Goal: Task Accomplishment & Management: Use online tool/utility

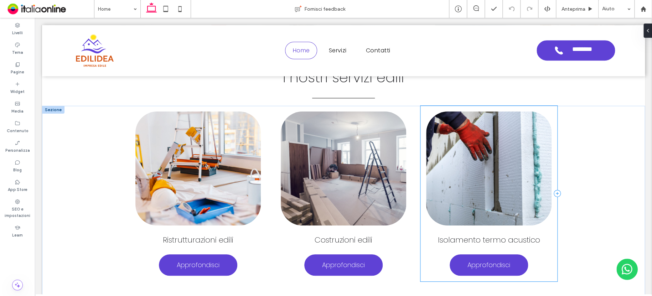
scroll to position [208, 0]
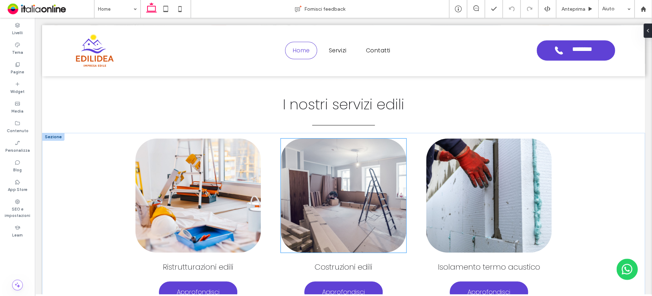
click at [323, 176] on img at bounding box center [343, 196] width 125 height 114
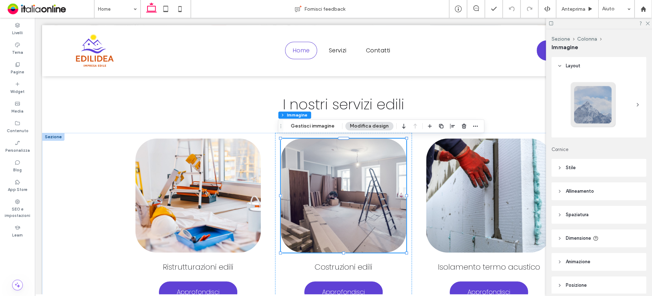
type input "**"
click at [321, 129] on button "Gestisci immagine" at bounding box center [312, 126] width 53 height 9
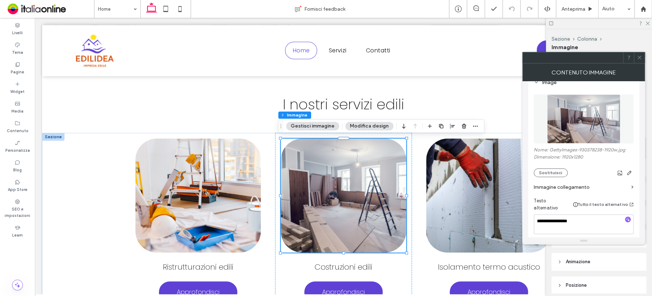
scroll to position [107, 0]
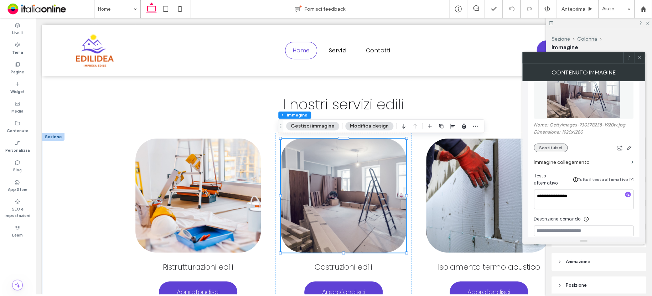
click at [545, 148] on button "Sostituisci" at bounding box center [550, 147] width 34 height 9
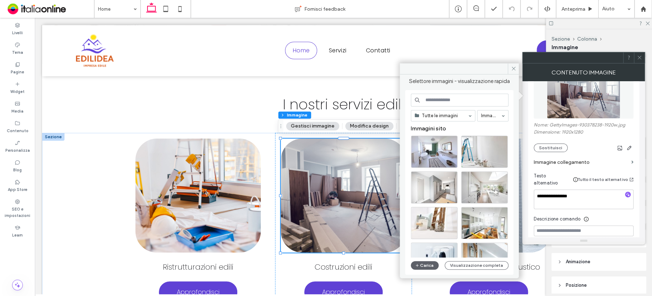
drag, startPoint x: 514, startPoint y: 68, endPoint x: 583, endPoint y: 67, distance: 69.4
click at [517, 67] on span at bounding box center [512, 68] width 11 height 11
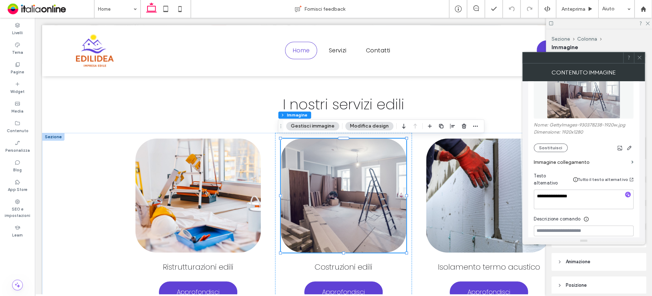
click at [641, 59] on icon at bounding box center [638, 57] width 5 height 5
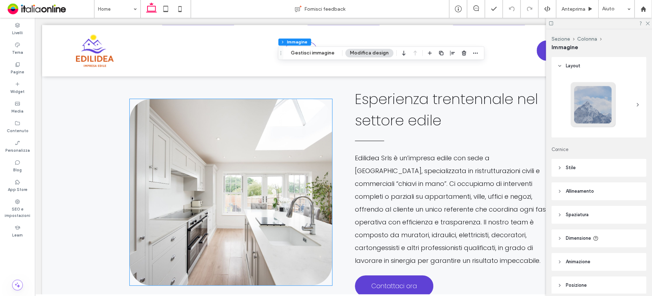
scroll to position [671, 0]
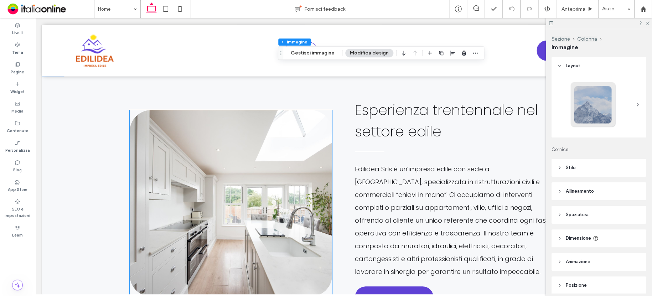
click at [275, 181] on img at bounding box center [231, 203] width 202 height 186
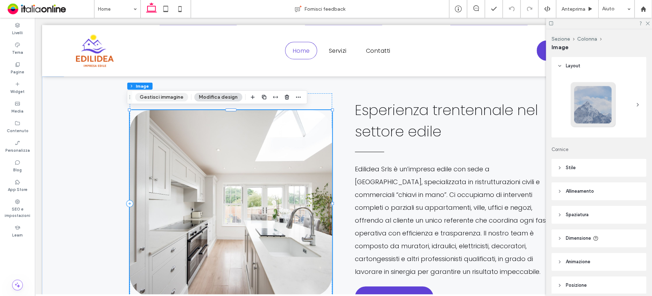
click at [168, 94] on button "Gestisci immagine" at bounding box center [161, 97] width 53 height 9
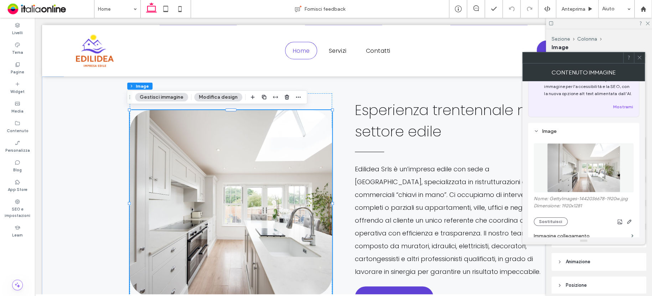
scroll to position [71, 0]
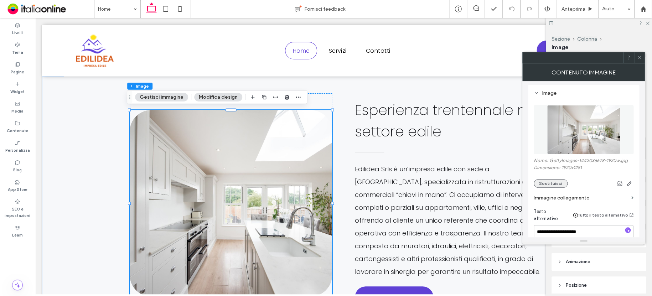
click at [554, 184] on button "Sostituisci" at bounding box center [550, 183] width 34 height 9
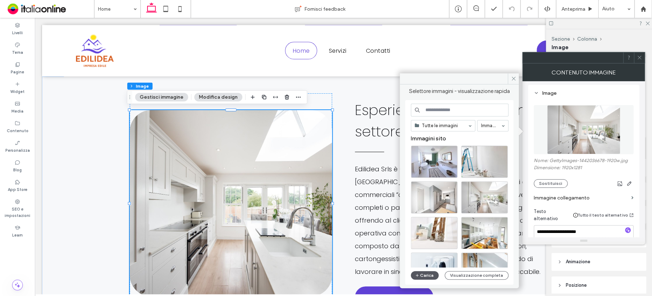
click at [428, 275] on button "Carica" at bounding box center [425, 275] width 28 height 9
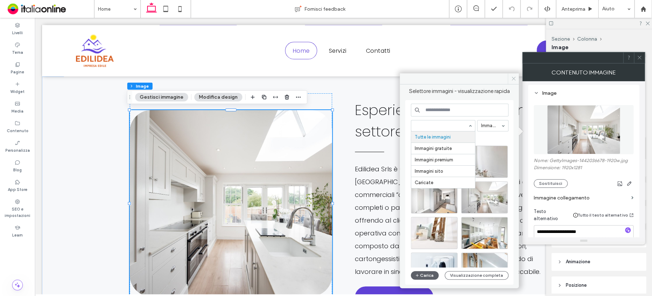
drag, startPoint x: 511, startPoint y: 79, endPoint x: 574, endPoint y: 73, distance: 64.0
click at [511, 79] on icon at bounding box center [513, 78] width 5 height 5
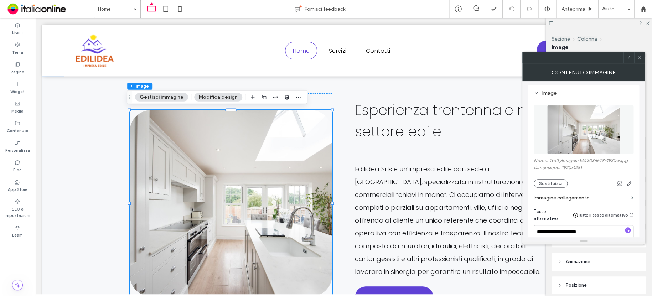
click at [639, 60] on icon at bounding box center [638, 57] width 5 height 5
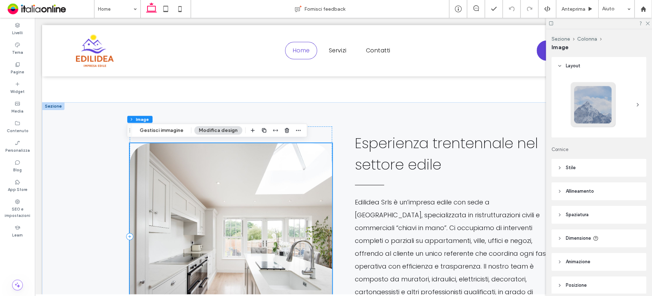
scroll to position [636, 0]
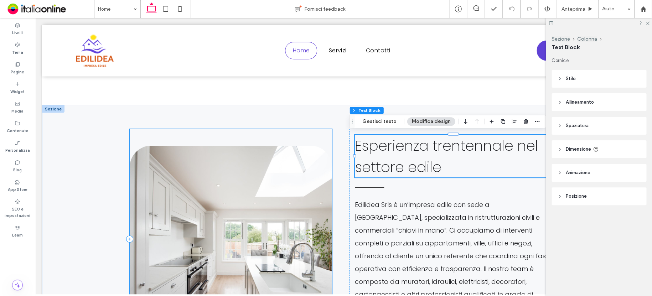
click at [317, 137] on div at bounding box center [231, 239] width 202 height 220
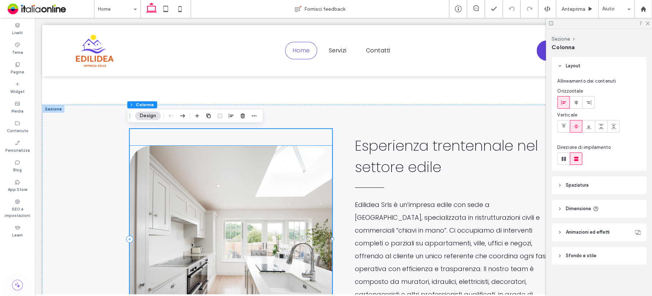
click at [294, 167] on img at bounding box center [231, 239] width 202 height 186
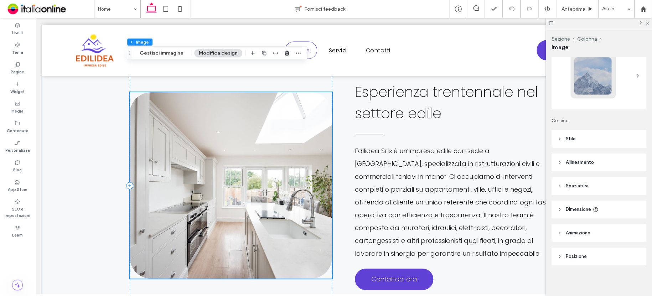
scroll to position [671, 0]
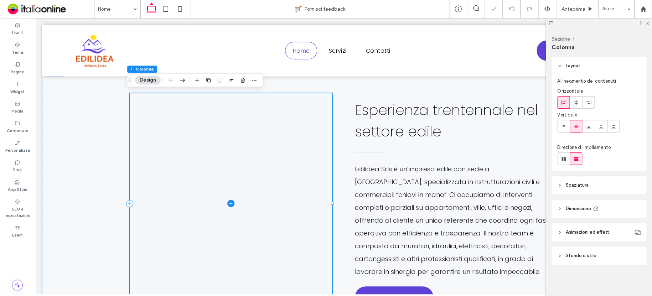
drag, startPoint x: 327, startPoint y: 138, endPoint x: 313, endPoint y: 138, distance: 13.9
click at [313, 138] on span at bounding box center [231, 203] width 202 height 220
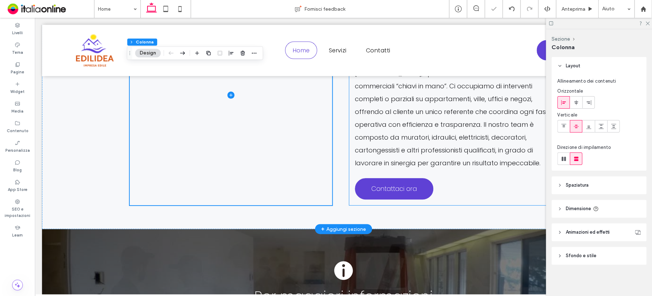
scroll to position [885, 0]
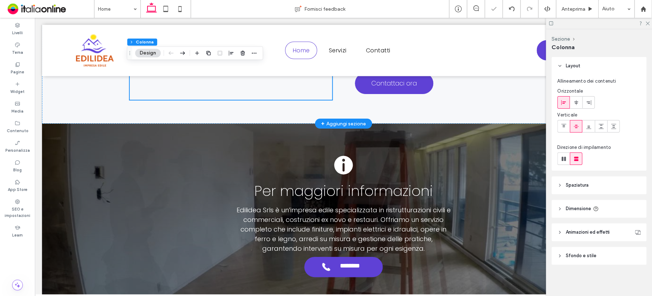
click at [586, 252] on span "Sfondo e stile" at bounding box center [580, 255] width 31 height 7
click at [621, 270] on div "video" at bounding box center [626, 275] width 28 height 16
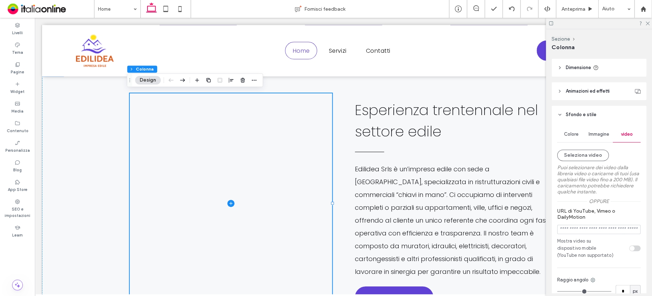
scroll to position [142, 0]
click at [594, 152] on button "Seleziona video" at bounding box center [583, 153] width 52 height 11
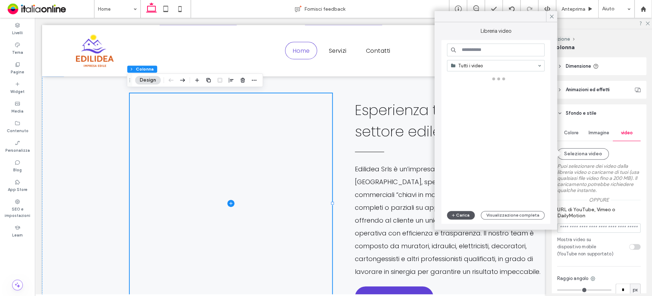
click at [454, 215] on icon "button" at bounding box center [453, 215] width 4 height 6
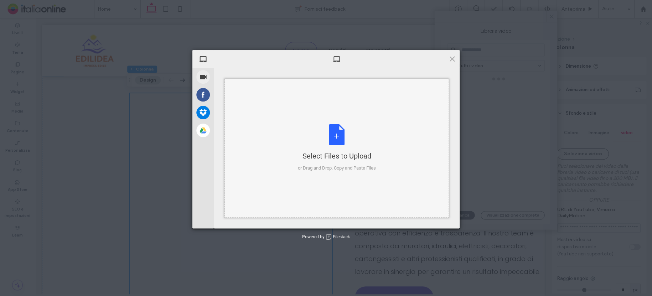
click at [367, 164] on div "or Drag and Drop, Copy and Paste Files" at bounding box center [337, 167] width 78 height 7
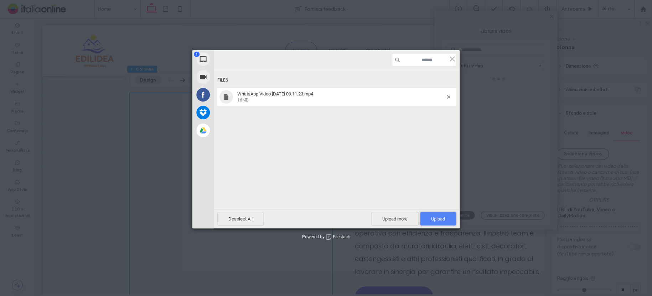
click at [442, 218] on span "Upload 1" at bounding box center [438, 218] width 14 height 5
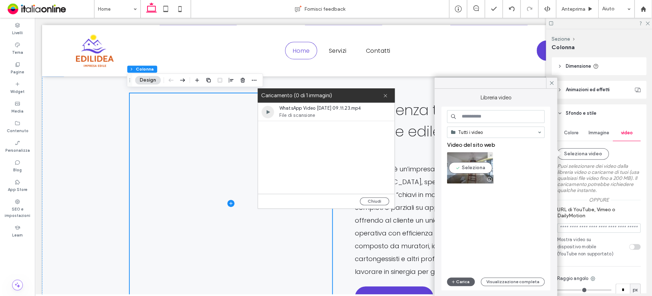
click at [466, 163] on video at bounding box center [469, 167] width 46 height 31
type input "**********"
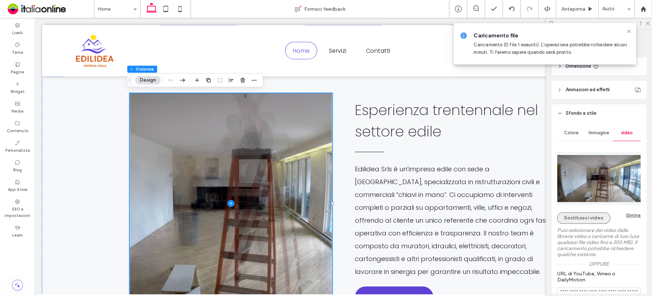
click at [585, 219] on button "Sostituisci video" at bounding box center [583, 217] width 53 height 11
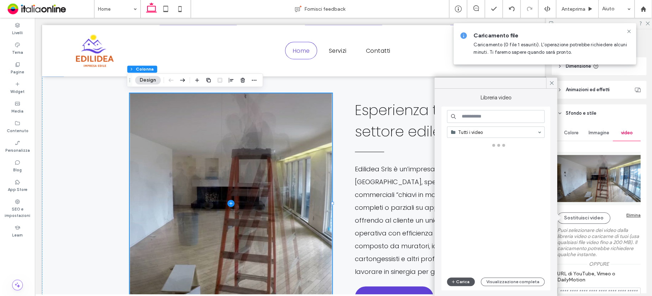
click at [463, 282] on button "Carica" at bounding box center [460, 281] width 28 height 9
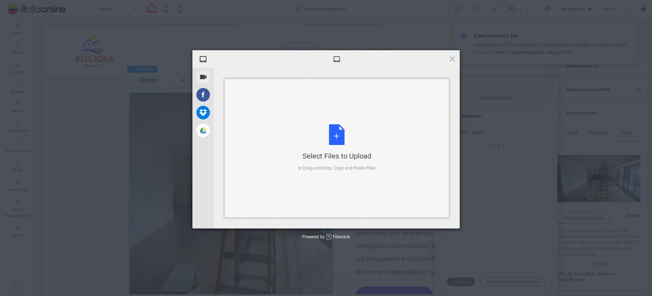
click at [328, 135] on div "Select Files to Upload or Drag and Drop, Copy and Paste Files" at bounding box center [337, 147] width 78 height 47
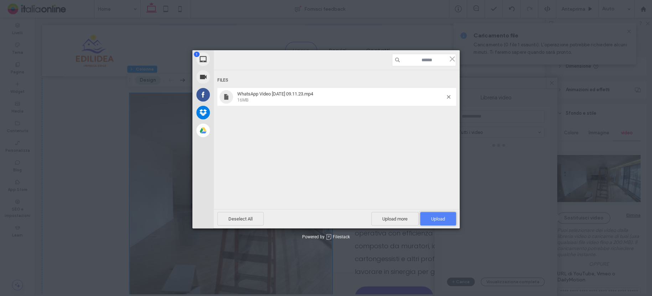
click at [439, 215] on span "Upload 1" at bounding box center [438, 219] width 36 height 14
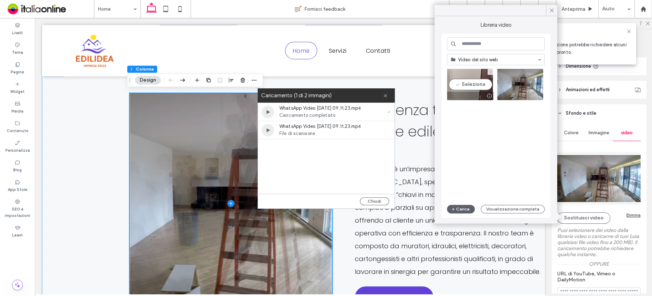
click at [459, 76] on video at bounding box center [469, 84] width 46 height 31
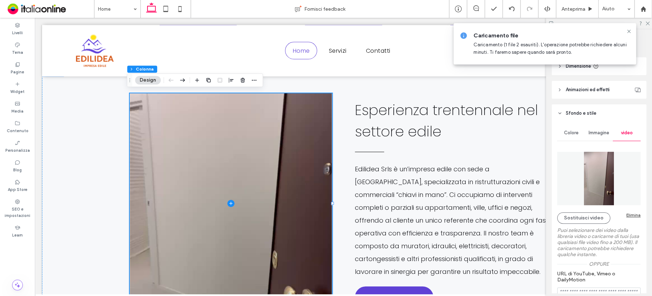
click at [627, 30] on icon at bounding box center [629, 31] width 6 height 6
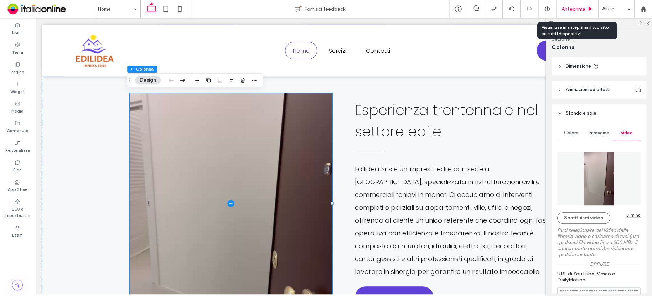
click at [574, 7] on span "Anteprima" at bounding box center [573, 9] width 24 height 6
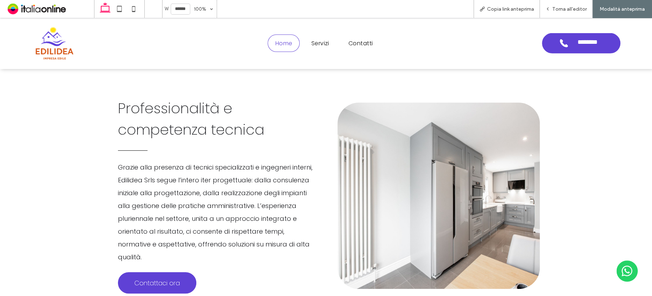
scroll to position [1137, 0]
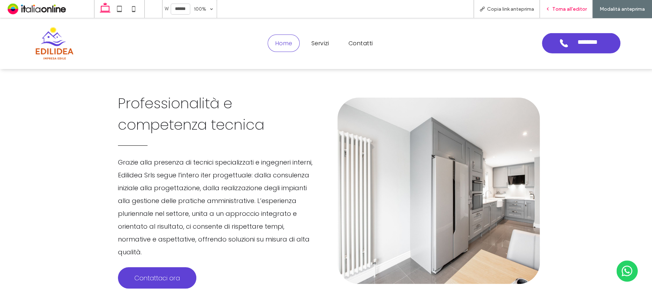
click at [564, 5] on div "Torna all'editor" at bounding box center [565, 9] width 53 height 18
click at [568, 6] on span "Torna all'editor" at bounding box center [569, 9] width 35 height 6
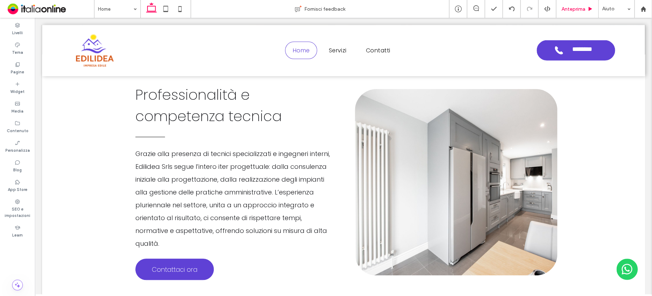
scroll to position [1130, 0]
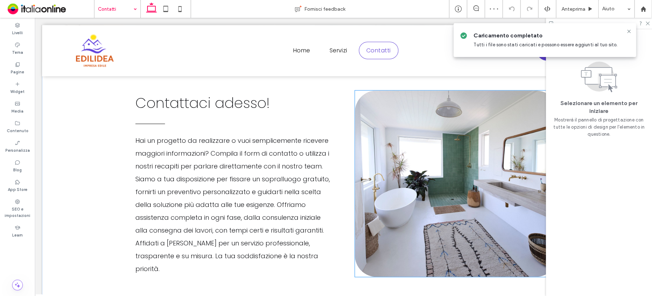
scroll to position [125, 0]
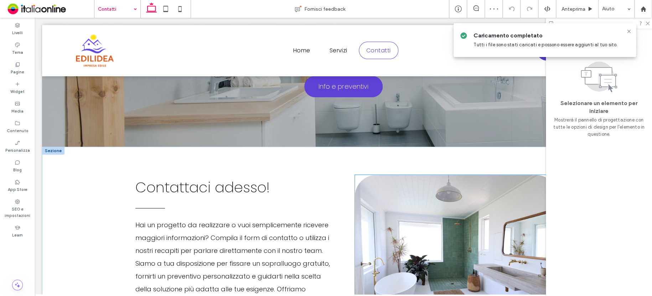
click at [460, 204] on img at bounding box center [456, 268] width 202 height 186
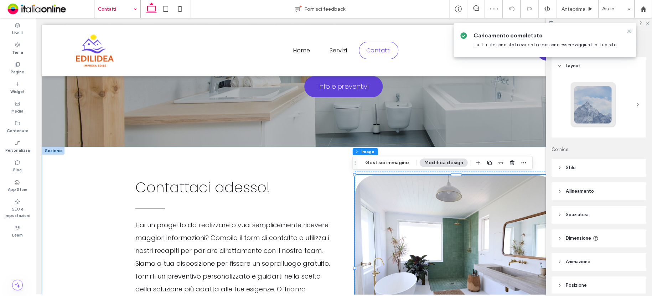
type input "**"
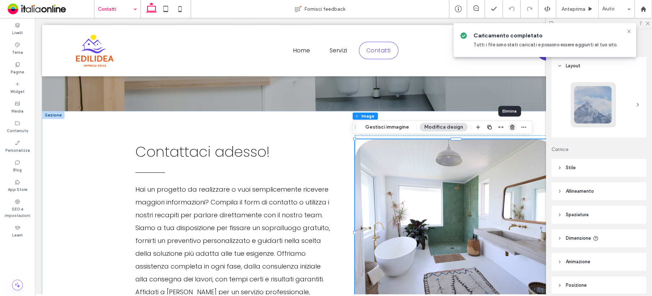
click at [510, 126] on use "button" at bounding box center [512, 127] width 4 height 5
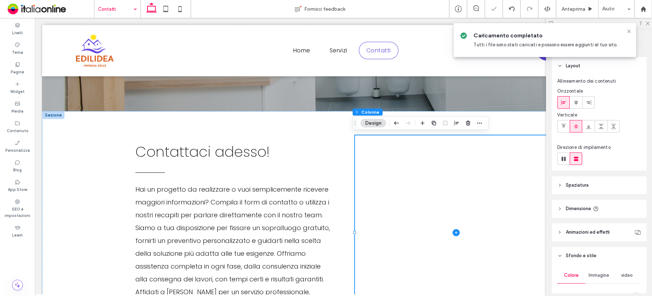
scroll to position [71, 0]
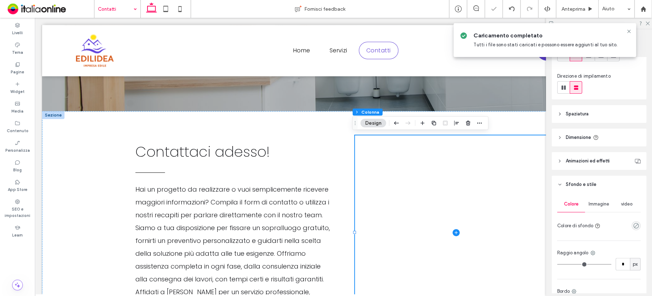
click at [623, 204] on span "video" at bounding box center [627, 204] width 12 height 6
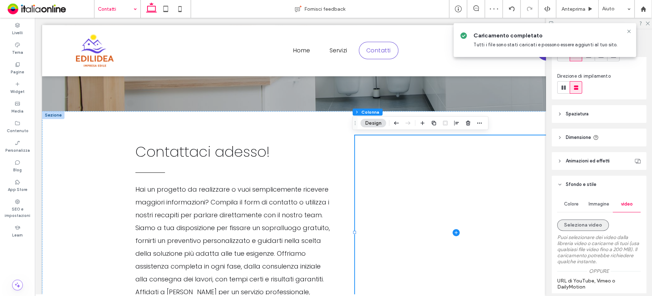
click at [597, 224] on button "Seleziona video" at bounding box center [583, 224] width 52 height 11
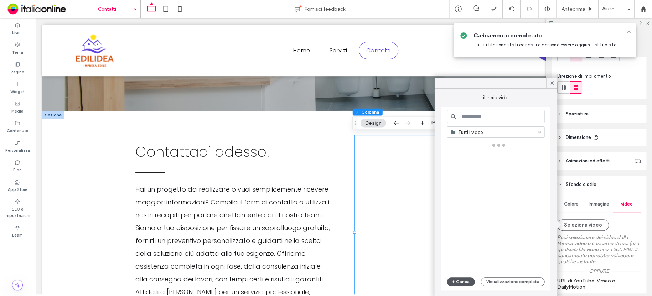
click at [468, 279] on button "Carica" at bounding box center [460, 281] width 28 height 9
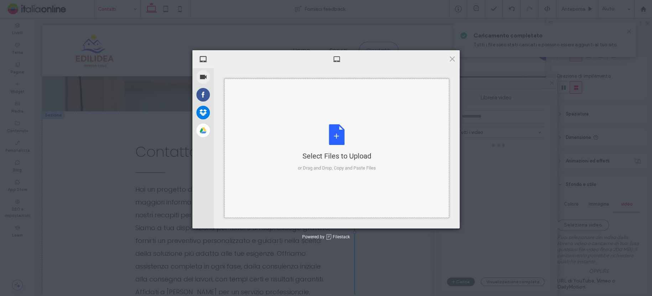
click at [332, 131] on div "Select Files to Upload or Drag and Drop, Copy and Paste Files" at bounding box center [337, 147] width 78 height 47
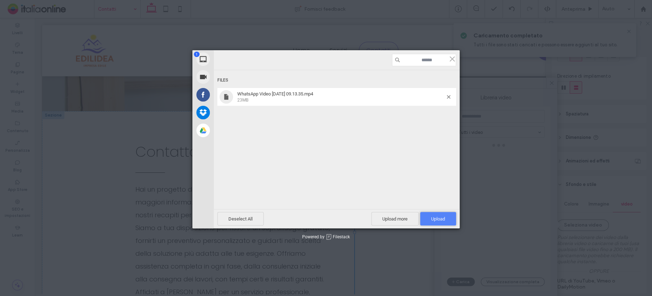
click at [446, 215] on span "Upload 1" at bounding box center [438, 219] width 36 height 14
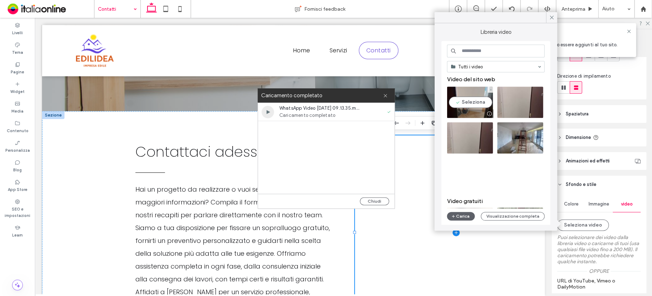
click at [461, 92] on video at bounding box center [469, 102] width 46 height 31
type input "**********"
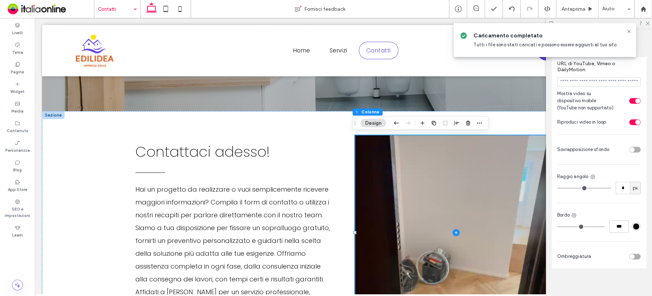
scroll to position [356, 0]
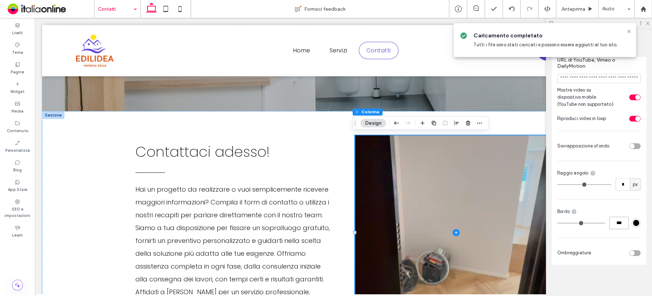
click at [623, 228] on input "***" at bounding box center [619, 222] width 20 height 12
click at [621, 190] on input "*" at bounding box center [622, 184] width 14 height 12
type input "**"
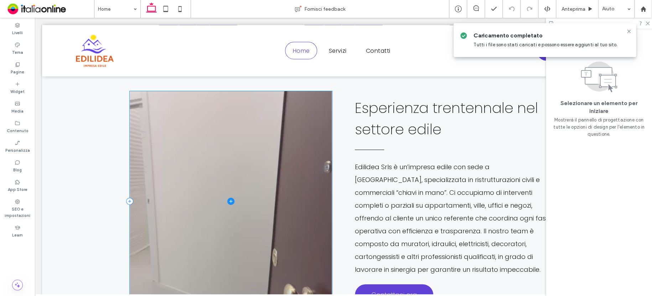
scroll to position [666, 0]
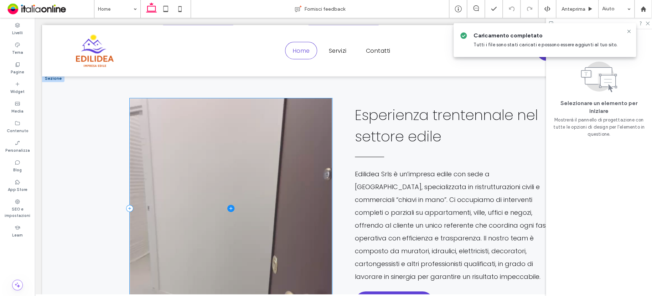
click at [295, 138] on span at bounding box center [231, 208] width 202 height 220
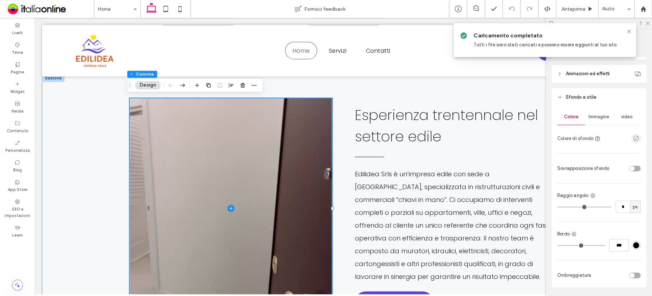
scroll to position [178, 0]
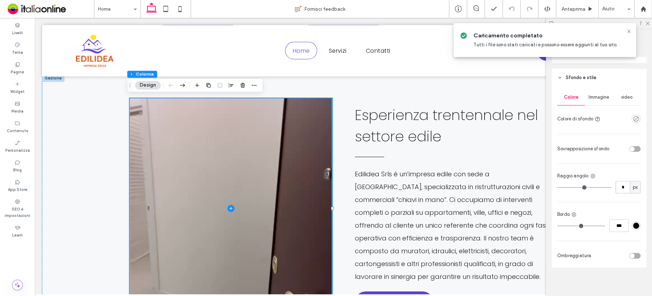
click at [623, 189] on input "*" at bounding box center [622, 187] width 14 height 12
type input "**"
click at [628, 32] on icon at bounding box center [629, 31] width 6 height 6
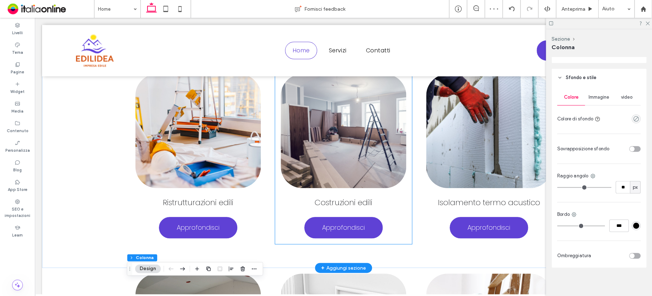
scroll to position [239, 0]
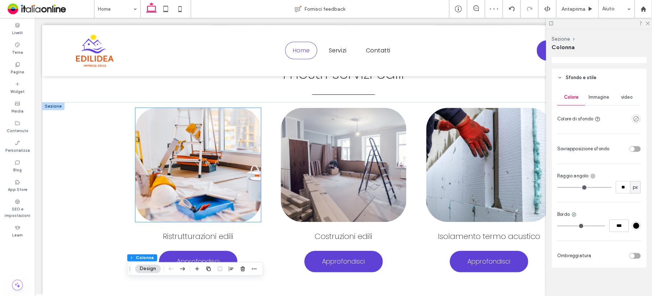
click at [202, 150] on img at bounding box center [197, 165] width 125 height 114
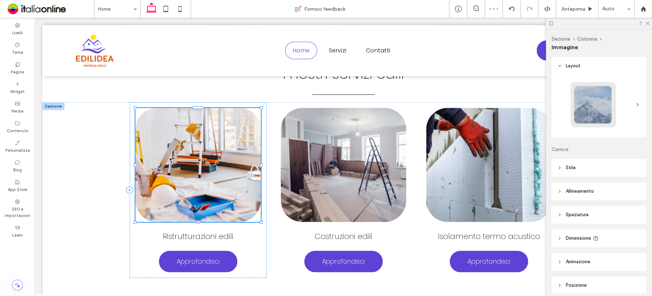
type input "**"
drag, startPoint x: 167, startPoint y: 92, endPoint x: 174, endPoint y: 96, distance: 7.7
click at [167, 92] on button "Gestisci immagine" at bounding box center [167, 95] width 53 height 9
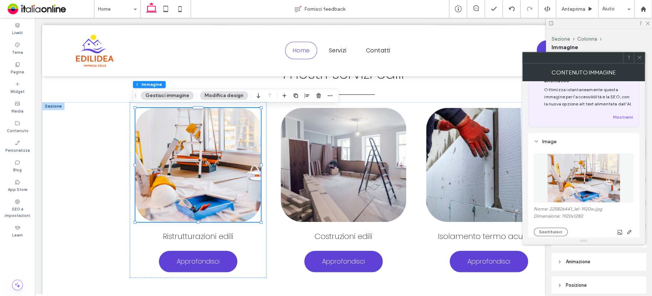
scroll to position [36, 0]
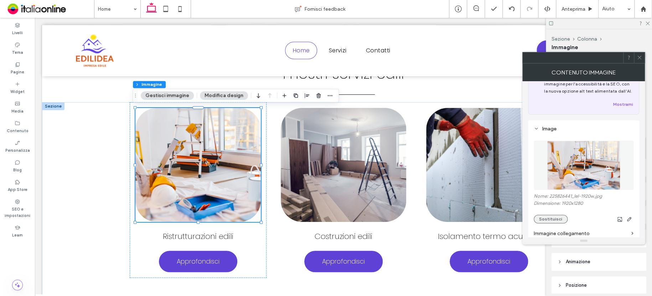
click at [552, 221] on button "Sostituisci" at bounding box center [550, 219] width 34 height 9
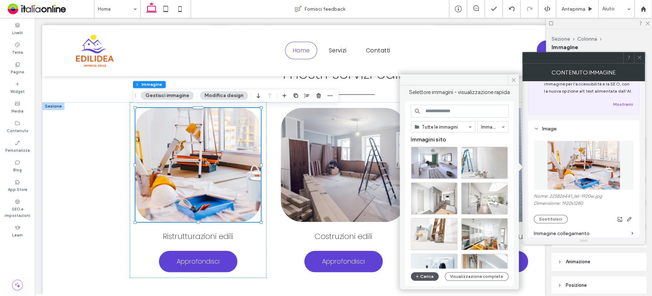
click at [430, 276] on button "Carica" at bounding box center [425, 276] width 28 height 9
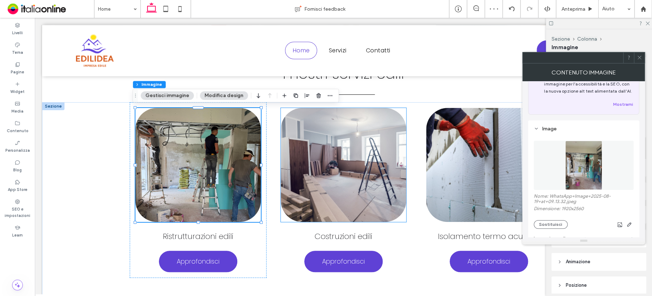
click at [362, 138] on img at bounding box center [343, 165] width 125 height 114
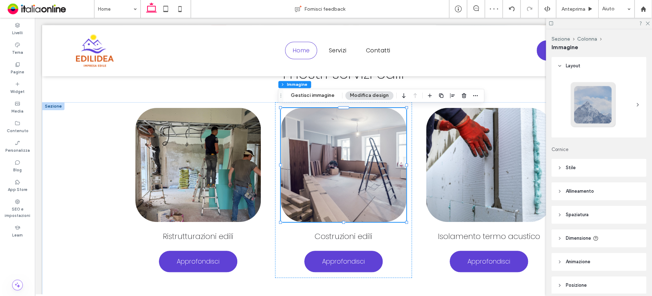
type input "**"
click at [325, 95] on button "Gestisci immagine" at bounding box center [312, 95] width 53 height 9
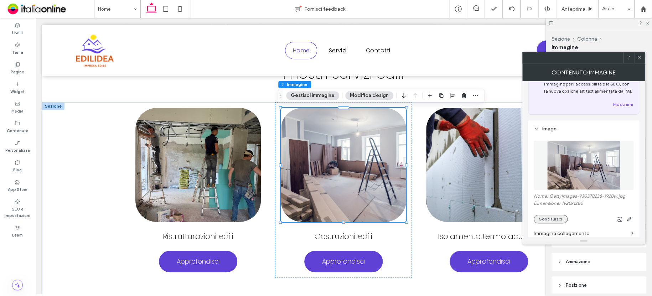
click at [555, 221] on button "Sostituisci" at bounding box center [550, 219] width 34 height 9
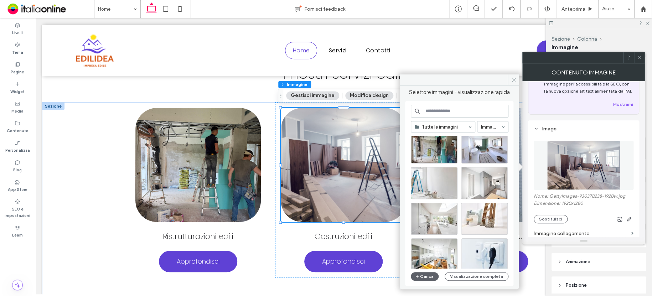
scroll to position [0, 0]
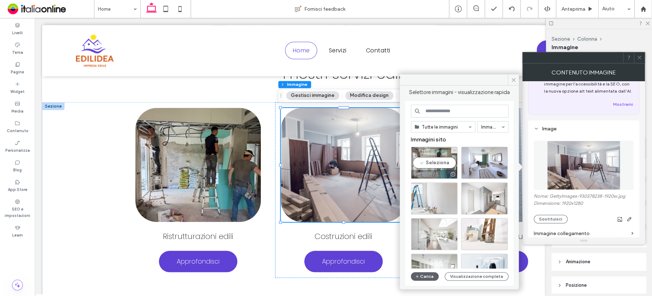
click at [432, 153] on div "Seleziona" at bounding box center [434, 163] width 47 height 32
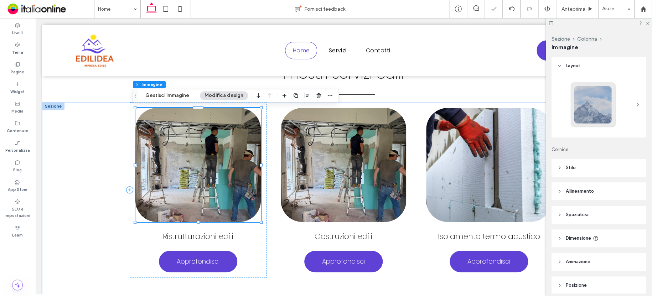
type input "**"
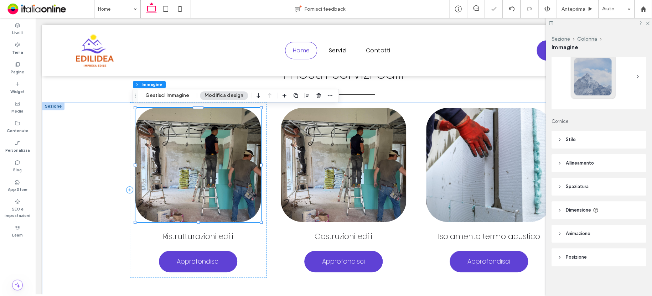
scroll to position [29, 0]
click at [163, 95] on button "Gestisci immagine" at bounding box center [167, 95] width 53 height 9
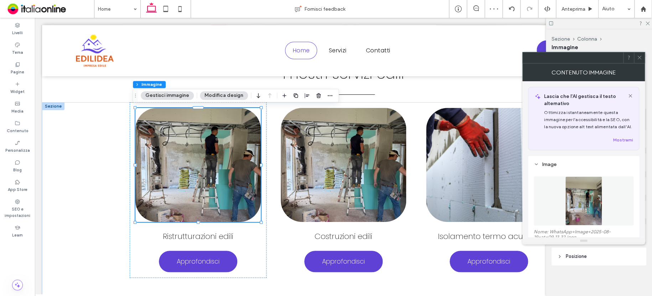
scroll to position [36, 0]
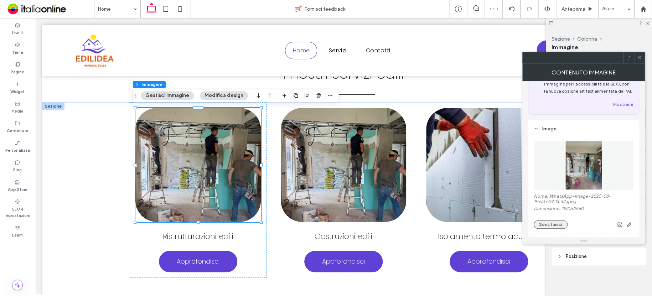
click at [556, 225] on button "Sostituisci" at bounding box center [550, 224] width 34 height 9
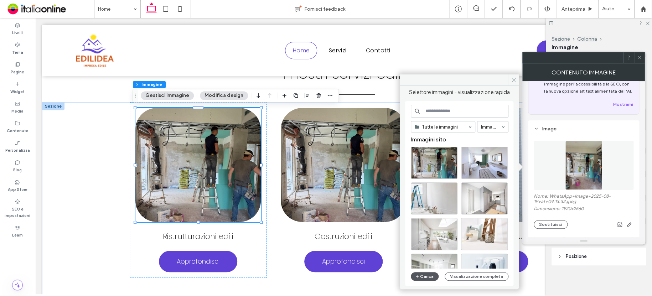
click at [426, 276] on button "Carica" at bounding box center [425, 276] width 28 height 9
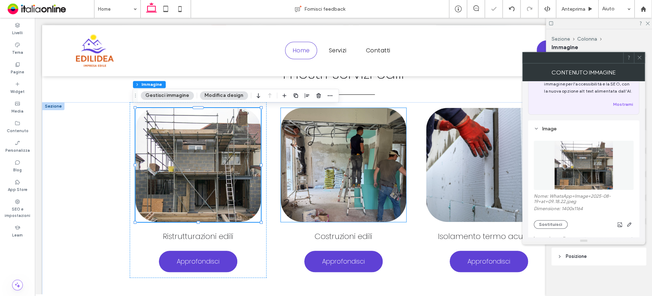
click at [335, 166] on img at bounding box center [343, 165] width 125 height 114
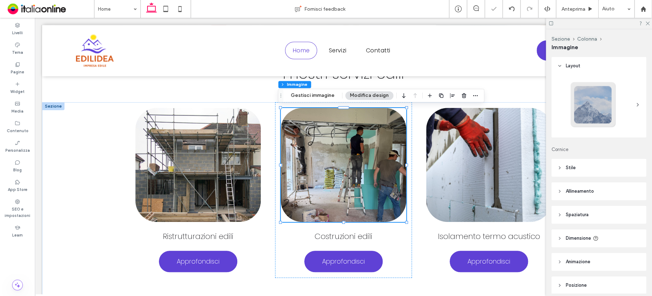
type input "**"
click at [315, 95] on button "Gestisci immagine" at bounding box center [312, 95] width 53 height 9
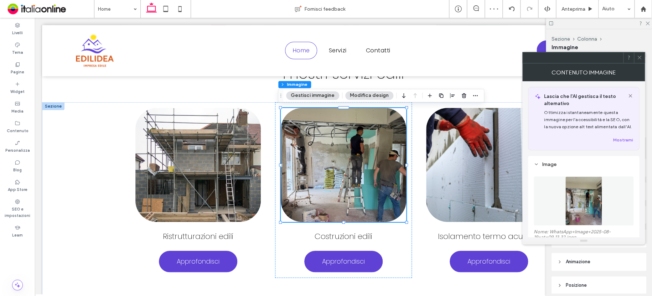
scroll to position [71, 0]
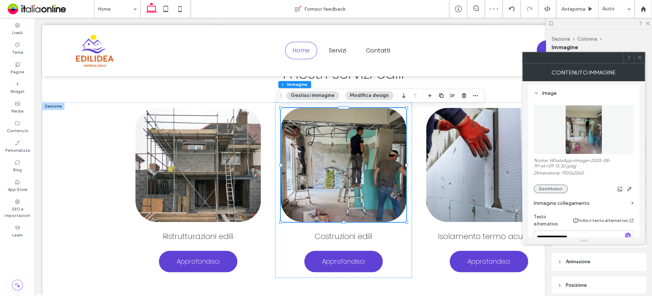
click at [555, 187] on button "Sostituisci" at bounding box center [550, 188] width 34 height 9
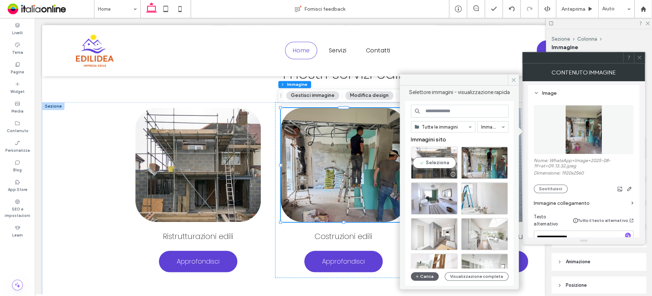
click at [422, 155] on div "Seleziona" at bounding box center [434, 163] width 47 height 32
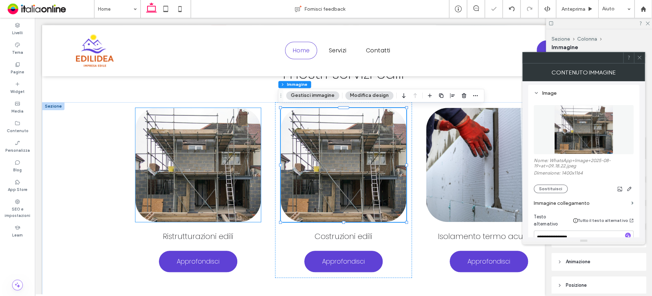
click at [220, 156] on img at bounding box center [197, 165] width 125 height 114
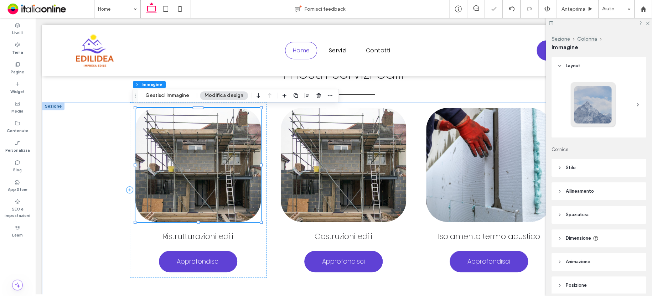
type input "**"
click at [162, 95] on button "Gestisci immagine" at bounding box center [167, 95] width 53 height 9
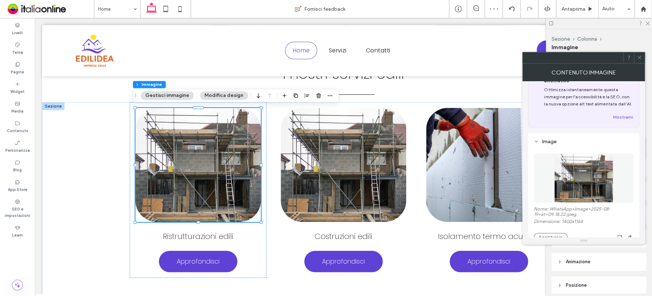
scroll to position [36, 0]
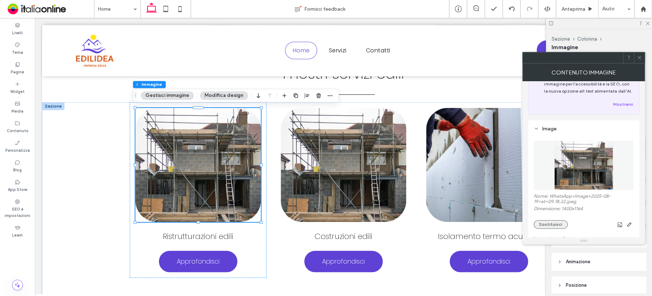
click at [555, 225] on button "Sostituisci" at bounding box center [550, 224] width 34 height 9
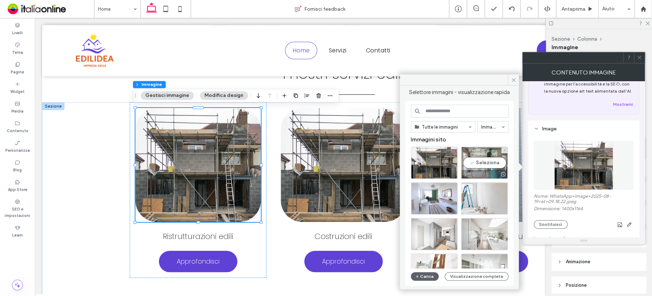
drag, startPoint x: 467, startPoint y: 151, endPoint x: 433, endPoint y: 133, distance: 38.9
click at [467, 151] on div "Seleziona" at bounding box center [484, 163] width 47 height 32
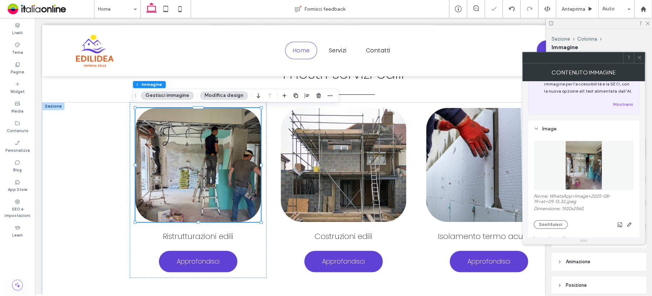
drag, startPoint x: 637, startPoint y: 56, endPoint x: 627, endPoint y: 62, distance: 11.7
click at [637, 56] on icon at bounding box center [638, 57] width 5 height 5
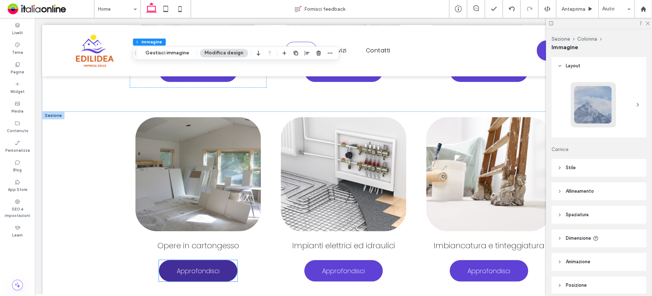
scroll to position [417, 0]
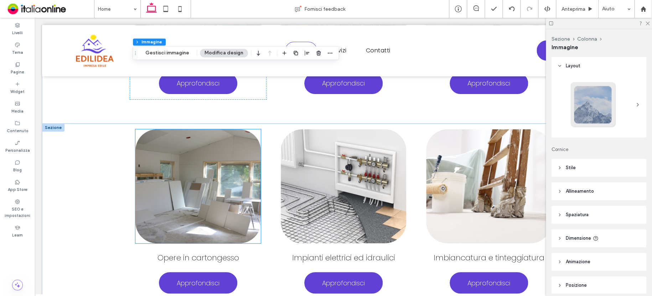
click at [191, 216] on img at bounding box center [197, 186] width 125 height 114
type input "**"
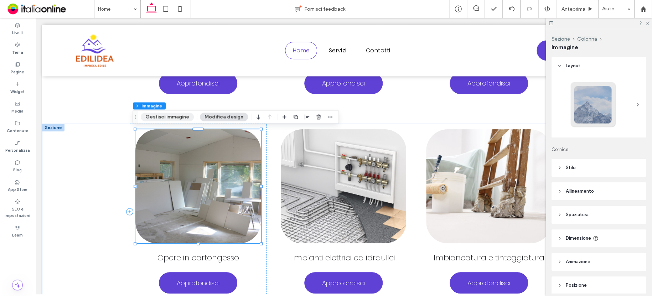
click at [177, 117] on button "Gestisci immagine" at bounding box center [167, 117] width 53 height 9
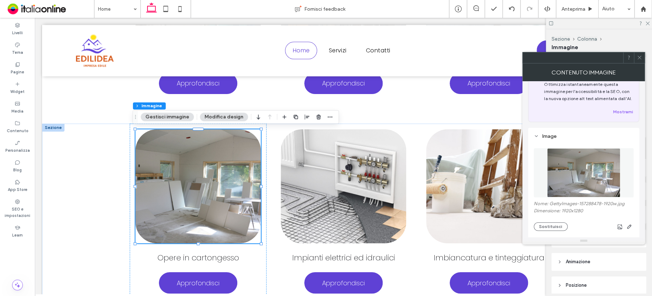
scroll to position [36, 0]
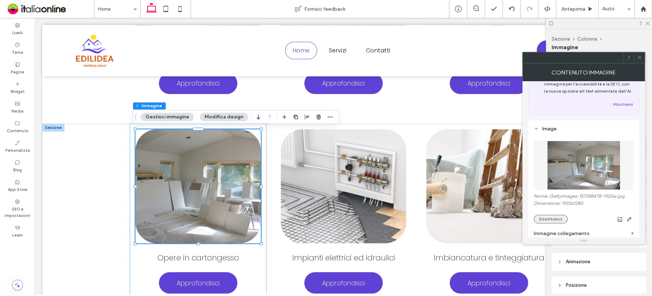
click at [551, 218] on button "Sostituisci" at bounding box center [550, 219] width 34 height 9
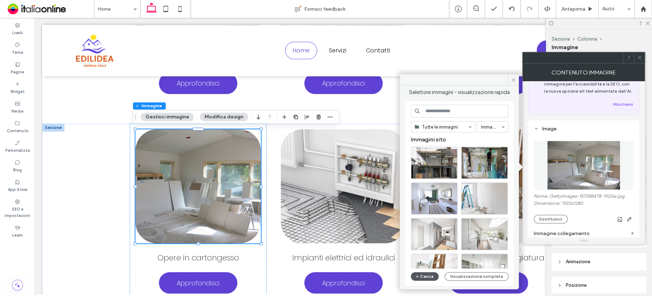
click at [427, 273] on button "Carica" at bounding box center [425, 276] width 28 height 9
drag, startPoint x: 511, startPoint y: 79, endPoint x: 533, endPoint y: 79, distance: 21.4
click at [512, 79] on icon at bounding box center [513, 79] width 5 height 5
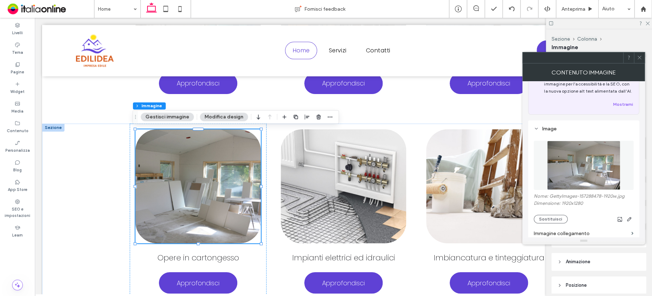
click at [640, 59] on icon at bounding box center [638, 57] width 5 height 5
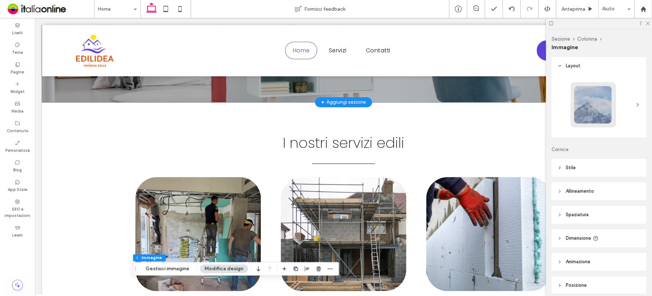
scroll to position [168, 0]
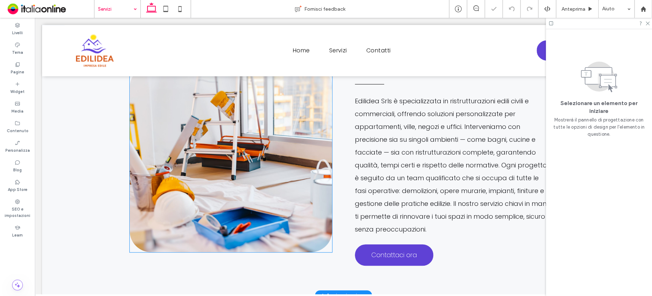
click at [251, 164] on img at bounding box center [231, 159] width 202 height 186
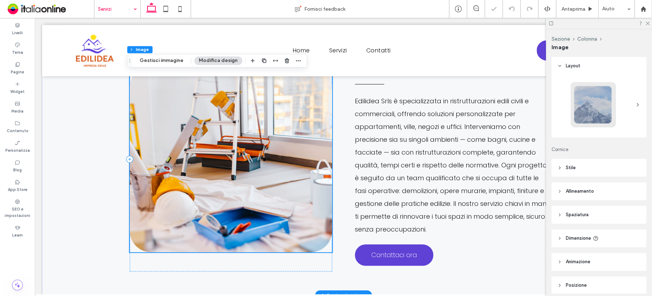
scroll to position [242, 0]
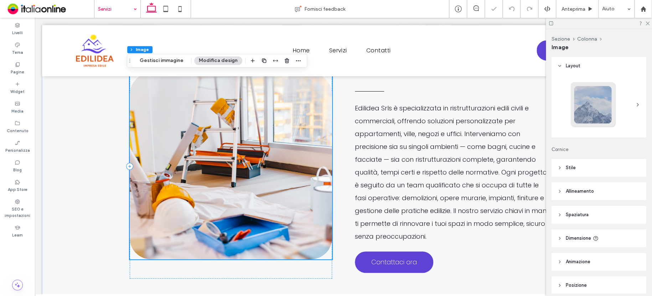
type input "**"
click at [164, 65] on div "Sezione Colonna Image Gestisci immagine Modifica design" at bounding box center [217, 61] width 180 height 14
click at [163, 61] on button "Gestisci immagine" at bounding box center [161, 60] width 53 height 9
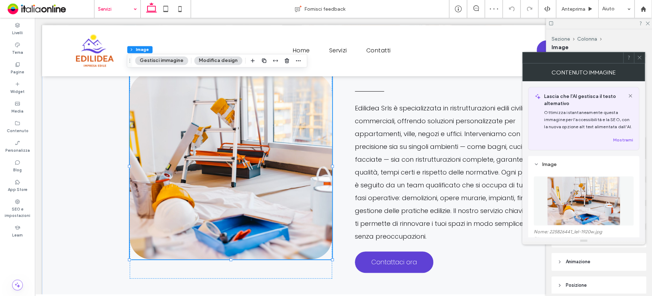
scroll to position [36, 0]
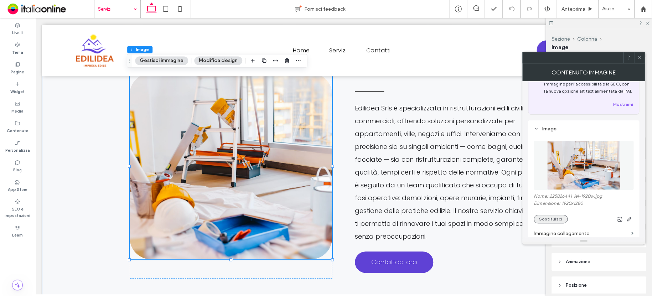
click at [556, 219] on button "Sostituisci" at bounding box center [550, 219] width 34 height 9
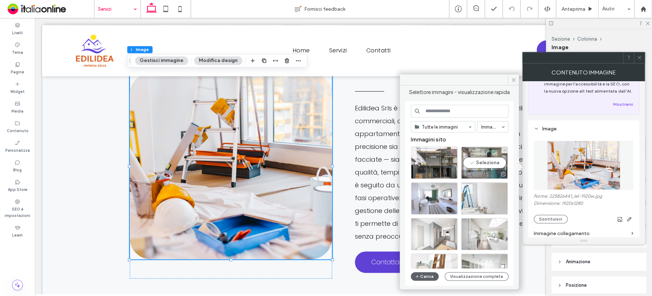
drag, startPoint x: 437, startPoint y: 133, endPoint x: 474, endPoint y: 151, distance: 41.6
click at [474, 151] on div "Seleziona" at bounding box center [484, 163] width 47 height 32
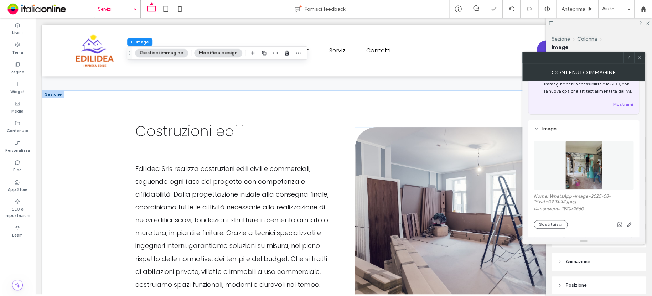
scroll to position [456, 0]
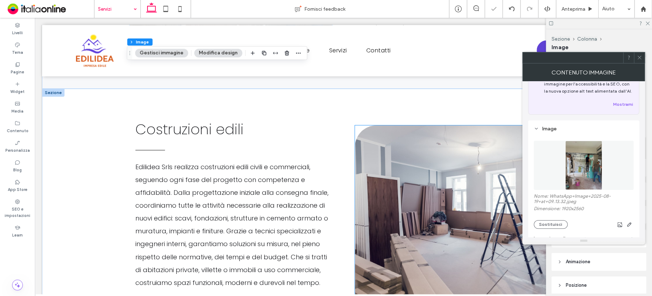
click at [437, 177] on img at bounding box center [456, 218] width 202 height 186
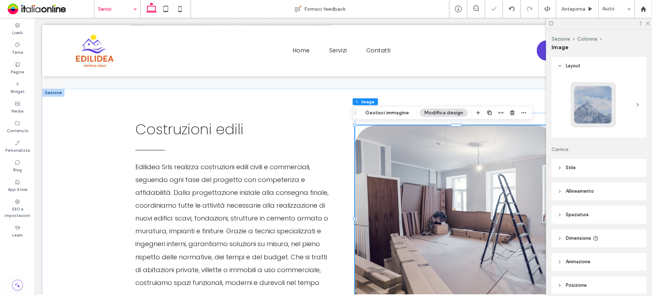
type input "**"
drag, startPoint x: 391, startPoint y: 111, endPoint x: 382, endPoint y: 107, distance: 10.5
click at [391, 111] on button "Gestisci immagine" at bounding box center [386, 113] width 53 height 9
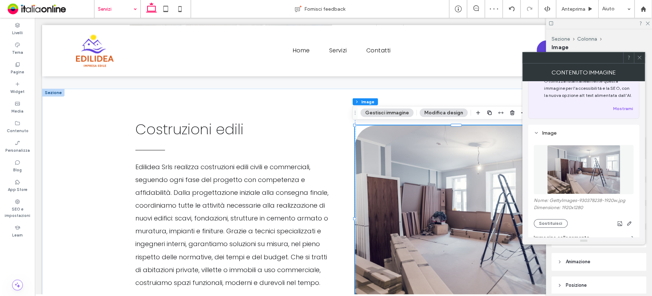
scroll to position [71, 0]
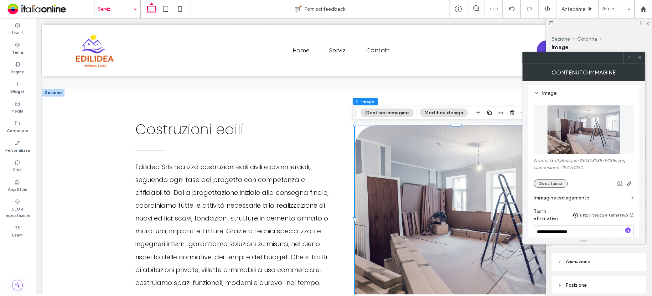
click at [554, 184] on button "Sostituisci" at bounding box center [550, 183] width 34 height 9
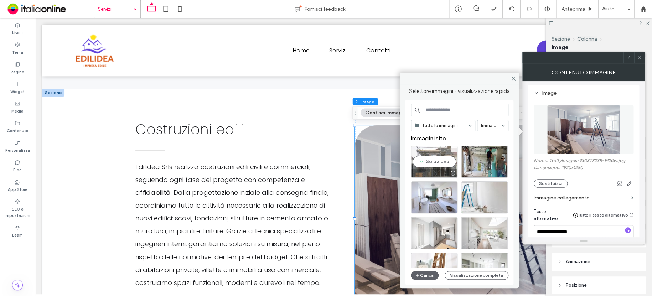
click at [443, 151] on div "Seleziona" at bounding box center [434, 162] width 47 height 32
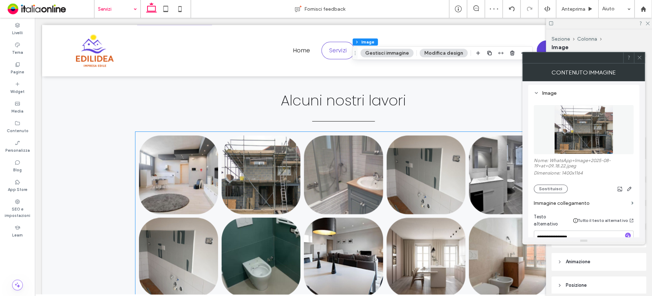
scroll to position [1880, 0]
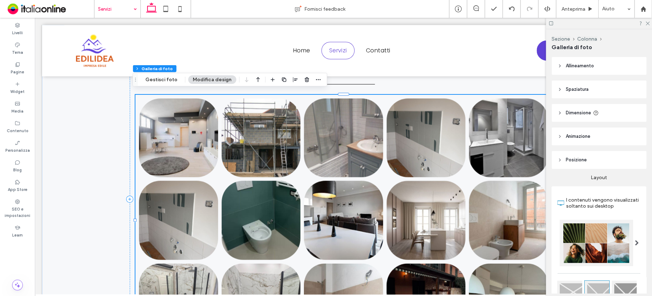
click at [241, 135] on link at bounding box center [260, 137] width 79 height 79
drag, startPoint x: 171, startPoint y: 77, endPoint x: 181, endPoint y: 85, distance: 13.0
click at [170, 77] on button "Gestisci foto" at bounding box center [161, 79] width 41 height 9
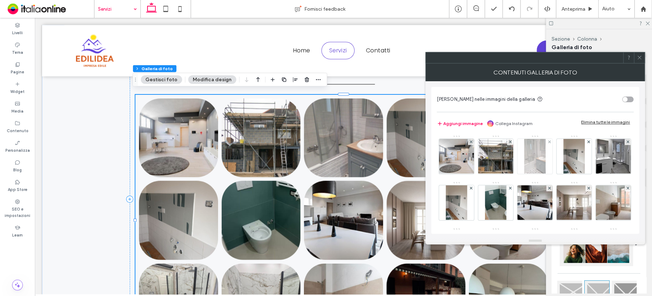
click at [503, 160] on img at bounding box center [495, 156] width 43 height 35
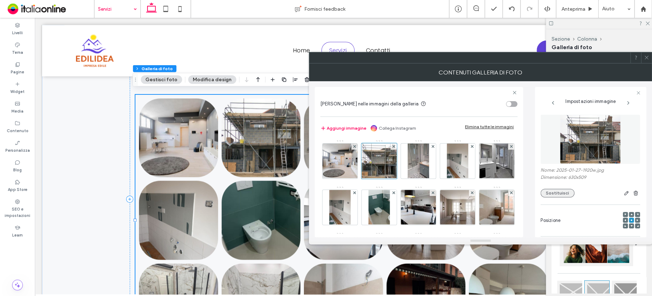
click at [561, 192] on button "Sostituisci" at bounding box center [557, 193] width 34 height 9
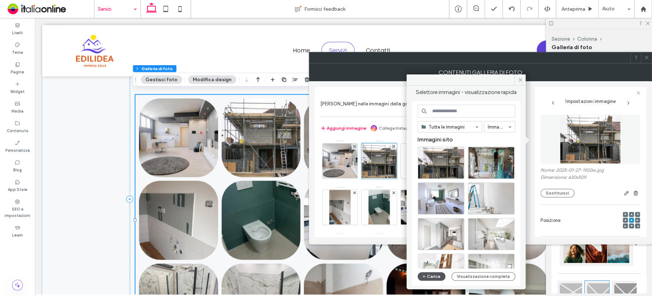
click at [435, 273] on button "Carica" at bounding box center [431, 276] width 28 height 9
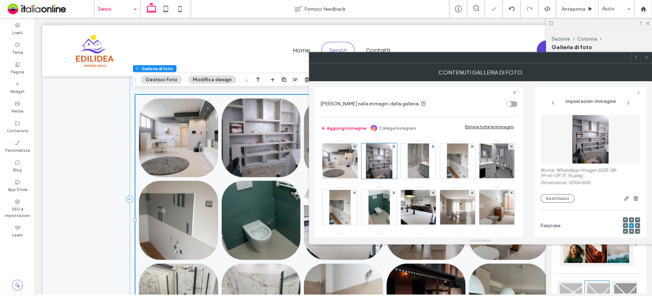
click at [647, 60] on icon at bounding box center [645, 57] width 5 height 5
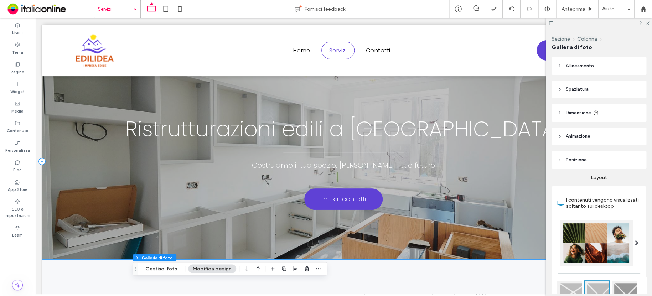
scroll to position [0, 0]
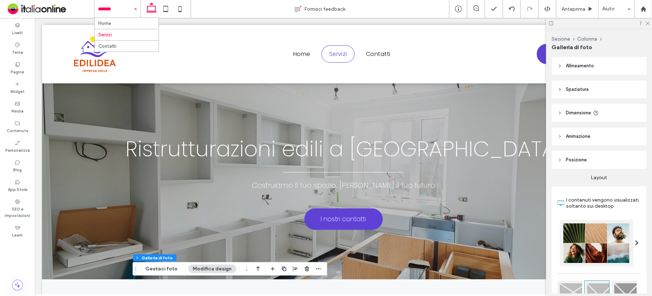
drag, startPoint x: 113, startPoint y: 6, endPoint x: 114, endPoint y: 14, distance: 8.6
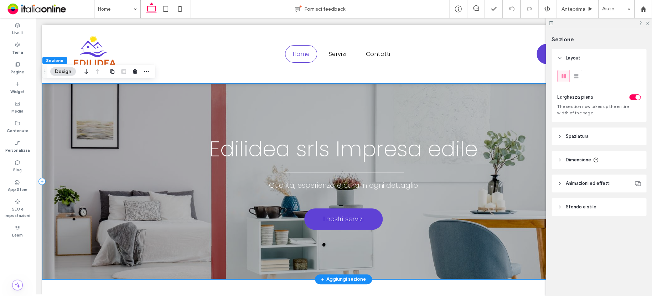
click at [129, 105] on div "Qualità, esperienza e cura in ogni dettaglio I nostri servizi Edilidea srls Imp…" at bounding box center [343, 181] width 602 height 196
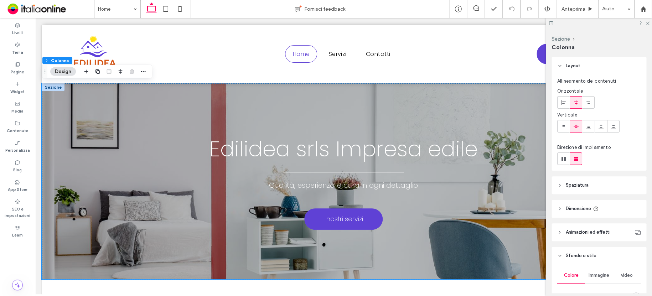
click at [63, 69] on button "Design" at bounding box center [63, 71] width 26 height 9
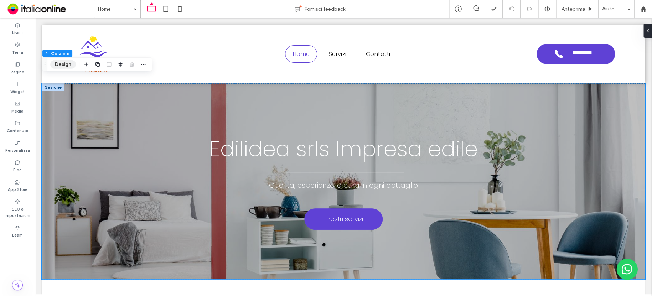
click at [56, 64] on button "Design" at bounding box center [63, 64] width 26 height 9
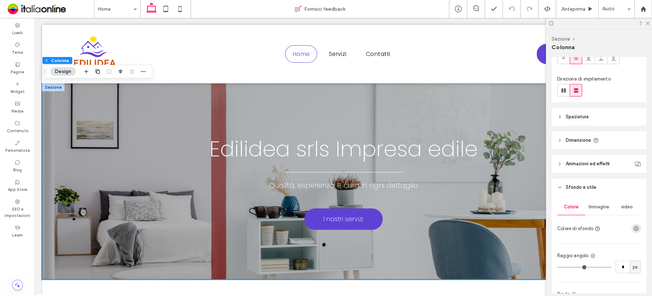
scroll to position [142, 0]
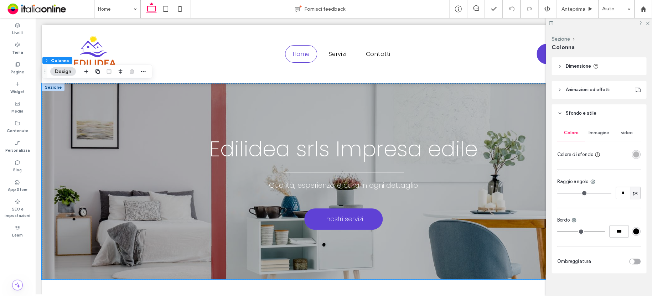
click at [596, 130] on span "Immagine" at bounding box center [598, 133] width 21 height 6
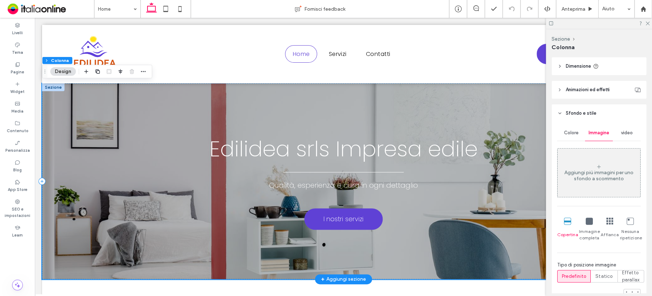
click at [193, 94] on div "Qualità, esperienza e cura in ogni dettaglio I nostri servizi Edilidea srls Imp…" at bounding box center [343, 181] width 602 height 196
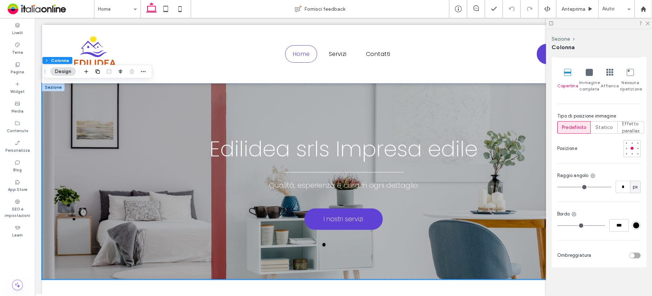
scroll to position [293, 0]
click at [56, 86] on div at bounding box center [53, 87] width 22 height 8
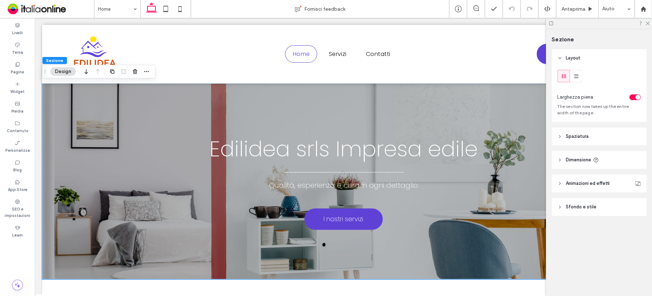
click at [581, 206] on span "Sfondo e stile" at bounding box center [580, 206] width 31 height 7
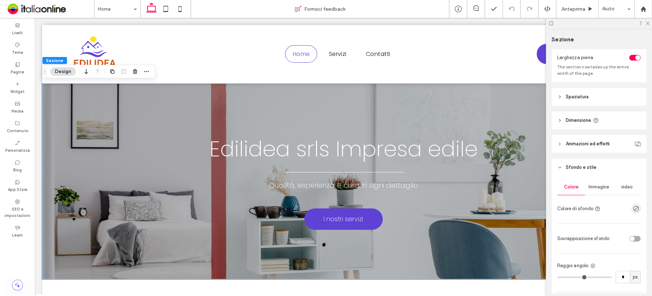
scroll to position [107, 0]
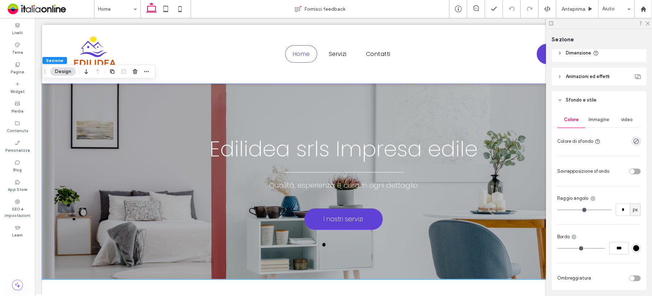
click at [600, 122] on span "Immagine" at bounding box center [598, 120] width 21 height 6
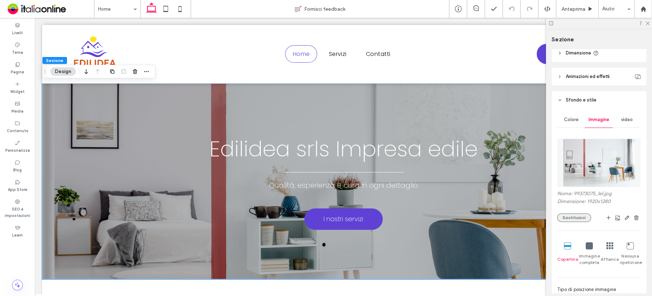
click at [572, 216] on button "Sostituisci" at bounding box center [574, 217] width 34 height 9
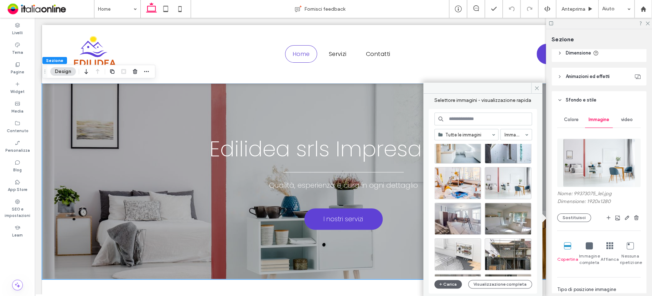
scroll to position [214, 0]
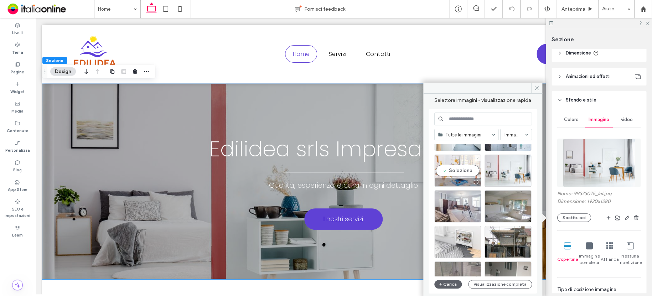
click at [462, 162] on div "Seleziona" at bounding box center [457, 171] width 47 height 32
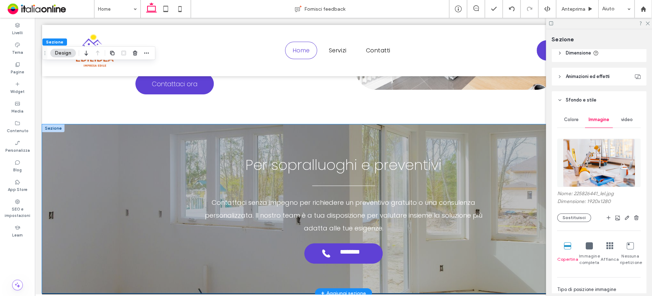
scroll to position [1310, 0]
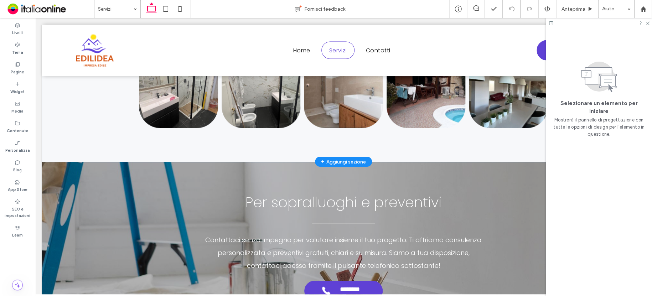
scroll to position [2085, 0]
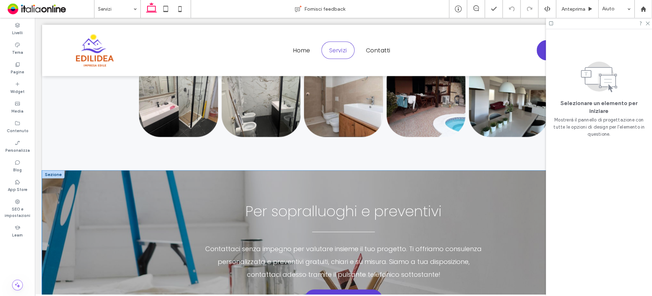
click at [64, 176] on div "**********" at bounding box center [343, 255] width 602 height 169
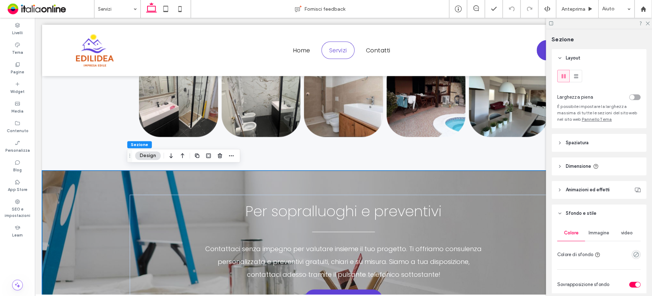
click at [92, 177] on div "**********" at bounding box center [343, 255] width 602 height 169
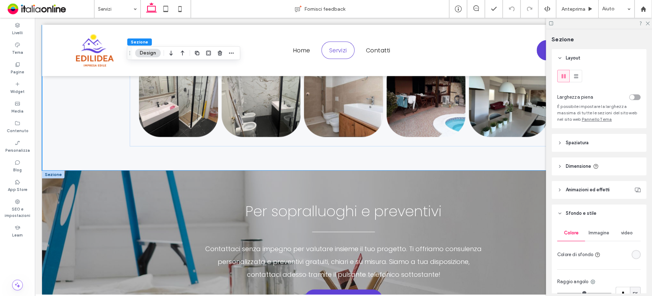
click at [48, 171] on div at bounding box center [53, 175] width 22 height 8
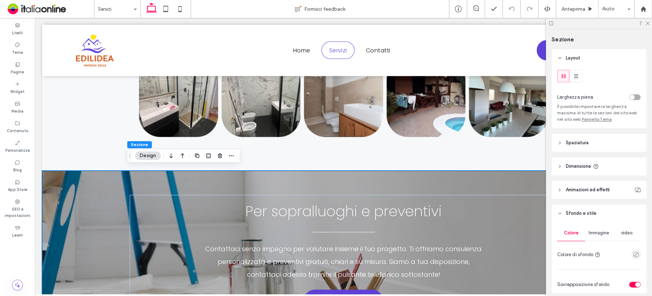
click at [145, 155] on button "Design" at bounding box center [148, 155] width 26 height 9
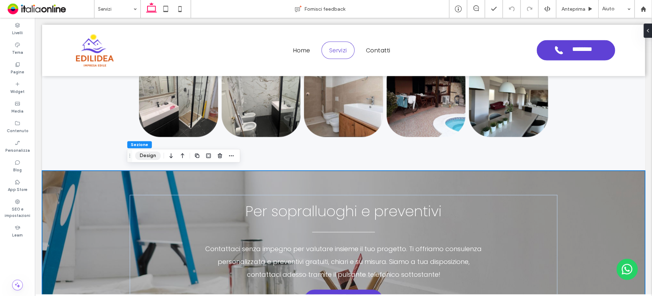
click at [151, 153] on button "Design" at bounding box center [148, 155] width 26 height 9
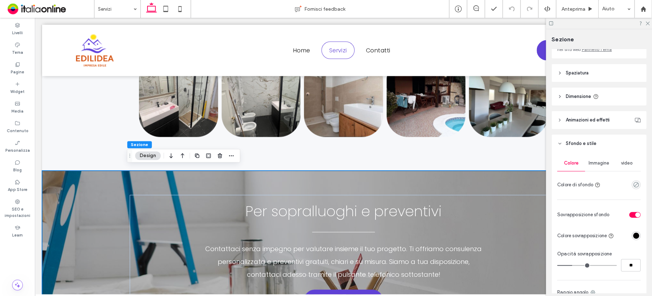
scroll to position [71, 0]
click at [605, 164] on span "Immagine" at bounding box center [598, 162] width 21 height 6
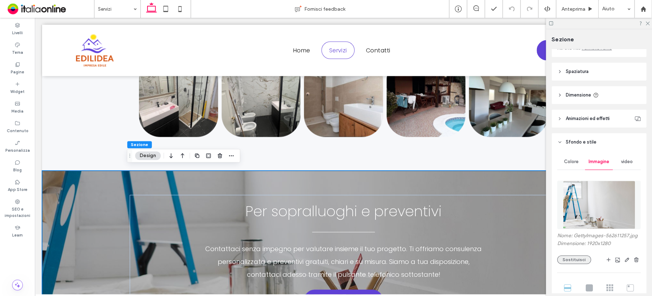
click at [563, 264] on button "Sostituisci" at bounding box center [574, 259] width 34 height 9
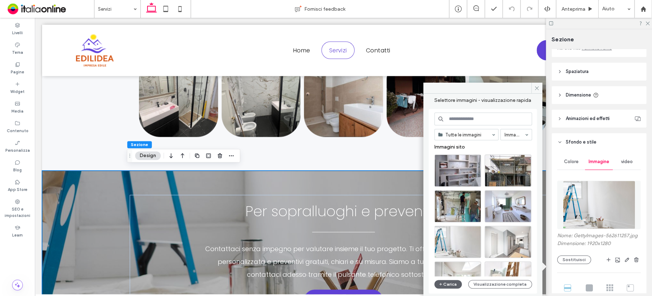
scroll to position [178, 0]
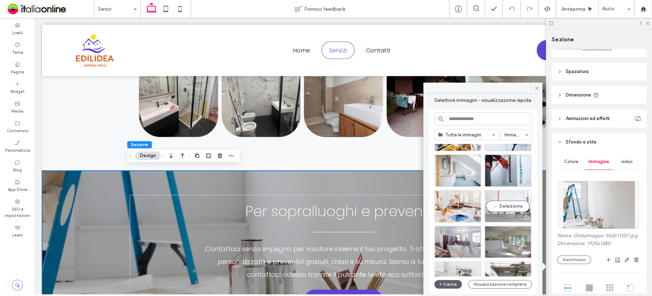
click at [510, 190] on div "Seleziona" at bounding box center [507, 206] width 47 height 32
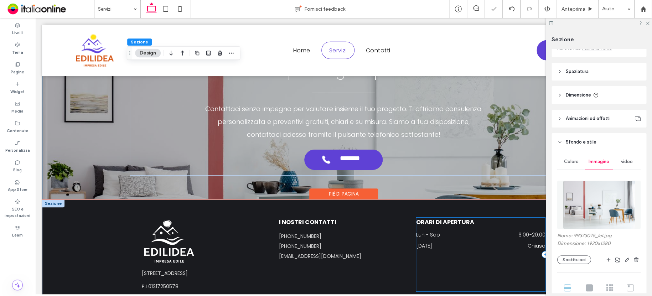
scroll to position [2263, 0]
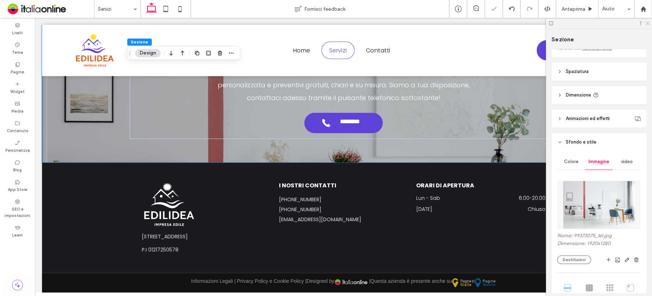
click at [646, 24] on icon at bounding box center [646, 23] width 5 height 5
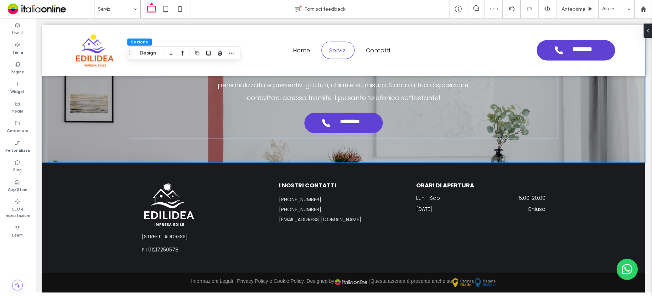
scroll to position [2257, 0]
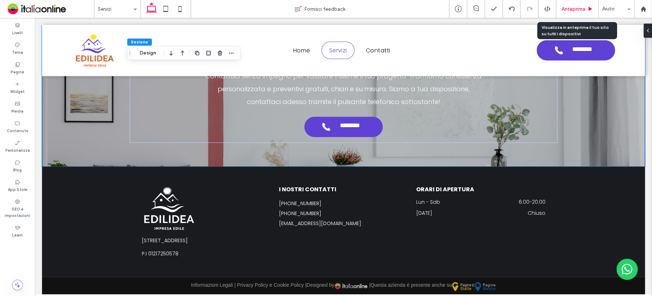
click at [572, 8] on span "Anteprima" at bounding box center [573, 9] width 24 height 6
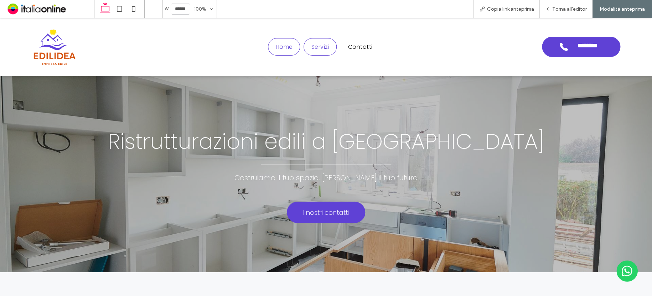
click at [282, 44] on span "Home" at bounding box center [283, 46] width 17 height 9
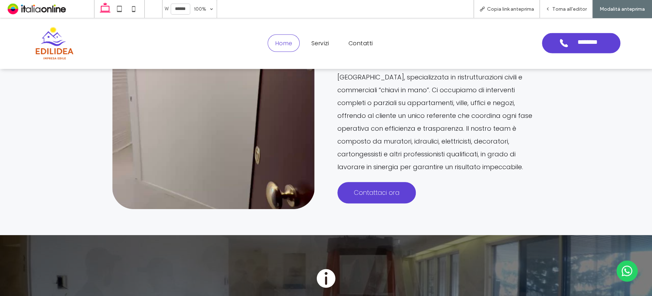
scroll to position [598, 0]
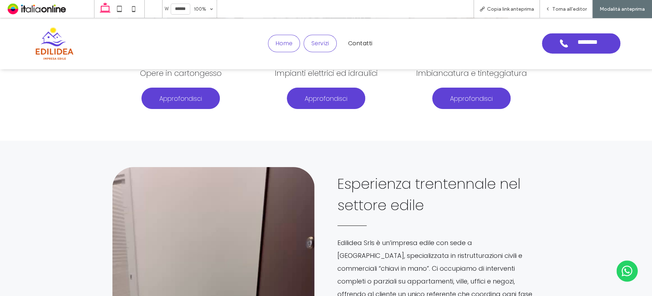
click at [320, 44] on span "Servizi" at bounding box center [320, 43] width 18 height 9
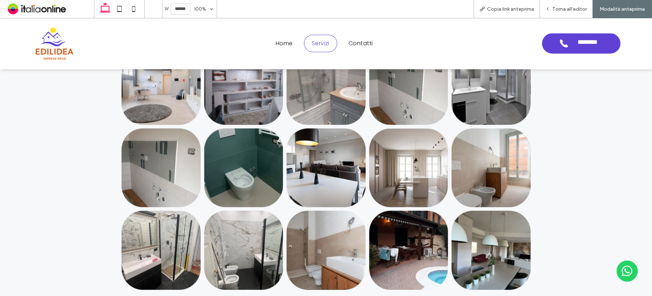
scroll to position [1987, 0]
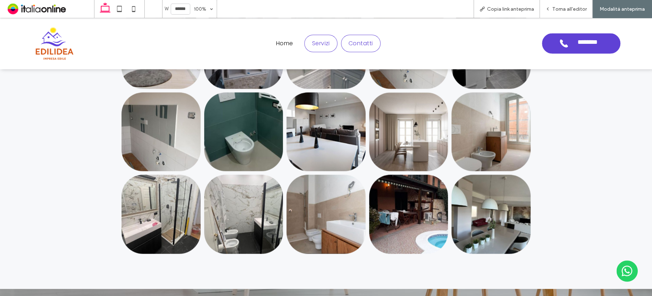
click at [360, 44] on span "Contatti" at bounding box center [360, 43] width 25 height 9
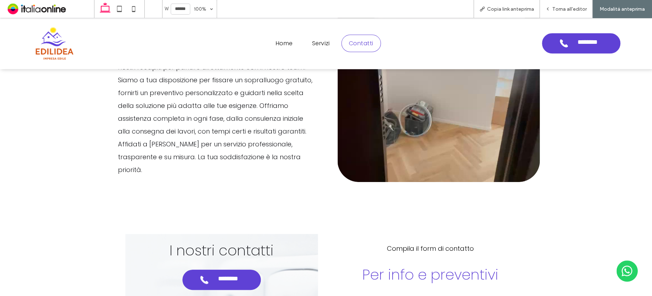
scroll to position [161, 0]
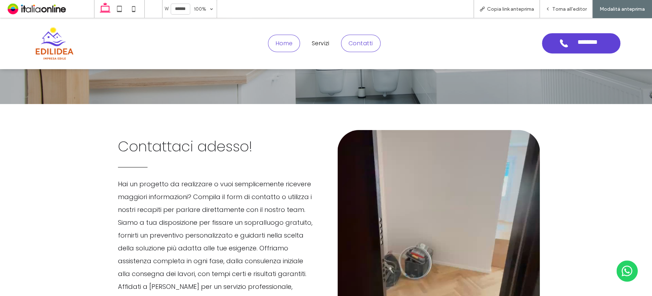
click at [287, 39] on span "Home" at bounding box center [283, 43] width 17 height 9
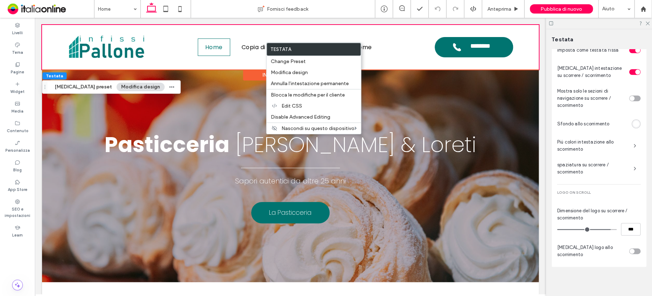
scroll to position [192, 0]
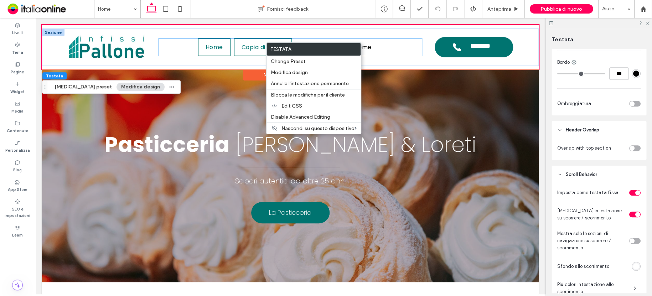
click at [236, 52] on link "Copia di Home" at bounding box center [263, 46] width 58 height 17
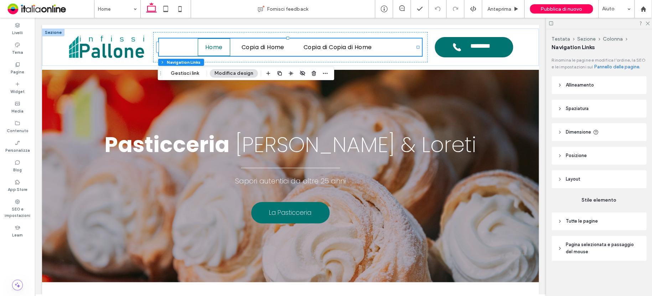
click at [228, 72] on button "Modifica design" at bounding box center [234, 73] width 48 height 9
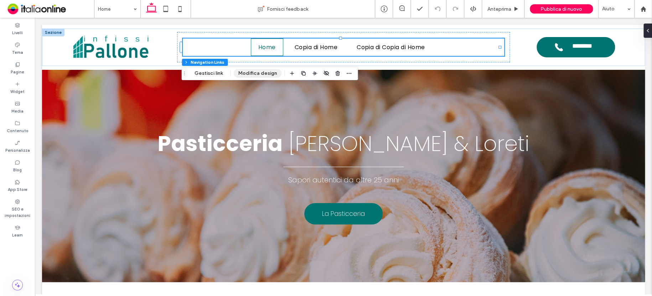
click at [263, 71] on button "Modifica design" at bounding box center [257, 73] width 48 height 9
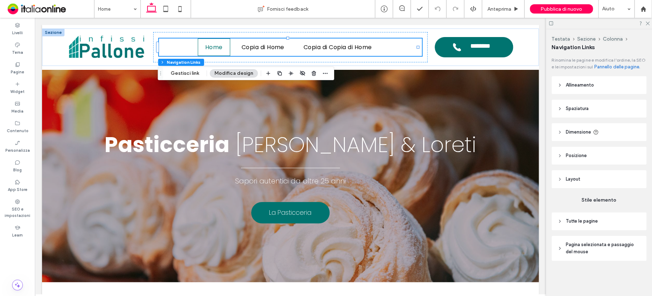
click at [586, 223] on span "Tutte le pagine" at bounding box center [581, 221] width 32 height 7
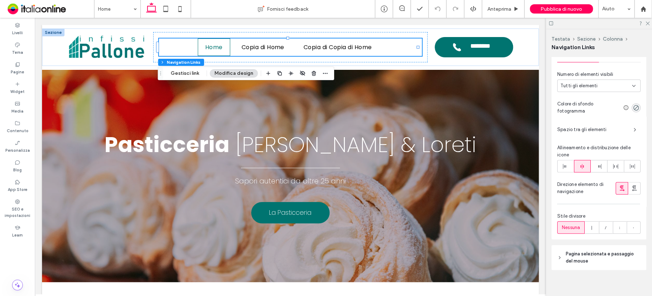
scroll to position [198, 0]
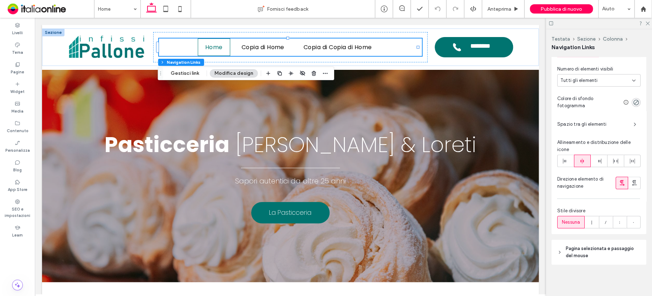
drag, startPoint x: 608, startPoint y: 253, endPoint x: 605, endPoint y: 249, distance: 5.1
click at [608, 252] on span "Pagina selezionata e passaggio del mouse" at bounding box center [600, 252] width 71 height 14
type input "*"
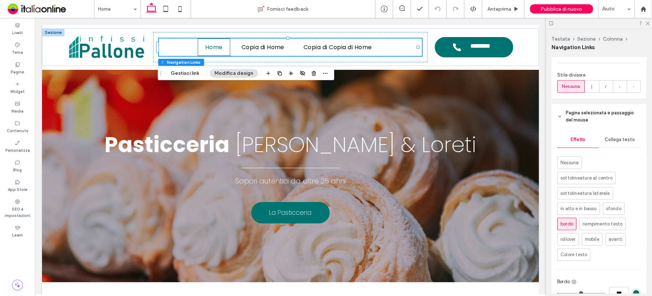
scroll to position [404, 0]
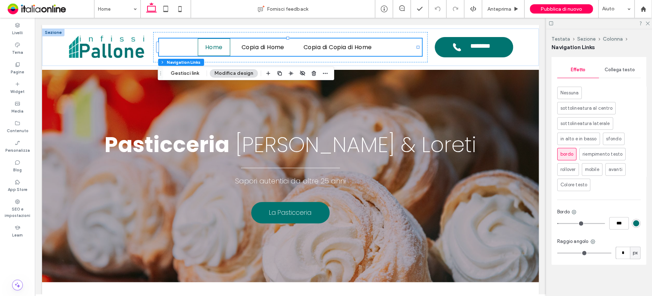
click at [624, 249] on input "*" at bounding box center [622, 252] width 14 height 12
type input "**"
type input "*"
type input "**"
type input "*"
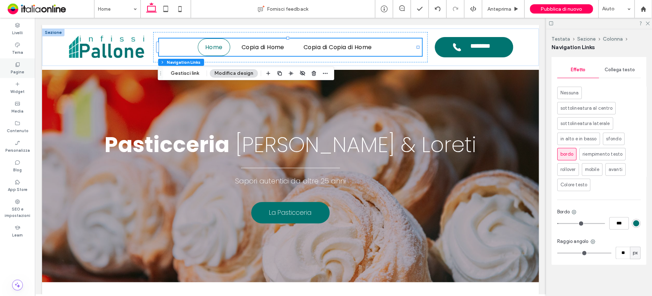
click at [17, 68] on label "Pagine" at bounding box center [18, 71] width 14 height 8
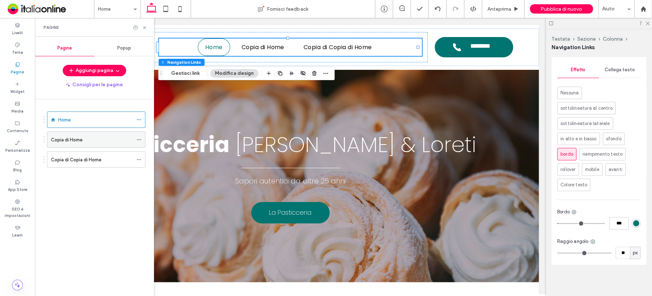
click at [141, 139] on icon at bounding box center [138, 139] width 5 height 5
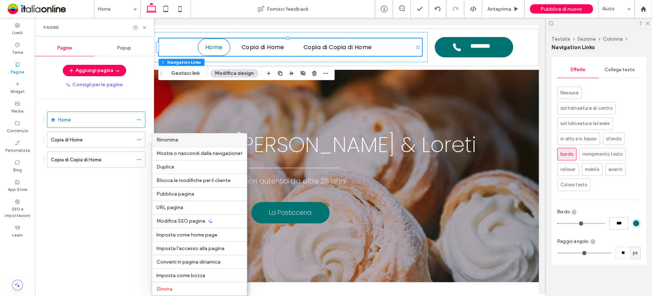
click at [172, 138] on span "Rinomina" at bounding box center [167, 140] width 22 height 6
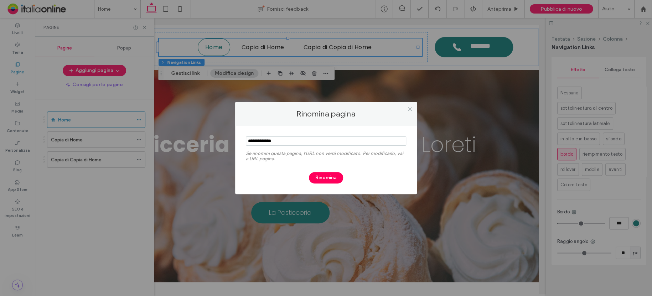
drag, startPoint x: 319, startPoint y: 141, endPoint x: 218, endPoint y: 137, distance: 101.2
click at [218, 140] on div "Rinomina pagina Se rinomini questa pagina, l'URL non verrà modificato. Per modi…" at bounding box center [326, 148] width 652 height 296
type input "**********"
click at [335, 174] on button "Rinomina" at bounding box center [326, 177] width 34 height 11
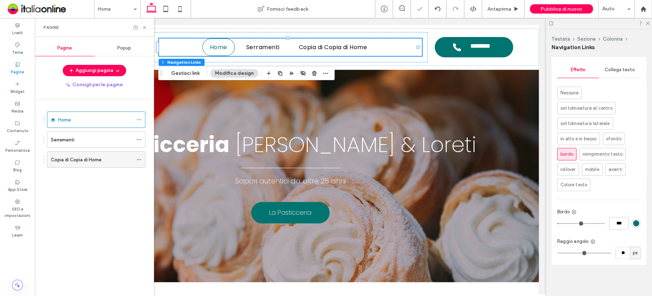
click at [139, 160] on icon at bounding box center [138, 159] width 5 height 5
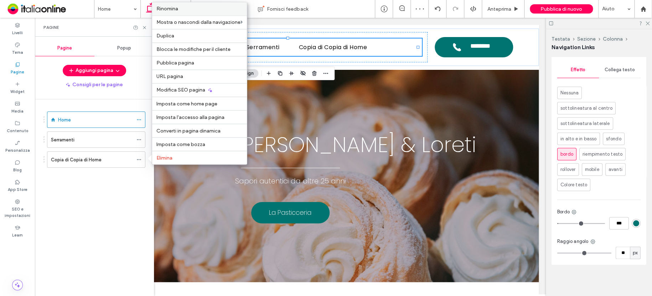
click at [192, 7] on label "Rinomina" at bounding box center [199, 9] width 86 height 6
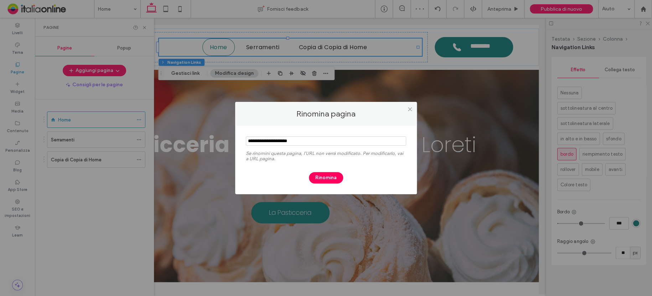
click at [292, 136] on input "notEmpty" at bounding box center [326, 140] width 160 height 9
drag, startPoint x: 334, startPoint y: 138, endPoint x: 235, endPoint y: 136, distance: 99.4
click at [235, 136] on div "Se rinomini questa pagina, l'URL non verrà modificato. Per modificarlo, vai a U…" at bounding box center [326, 160] width 182 height 68
type input "********"
click at [328, 174] on button "Rinomina" at bounding box center [326, 177] width 34 height 11
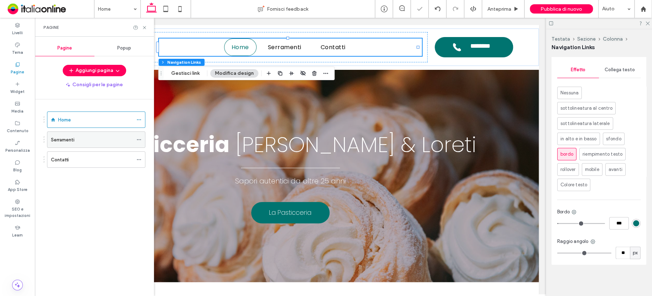
click at [139, 140] on icon at bounding box center [138, 139] width 5 height 5
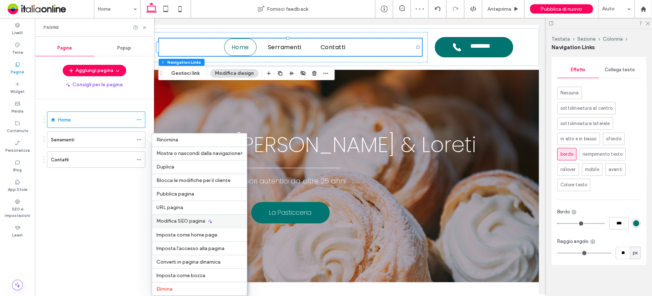
click at [184, 220] on span "Modifica SEO pagina" at bounding box center [180, 221] width 49 height 6
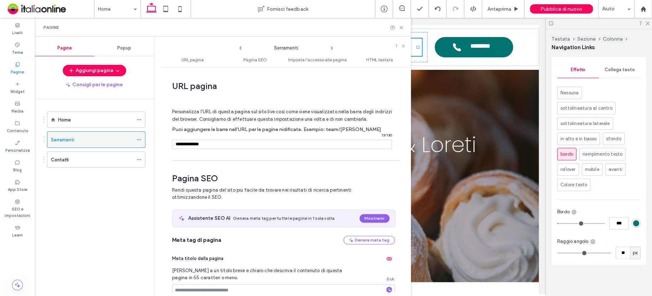
drag, startPoint x: 283, startPoint y: 141, endPoint x: 135, endPoint y: 138, distance: 148.1
click at [135, 138] on div "Pagine Popup Aggiungi pagina Consigli per le pagine Home Serramenti Contatti Se…" at bounding box center [223, 166] width 376 height 259
type input "**********"
click at [139, 158] on icon at bounding box center [138, 159] width 5 height 5
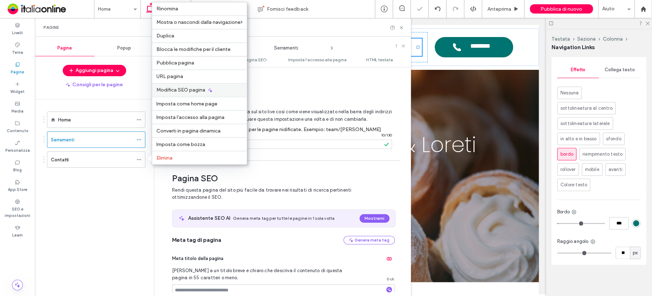
click at [185, 89] on span "Modifica SEO pagina" at bounding box center [180, 90] width 49 height 6
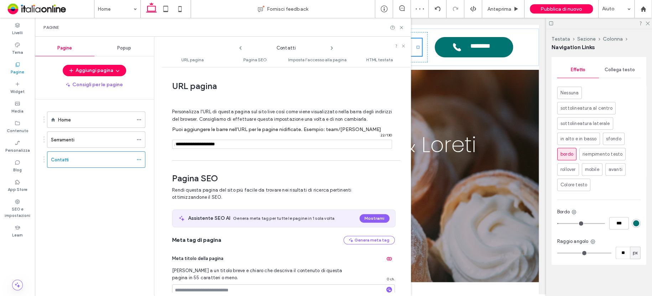
drag, startPoint x: 249, startPoint y: 144, endPoint x: 158, endPoint y: 144, distance: 90.8
click at [158, 144] on div "Contatti URL pagina Pagina SEO Imposta l'accesso alla pagina HTML testata URL p…" at bounding box center [282, 166] width 257 height 259
type input "********"
click at [126, 211] on div "Home Serramenti Contatti" at bounding box center [98, 195] width 110 height 193
click at [113, 143] on div "Serramenti" at bounding box center [92, 140] width 82 height 16
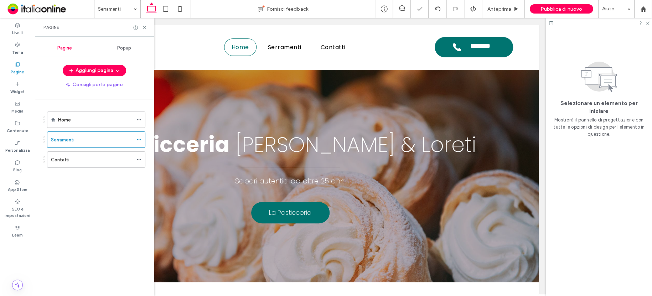
click at [107, 119] on div at bounding box center [326, 148] width 652 height 296
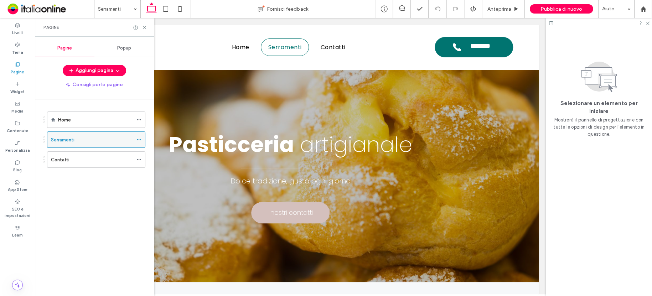
click at [140, 139] on icon at bounding box center [138, 139] width 5 height 5
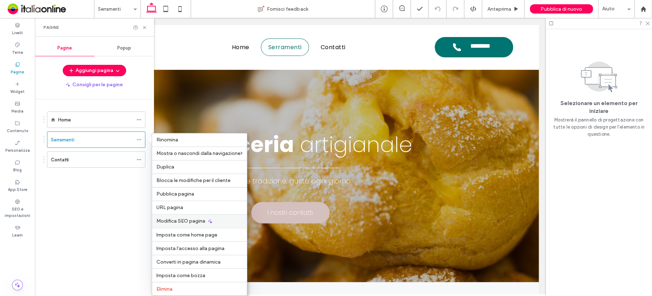
click at [189, 225] on div "Modifica SEO pagina" at bounding box center [199, 221] width 95 height 14
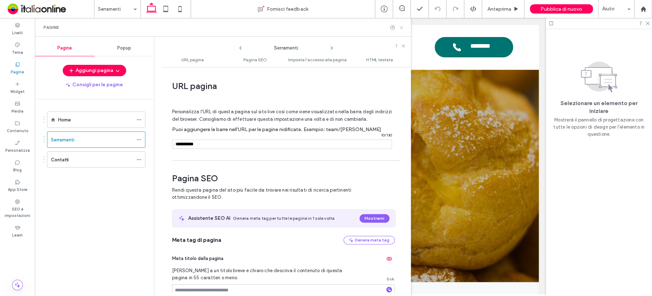
click at [402, 27] on icon at bounding box center [400, 27] width 5 height 5
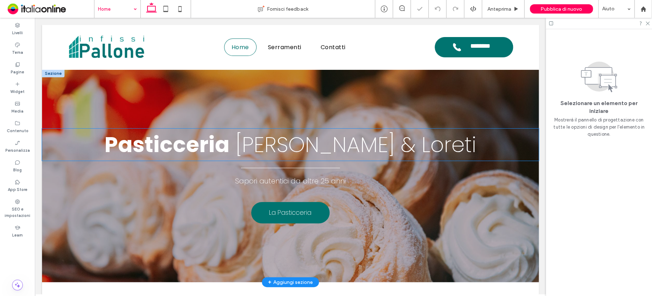
click at [344, 151] on span "Orsini & Loreti" at bounding box center [355, 145] width 241 height 30
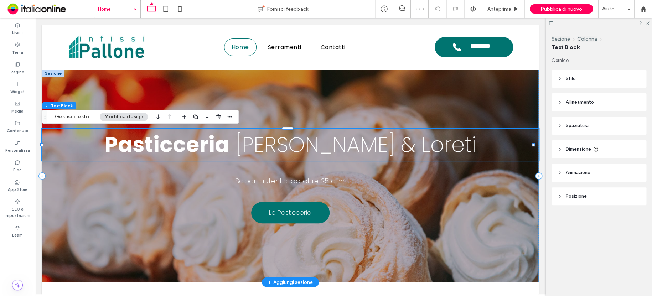
click at [307, 147] on span "Orsini & Loreti" at bounding box center [355, 145] width 241 height 30
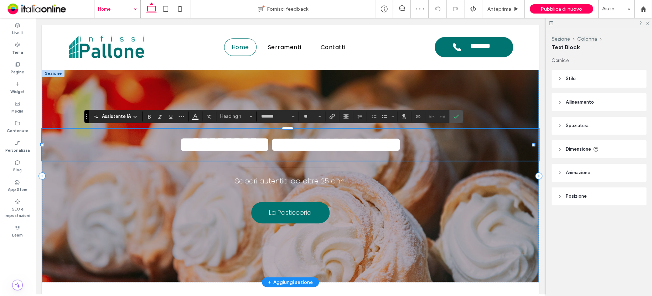
click at [299, 145] on span "**********" at bounding box center [336, 144] width 132 height 21
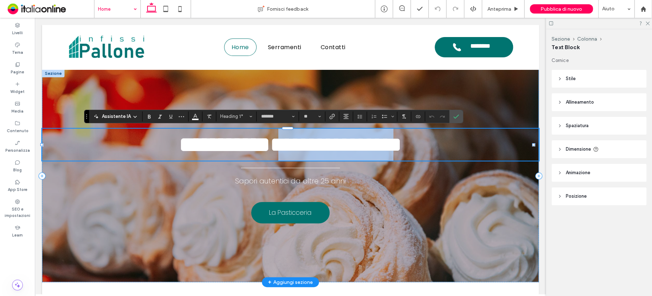
drag, startPoint x: 285, startPoint y: 141, endPoint x: 419, endPoint y: 140, distance: 133.9
click at [402, 140] on span "**********" at bounding box center [336, 144] width 132 height 21
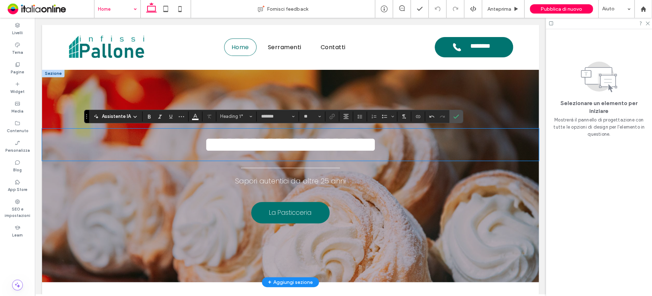
click at [427, 144] on h1 "**********" at bounding box center [290, 145] width 496 height 32
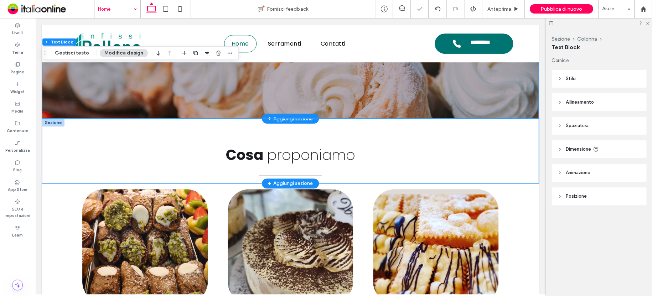
scroll to position [14, 0]
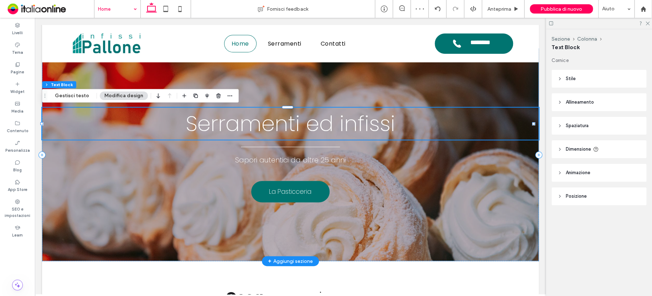
click at [382, 124] on span "Serramenti ed infissi" at bounding box center [290, 124] width 209 height 30
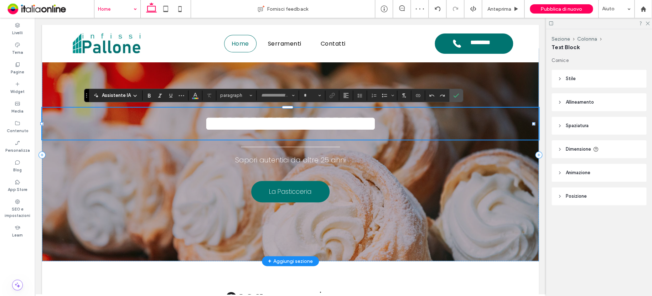
type input "*******"
type input "**"
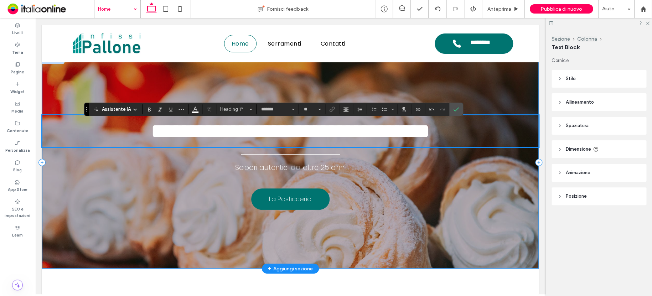
scroll to position [0, 0]
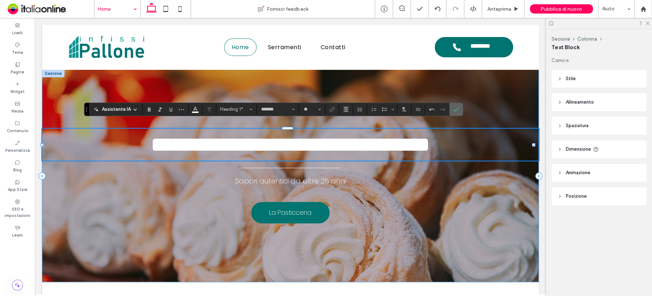
click at [456, 110] on icon "Conferma" at bounding box center [456, 109] width 6 height 6
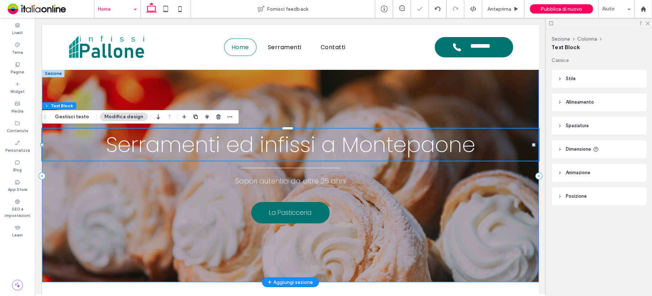
click at [113, 75] on div "La Pasticceria Serramenti ed infissi a Montepaone Sapori autentici da oltre 25 …" at bounding box center [290, 175] width 496 height 213
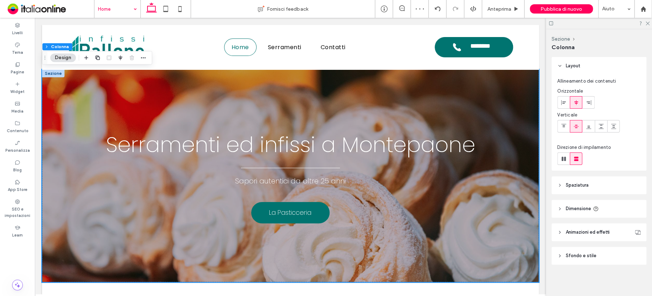
click at [70, 54] on button "Design" at bounding box center [63, 57] width 26 height 9
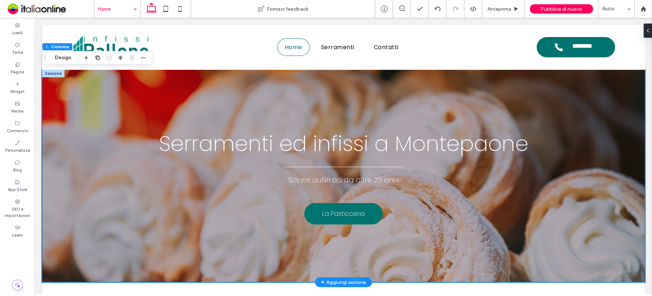
click at [49, 72] on div at bounding box center [53, 73] width 22 height 8
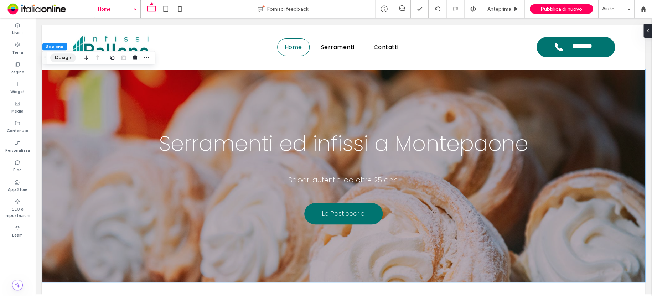
click at [64, 58] on button "Design" at bounding box center [63, 57] width 26 height 9
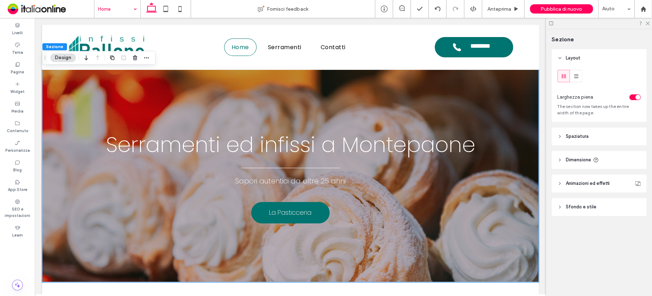
click at [587, 204] on span "Sfondo e stile" at bounding box center [580, 206] width 31 height 7
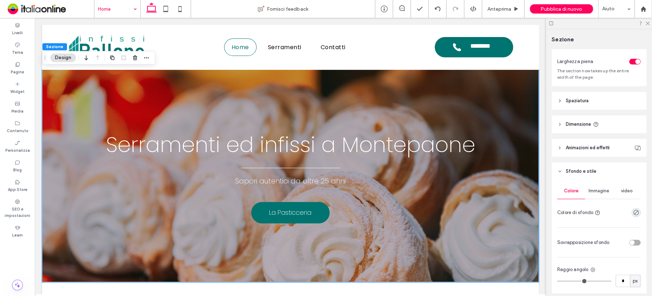
click at [601, 192] on span "Immagine" at bounding box center [598, 191] width 21 height 6
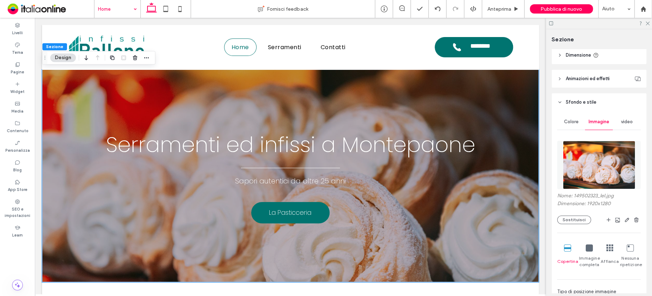
scroll to position [142, 0]
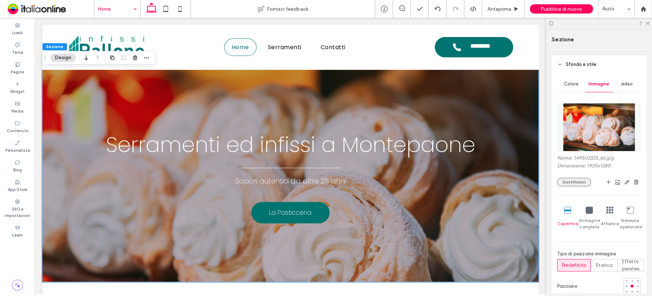
click at [568, 181] on button "Sostituisci" at bounding box center [574, 182] width 34 height 9
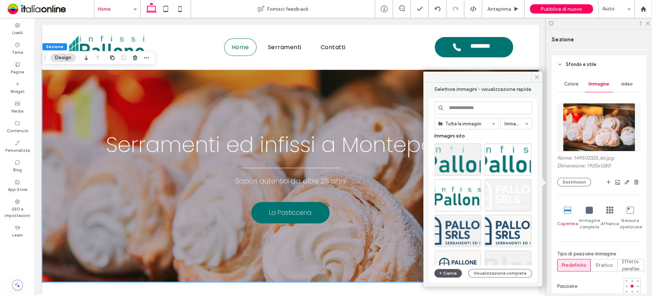
click at [450, 271] on button "Carica" at bounding box center [448, 273] width 28 height 9
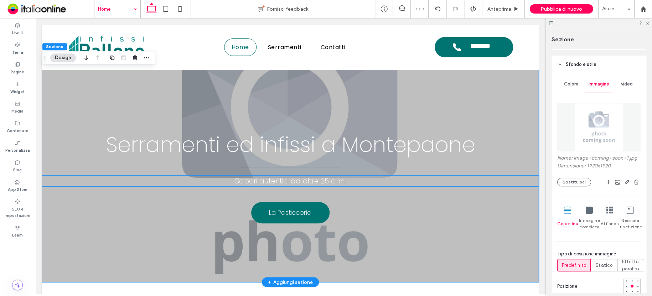
drag, startPoint x: 268, startPoint y: 183, endPoint x: 274, endPoint y: 183, distance: 5.3
click at [268, 183] on span "Sapori autentici da oltre 25 anni" at bounding box center [290, 181] width 110 height 10
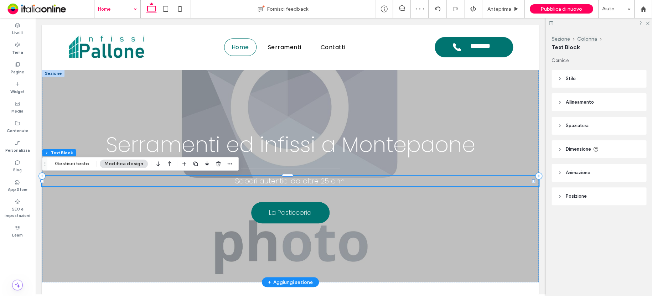
click at [346, 185] on h4 "Sapori autentici da oltre 25 anni" at bounding box center [290, 181] width 496 height 11
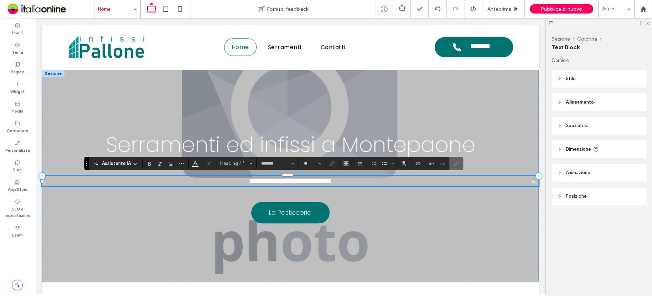
click at [456, 163] on use "Conferma" at bounding box center [456, 163] width 6 height 4
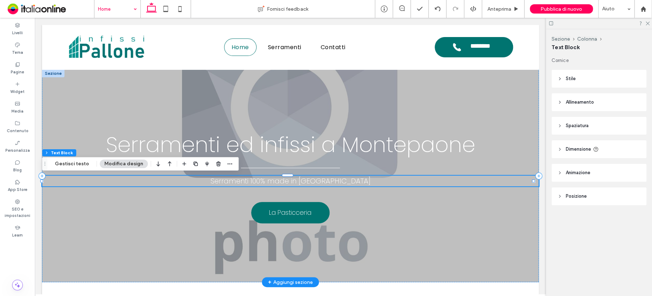
click at [236, 183] on span "Serramenti 100% made in Italy" at bounding box center [290, 181] width 160 height 10
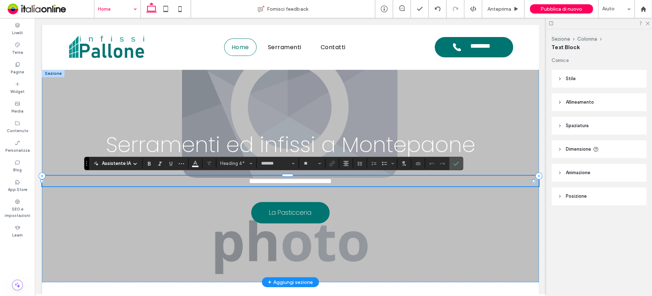
click at [249, 182] on span "**********" at bounding box center [290, 180] width 83 height 7
drag, startPoint x: 236, startPoint y: 181, endPoint x: 260, endPoint y: 181, distance: 23.5
click at [260, 181] on span "**********" at bounding box center [290, 180] width 83 height 7
click at [456, 161] on icon "Conferma" at bounding box center [456, 164] width 6 height 6
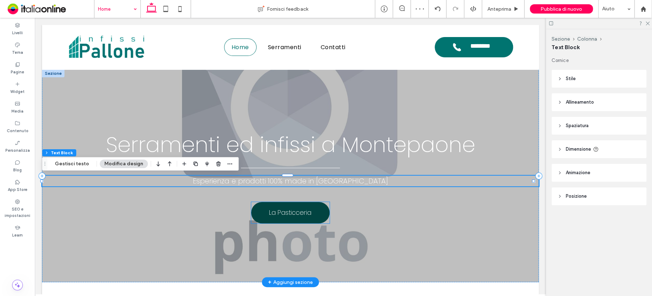
click at [276, 211] on span "La Pasticceria" at bounding box center [290, 212] width 42 height 17
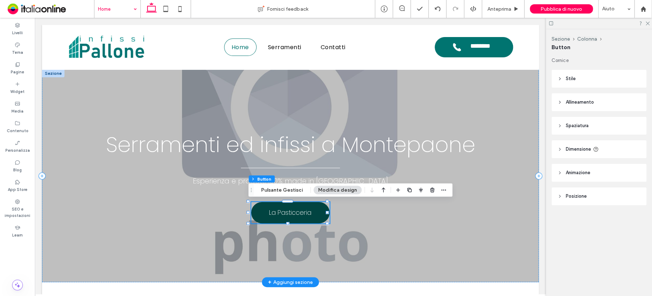
click at [302, 213] on span "La Pasticceria" at bounding box center [290, 212] width 42 height 17
type input "*"
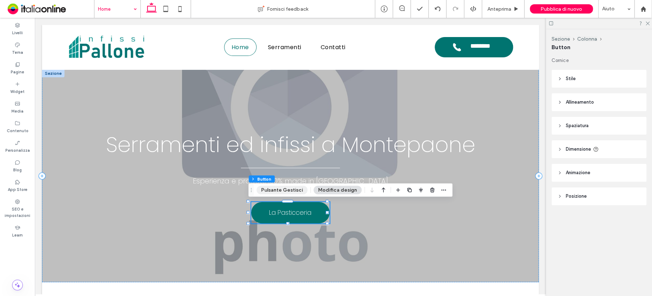
click at [293, 189] on button "Pulsante Gestisci" at bounding box center [281, 190] width 51 height 9
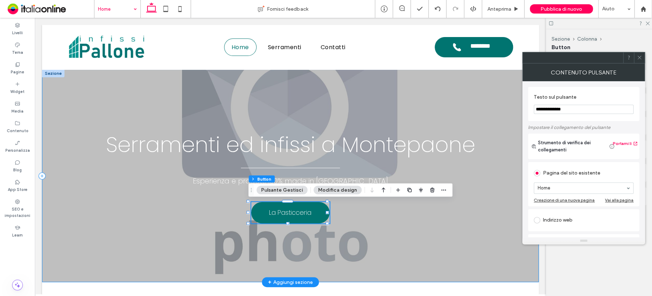
drag, startPoint x: 613, startPoint y: 124, endPoint x: 501, endPoint y: 110, distance: 112.3
type input "*"
type input "**********"
drag, startPoint x: 574, startPoint y: 209, endPoint x: 583, endPoint y: 205, distance: 9.1
click at [638, 59] on icon at bounding box center [638, 57] width 5 height 5
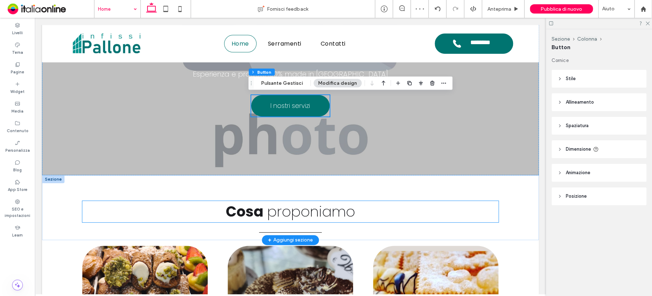
scroll to position [135, 0]
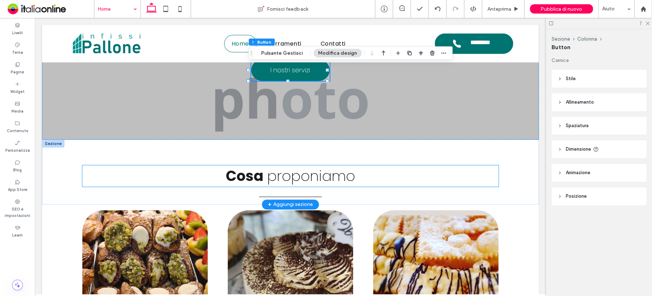
click at [343, 174] on span "proponiamo" at bounding box center [311, 176] width 88 height 20
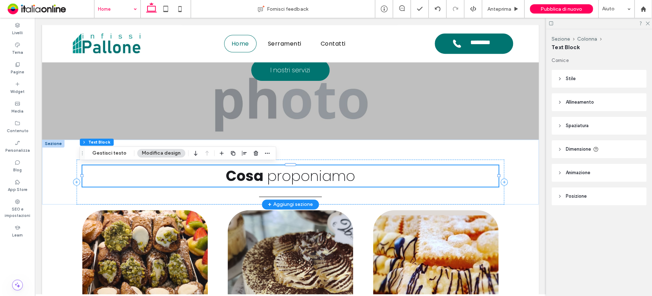
click at [368, 175] on h2 "Cosa proponiamo" at bounding box center [290, 175] width 416 height 21
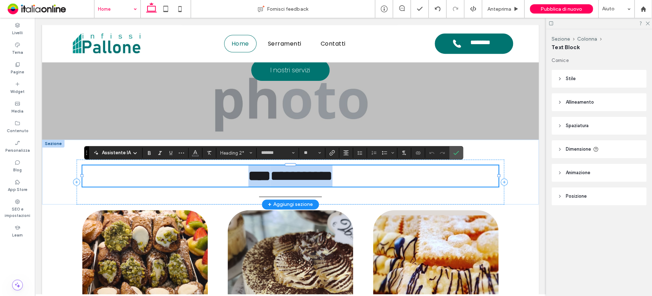
click at [370, 175] on h2 "**********" at bounding box center [290, 175] width 416 height 21
drag, startPoint x: 370, startPoint y: 175, endPoint x: 408, endPoint y: 194, distance: 42.4
click at [267, 178] on h2 "**********" at bounding box center [290, 175] width 416 height 21
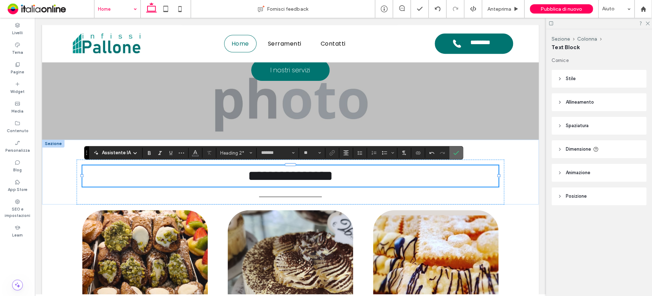
click at [453, 156] on span "Conferma" at bounding box center [454, 152] width 3 height 13
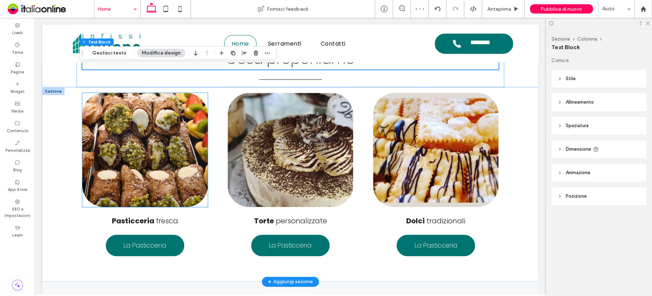
scroll to position [242, 0]
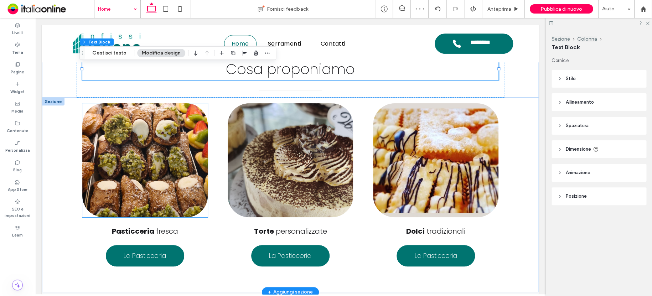
click at [186, 153] on img at bounding box center [144, 160] width 125 height 114
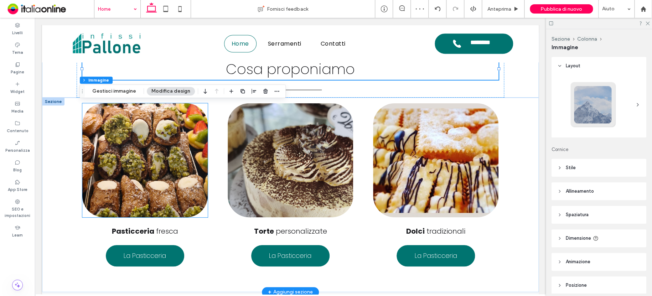
type input "**"
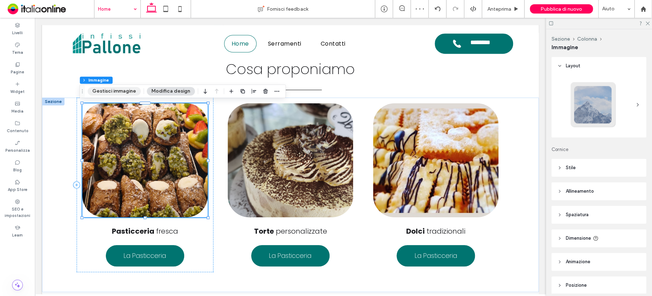
click at [119, 91] on button "Gestisci immagine" at bounding box center [114, 91] width 53 height 9
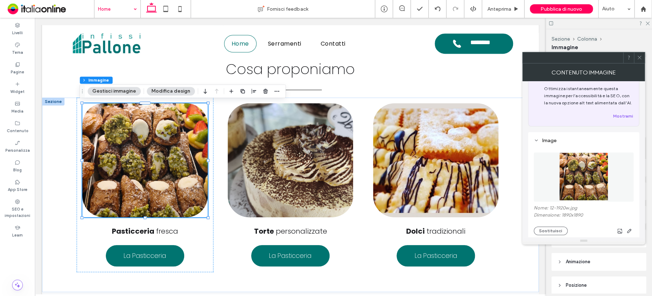
scroll to position [36, 0]
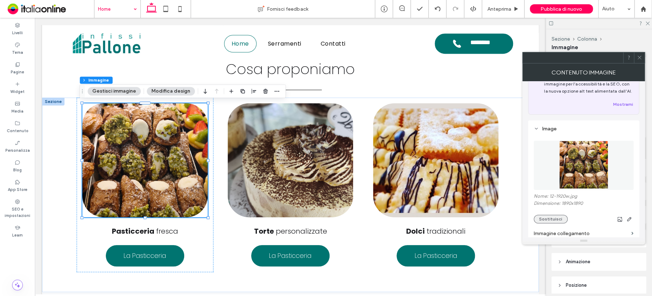
click at [553, 220] on button "Sostituisci" at bounding box center [550, 219] width 34 height 9
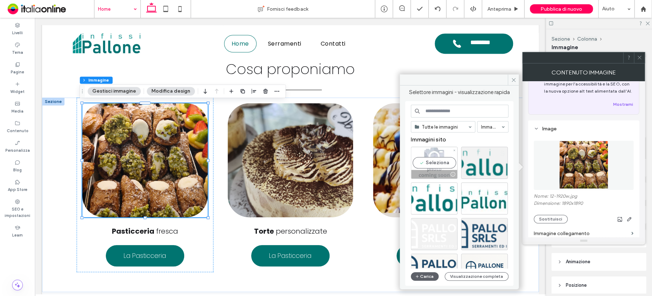
click at [439, 151] on div "Seleziona" at bounding box center [434, 163] width 47 height 32
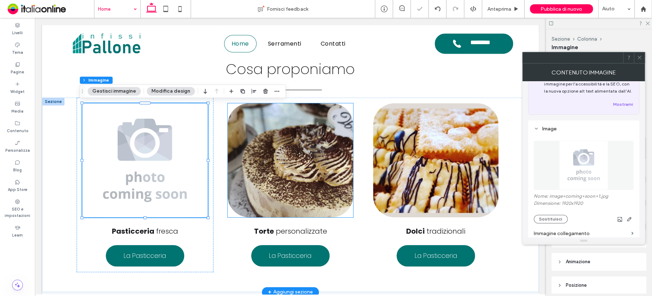
click at [309, 149] on img at bounding box center [290, 160] width 125 height 114
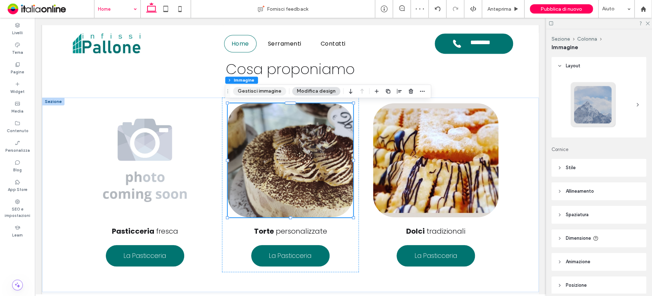
click at [246, 92] on button "Gestisci immagine" at bounding box center [259, 91] width 53 height 9
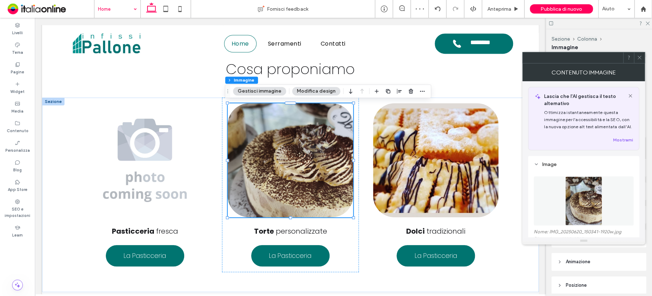
scroll to position [71, 0]
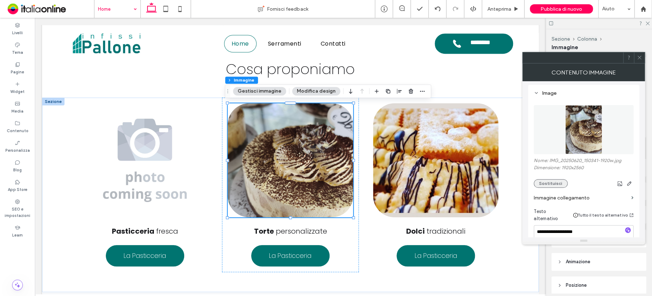
click at [557, 185] on button "Sostituisci" at bounding box center [550, 183] width 34 height 9
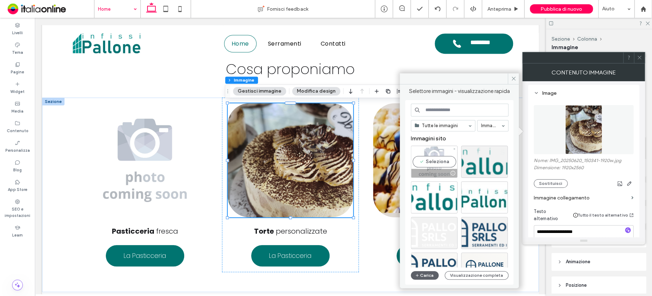
click at [438, 150] on div "Seleziona" at bounding box center [434, 162] width 47 height 32
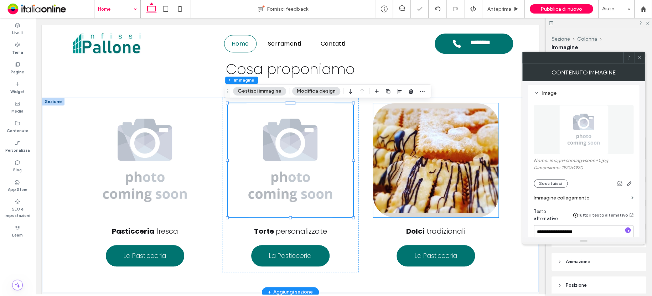
click at [381, 141] on img at bounding box center [435, 160] width 125 height 114
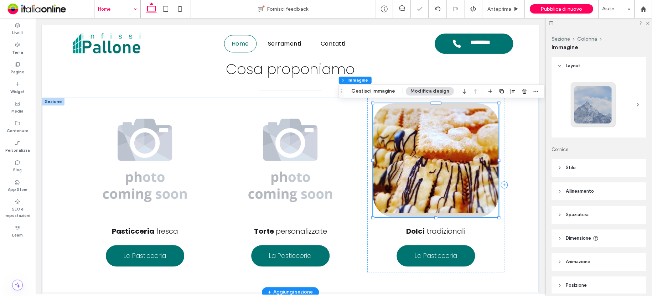
type input "**"
click at [371, 90] on button "Gestisci immagine" at bounding box center [372, 91] width 53 height 9
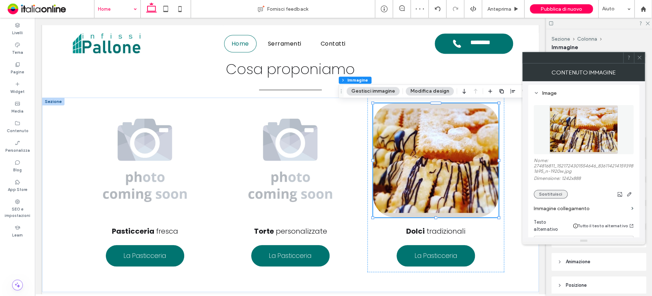
click at [557, 195] on button "Sostituisci" at bounding box center [550, 194] width 34 height 9
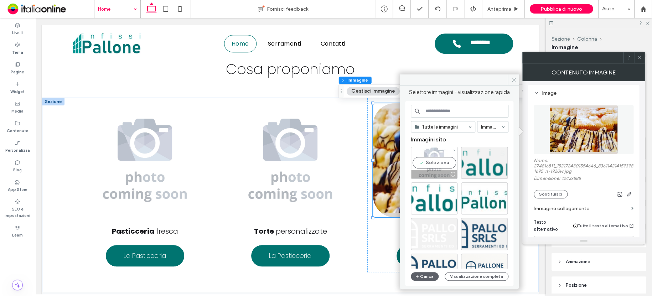
click at [443, 159] on div "Seleziona" at bounding box center [434, 163] width 47 height 32
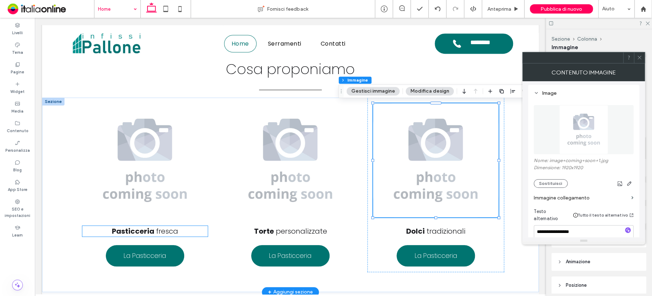
click at [165, 231] on span "fresca" at bounding box center [167, 231] width 22 height 10
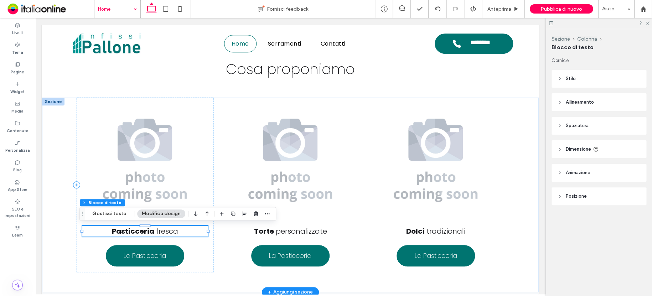
click at [176, 231] on h3 "Pasticceria fresca" at bounding box center [144, 231] width 125 height 11
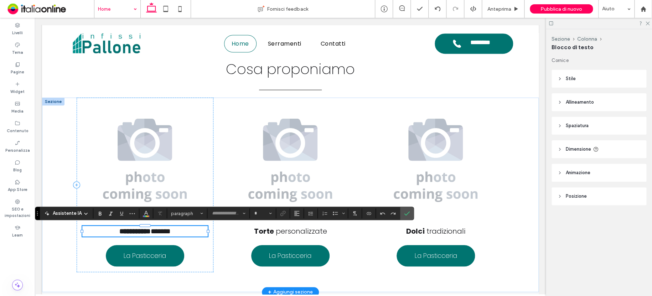
type input "*******"
type input "**"
click at [183, 232] on h3 "**********" at bounding box center [144, 231] width 125 height 11
click at [185, 231] on h3 "**********" at bounding box center [144, 231] width 125 height 11
click at [180, 229] on h3 "**********" at bounding box center [144, 231] width 125 height 11
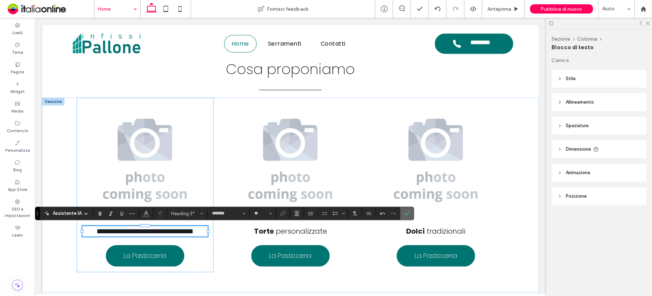
click at [406, 213] on icon "Conferma" at bounding box center [407, 213] width 6 height 6
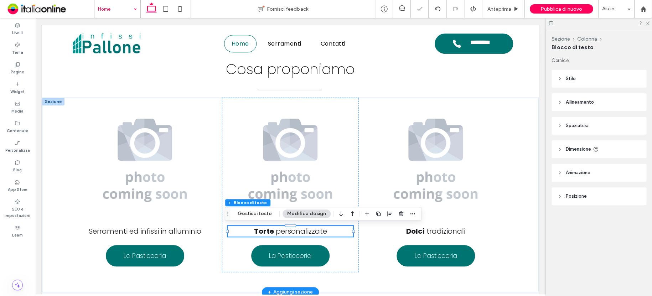
click at [341, 232] on h3 "Torte personalizzate" at bounding box center [290, 231] width 125 height 11
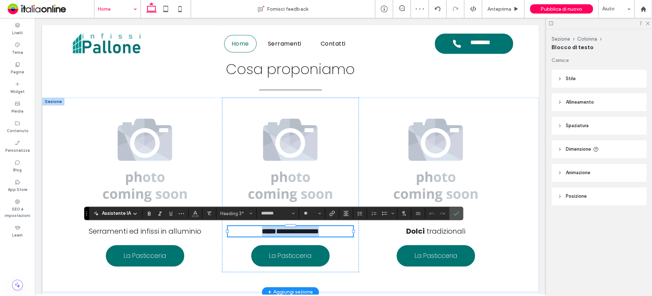
click at [341, 231] on h3 "**********" at bounding box center [290, 231] width 125 height 11
drag, startPoint x: 341, startPoint y: 231, endPoint x: 274, endPoint y: 231, distance: 67.7
click at [274, 231] on h3 "**********" at bounding box center [290, 231] width 125 height 11
click at [454, 212] on icon "Conferma" at bounding box center [456, 213] width 6 height 6
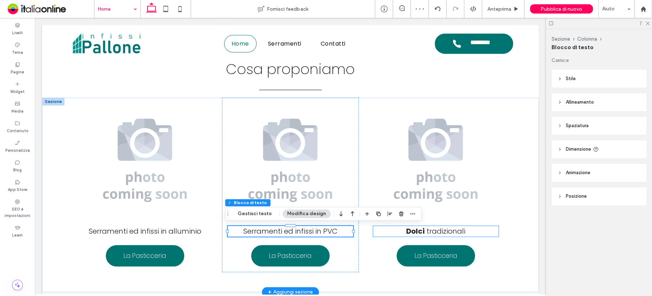
drag, startPoint x: 456, startPoint y: 233, endPoint x: 463, endPoint y: 232, distance: 6.4
click at [456, 233] on span "tradizionali" at bounding box center [445, 231] width 39 height 10
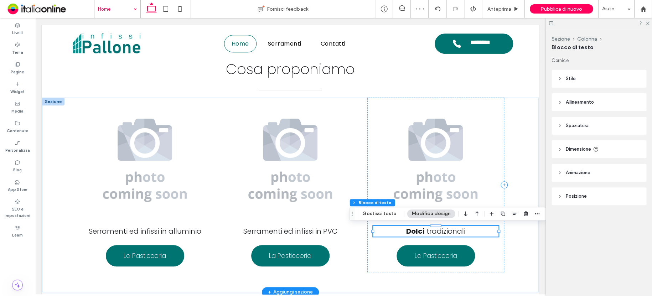
click at [472, 230] on h3 "Dolci tradizionali" at bounding box center [435, 231] width 125 height 11
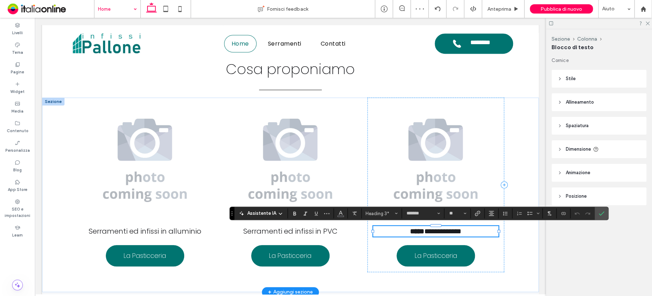
click at [474, 229] on h3 "**********" at bounding box center [435, 231] width 125 height 11
click at [602, 212] on icon "Conferma" at bounding box center [601, 213] width 6 height 6
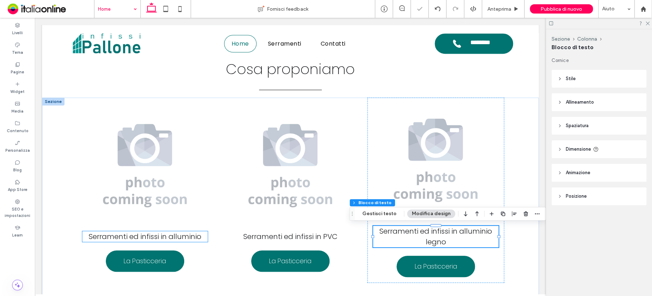
click at [189, 239] on span "Serramenti ed infissi in alluminio" at bounding box center [145, 236] width 113 height 10
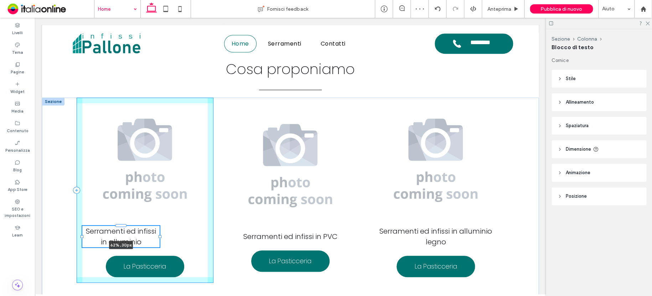
drag, startPoint x: 205, startPoint y: 236, endPoint x: 157, endPoint y: 231, distance: 48.3
click at [157, 231] on div "Serramenti ed infissi in alluminio 62% , 30px La Pasticceria Serramenti ed infi…" at bounding box center [290, 200] width 427 height 205
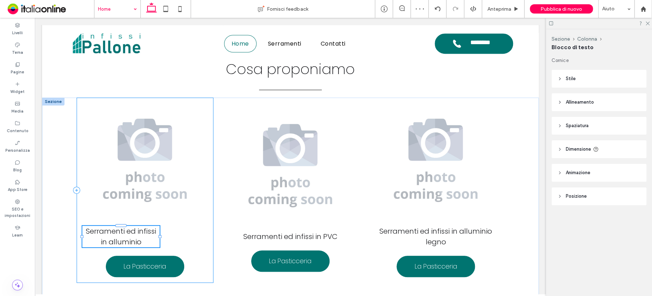
type input "**"
type input "****"
click at [241, 213] on icon "button" at bounding box center [244, 214] width 6 height 6
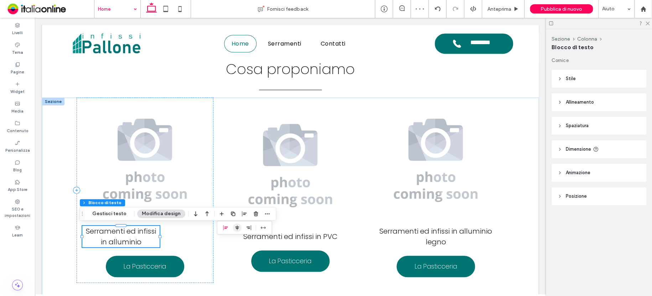
click at [235, 227] on use "center" at bounding box center [237, 227] width 4 height 5
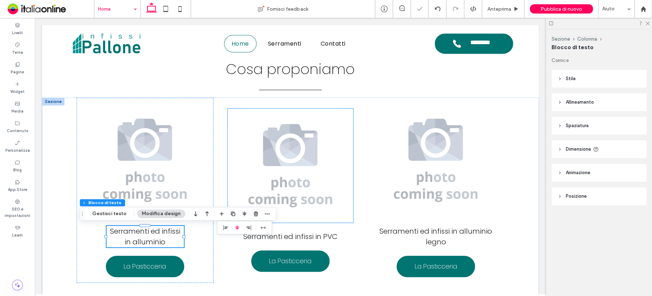
click at [328, 217] on img at bounding box center [290, 166] width 125 height 114
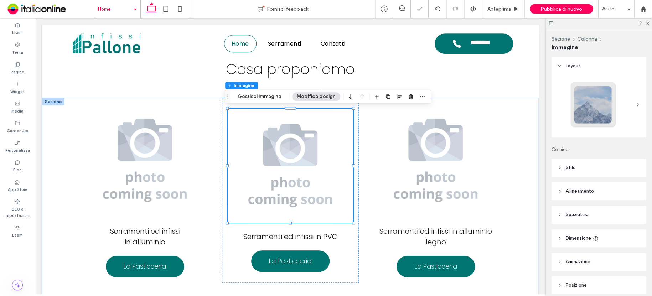
type input "**"
drag, startPoint x: 320, startPoint y: 237, endPoint x: 329, endPoint y: 236, distance: 8.9
click at [320, 237] on span "Serramenti ed infissi in PVC" at bounding box center [290, 236] width 94 height 10
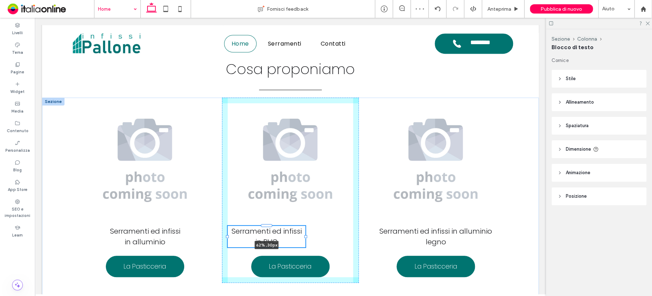
drag, startPoint x: 351, startPoint y: 236, endPoint x: 303, endPoint y: 234, distance: 48.1
click at [303, 234] on div "Serramenti ed infissi in alluminio La Pasticceria Serramenti ed infissi in PVC …" at bounding box center [290, 200] width 427 height 205
type input "**"
type input "****"
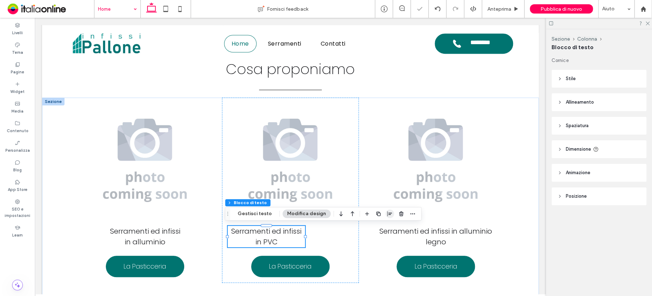
drag, startPoint x: 383, startPoint y: 213, endPoint x: 387, endPoint y: 214, distance: 3.6
click at [387, 213] on icon "button" at bounding box center [390, 214] width 6 height 6
click at [380, 227] on use "center" at bounding box center [382, 227] width 4 height 5
click at [343, 239] on div "Serramenti ed infissi in PVC 62% , 30px La Pasticceria" at bounding box center [290, 190] width 137 height 185
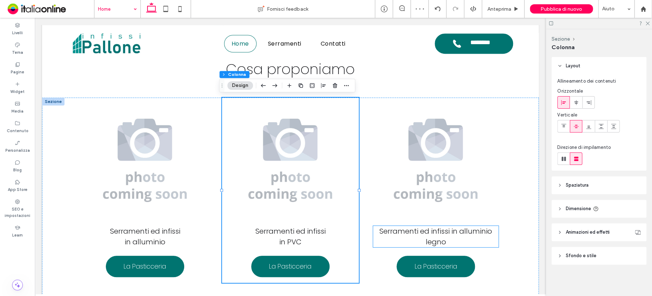
click at [443, 238] on h3 "Serramenti ed infissi in alluminio legno" at bounding box center [435, 236] width 125 height 21
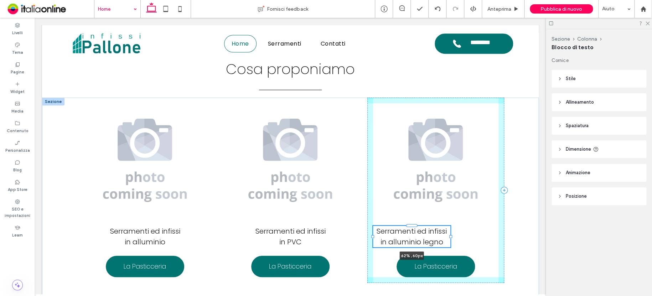
drag, startPoint x: 495, startPoint y: 236, endPoint x: 447, endPoint y: 235, distance: 48.1
click at [449, 235] on div at bounding box center [450, 236] width 3 height 3
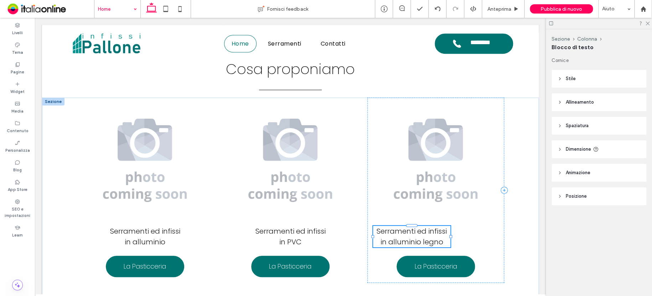
type input "**"
type input "****"
click at [511, 214] on icon "button" at bounding box center [514, 214] width 6 height 6
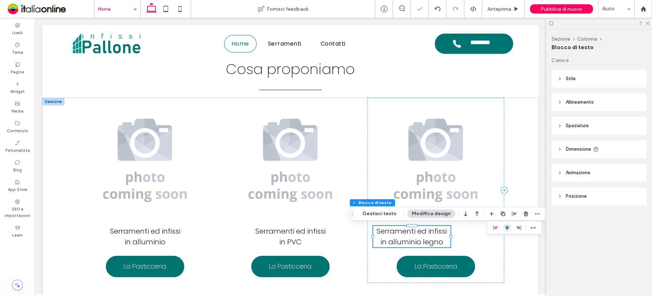
click at [505, 227] on use "center" at bounding box center [507, 227] width 4 height 5
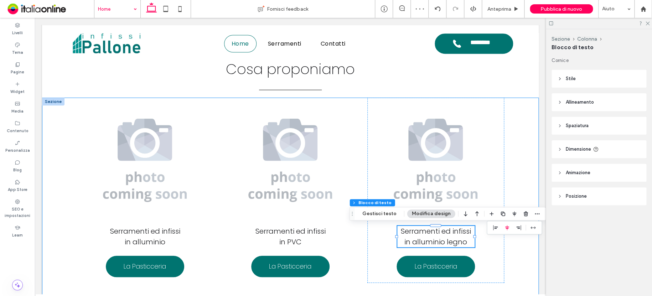
click at [61, 232] on div "Serramenti ed infissi in alluminio La Pasticceria Serramenti ed infissi in PVC …" at bounding box center [290, 200] width 496 height 205
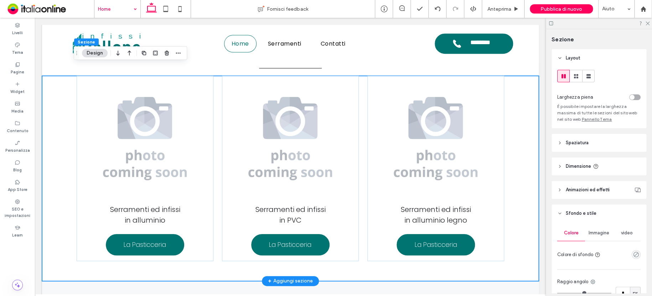
scroll to position [278, 0]
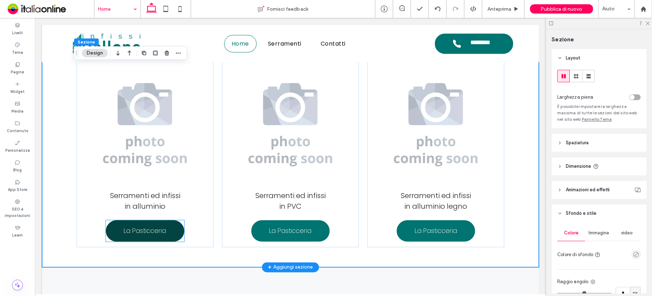
click at [147, 234] on span "La Pasticceria" at bounding box center [145, 230] width 42 height 17
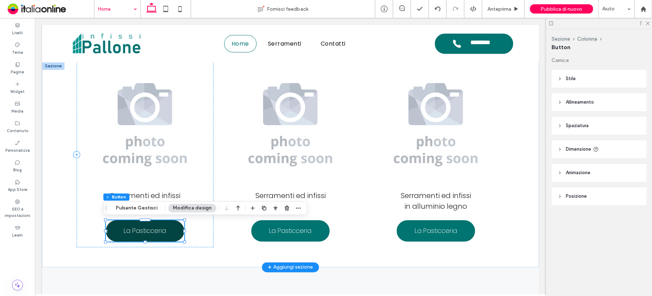
click at [150, 233] on span "La Pasticceria" at bounding box center [145, 230] width 42 height 17
type input "*"
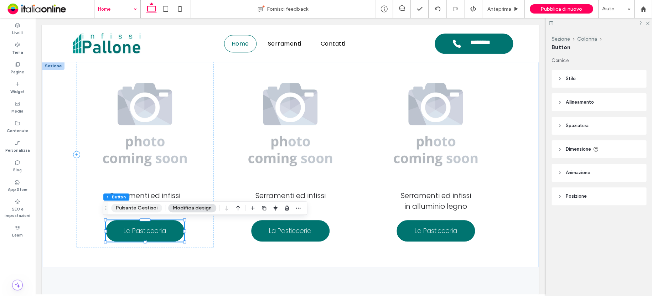
click at [143, 211] on button "Pulsante Gestisci" at bounding box center [136, 208] width 51 height 9
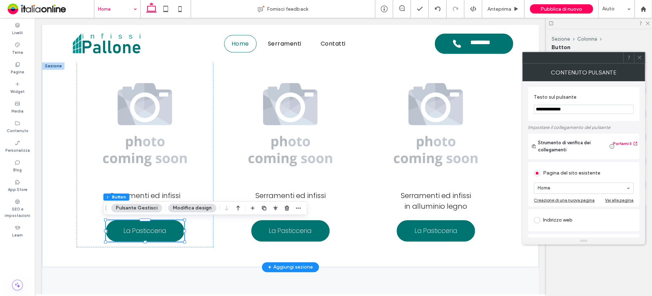
drag, startPoint x: 606, startPoint y: 128, endPoint x: 470, endPoint y: 112, distance: 136.6
type input "**********"
drag, startPoint x: 234, startPoint y: 234, endPoint x: 225, endPoint y: 245, distance: 14.0
click at [233, 236] on div "Serramenti ed infissi in PVC La Pasticceria" at bounding box center [290, 154] width 137 height 185
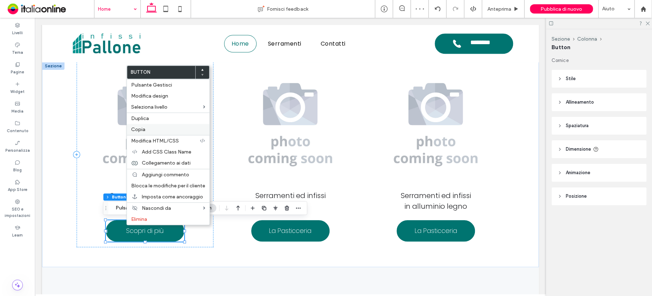
drag, startPoint x: 146, startPoint y: 127, endPoint x: 287, endPoint y: 202, distance: 159.6
click at [146, 127] on label "Copia" at bounding box center [168, 129] width 74 height 6
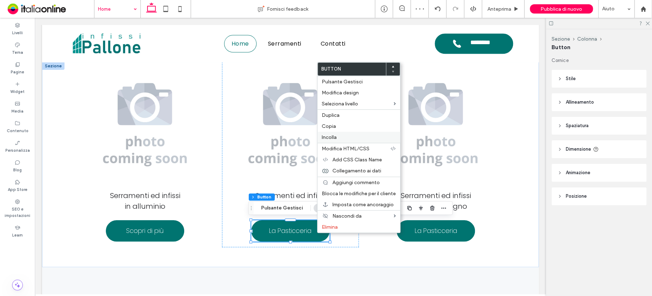
click at [335, 136] on span "Incolla" at bounding box center [329, 137] width 15 height 6
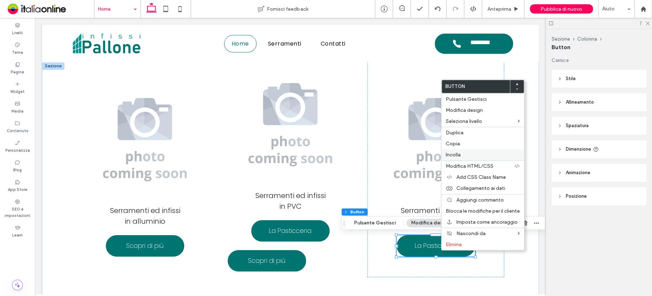
click at [455, 155] on span "Incolla" at bounding box center [452, 155] width 15 height 6
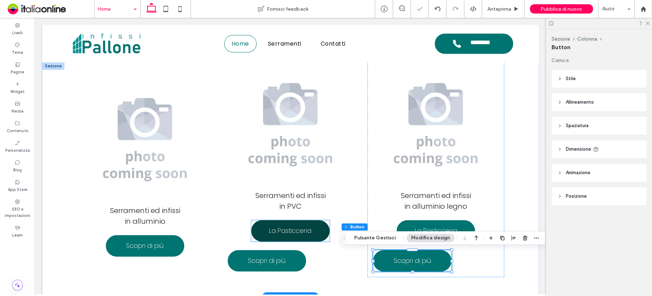
click at [299, 233] on span "La Pasticceria" at bounding box center [290, 230] width 42 height 17
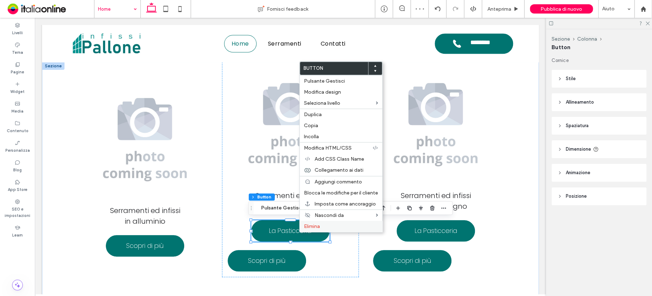
drag, startPoint x: 321, startPoint y: 228, endPoint x: 327, endPoint y: 228, distance: 6.4
click at [321, 228] on label "Elimina" at bounding box center [341, 226] width 74 height 6
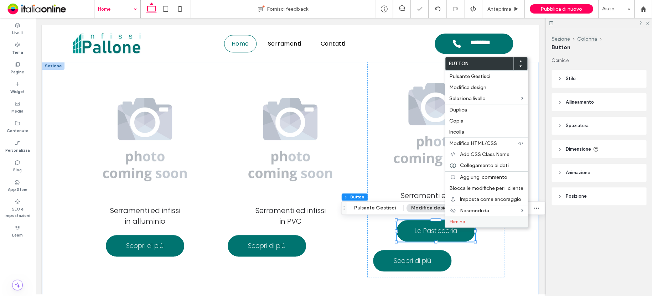
click at [471, 220] on label "Elimina" at bounding box center [486, 222] width 74 height 6
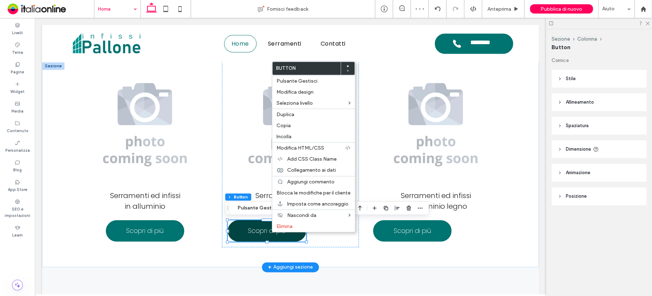
click at [251, 236] on span "Scopri di più" at bounding box center [266, 230] width 37 height 17
type input "*"
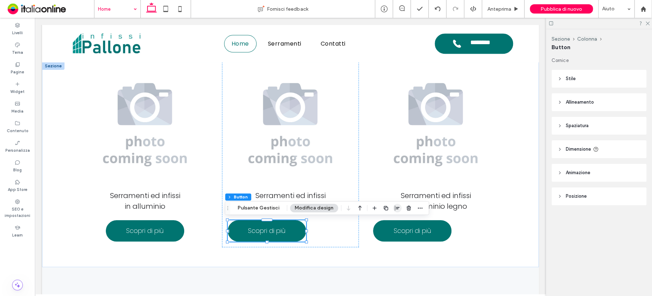
click at [396, 210] on icon "button" at bounding box center [397, 208] width 6 height 6
drag, startPoint x: 388, startPoint y: 223, endPoint x: 385, endPoint y: 225, distance: 4.8
click at [388, 223] on icon "center" at bounding box center [390, 222] width 6 height 6
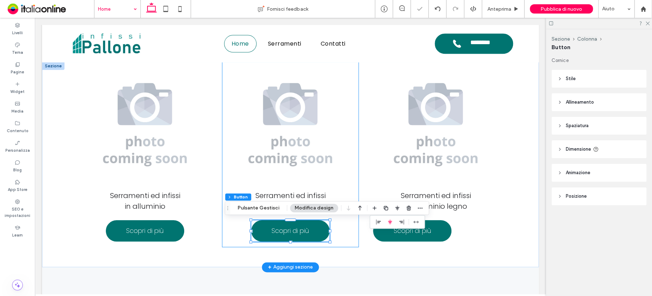
click at [345, 237] on div "Serramenti ed infissi in PVC Scopri di più" at bounding box center [290, 154] width 137 height 185
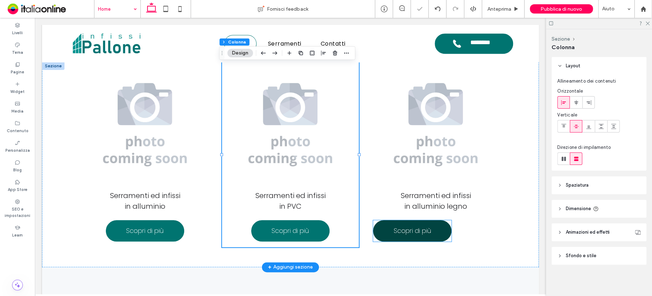
click at [407, 230] on span "Scopri di più" at bounding box center [411, 230] width 37 height 17
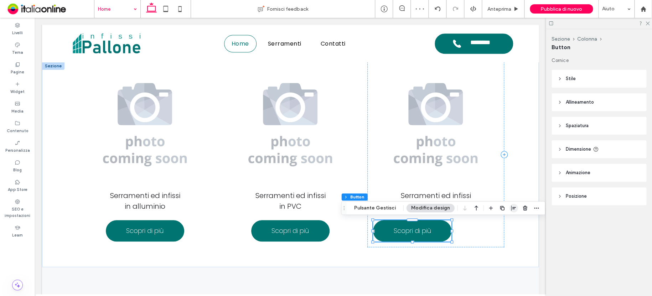
click at [511, 207] on icon "button" at bounding box center [514, 208] width 6 height 6
drag, startPoint x: 502, startPoint y: 220, endPoint x: 495, endPoint y: 225, distance: 8.9
click at [503, 220] on icon "center" at bounding box center [506, 222] width 6 height 6
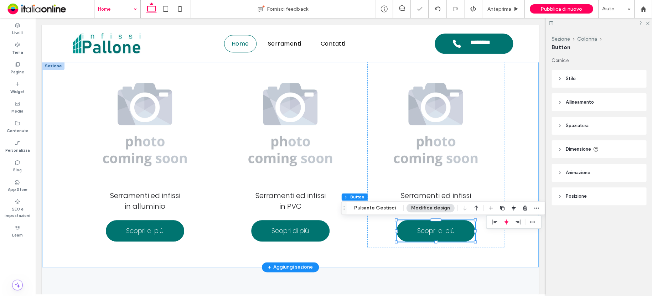
click at [249, 254] on div "Serramenti ed infissi in alluminio Scopri di più Serramenti ed infissi in PVC S…" at bounding box center [290, 164] width 427 height 205
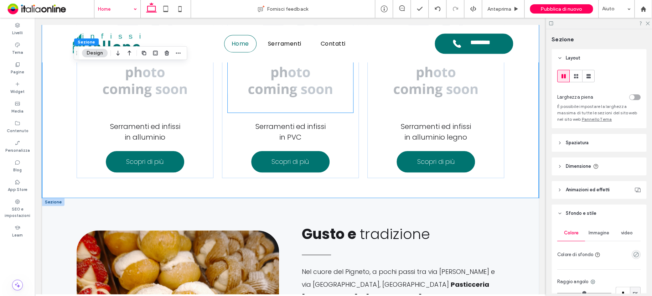
scroll to position [491, 0]
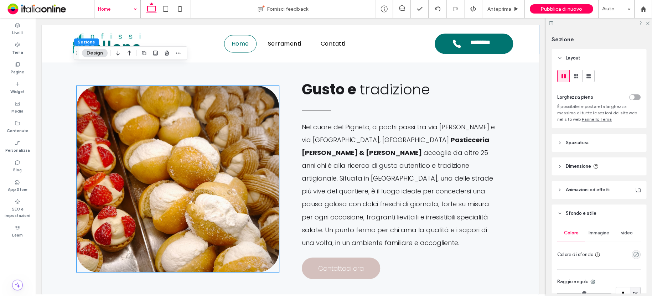
click at [242, 135] on img at bounding box center [178, 179] width 202 height 186
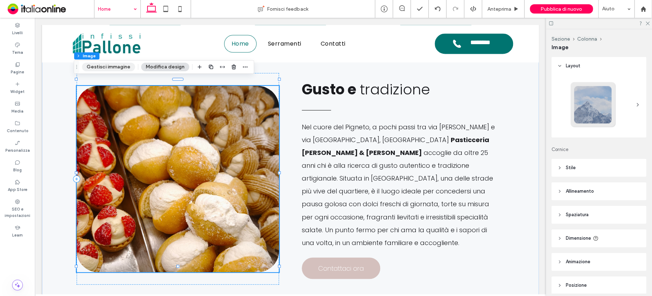
click at [121, 64] on button "Gestisci immagine" at bounding box center [108, 67] width 53 height 9
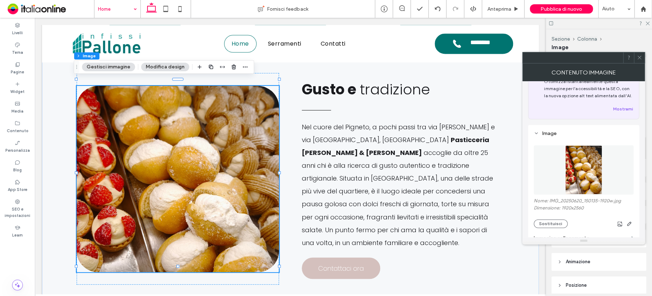
scroll to position [71, 0]
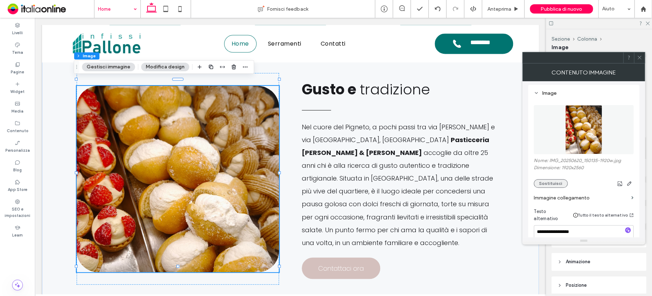
click at [554, 183] on button "Sostituisci" at bounding box center [550, 183] width 34 height 9
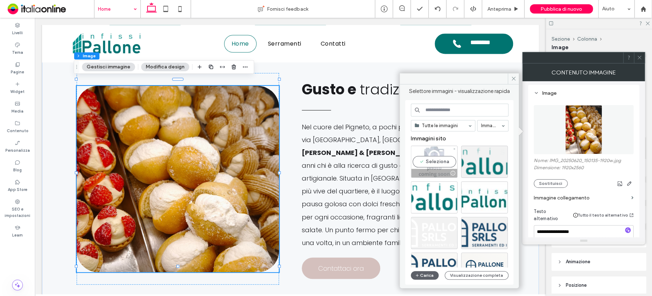
click at [434, 157] on div "Seleziona" at bounding box center [434, 162] width 47 height 32
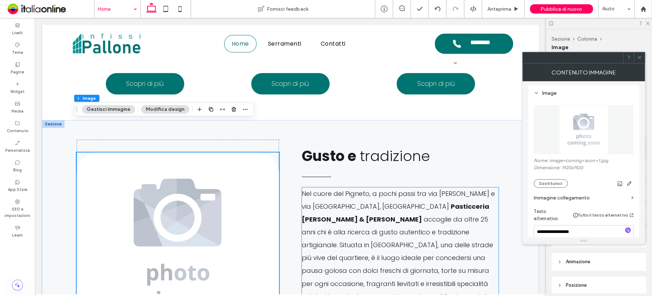
scroll to position [456, 0]
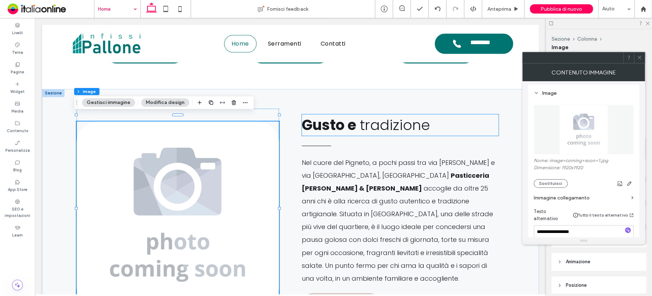
click at [417, 130] on span "tradizione" at bounding box center [395, 125] width 70 height 20
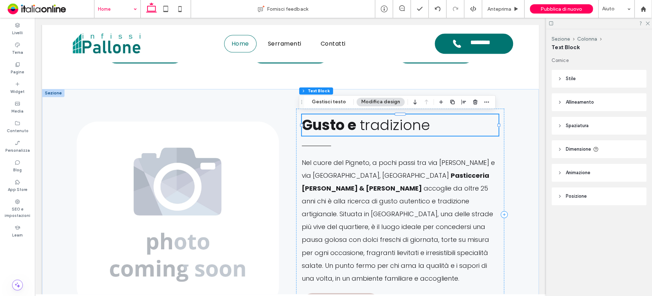
click at [439, 125] on h2 "Gusto e tradizione" at bounding box center [400, 124] width 197 height 21
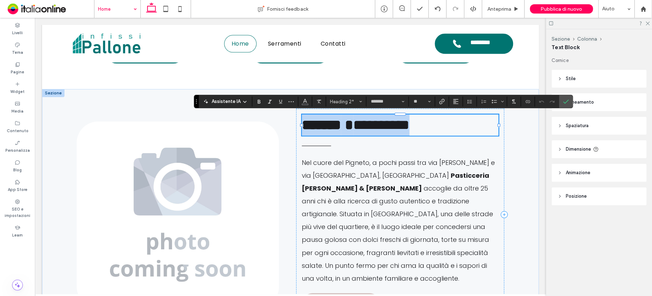
click at [443, 124] on h2 "**********" at bounding box center [400, 124] width 197 height 21
drag, startPoint x: 443, startPoint y: 124, endPoint x: 361, endPoint y: 124, distance: 81.5
click at [361, 124] on h2 "**********" at bounding box center [400, 124] width 197 height 21
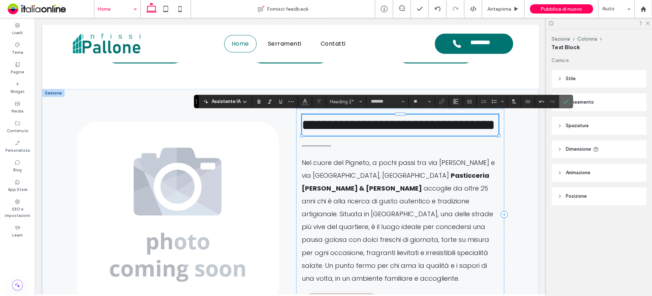
click at [560, 100] on label "Conferma" at bounding box center [565, 101] width 11 height 13
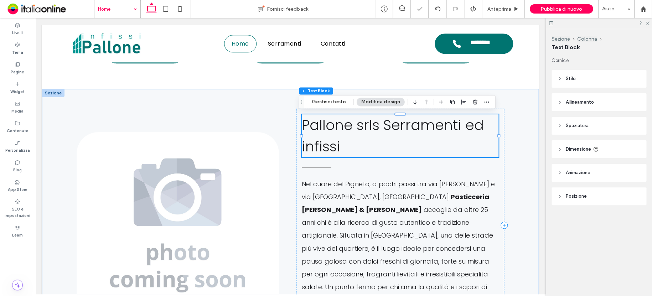
click at [350, 155] on h2 "Pallone srls Serramenti ed infissi" at bounding box center [400, 135] width 197 height 43
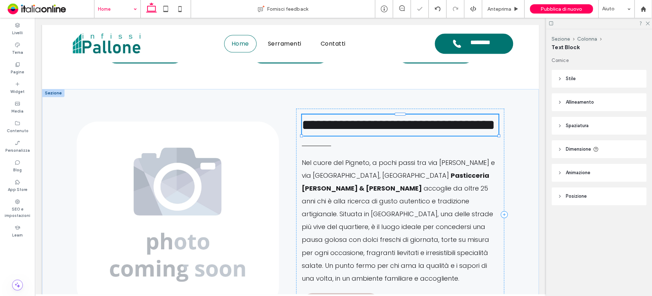
type input "*******"
type input "**"
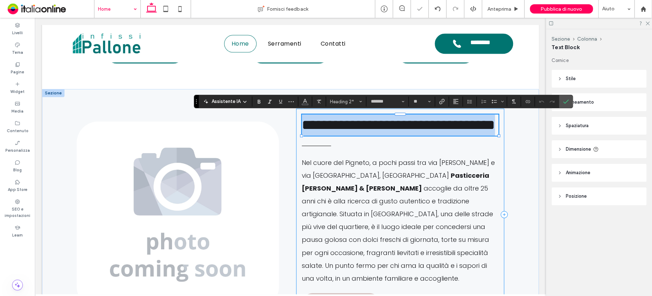
drag, startPoint x: 348, startPoint y: 147, endPoint x: 293, endPoint y: 119, distance: 62.1
click at [296, 119] on div "**********" at bounding box center [400, 214] width 208 height 211
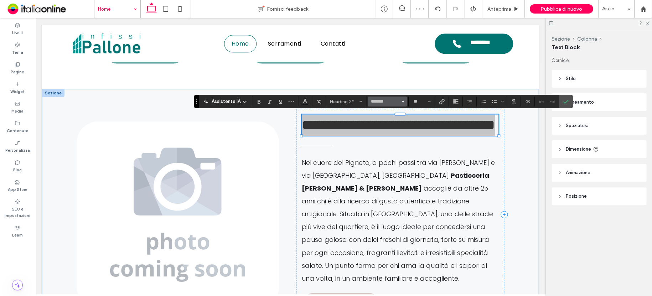
click at [404, 101] on button "*******" at bounding box center [386, 101] width 39 height 10
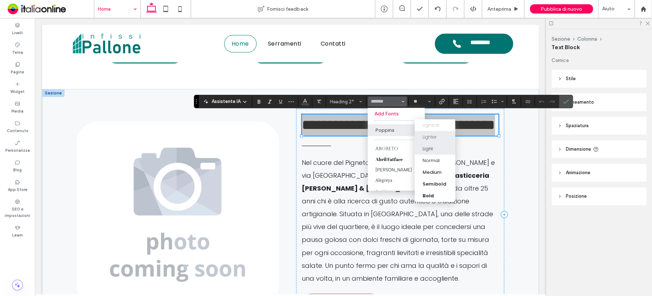
click at [430, 134] on div "Lighter" at bounding box center [429, 137] width 14 height 7
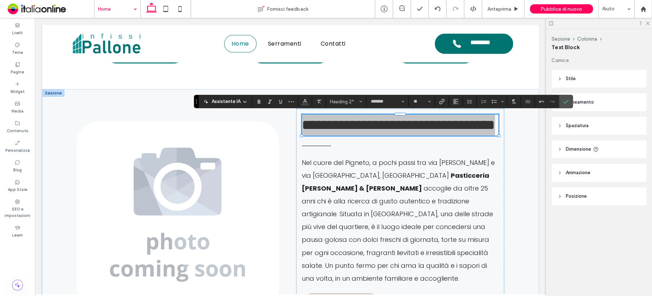
drag, startPoint x: 565, startPoint y: 100, endPoint x: 553, endPoint y: 66, distance: 36.6
click at [565, 100] on icon "Conferma" at bounding box center [566, 102] width 6 height 6
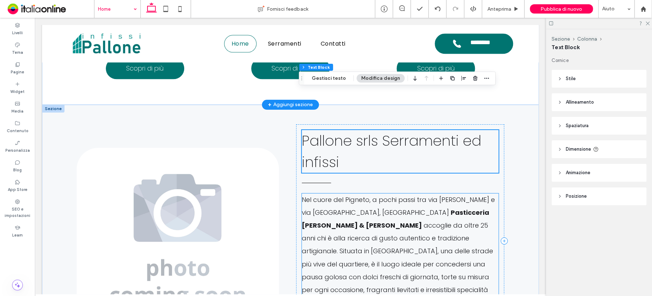
scroll to position [278, 0]
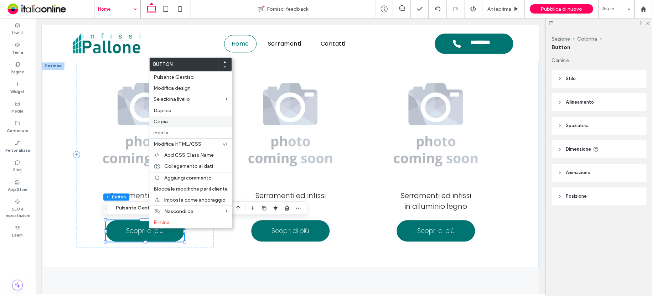
click at [158, 123] on span "Copia" at bounding box center [160, 122] width 14 height 6
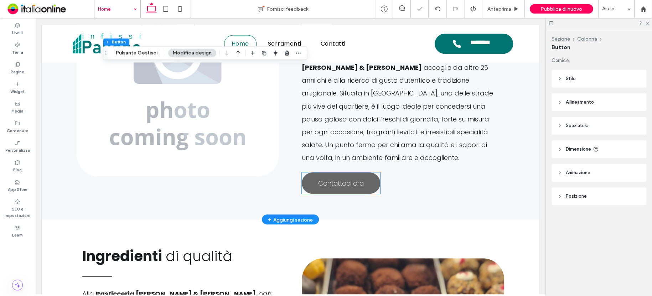
scroll to position [598, 0]
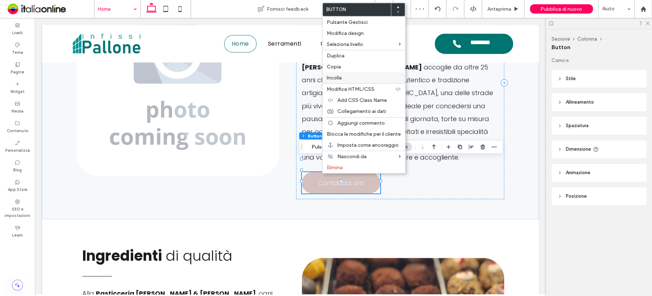
click at [335, 75] on span "Incolla" at bounding box center [334, 78] width 15 height 6
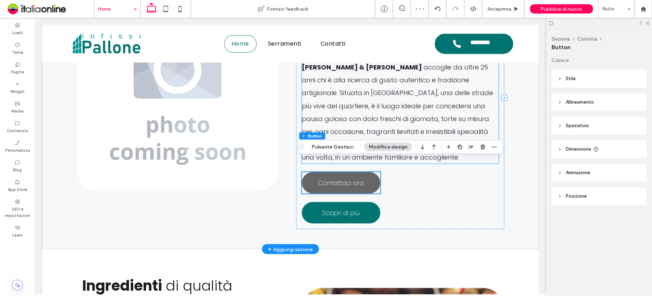
scroll to position [613, 0]
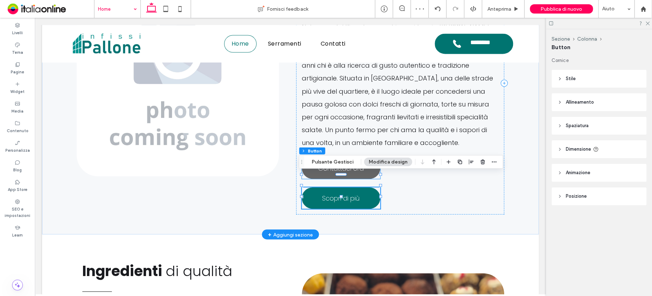
click at [365, 157] on link "Contattaci ora" at bounding box center [341, 167] width 78 height 21
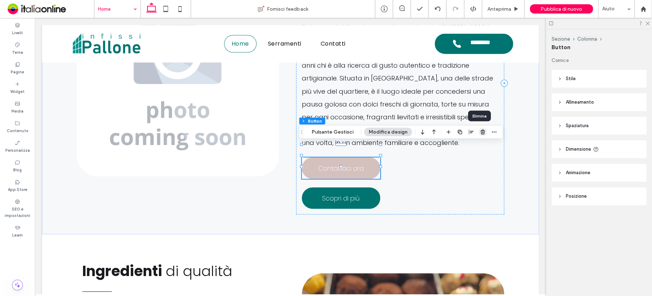
click at [481, 131] on icon "button" at bounding box center [483, 132] width 6 height 6
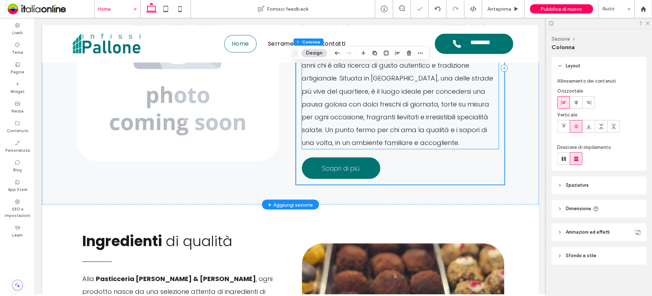
scroll to position [598, 0]
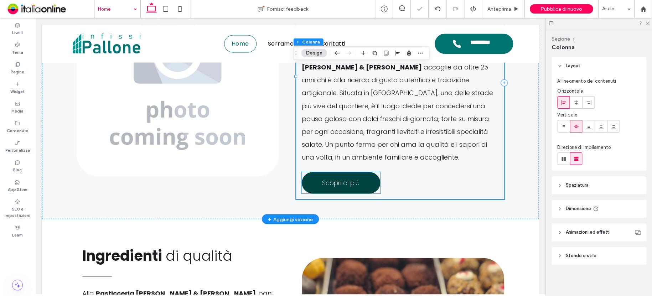
click at [348, 174] on span "Scopri di più" at bounding box center [340, 182] width 37 height 17
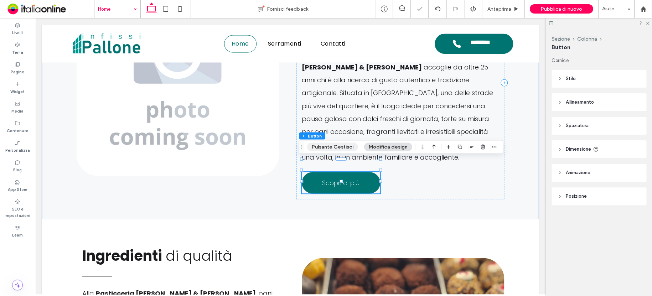
click at [340, 144] on button "Pulsante Gestisci" at bounding box center [332, 146] width 51 height 9
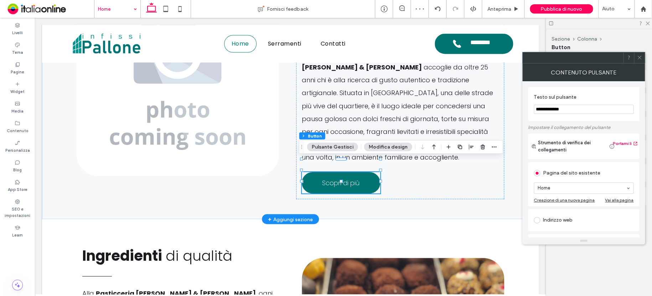
drag, startPoint x: 633, startPoint y: 121, endPoint x: 520, endPoint y: 106, distance: 113.8
drag, startPoint x: 602, startPoint y: 129, endPoint x: 501, endPoint y: 110, distance: 102.5
type input "**********"
click at [641, 64] on div "Contenuto pulsante" at bounding box center [583, 72] width 122 height 18
click at [641, 58] on icon at bounding box center [638, 57] width 5 height 5
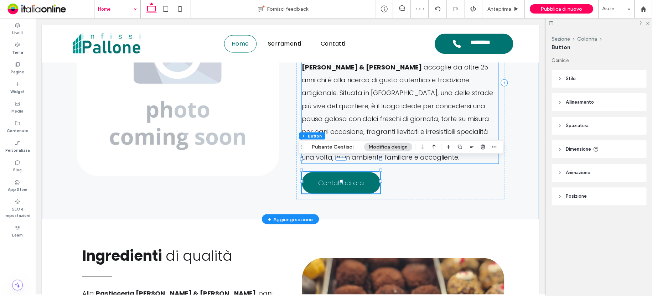
click at [417, 102] on span "accoglie da oltre 25 anni chi è alla ricerca di gusto autentico e tradizione ar…" at bounding box center [397, 112] width 191 height 99
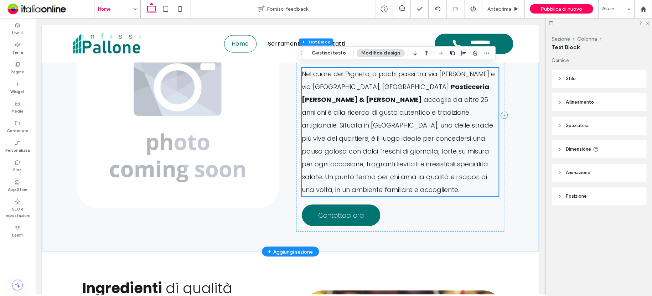
scroll to position [527, 0]
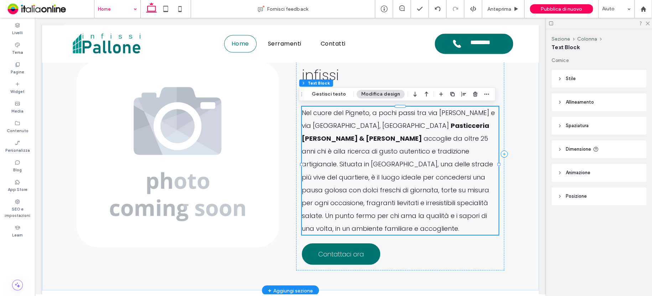
click at [386, 183] on p "Nel cuore del Pigneto, a pochi passi tra via Malatesta e via Prenestina, la Pas…" at bounding box center [400, 170] width 197 height 128
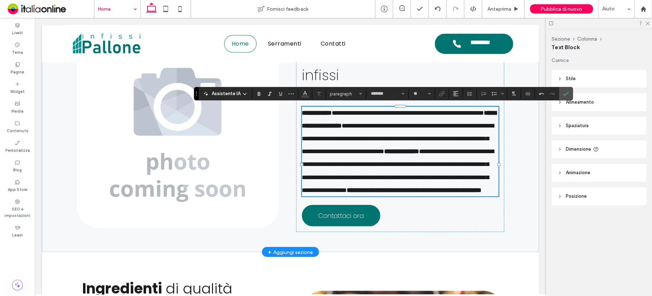
click at [563, 93] on icon "Conferma" at bounding box center [566, 94] width 6 height 6
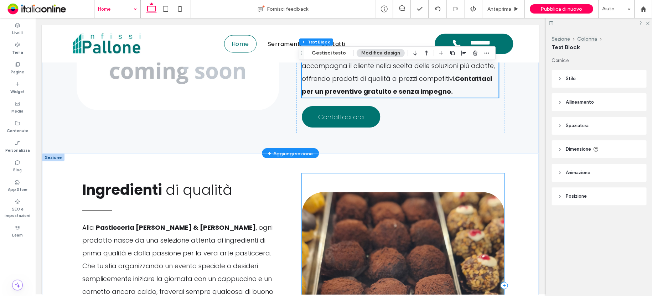
scroll to position [705, 0]
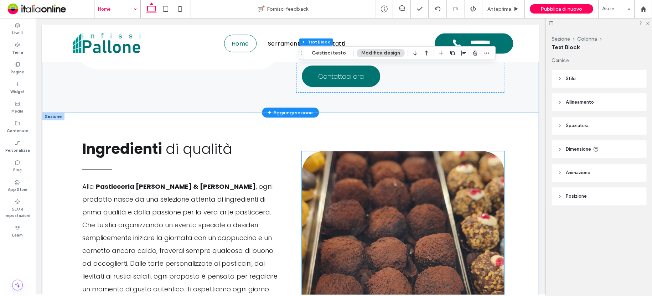
click at [387, 170] on img at bounding box center [403, 244] width 202 height 186
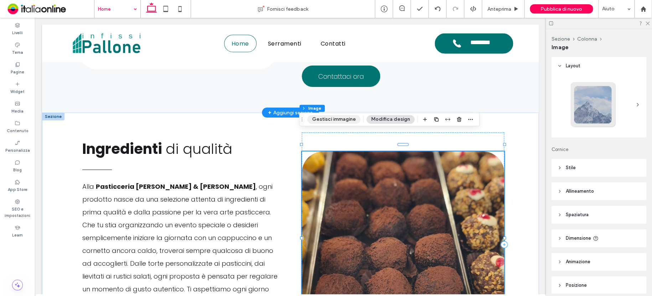
click at [349, 118] on button "Gestisci immagine" at bounding box center [333, 119] width 53 height 9
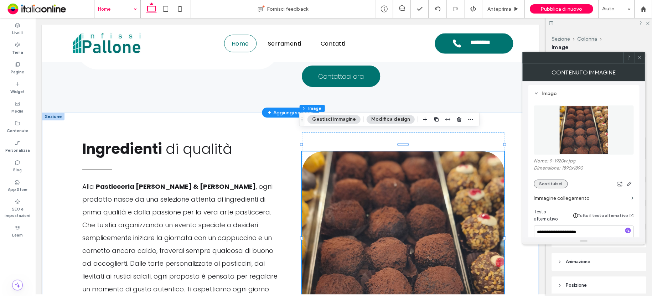
scroll to position [71, 0]
click at [557, 184] on button "Sostituisci" at bounding box center [550, 183] width 34 height 9
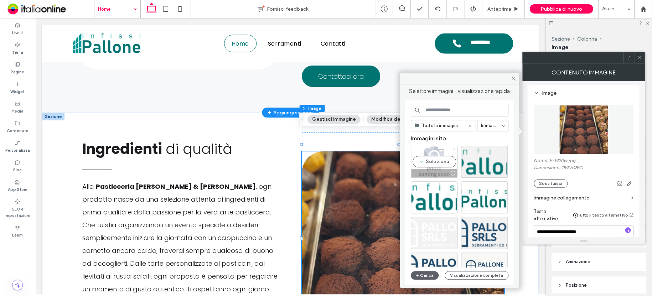
click at [441, 157] on div "Seleziona" at bounding box center [434, 162] width 47 height 32
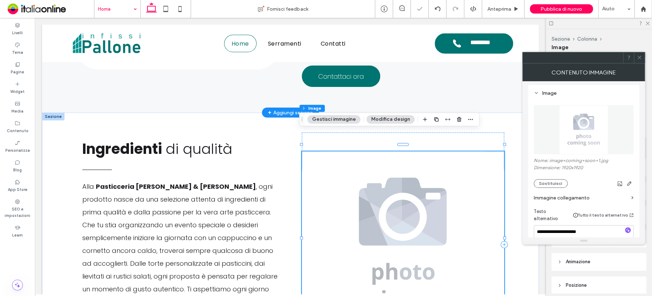
click at [640, 55] on icon at bounding box center [638, 57] width 5 height 5
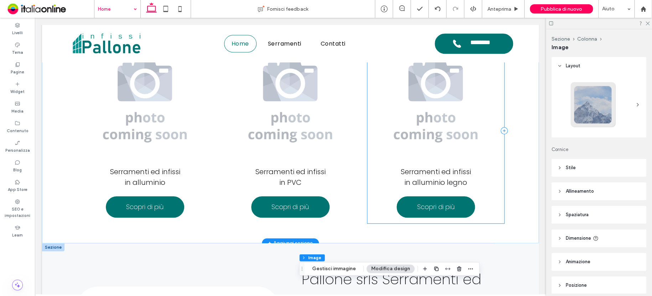
scroll to position [313, 0]
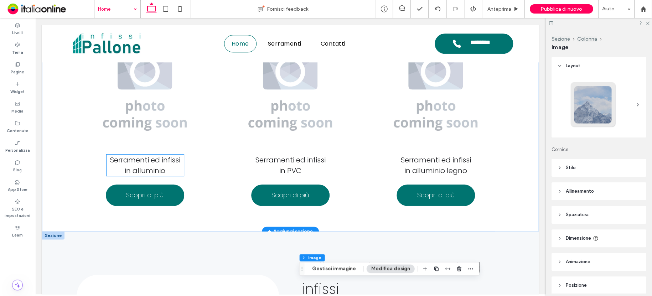
click at [163, 169] on h3 "Serramenti ed infissi in alluminio" at bounding box center [144, 165] width 77 height 21
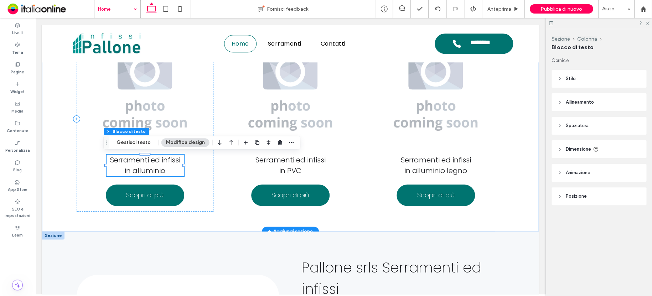
click at [165, 169] on h3 "Serramenti ed infissi in alluminio" at bounding box center [144, 165] width 77 height 21
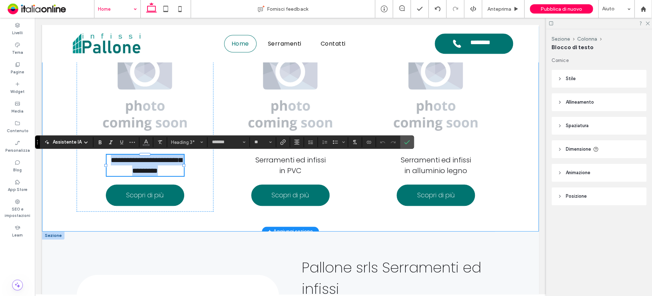
drag, startPoint x: 165, startPoint y: 169, endPoint x: 68, endPoint y: 152, distance: 99.2
click at [68, 152] on div "**********" at bounding box center [290, 128] width 496 height 205
click at [244, 141] on icon "Carattere e spessore del carattere" at bounding box center [243, 142] width 3 height 3
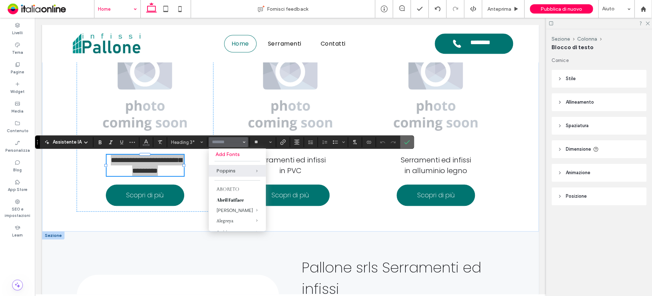
click at [405, 136] on span "Conferma" at bounding box center [405, 142] width 3 height 13
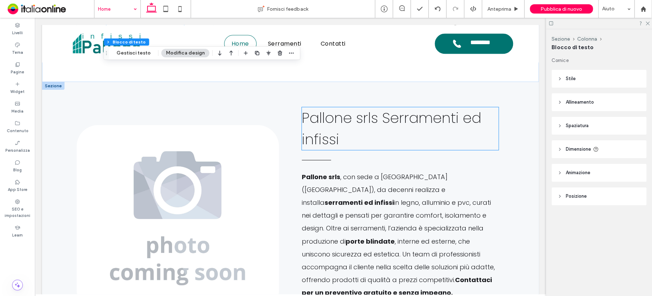
scroll to position [491, 0]
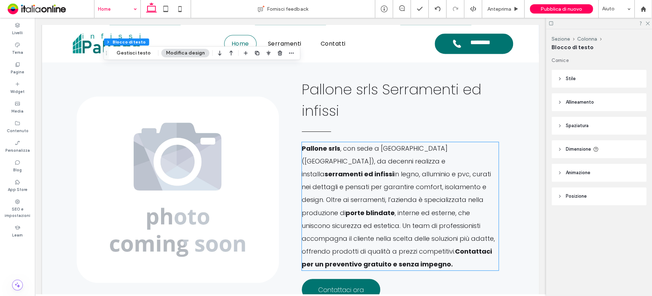
click at [370, 178] on span "in legno, alluminio e pvc, curati nei dettagli e pensati per garantire comfort,…" at bounding box center [396, 192] width 189 height 47
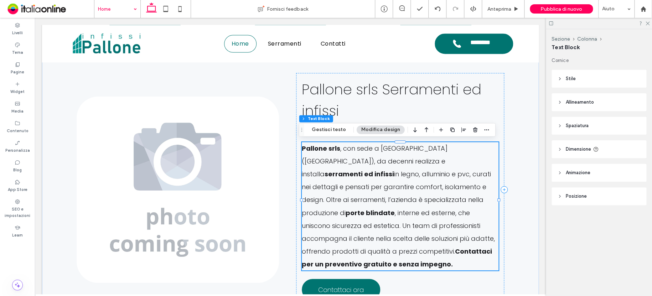
click at [377, 169] on strong "serramenti ed infissi" at bounding box center [358, 173] width 69 height 9
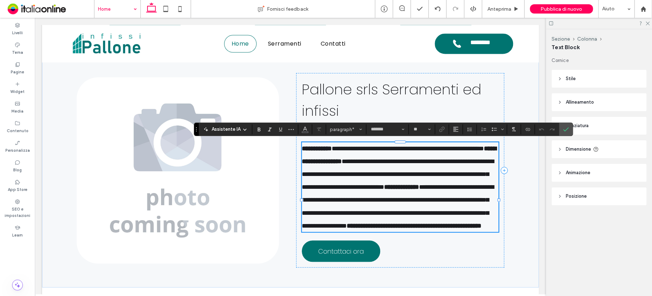
click at [427, 207] on p "**********" at bounding box center [400, 187] width 197 height 90
click at [432, 197] on span "**********" at bounding box center [398, 206] width 192 height 45
click at [406, 127] on section "*******" at bounding box center [387, 129] width 42 height 10
click at [401, 129] on icon "Carattere e spessore del carattere" at bounding box center [402, 129] width 3 height 3
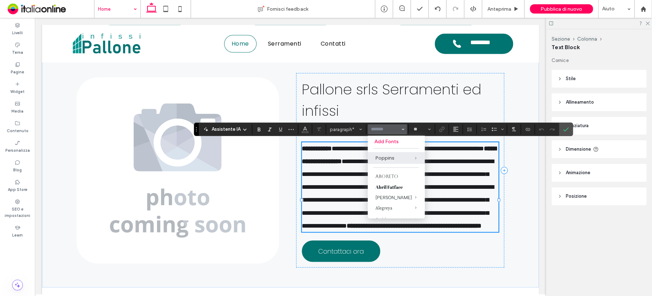
drag, startPoint x: 564, startPoint y: 127, endPoint x: 554, endPoint y: 125, distance: 10.5
click at [563, 127] on icon "Conferma" at bounding box center [566, 129] width 6 height 6
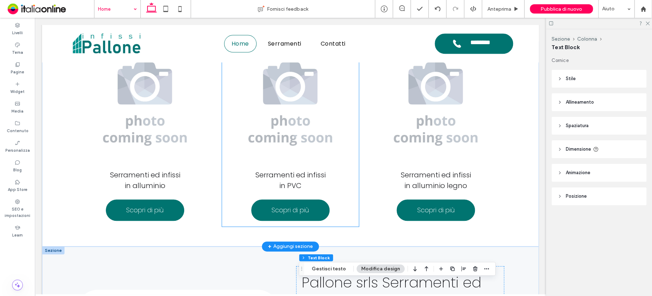
scroll to position [242, 0]
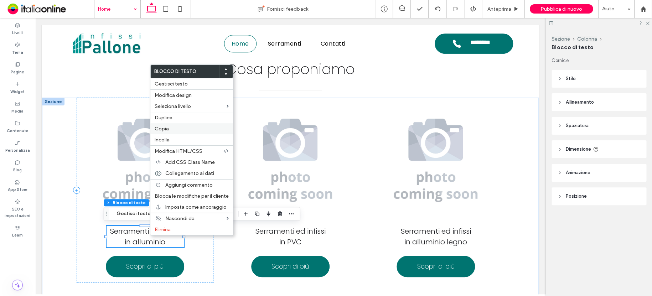
click at [162, 127] on span "Copia" at bounding box center [162, 129] width 14 height 6
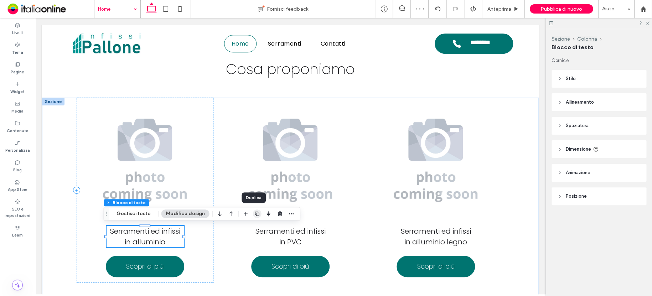
click at [255, 212] on icon "button" at bounding box center [257, 214] width 6 height 6
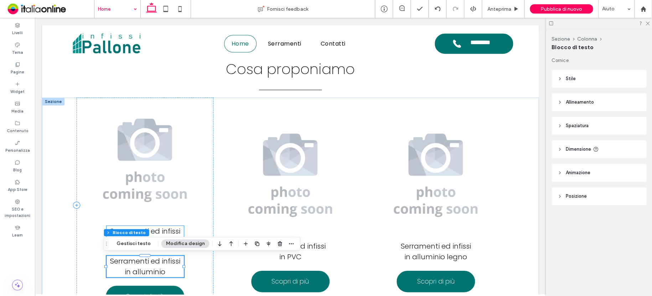
click at [171, 228] on span "Serramenti ed infissi in alluminio" at bounding box center [145, 236] width 70 height 21
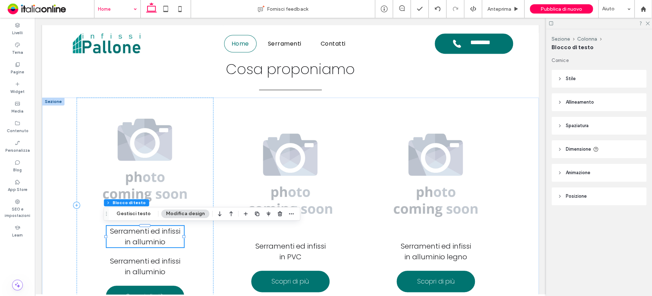
click at [171, 231] on span "Serramenti ed infissi in alluminio" at bounding box center [145, 236] width 70 height 21
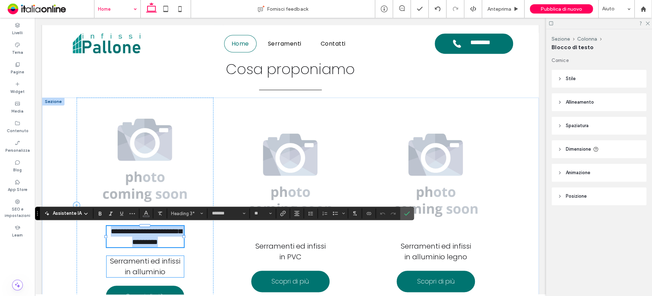
click at [163, 263] on span "Serramenti ed infissi in alluminio" at bounding box center [145, 266] width 70 height 21
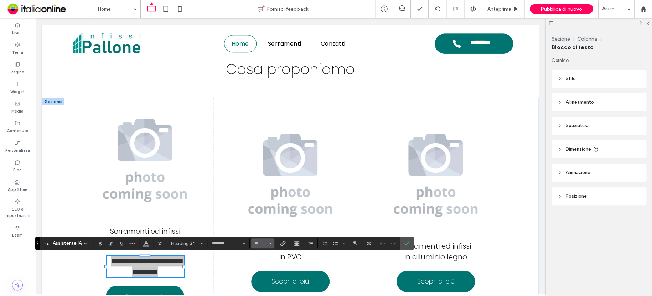
click at [271, 240] on button "**" at bounding box center [262, 243] width 23 height 10
click at [267, 218] on label "16" at bounding box center [262, 219] width 23 height 10
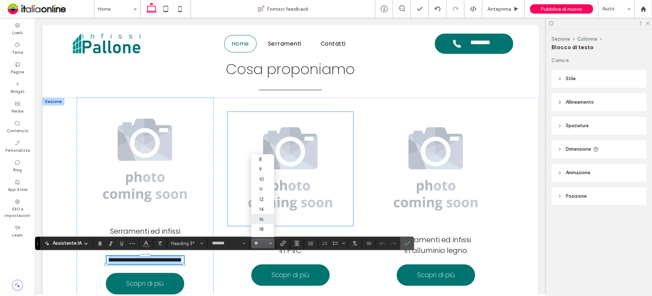
type input "**"
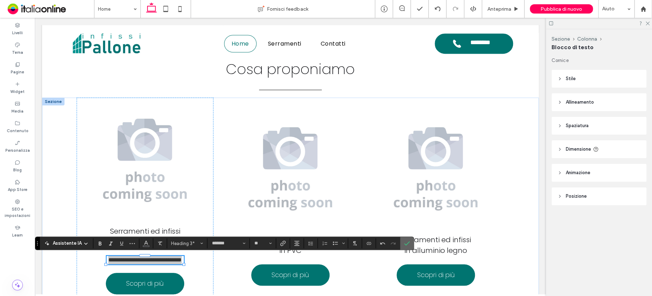
click at [407, 243] on use "Conferma" at bounding box center [407, 243] width 6 height 4
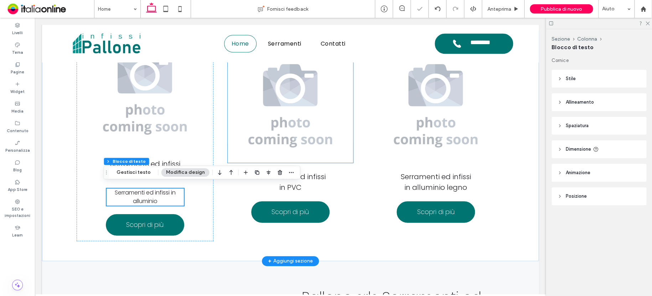
scroll to position [313, 0]
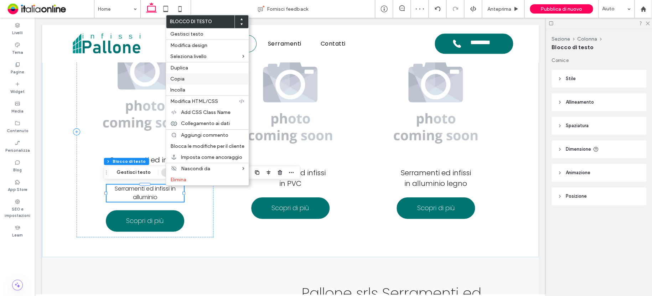
click at [179, 78] on span "Copia" at bounding box center [177, 79] width 14 height 6
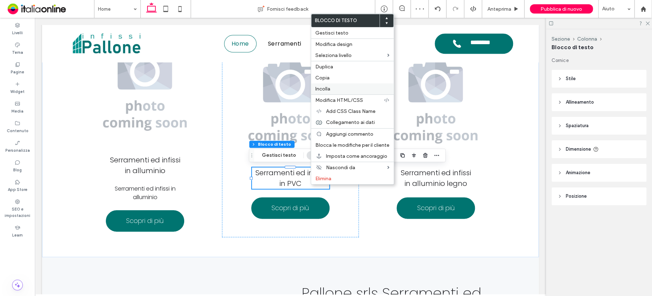
click at [329, 87] on span "Incolla" at bounding box center [322, 89] width 15 height 6
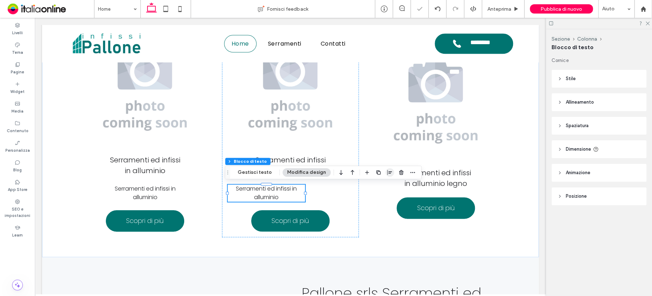
click at [388, 170] on icon "button" at bounding box center [390, 172] width 6 height 6
click at [380, 184] on icon "center" at bounding box center [383, 186] width 6 height 6
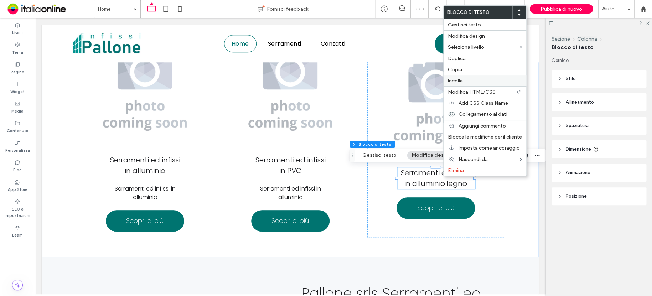
click at [456, 79] on span "Incolla" at bounding box center [455, 81] width 15 height 6
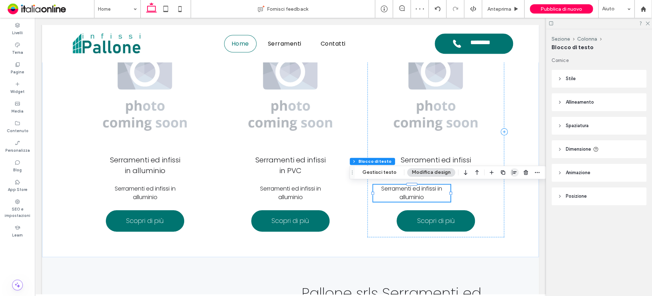
click at [511, 172] on icon "button" at bounding box center [514, 172] width 6 height 6
click at [505, 187] on use "center" at bounding box center [507, 186] width 4 height 5
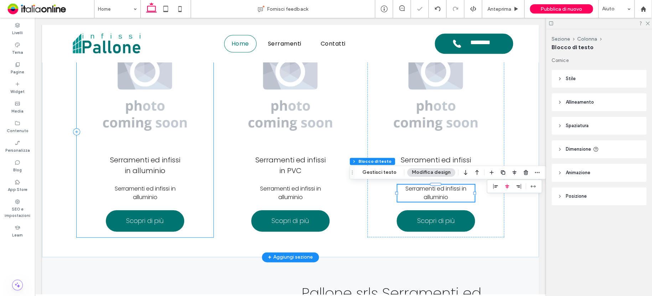
drag, startPoint x: 188, startPoint y: 168, endPoint x: 188, endPoint y: 157, distance: 10.7
click at [188, 168] on div "Serramenti ed infissi in alluminio Serramenti ed infissi in alluminio Scopri di…" at bounding box center [145, 131] width 137 height 211
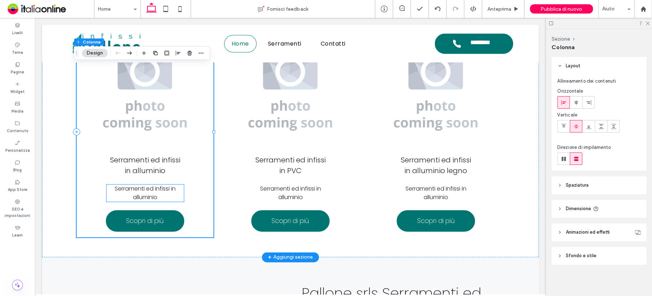
drag, startPoint x: 160, startPoint y: 191, endPoint x: 164, endPoint y: 192, distance: 3.7
click at [160, 191] on span "Serramenti ed infissi in alluminio" at bounding box center [145, 192] width 61 height 17
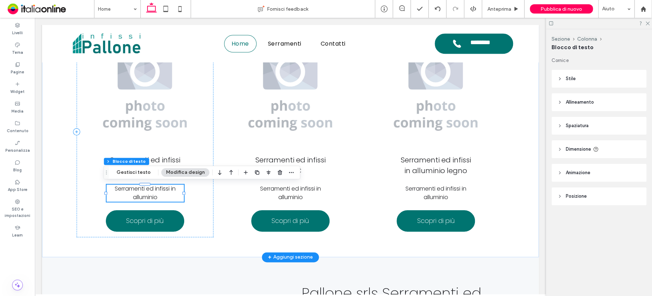
click at [165, 197] on h3 "Serramenti ed infissi in alluminio" at bounding box center [144, 192] width 77 height 17
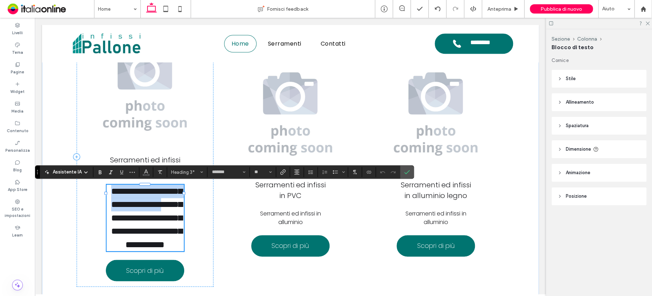
scroll to position [0, 0]
type input "**"
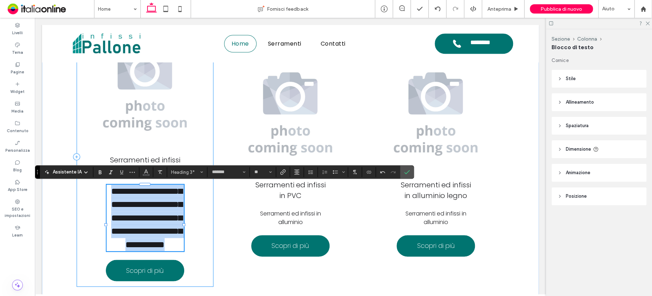
drag, startPoint x: 104, startPoint y: 188, endPoint x: 187, endPoint y: 254, distance: 105.9
click at [187, 254] on div "**********" at bounding box center [145, 156] width 137 height 261
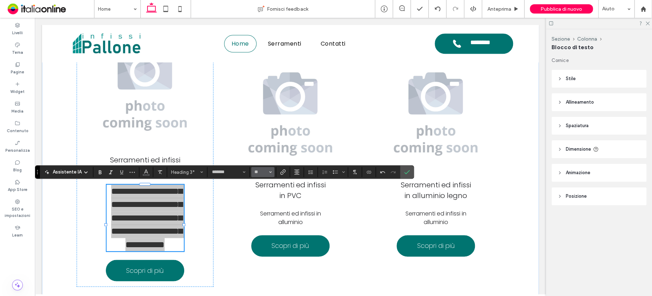
click at [270, 171] on use "Dimensione" at bounding box center [270, 171] width 2 height 1
click at [262, 242] on label "16" at bounding box center [262, 243] width 23 height 10
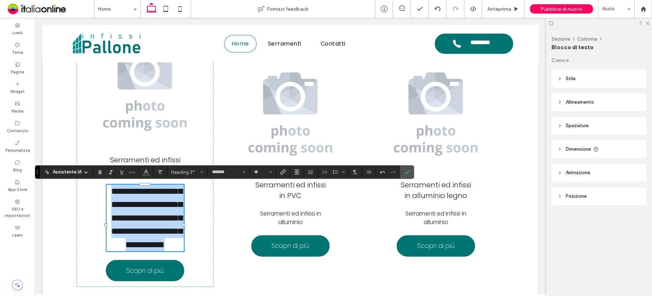
type input "**"
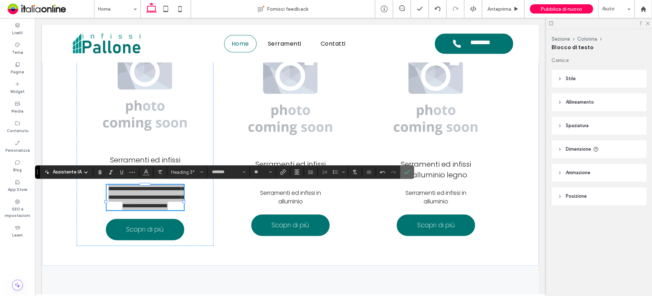
click at [406, 171] on icon "Conferma" at bounding box center [407, 172] width 6 height 6
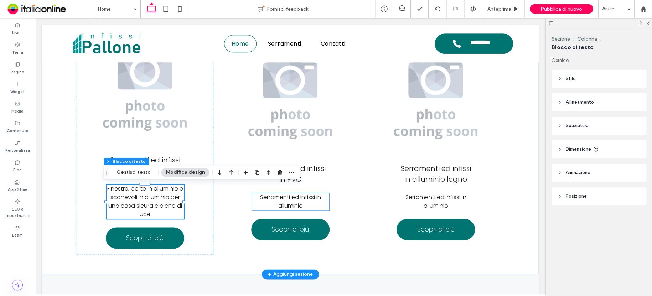
click at [293, 198] on span "Serramenti ed infissi in alluminio" at bounding box center [290, 201] width 61 height 17
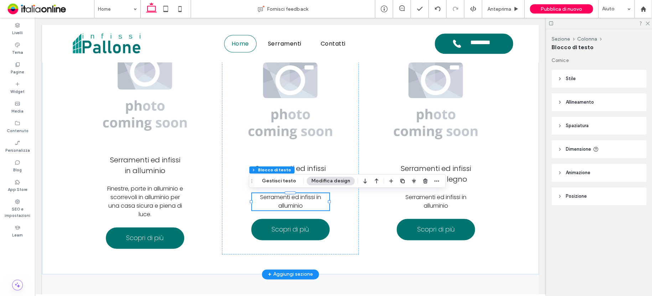
click at [306, 206] on h3 "Serramenti ed infissi in alluminio" at bounding box center [290, 201] width 77 height 17
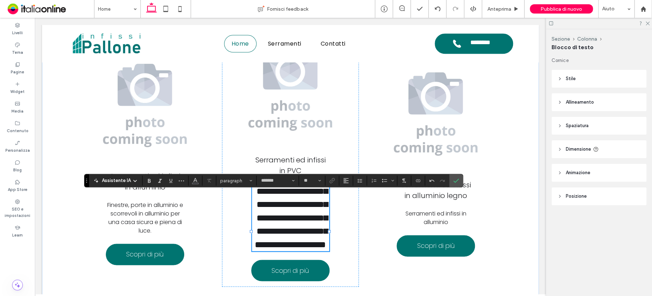
type input "**"
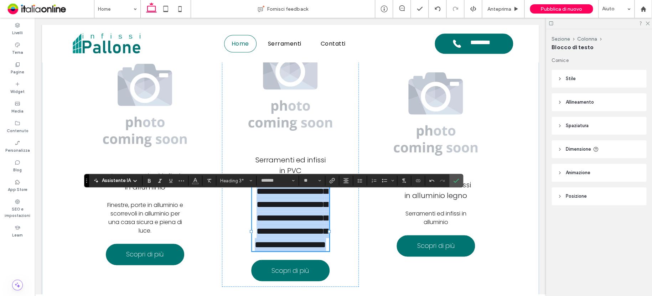
drag, startPoint x: 253, startPoint y: 190, endPoint x: 317, endPoint y: 271, distance: 102.8
click at [317, 251] on h3 "**********" at bounding box center [290, 217] width 77 height 67
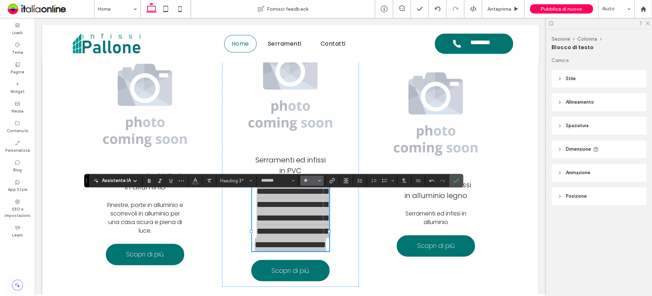
click at [318, 184] on span "Dimensione" at bounding box center [319, 180] width 3 height 9
click at [314, 250] on label "16" at bounding box center [311, 252] width 23 height 10
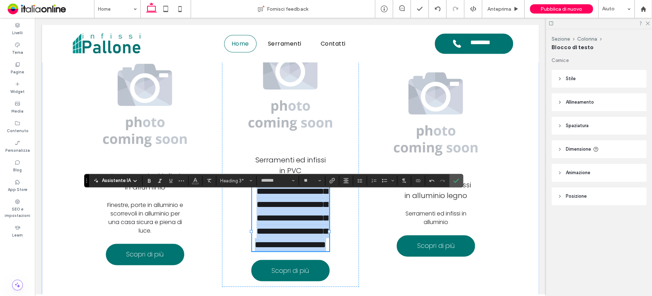
type input "**"
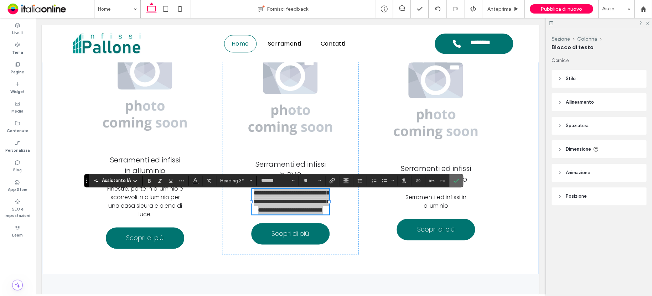
click at [453, 181] on icon "Conferma" at bounding box center [456, 181] width 6 height 6
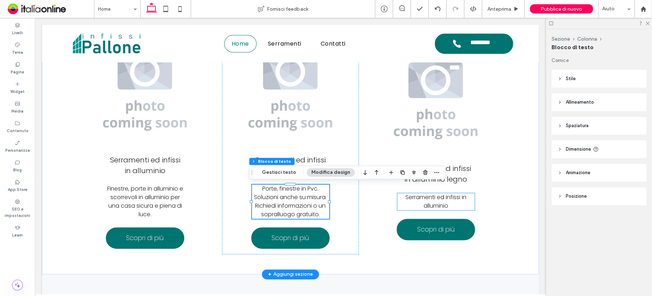
drag, startPoint x: 439, startPoint y: 200, endPoint x: 445, endPoint y: 202, distance: 6.0
click at [439, 200] on span "Serramenti ed infissi in alluminio" at bounding box center [435, 201] width 61 height 17
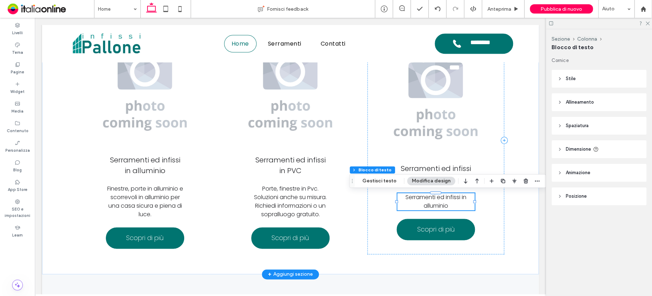
click at [452, 206] on h3 "Serramenti ed infissi in alluminio" at bounding box center [435, 201] width 77 height 17
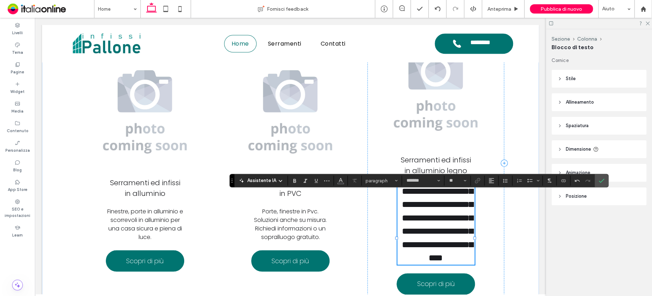
type input "**"
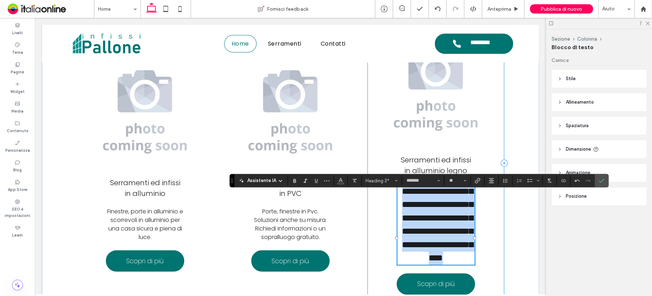
drag, startPoint x: 404, startPoint y: 190, endPoint x: 472, endPoint y: 274, distance: 107.8
click at [472, 282] on div "**********" at bounding box center [435, 163] width 137 height 274
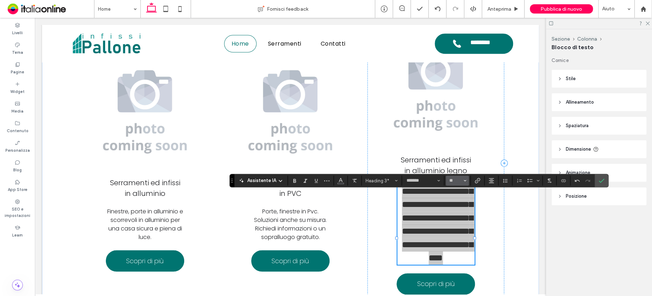
click at [463, 179] on icon "Dimensione" at bounding box center [464, 180] width 3 height 3
drag, startPoint x: 457, startPoint y: 249, endPoint x: 433, endPoint y: 223, distance: 35.0
click at [457, 249] on label "16" at bounding box center [456, 252] width 23 height 10
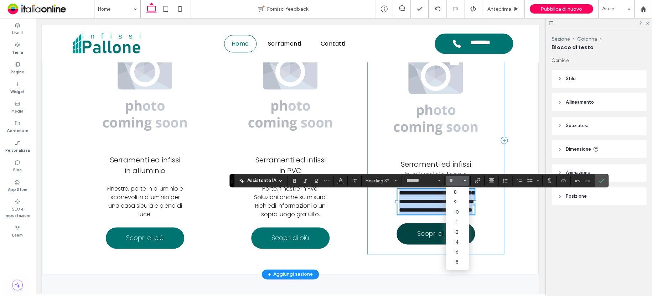
type input "**"
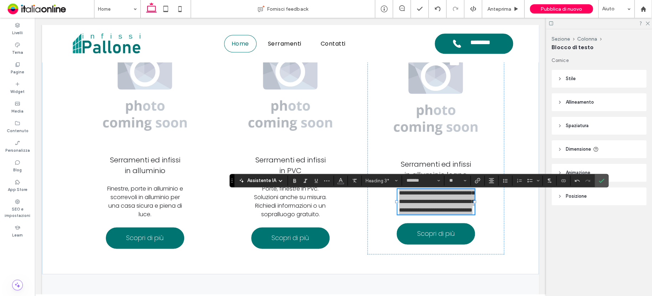
drag, startPoint x: 600, startPoint y: 180, endPoint x: 590, endPoint y: 172, distance: 12.6
click at [600, 180] on icon "Conferma" at bounding box center [601, 181] width 6 height 6
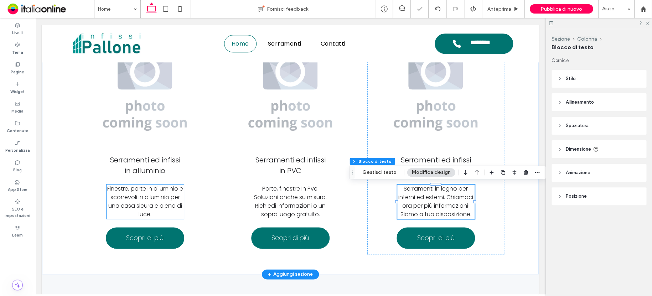
click at [156, 204] on span "Finestre, porte in alluminio e scorrevoli in alluminio per una casa sicura e pi…" at bounding box center [145, 201] width 76 height 34
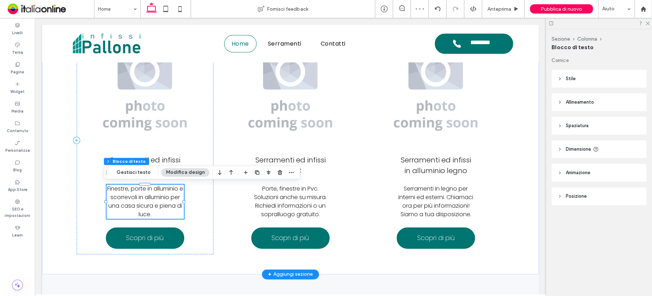
click at [159, 218] on h3 "Finestre, porte in alluminio e scorrevoli in alluminio per una casa sicura e pi…" at bounding box center [144, 201] width 77 height 34
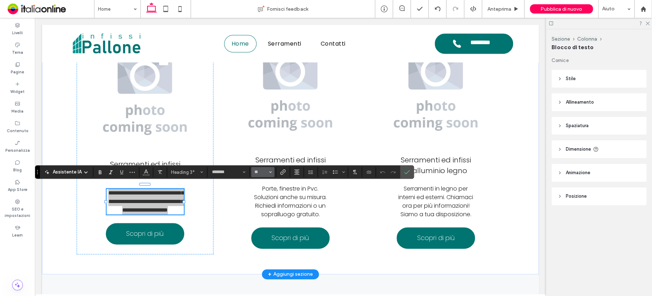
click at [269, 170] on span "Dimensione" at bounding box center [270, 171] width 3 height 9
click at [260, 234] on label "14" at bounding box center [262, 233] width 23 height 10
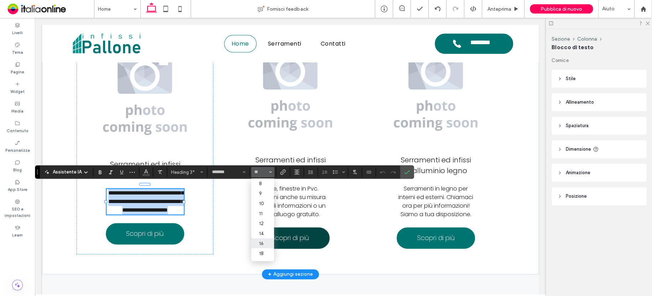
scroll to position [319, 0]
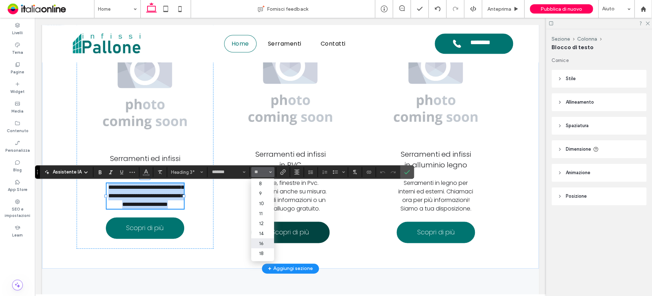
type input "**"
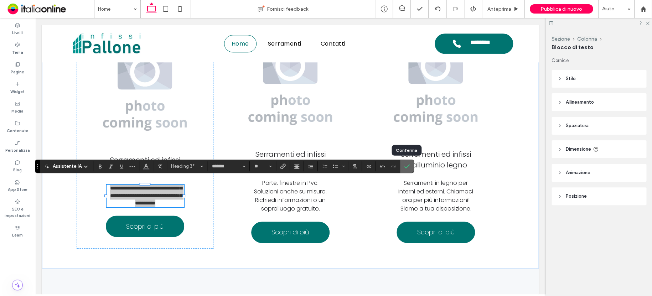
click at [405, 166] on icon "Conferma" at bounding box center [407, 166] width 6 height 6
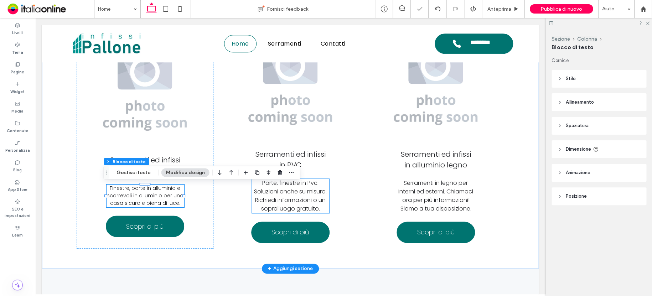
click at [269, 198] on span "Porte, finestre in Pvc. Soluzioni anche su misura. Richiedi informazioni o un s…" at bounding box center [290, 196] width 73 height 34
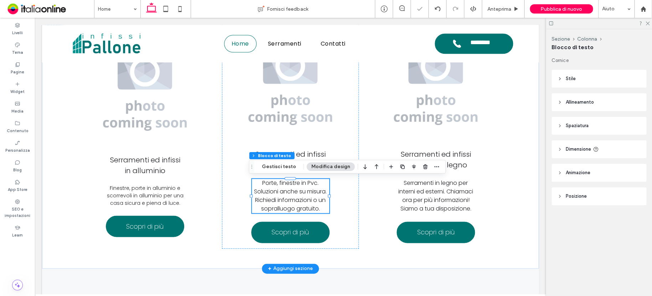
click at [286, 200] on span "Porte, finestre in Pvc. Soluzioni anche su misura. Richiedi informazioni o un s…" at bounding box center [290, 196] width 73 height 34
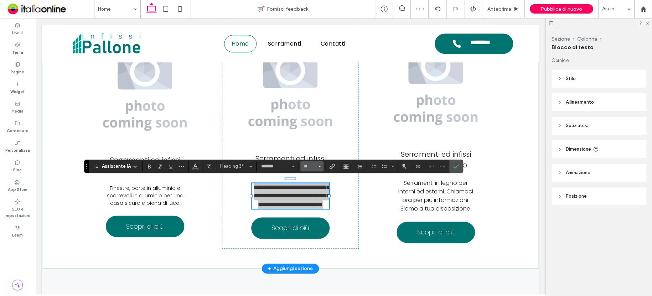
click at [318, 166] on icon "Dimensione" at bounding box center [319, 166] width 3 height 3
click at [311, 227] on label "14" at bounding box center [311, 228] width 23 height 10
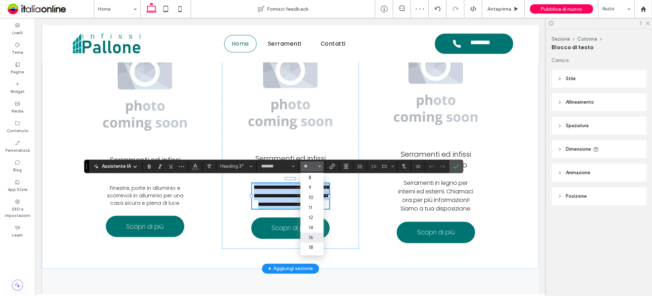
scroll to position [321, 0]
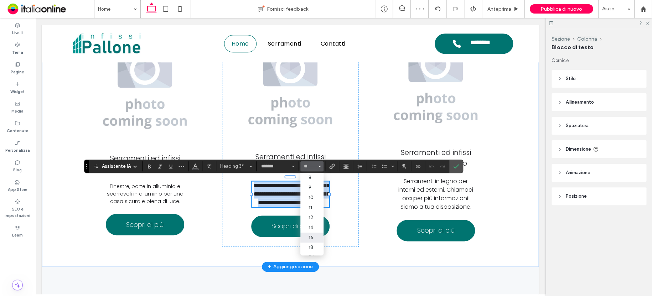
type input "**"
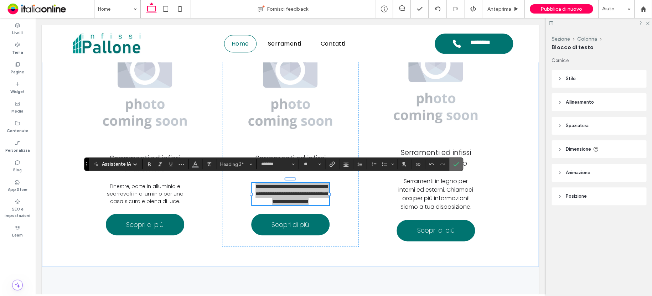
click at [456, 162] on icon "Conferma" at bounding box center [456, 164] width 6 height 6
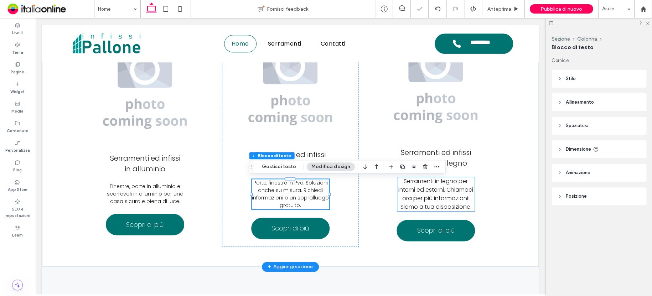
click at [441, 193] on span "Serramenti in legno per interni ed esterni. Chiamaci ora per più informazioni! …" at bounding box center [435, 194] width 75 height 34
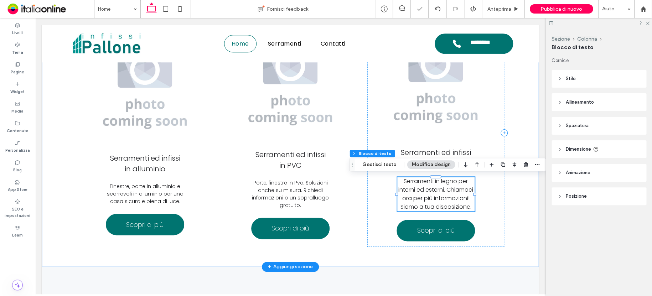
click at [441, 196] on span "Serramenti in legno per interni ed esterni. Chiamaci ora per più informazioni! …" at bounding box center [435, 194] width 75 height 34
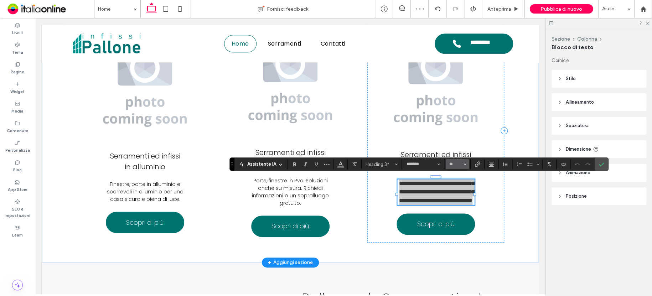
click at [463, 165] on icon "Dimensione" at bounding box center [464, 164] width 3 height 3
drag, startPoint x: 456, startPoint y: 224, endPoint x: 424, endPoint y: 205, distance: 36.4
click at [456, 224] on label "14" at bounding box center [456, 225] width 23 height 10
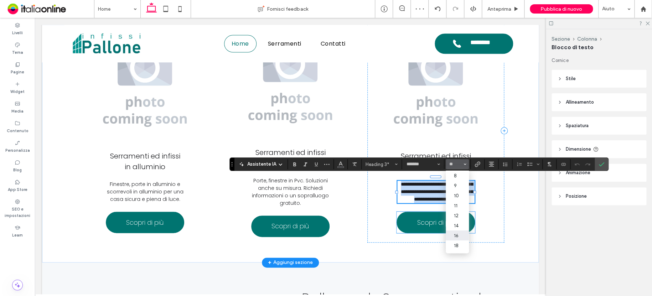
type input "**"
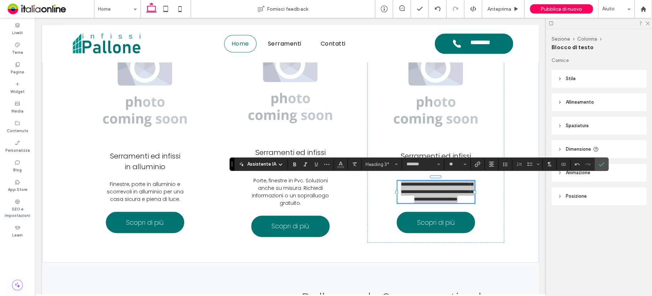
drag, startPoint x: 597, startPoint y: 164, endPoint x: 596, endPoint y: 161, distance: 3.6
click at [598, 164] on icon "Conferma" at bounding box center [601, 164] width 6 height 6
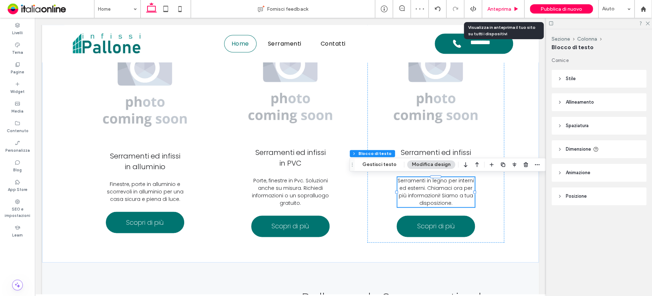
click at [499, 9] on span "Anteprima" at bounding box center [499, 9] width 24 height 6
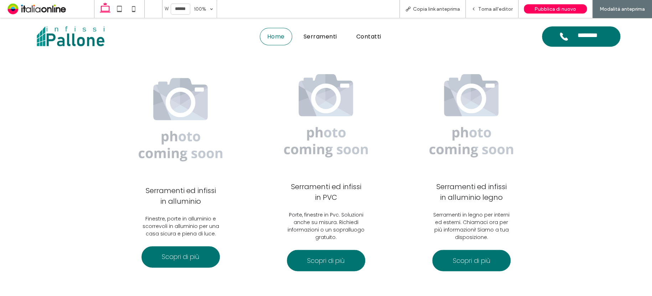
scroll to position [287, 0]
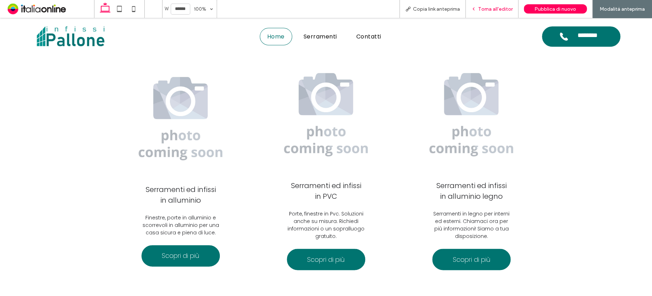
click at [492, 8] on span "Torna all'editor" at bounding box center [495, 9] width 35 height 6
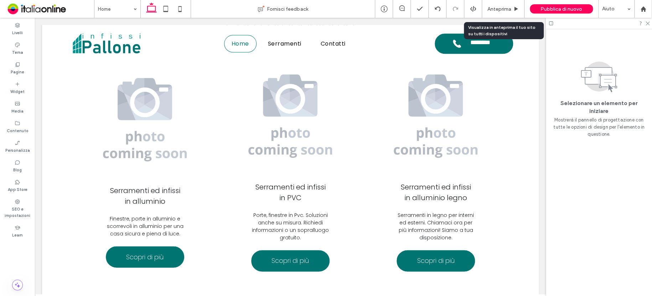
scroll to position [285, 0]
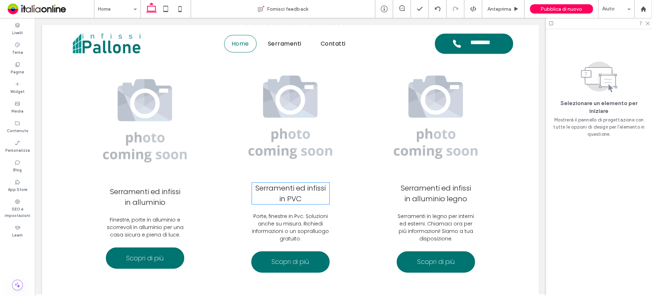
click at [294, 199] on span "Serramenti ed infissi in PVC" at bounding box center [290, 193] width 70 height 21
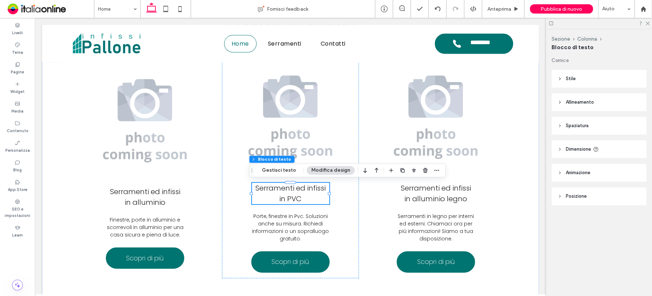
click at [305, 199] on h3 "Serramenti ed infissi in PVC" at bounding box center [290, 193] width 77 height 21
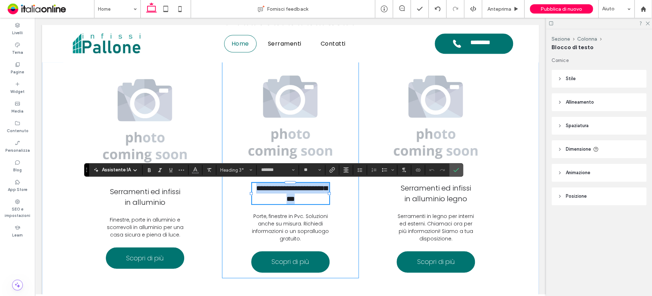
drag, startPoint x: 307, startPoint y: 199, endPoint x: 244, endPoint y: 184, distance: 64.1
click at [244, 184] on div "**********" at bounding box center [290, 166] width 137 height 224
click at [318, 169] on use "Dimensione" at bounding box center [319, 169] width 2 height 1
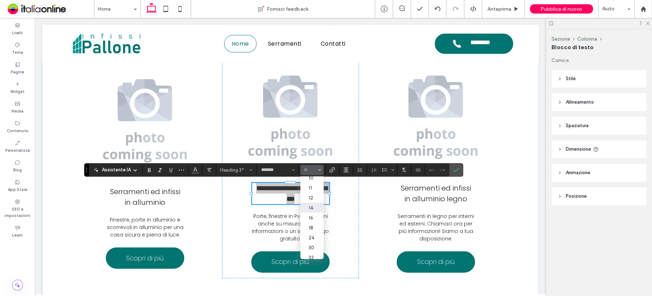
scroll to position [36, 0]
click at [314, 225] on label "24" at bounding box center [311, 225] width 23 height 10
type input "**"
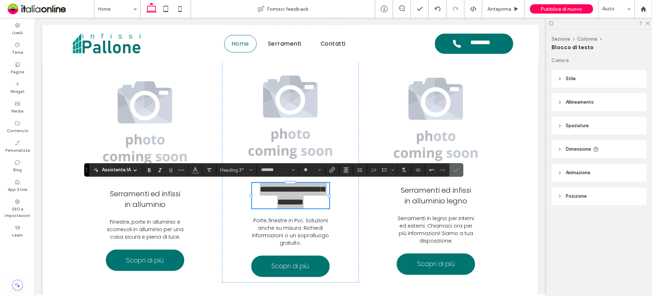
click at [455, 165] on span "Conferma" at bounding box center [454, 169] width 3 height 13
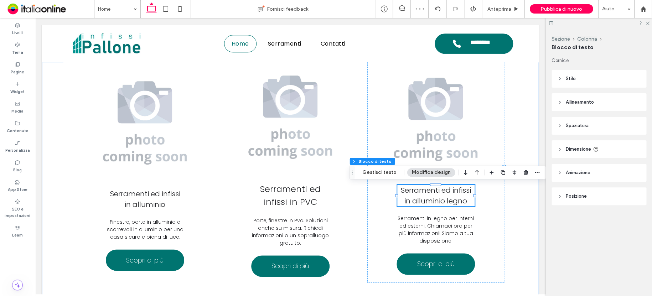
click at [469, 201] on h3 "Serramenti ed infissi in alluminio legno" at bounding box center [435, 195] width 77 height 21
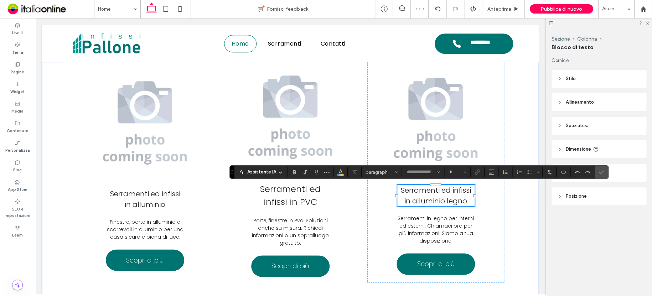
type input "*******"
type input "**"
drag, startPoint x: 470, startPoint y: 200, endPoint x: 386, endPoint y: 190, distance: 84.2
click at [386, 190] on div "**********" at bounding box center [435, 168] width 137 height 228
click at [464, 171] on icon "Dimensione" at bounding box center [464, 172] width 3 height 3
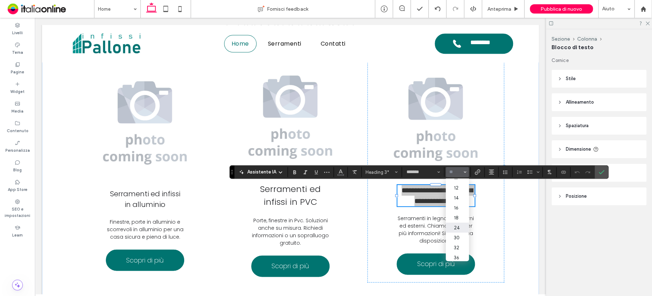
click at [461, 228] on label "24" at bounding box center [456, 228] width 23 height 10
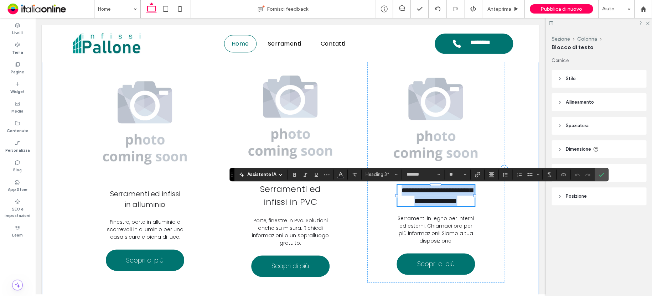
type input "**"
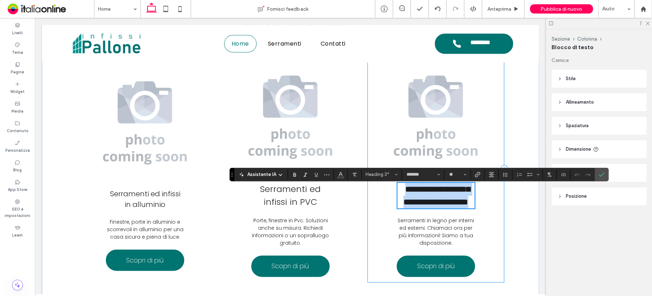
scroll to position [283, 0]
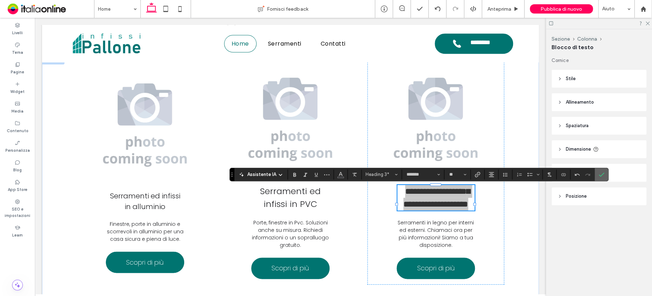
click at [601, 174] on use "Conferma" at bounding box center [602, 174] width 6 height 4
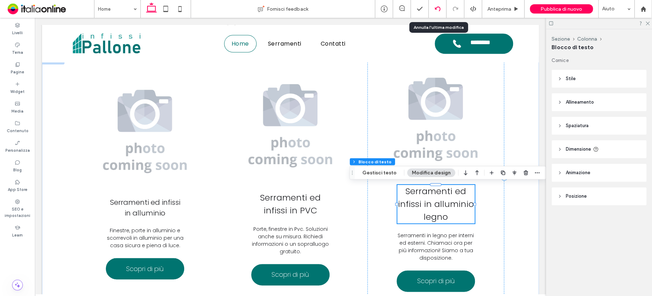
click at [440, 10] on use at bounding box center [437, 8] width 6 height 5
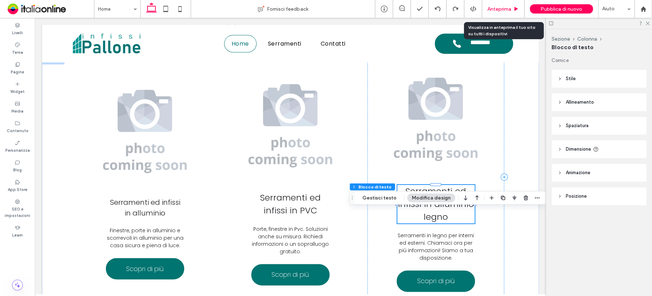
click at [506, 8] on span "Anteprima" at bounding box center [499, 9] width 24 height 6
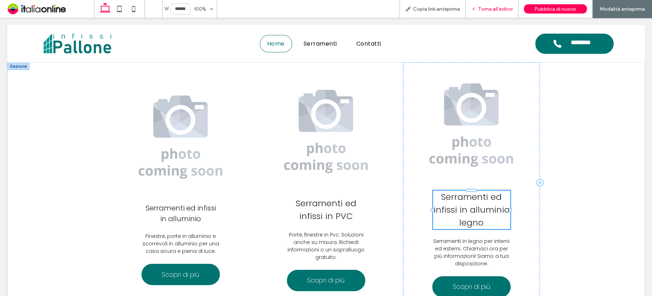
click at [501, 10] on span "Torna all'editor" at bounding box center [495, 9] width 35 height 6
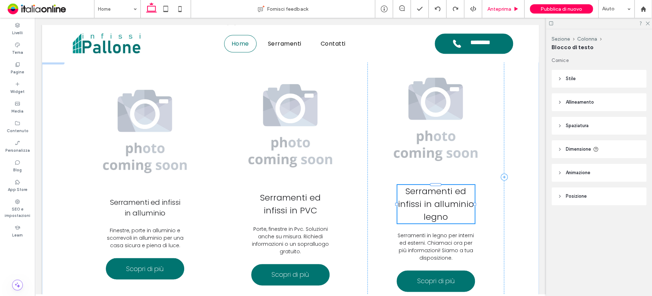
type input "**"
type input "****"
type input "**"
type input "****"
click at [164, 9] on icon at bounding box center [165, 9] width 14 height 14
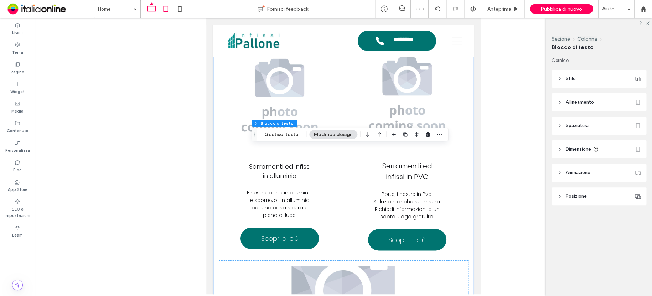
click at [152, 9] on icon at bounding box center [151, 9] width 14 height 14
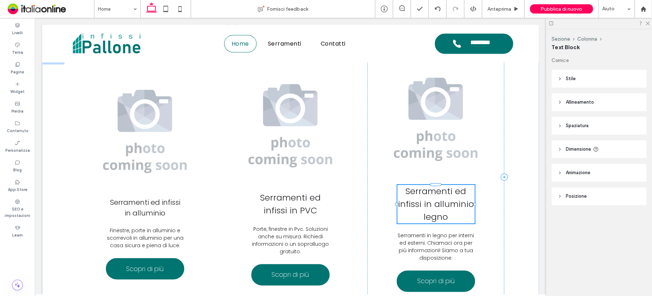
type input "*******"
type input "**"
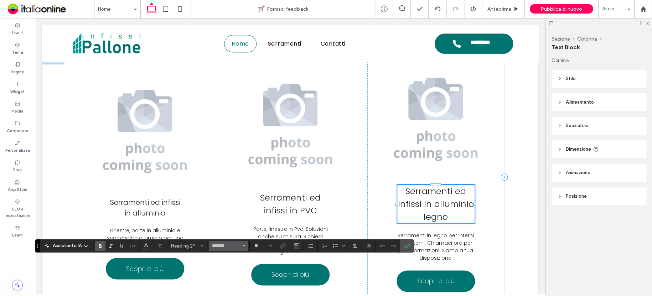
click at [245, 246] on button "*******" at bounding box center [228, 246] width 39 height 10
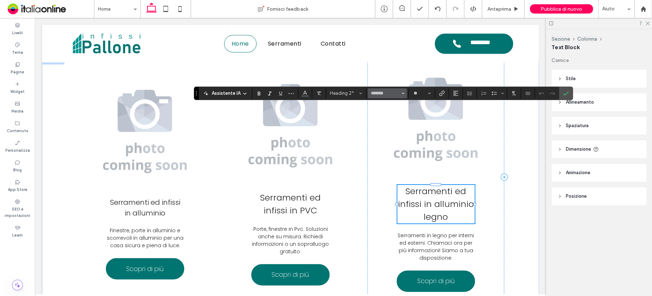
click at [404, 91] on button "*******" at bounding box center [386, 93] width 39 height 10
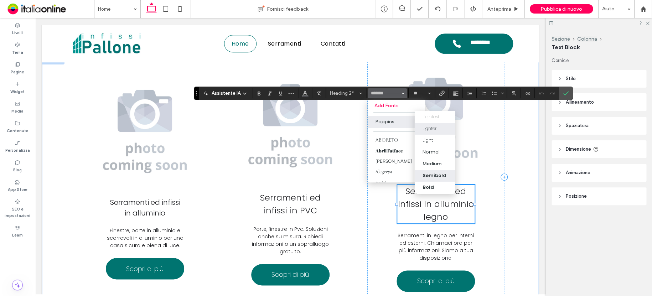
click at [433, 173] on div "Semibold" at bounding box center [434, 175] width 24 height 7
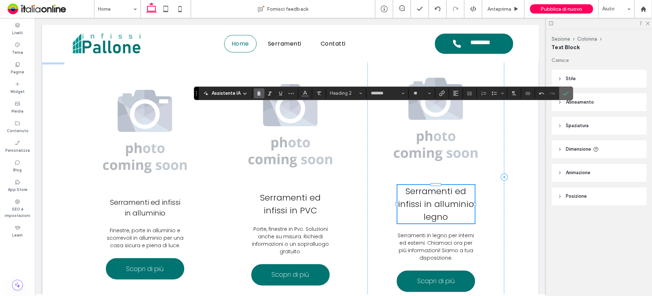
drag, startPoint x: 563, startPoint y: 91, endPoint x: 563, endPoint y: 87, distance: 4.6
click at [563, 91] on icon "Conferma" at bounding box center [566, 93] width 6 height 6
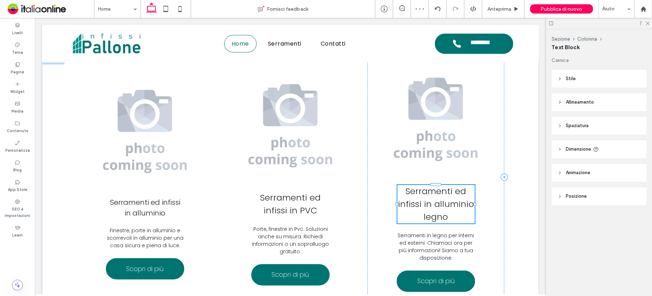
type input "*******"
type input "**"
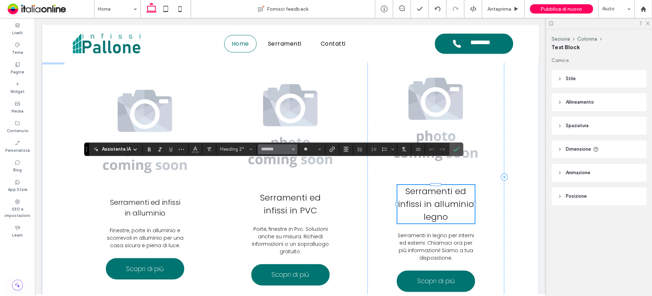
click at [292, 148] on icon "Carattere e spessore del carattere" at bounding box center [293, 149] width 3 height 3
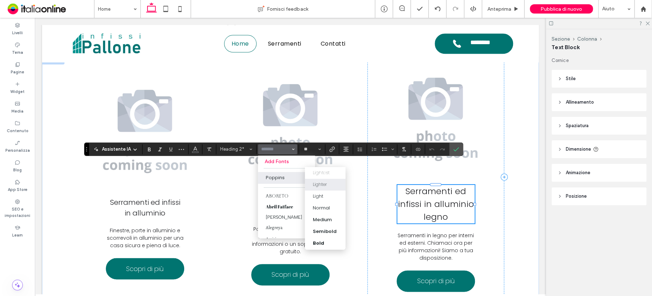
drag, startPoint x: 329, startPoint y: 228, endPoint x: 345, endPoint y: 223, distance: 16.1
click at [330, 228] on div "Semibold" at bounding box center [325, 231] width 24 height 7
click at [331, 228] on div "Semibold" at bounding box center [325, 231] width 24 height 7
type input "*******"
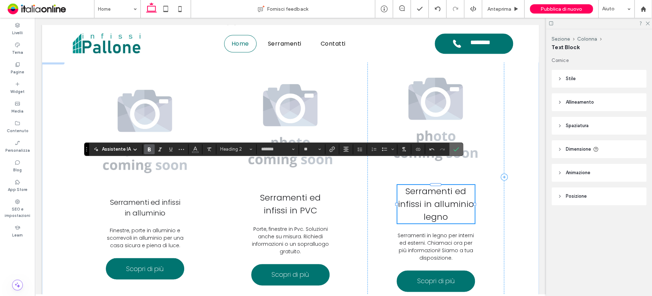
click at [456, 148] on use "Conferma" at bounding box center [456, 149] width 6 height 4
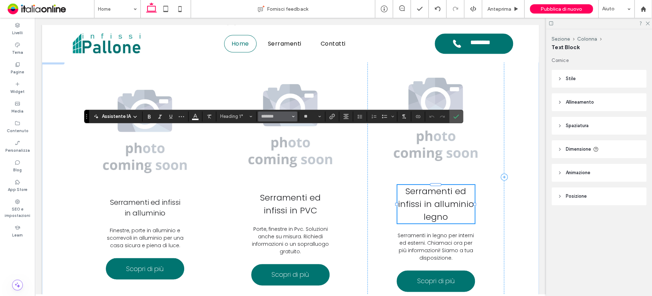
click at [292, 117] on icon "Carattere e spessore del carattere" at bounding box center [293, 116] width 3 height 3
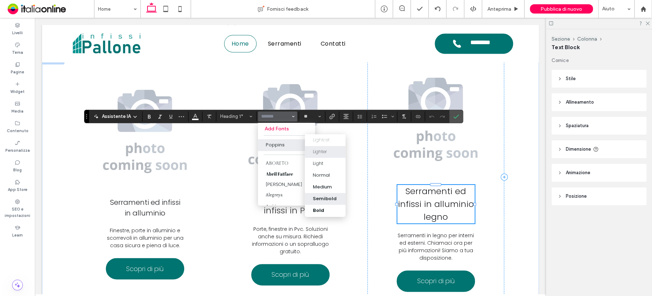
click at [331, 195] on div "Semibold" at bounding box center [325, 198] width 24 height 7
type input "*******"
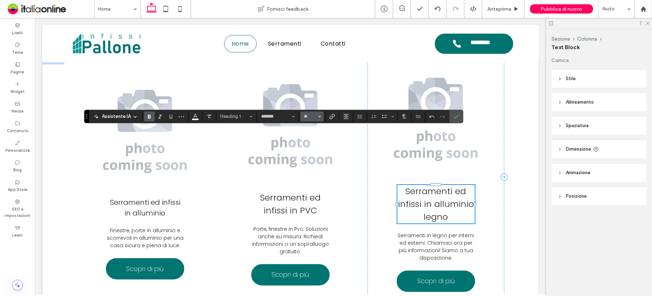
click at [320, 114] on span "Dimensione" at bounding box center [319, 116] width 3 height 9
click at [312, 166] on label "48" at bounding box center [311, 171] width 23 height 10
type input "**"
click at [453, 115] on icon "Conferma" at bounding box center [456, 117] width 6 height 6
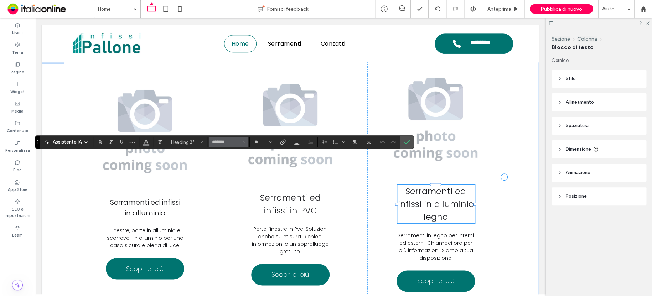
click at [244, 142] on icon "Carattere e spessore del carattere" at bounding box center [243, 142] width 3 height 3
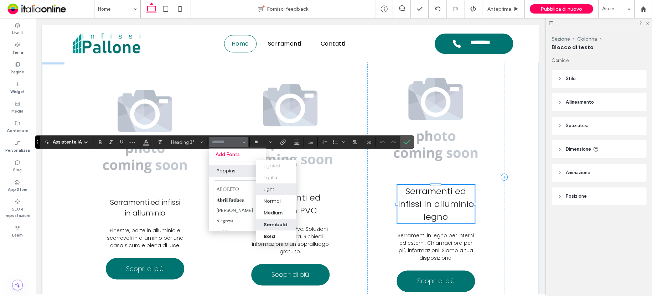
click at [283, 222] on div "Semibold" at bounding box center [275, 224] width 24 height 7
type input "*******"
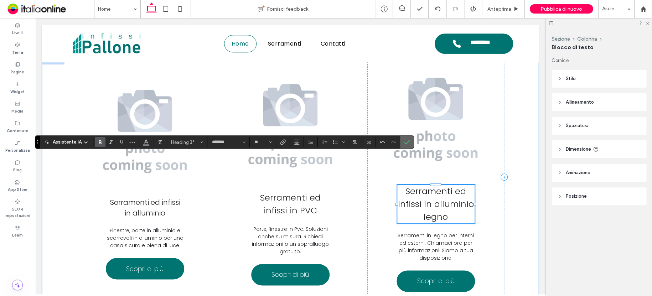
click at [406, 142] on icon "Conferma" at bounding box center [407, 142] width 6 height 6
drag, startPoint x: 405, startPoint y: 143, endPoint x: 408, endPoint y: 136, distance: 7.0
click at [405, 143] on icon "Conferma" at bounding box center [407, 142] width 6 height 6
drag, startPoint x: 406, startPoint y: 142, endPoint x: 406, endPoint y: 135, distance: 7.1
click at [406, 142] on icon "Conferma" at bounding box center [407, 142] width 6 height 6
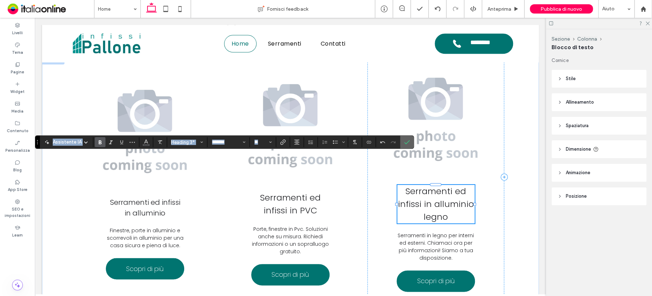
click at [408, 142] on icon "Conferma" at bounding box center [407, 142] width 6 height 6
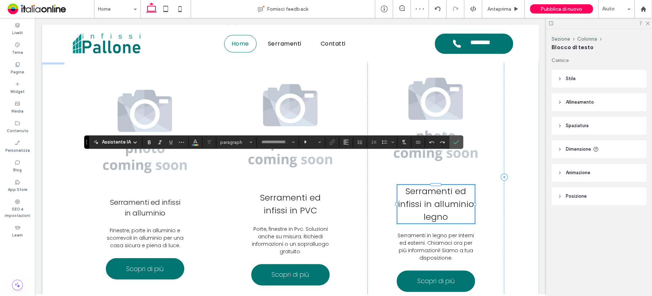
type input "*******"
type input "**"
click at [292, 141] on icon "Carattere e spessore del carattere" at bounding box center [293, 142] width 3 height 3
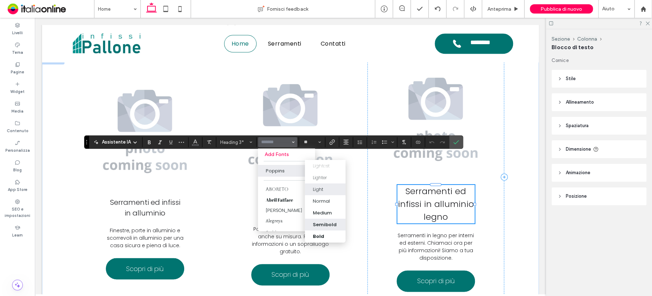
click at [330, 222] on div "Semibold" at bounding box center [325, 224] width 24 height 7
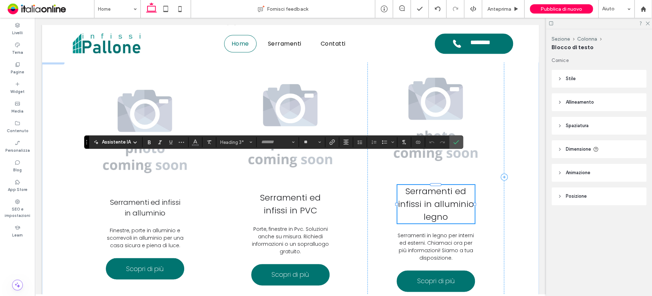
type input "*******"
click at [454, 142] on icon "Conferma" at bounding box center [456, 142] width 6 height 6
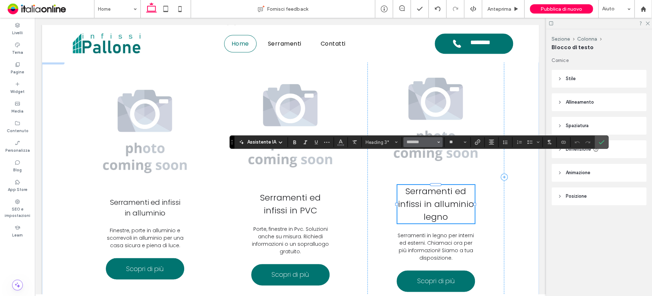
click at [437, 141] on icon "Carattere e spessore del carattere" at bounding box center [438, 142] width 3 height 3
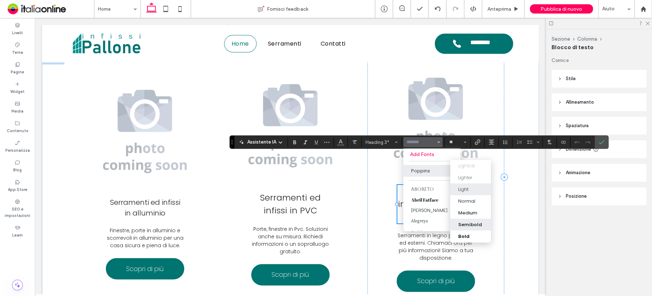
click at [471, 221] on div "Semibold" at bounding box center [470, 224] width 24 height 7
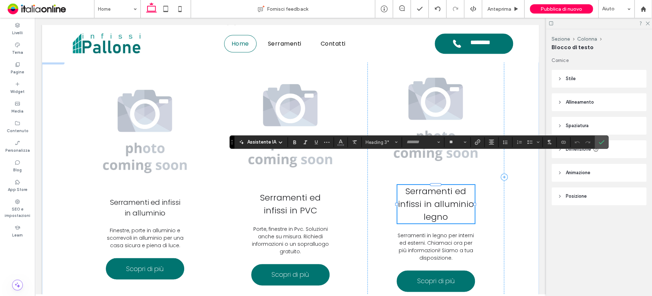
type input "*******"
click at [602, 142] on icon "Conferma" at bounding box center [601, 142] width 6 height 6
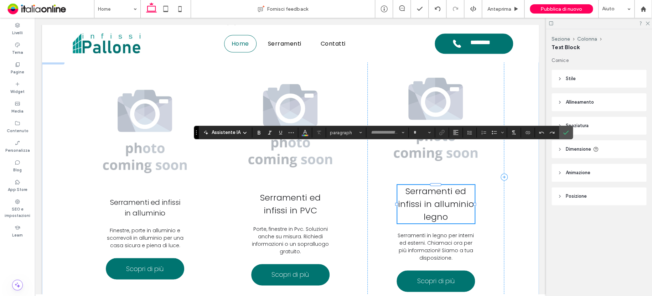
type input "*******"
type input "**"
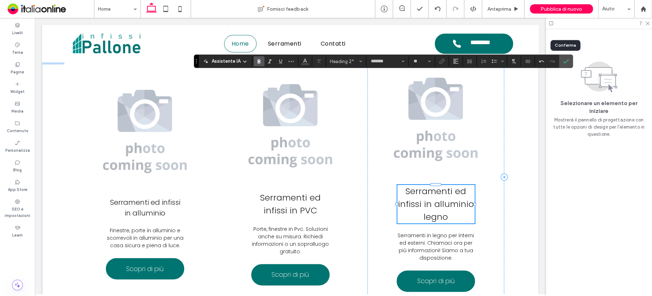
drag, startPoint x: 563, startPoint y: 59, endPoint x: 570, endPoint y: 62, distance: 8.0
click at [563, 59] on icon "Conferma" at bounding box center [566, 61] width 6 height 6
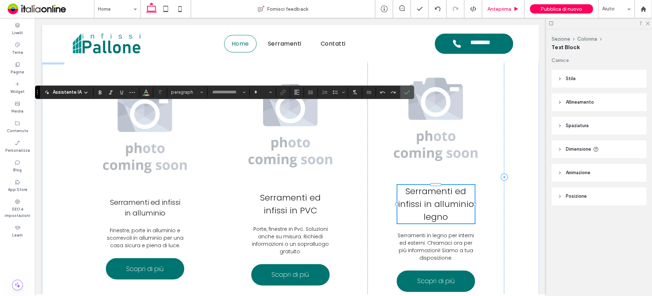
type input "*******"
type input "**"
click at [407, 95] on span "Conferma" at bounding box center [407, 92] width 6 height 12
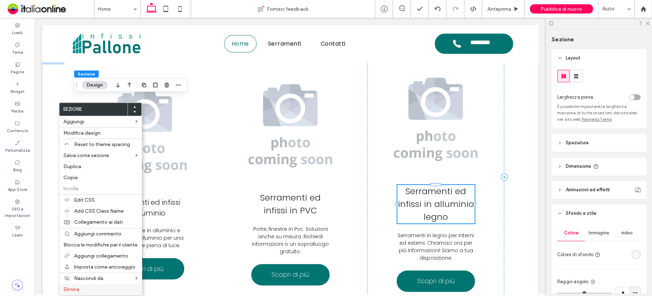
click at [101, 287] on label "Elimina" at bounding box center [100, 289] width 74 height 6
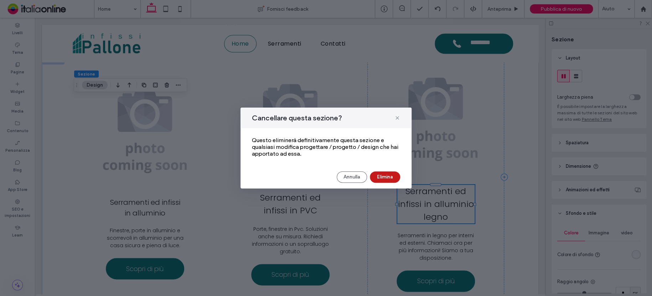
click at [386, 179] on button "Elimina" at bounding box center [385, 176] width 30 height 11
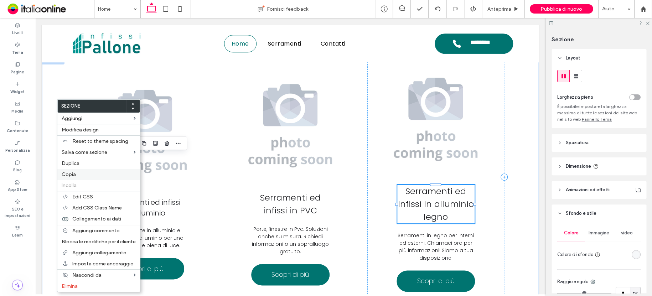
click at [74, 172] on span "Copia" at bounding box center [69, 174] width 14 height 6
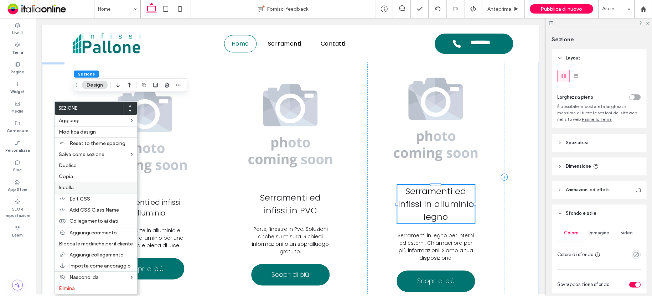
drag, startPoint x: 80, startPoint y: 188, endPoint x: 92, endPoint y: 188, distance: 12.5
click at [82, 188] on label "Incolla" at bounding box center [96, 187] width 74 height 6
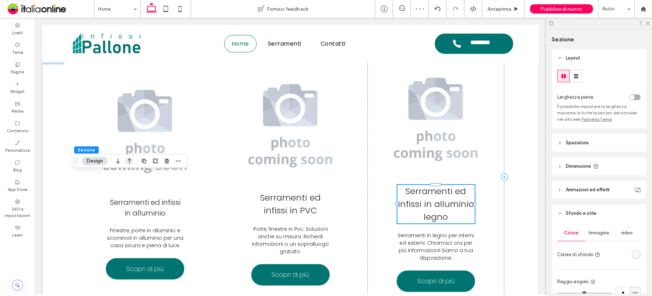
click at [130, 159] on icon "button" at bounding box center [129, 161] width 9 height 13
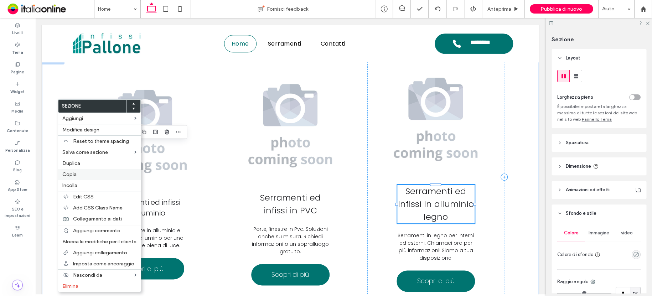
click at [78, 172] on label "Copia" at bounding box center [99, 174] width 74 height 6
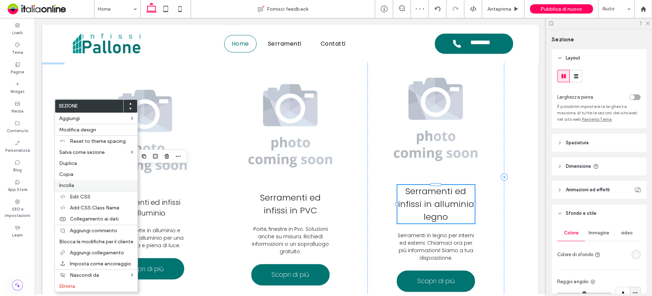
click at [77, 184] on label "Incolla" at bounding box center [96, 185] width 74 height 6
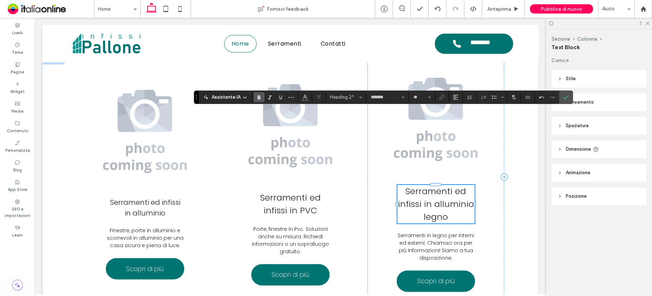
drag, startPoint x: 563, startPoint y: 95, endPoint x: 575, endPoint y: 92, distance: 13.4
click at [563, 95] on icon "Conferma" at bounding box center [566, 97] width 6 height 6
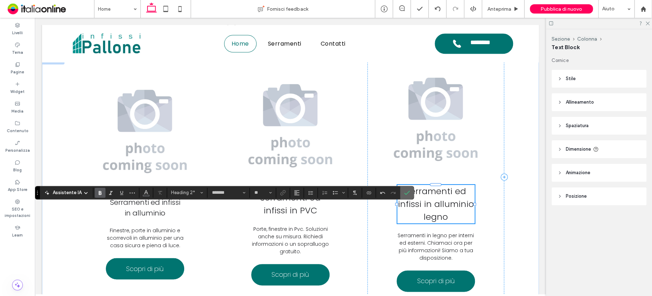
click at [406, 194] on icon "Conferma" at bounding box center [407, 193] width 6 height 6
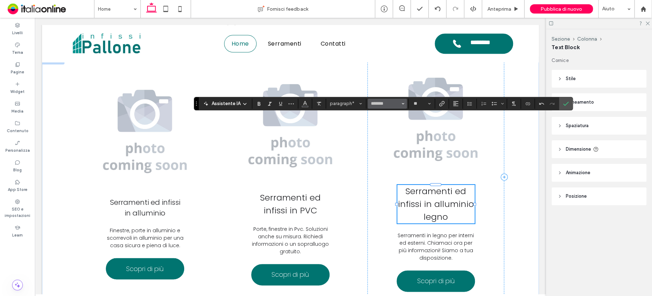
click at [402, 101] on span "Carattere e spessore del carattere" at bounding box center [402, 103] width 3 height 9
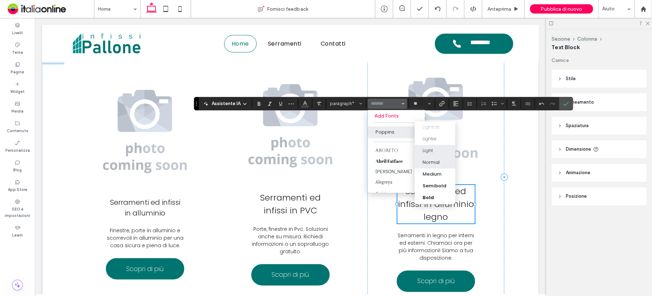
click at [434, 149] on div "Light" at bounding box center [434, 150] width 25 height 7
type input "*******"
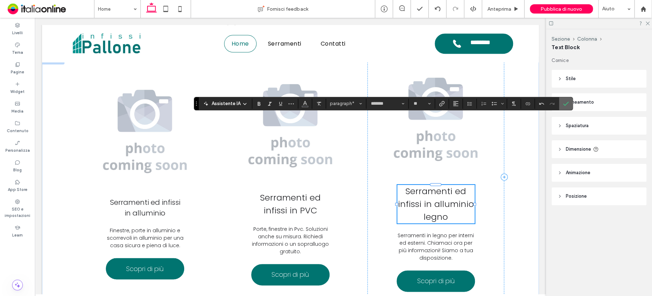
click at [563, 102] on icon "Conferma" at bounding box center [566, 104] width 6 height 6
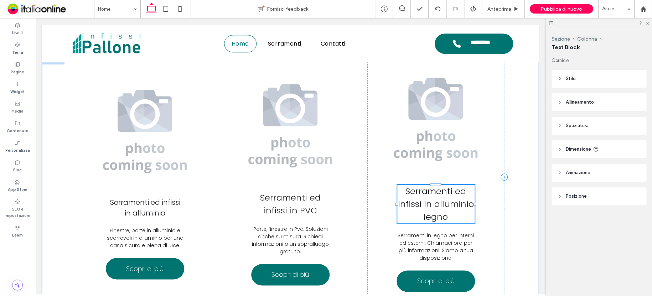
type input "*******"
type input "**"
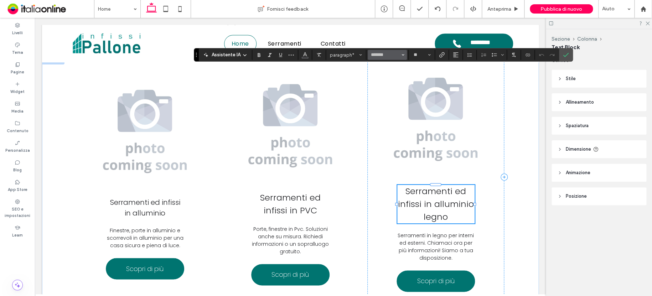
click at [401, 56] on icon "Carattere e spessore del carattere" at bounding box center [402, 54] width 3 height 3
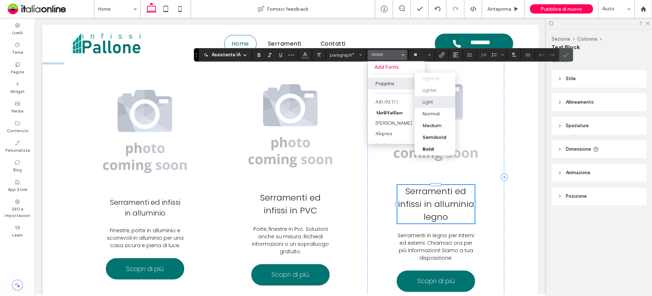
click at [428, 99] on div "Light" at bounding box center [427, 101] width 10 height 7
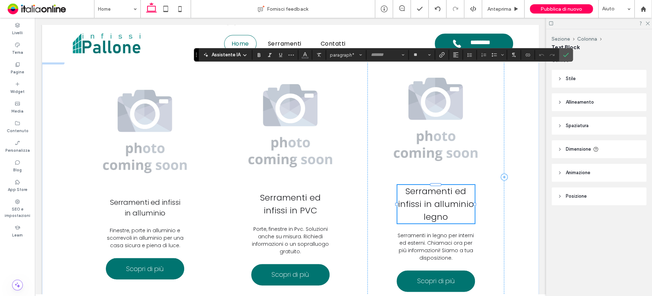
type input "*******"
click at [564, 53] on icon "Conferma" at bounding box center [566, 55] width 6 height 6
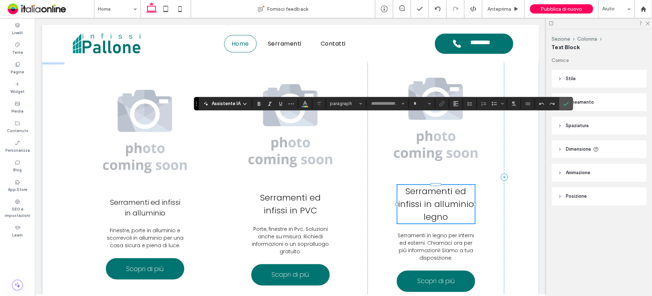
type input "*******"
type input "**"
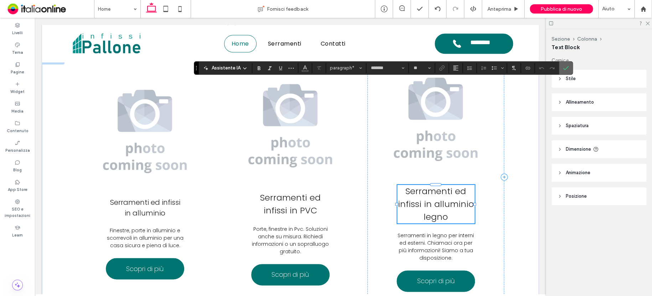
click at [564, 69] on icon "Conferma" at bounding box center [566, 68] width 6 height 6
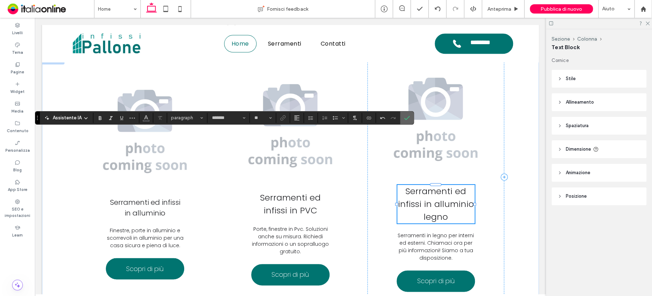
click at [405, 120] on icon "Conferma" at bounding box center [407, 118] width 6 height 6
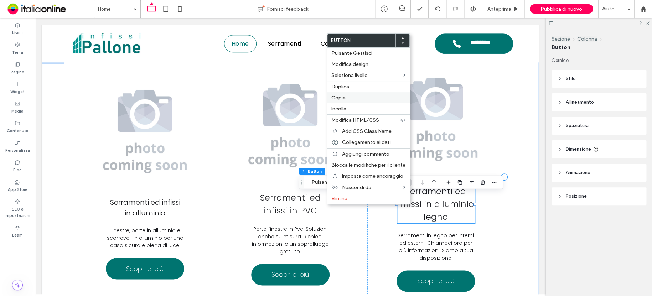
click at [340, 98] on span "Copia" at bounding box center [338, 98] width 14 height 6
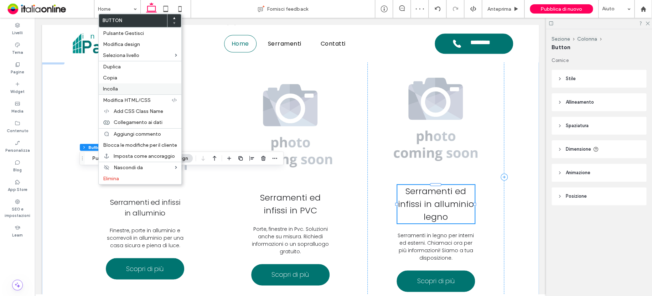
click at [114, 88] on span "Incolla" at bounding box center [110, 89] width 15 height 6
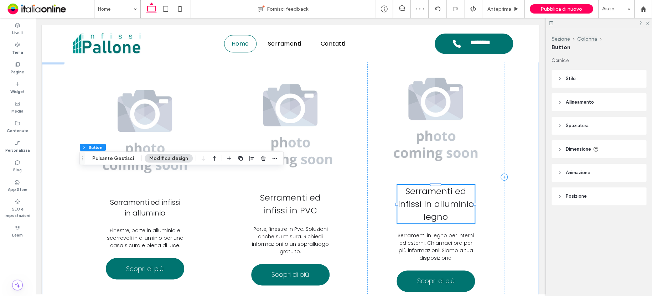
type input "*"
click at [260, 156] on icon "button" at bounding box center [263, 158] width 6 height 6
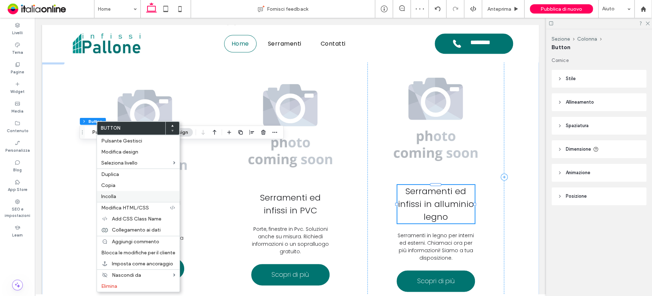
click at [103, 199] on span "Incolla" at bounding box center [108, 196] width 15 height 6
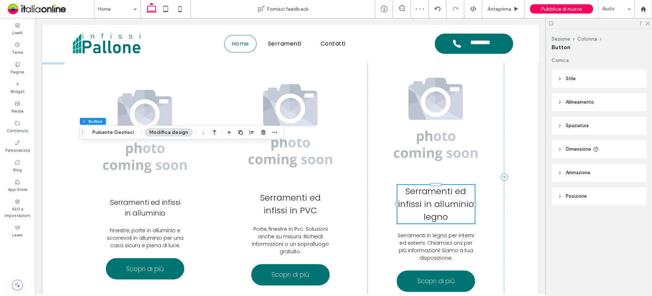
type input "*"
click at [261, 133] on icon "button" at bounding box center [263, 132] width 6 height 6
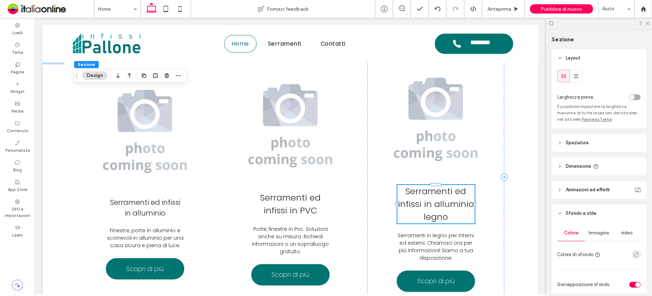
click at [600, 232] on span "Immagine" at bounding box center [598, 233] width 21 height 6
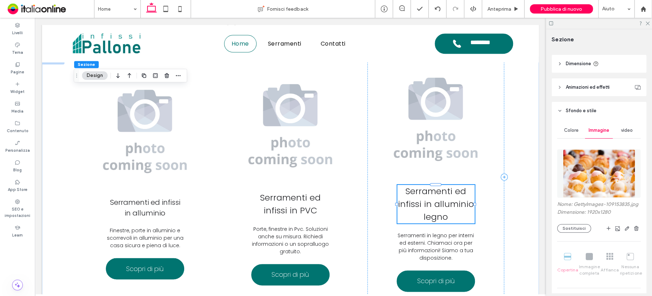
scroll to position [142, 0]
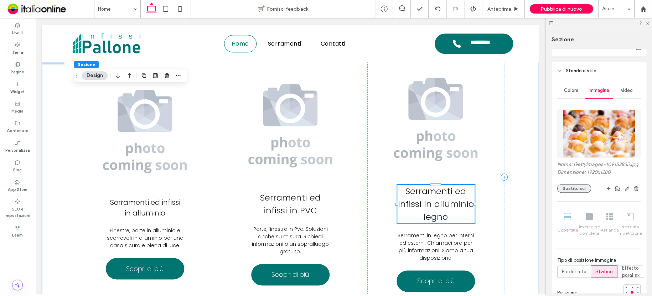
click at [585, 193] on button "Sostituisci" at bounding box center [574, 188] width 34 height 9
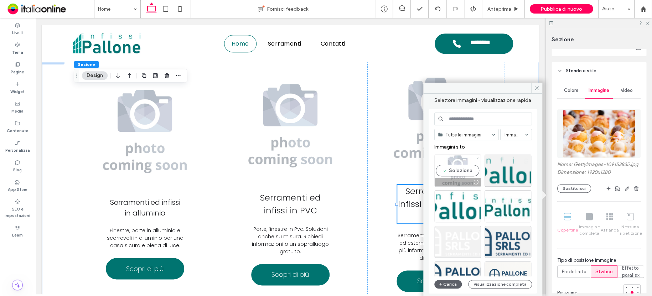
click at [457, 161] on div "Seleziona" at bounding box center [457, 171] width 47 height 32
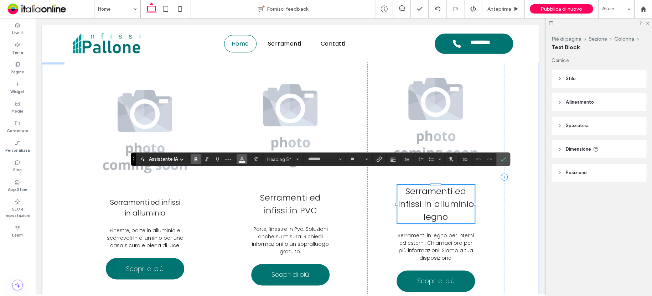
click at [242, 157] on icon "Colore" at bounding box center [242, 159] width 6 height 6
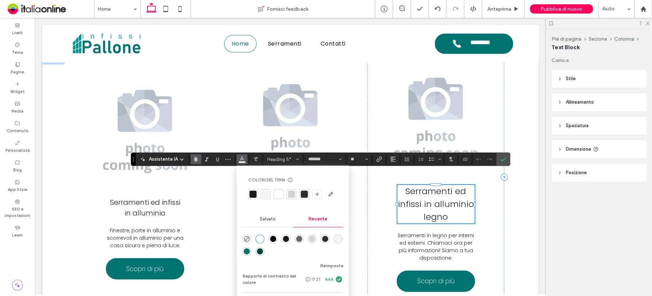
click at [244, 251] on div "rgba(0, 116, 112, 1)" at bounding box center [247, 251] width 6 height 6
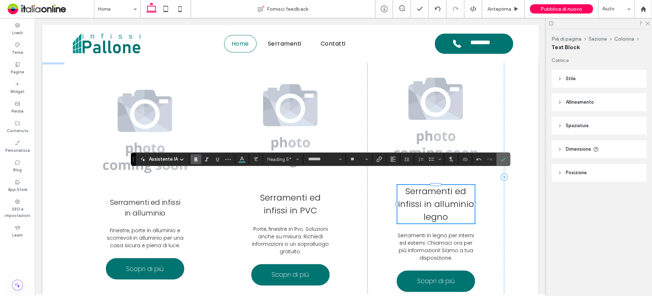
click at [503, 159] on use "Conferma" at bounding box center [503, 159] width 6 height 4
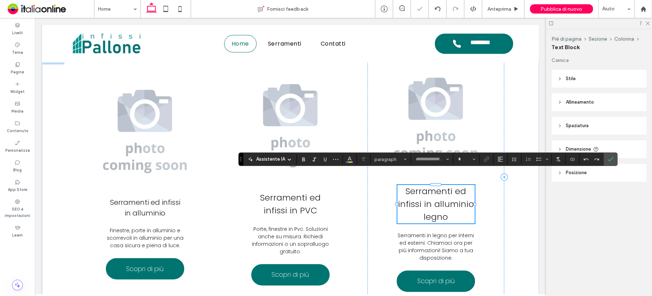
type input "*******"
type input "**"
click at [348, 157] on use "Colore" at bounding box center [349, 159] width 4 height 4
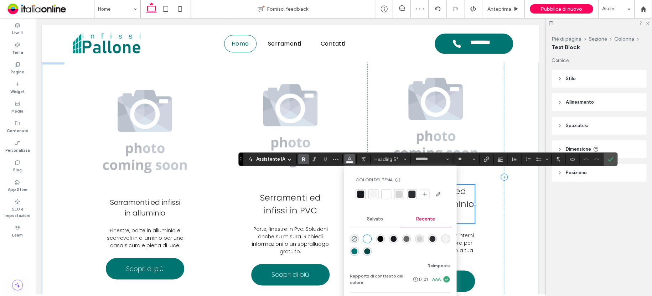
click at [351, 249] on div "rgba(0, 116, 112, 1)" at bounding box center [354, 251] width 6 height 6
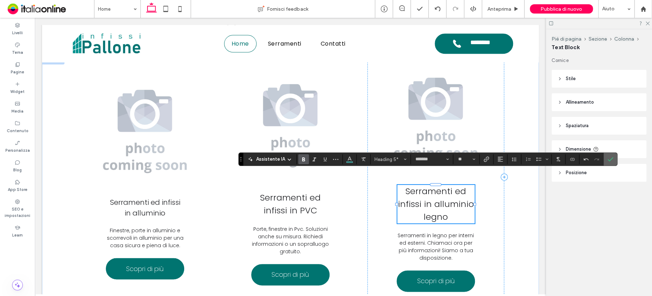
click at [608, 157] on icon "Conferma" at bounding box center [610, 159] width 6 height 6
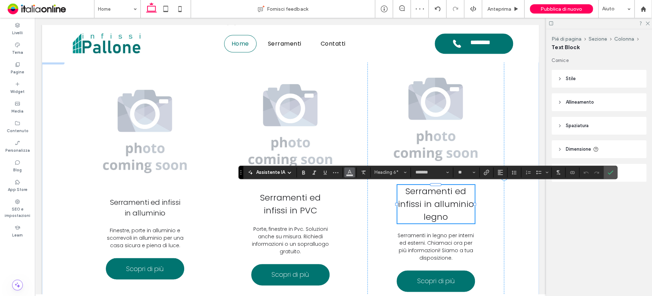
click at [350, 172] on icon "Colore" at bounding box center [349, 172] width 6 height 6
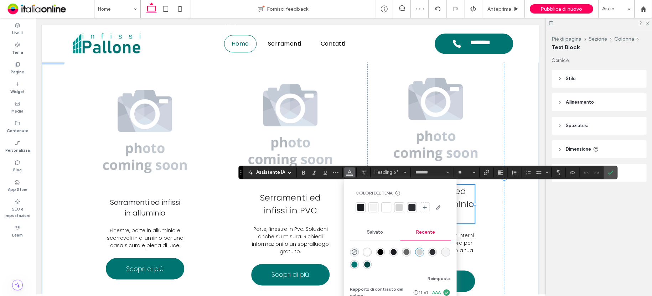
click at [379, 251] on div "rgba(0, 0, 0, 1)" at bounding box center [380, 252] width 6 height 6
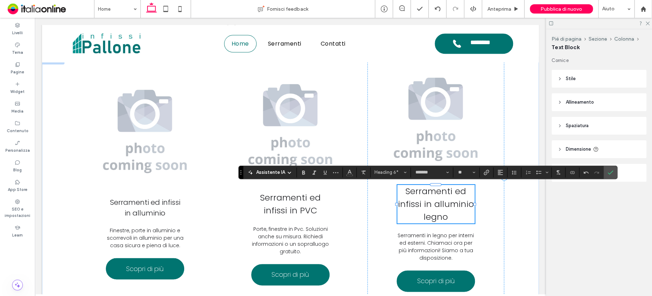
drag, startPoint x: 610, startPoint y: 170, endPoint x: 607, endPoint y: 165, distance: 5.9
click at [610, 170] on icon "Conferma" at bounding box center [610, 172] width 6 height 6
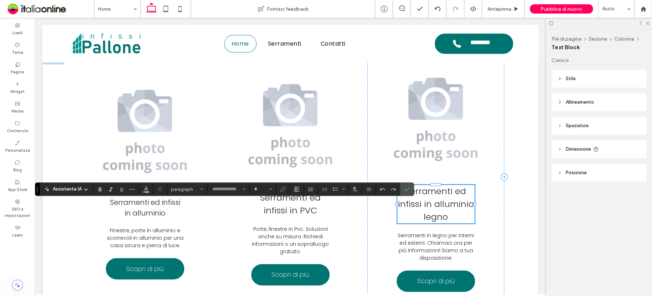
type input "*******"
type input "**"
drag, startPoint x: 143, startPoint y: 188, endPoint x: 143, endPoint y: 193, distance: 4.6
click at [143, 188] on icon "Colore" at bounding box center [146, 189] width 6 height 6
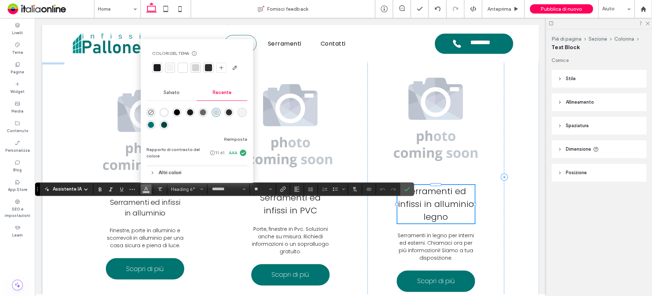
click at [174, 114] on div "rgba(0, 0, 0, 1)" at bounding box center [177, 112] width 6 height 6
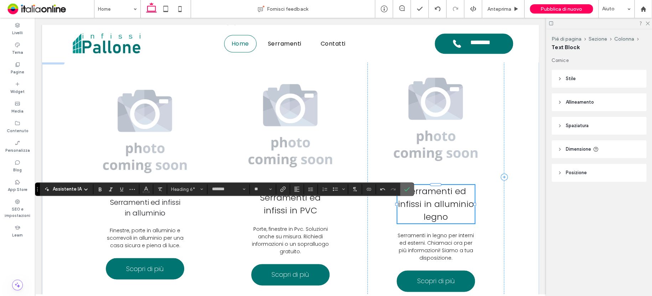
click at [406, 186] on icon "Conferma" at bounding box center [407, 189] width 6 height 6
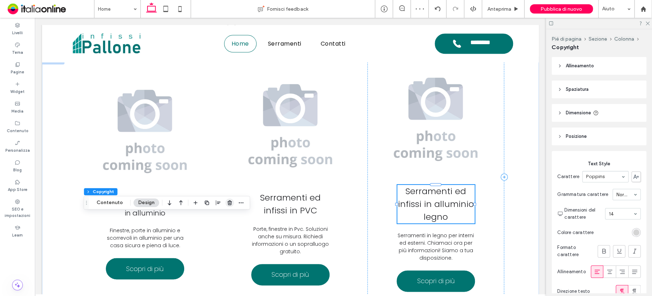
click at [228, 204] on icon "button" at bounding box center [230, 203] width 6 height 6
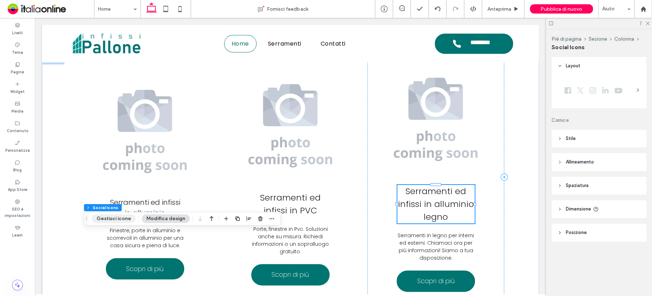
click at [119, 220] on button "Gestisci icone" at bounding box center [114, 218] width 44 height 9
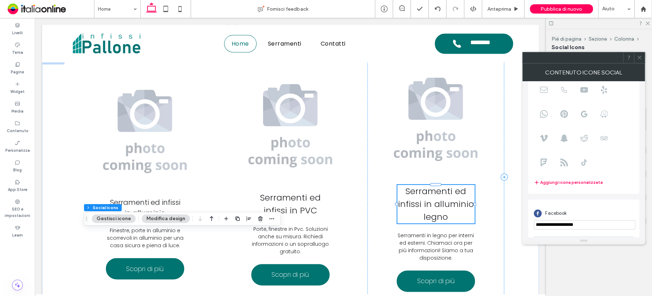
scroll to position [124, 0]
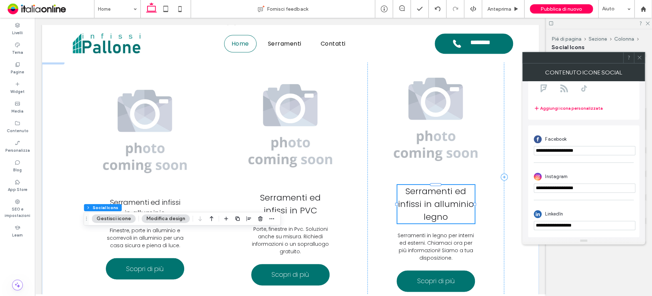
click at [174, 218] on button "Modifica design" at bounding box center [166, 218] width 48 height 9
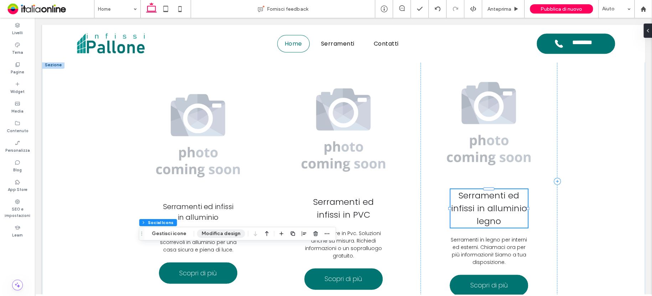
click at [207, 231] on button "Modifica design" at bounding box center [221, 233] width 48 height 9
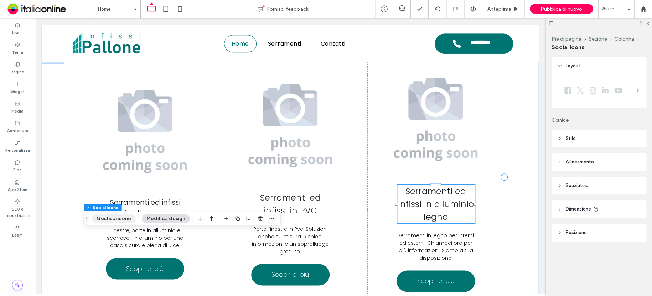
click at [118, 218] on button "Gestisci icone" at bounding box center [114, 218] width 44 height 9
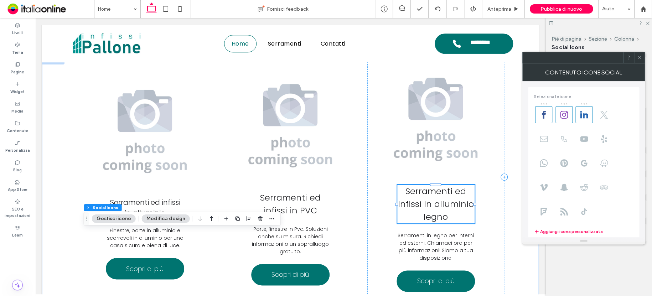
click at [173, 216] on button "Modifica design" at bounding box center [166, 218] width 48 height 9
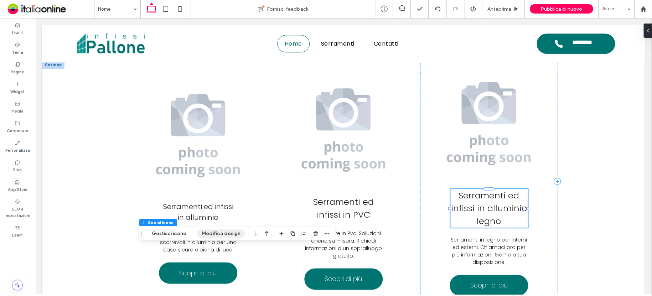
click at [218, 234] on button "Modifica design" at bounding box center [221, 233] width 48 height 9
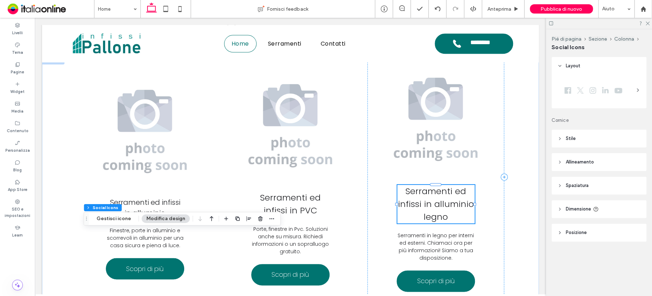
click at [569, 139] on span "Stile" at bounding box center [570, 138] width 10 height 7
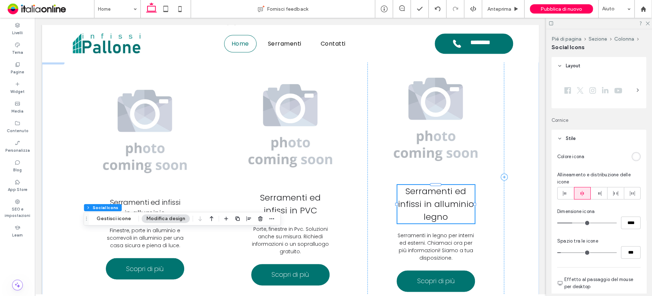
click at [634, 156] on div "rgb(255, 255, 255)" at bounding box center [636, 156] width 6 height 6
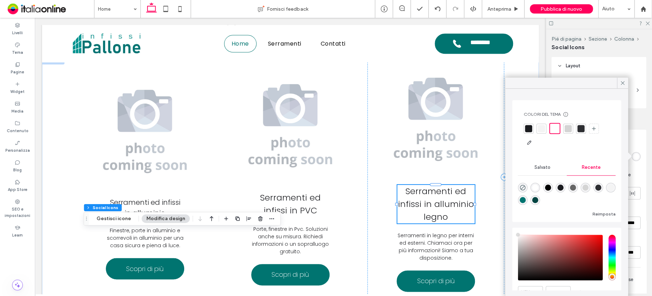
click at [549, 187] on div "rgba(0, 0, 0, 1)" at bounding box center [547, 187] width 6 height 6
type input "**"
type input "*******"
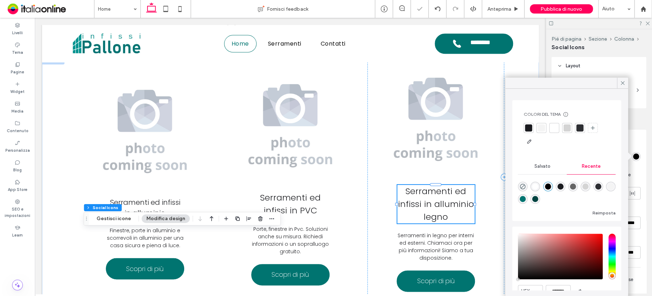
click at [525, 198] on div "rgba(0, 116, 112, 1)" at bounding box center [522, 199] width 6 height 6
type input "**"
type input "*******"
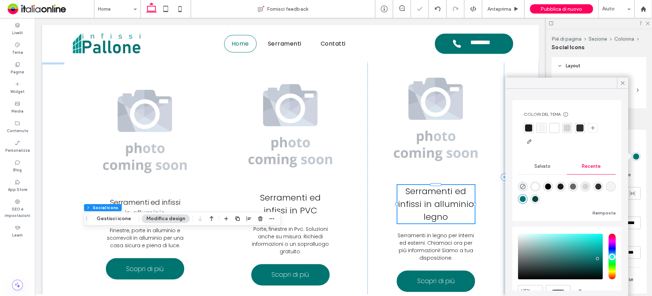
type input "**"
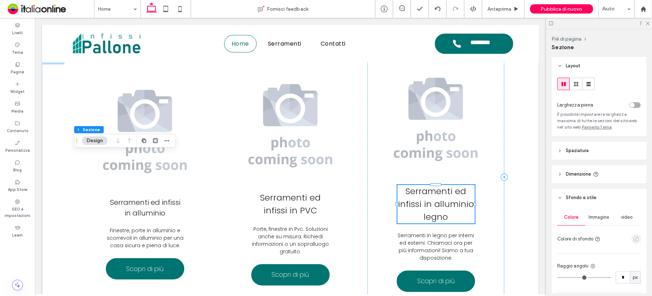
click at [633, 241] on icon "empty color" at bounding box center [636, 239] width 6 height 6
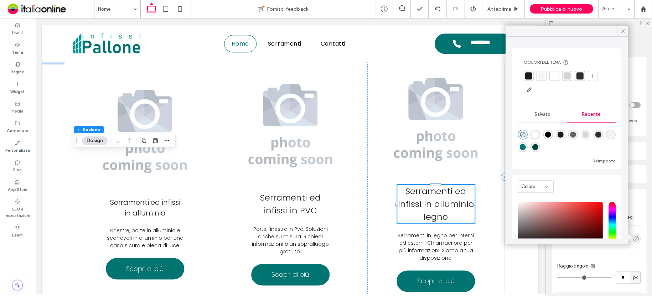
click at [536, 136] on div "rgba(255, 255, 255, 1)" at bounding box center [535, 134] width 6 height 6
type input "*******"
type input "***"
type input "****"
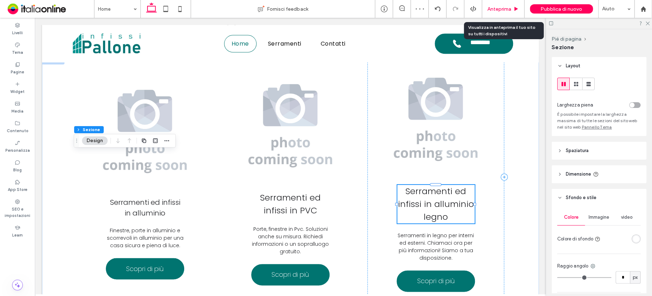
click at [496, 6] on span "Anteprima" at bounding box center [499, 9] width 24 height 6
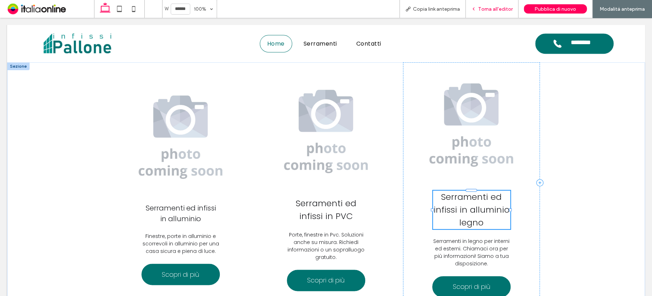
click at [499, 9] on span "Torna all'editor" at bounding box center [495, 9] width 35 height 6
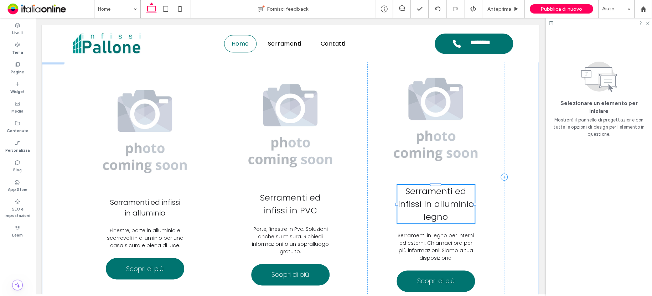
click at [548, 23] on icon at bounding box center [550, 23] width 5 height 5
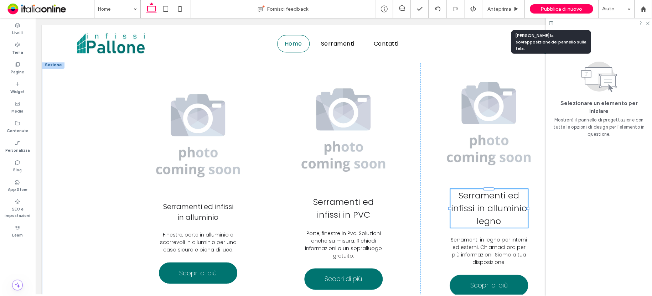
click at [549, 25] on icon at bounding box center [550, 23] width 5 height 5
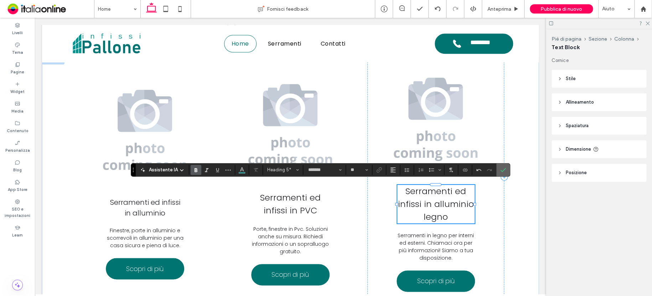
click at [503, 171] on icon "Conferma" at bounding box center [503, 170] width 6 height 6
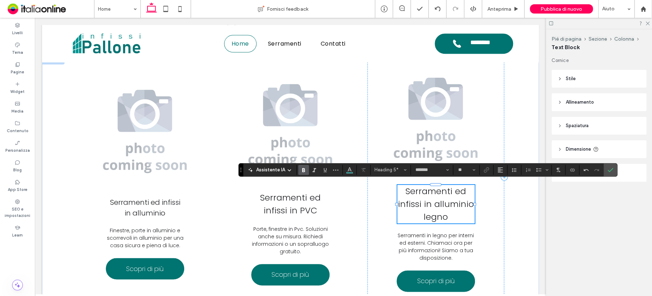
click at [612, 169] on label "Conferma" at bounding box center [610, 169] width 11 height 13
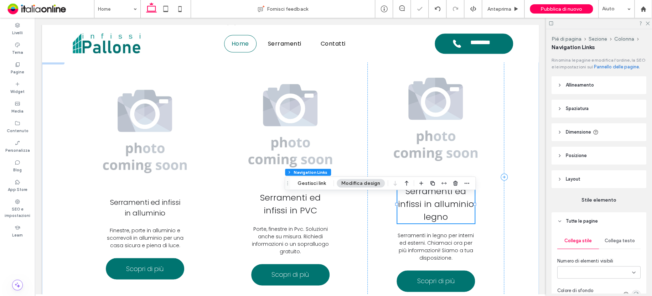
type input "***"
type input "****"
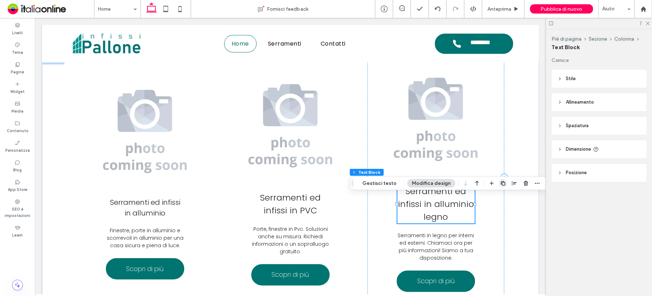
click at [501, 182] on icon "button" at bounding box center [503, 183] width 6 height 6
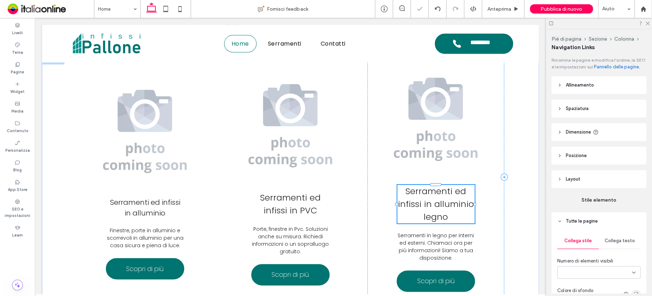
type input "***"
type input "****"
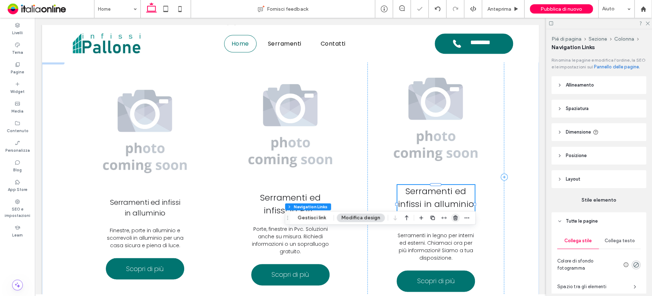
click at [452, 216] on icon "button" at bounding box center [455, 218] width 6 height 6
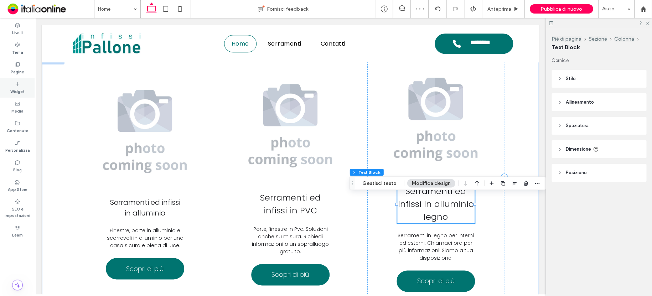
click at [12, 84] on div "Widget" at bounding box center [17, 88] width 35 height 20
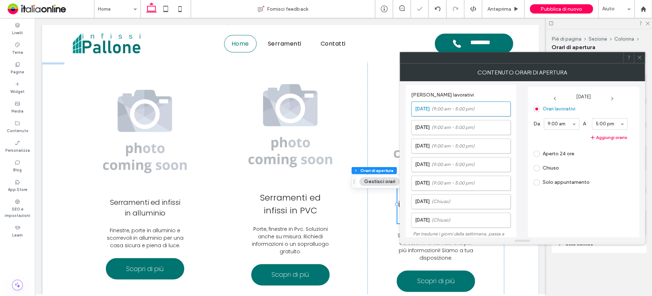
scroll to position [154, 0]
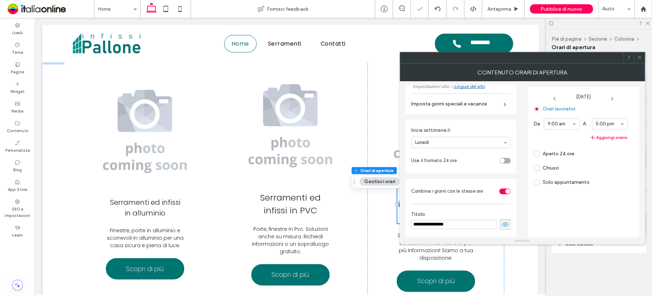
click at [641, 58] on icon at bounding box center [638, 57] width 5 height 5
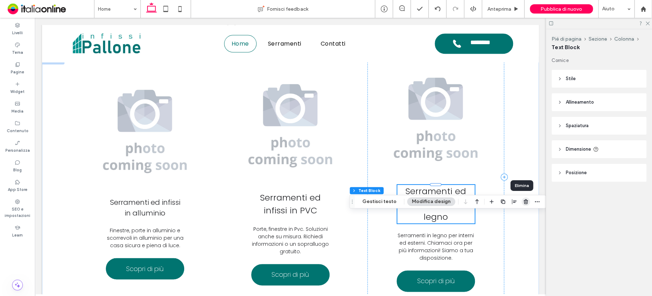
click at [523, 201] on use "button" at bounding box center [525, 201] width 4 height 5
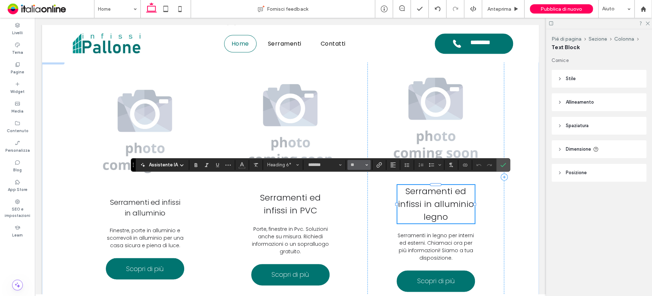
click at [365, 163] on icon "Dimensione" at bounding box center [366, 164] width 3 height 3
click at [362, 236] on label "16" at bounding box center [358, 236] width 23 height 10
type input "**"
click at [365, 164] on icon "Dimensione" at bounding box center [366, 164] width 3 height 3
click at [358, 223] on label "14" at bounding box center [358, 226] width 23 height 10
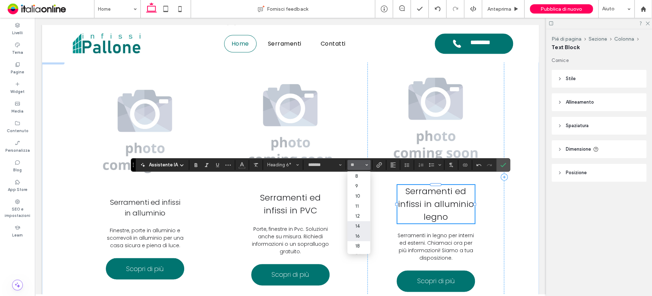
type input "**"
click at [503, 169] on span "Conferma" at bounding box center [503, 165] width 6 height 12
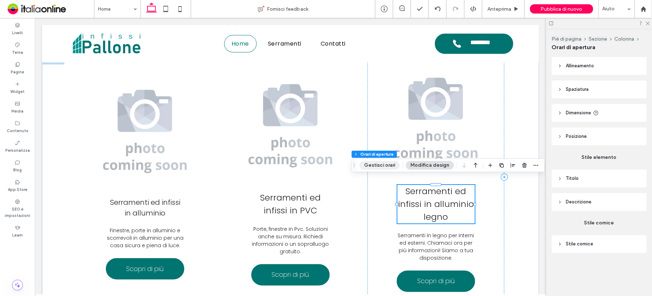
click at [385, 163] on button "Gestisci orari" at bounding box center [379, 165] width 40 height 9
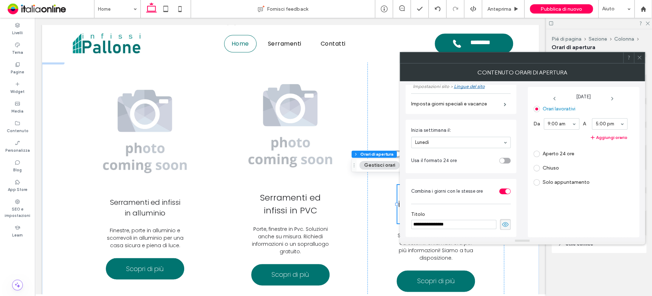
click at [501, 223] on icon at bounding box center [504, 224] width 7 height 8
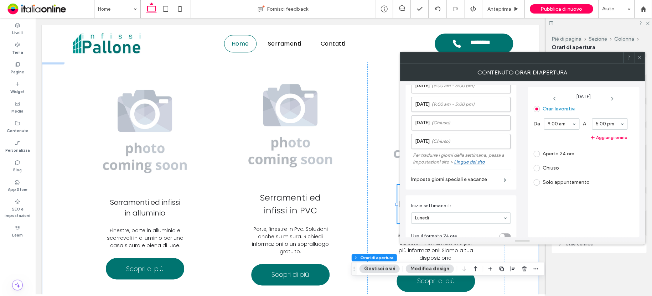
scroll to position [107, 0]
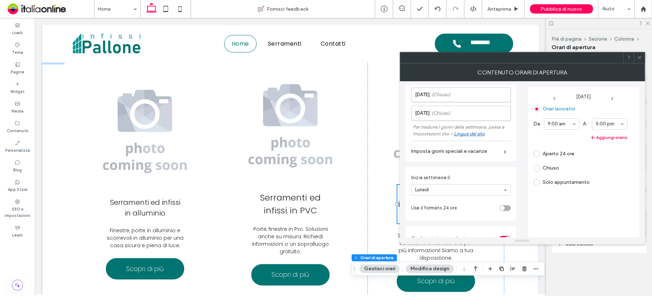
click at [435, 268] on button "Modifica design" at bounding box center [430, 268] width 48 height 9
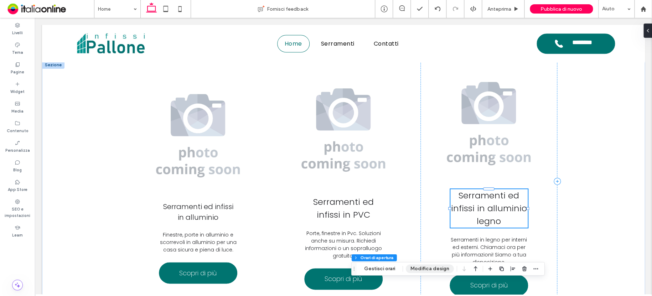
click at [429, 270] on button "Modifica design" at bounding box center [430, 268] width 48 height 9
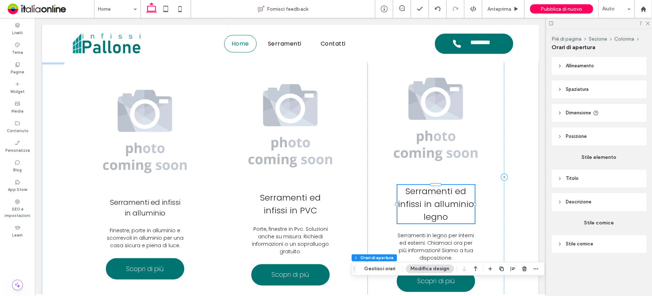
click at [579, 202] on span "Descrizione" at bounding box center [578, 201] width 26 height 7
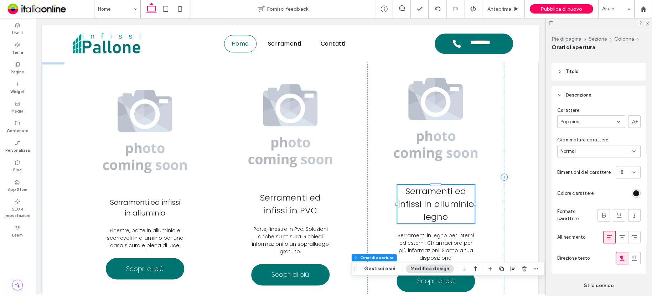
click at [615, 171] on div "18" at bounding box center [627, 172] width 25 height 12
drag, startPoint x: 624, startPoint y: 246, endPoint x: 626, endPoint y: 240, distance: 6.1
click at [624, 246] on div "14" at bounding box center [624, 247] width 24 height 12
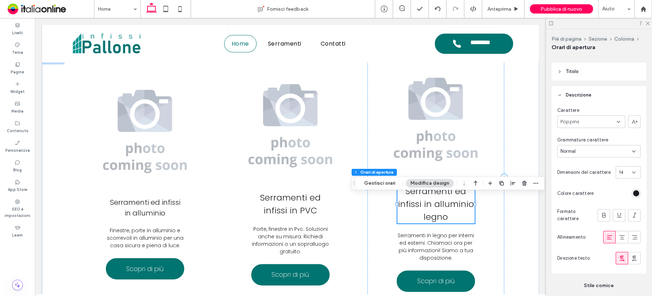
drag, startPoint x: 598, startPoint y: 150, endPoint x: 597, endPoint y: 156, distance: 6.8
click at [598, 150] on div "Normal" at bounding box center [596, 151] width 72 height 7
click at [594, 187] on div "Light" at bounding box center [596, 188] width 79 height 12
drag, startPoint x: 562, startPoint y: 156, endPoint x: 569, endPoint y: 156, distance: 7.2
click at [563, 156] on div "Light" at bounding box center [598, 151] width 83 height 12
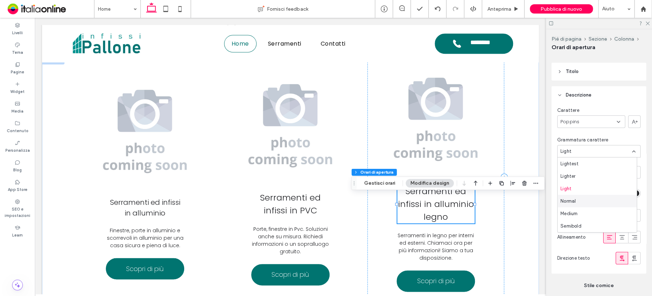
click at [580, 199] on div "Normal" at bounding box center [596, 201] width 79 height 12
click at [387, 186] on button "Gestisci orari" at bounding box center [379, 183] width 40 height 9
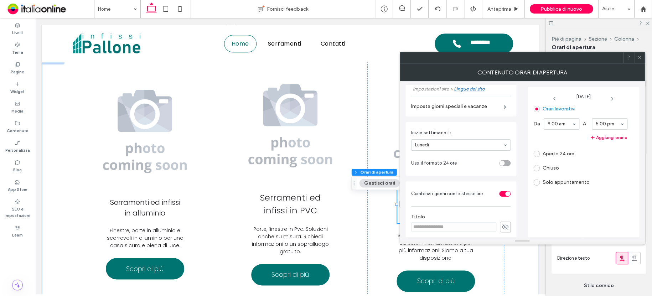
scroll to position [154, 0]
click at [501, 161] on div "toggle" at bounding box center [504, 161] width 11 height 6
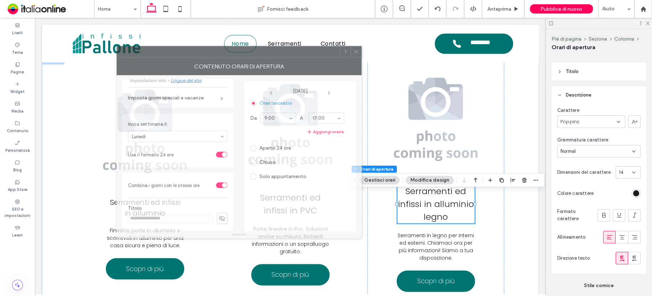
drag, startPoint x: 577, startPoint y: 57, endPoint x: 294, endPoint y: 52, distance: 283.1
click at [294, 52] on div at bounding box center [228, 51] width 223 height 11
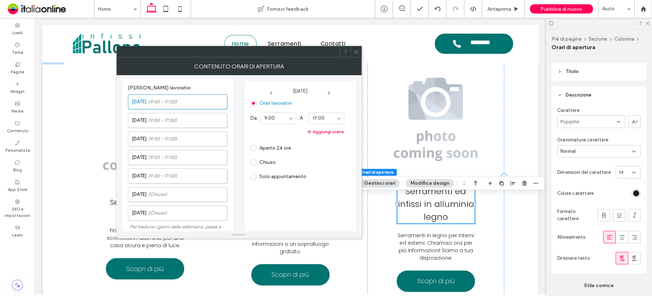
scroll to position [0, 0]
click at [26, 202] on div "SEO e impostazioni" at bounding box center [17, 208] width 35 height 26
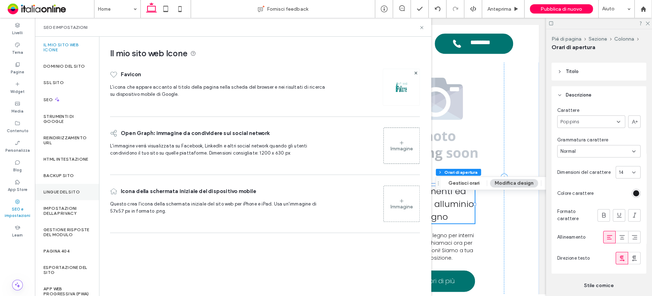
click at [52, 194] on label "Lingue del sito" at bounding box center [61, 191] width 36 height 5
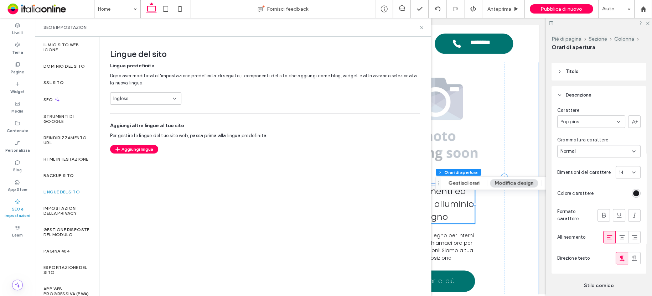
click at [159, 98] on div "Inglese" at bounding box center [141, 98] width 56 height 7
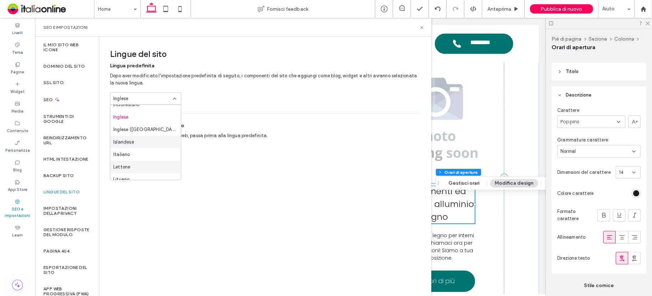
scroll to position [142, 0]
click at [135, 144] on div "Italiano" at bounding box center [145, 143] width 70 height 12
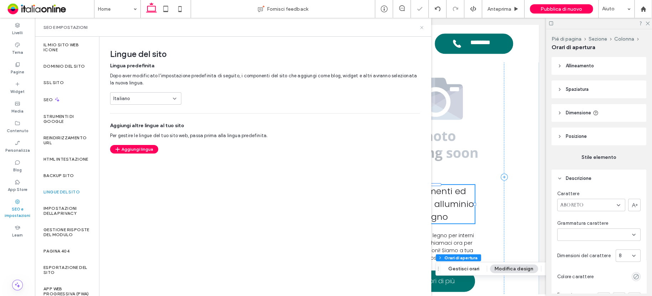
click at [420, 28] on icon at bounding box center [421, 27] width 5 height 5
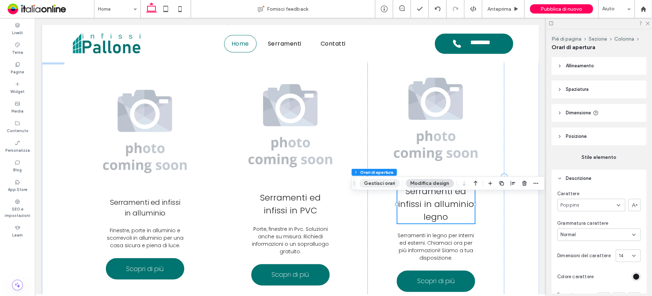
click at [382, 180] on button "Gestisci orari" at bounding box center [379, 183] width 40 height 9
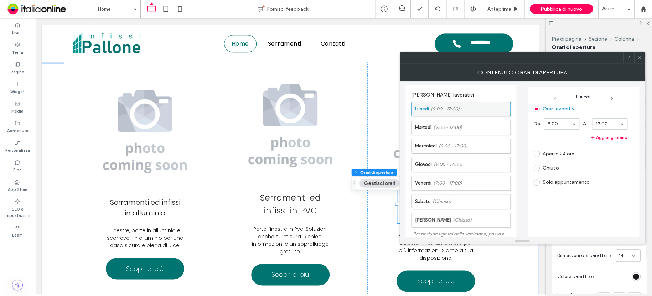
click at [476, 109] on label "Lunedì (9:00 - 17:00)" at bounding box center [462, 109] width 95 height 14
drag, startPoint x: 613, startPoint y: 182, endPoint x: 614, endPoint y: 178, distance: 4.6
click at [618, 137] on button "Aggiungi orario" at bounding box center [580, 137] width 94 height 9
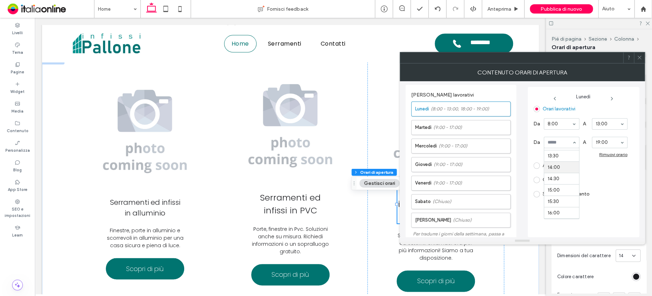
drag, startPoint x: 563, startPoint y: 169, endPoint x: 570, endPoint y: 169, distance: 7.1
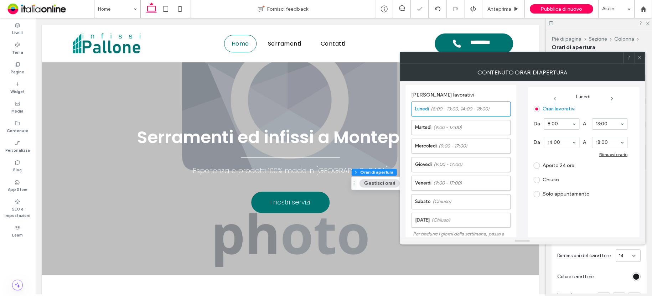
scroll to position [1535, 0]
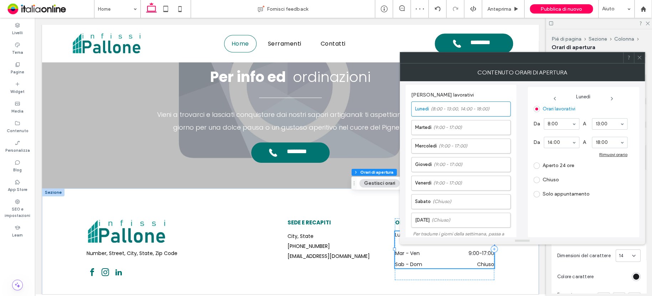
click at [552, 98] on icon at bounding box center [555, 99] width 6 height 6
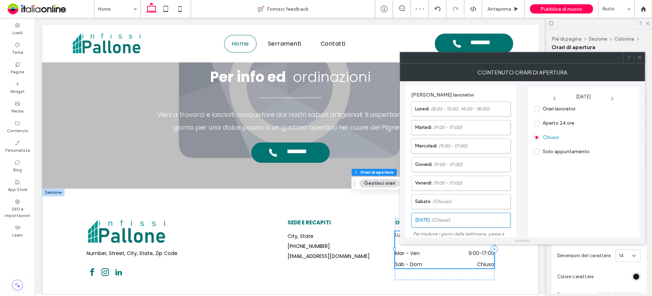
click at [552, 98] on icon at bounding box center [554, 99] width 6 height 6
drag, startPoint x: 575, startPoint y: 124, endPoint x: 561, endPoint y: 143, distance: 22.9
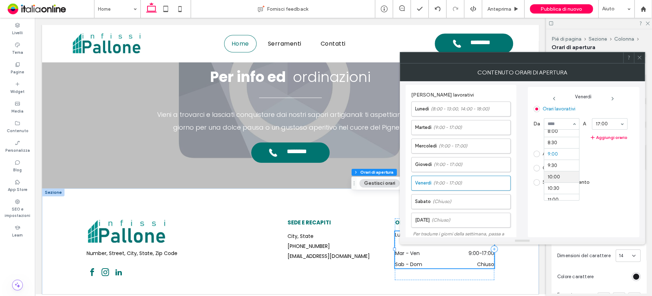
scroll to position [171, 0]
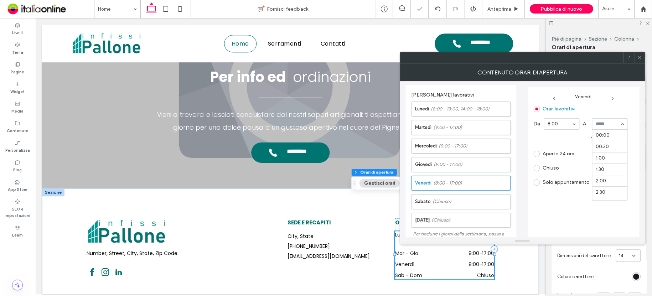
drag, startPoint x: 622, startPoint y: 124, endPoint x: 615, endPoint y: 128, distance: 8.2
click at [608, 138] on button "Aggiungi orario" at bounding box center [580, 137] width 94 height 9
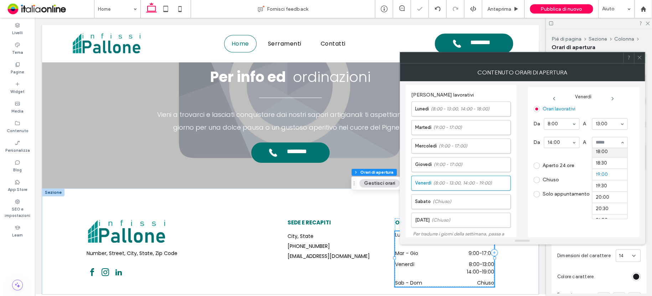
scroll to position [399, 0]
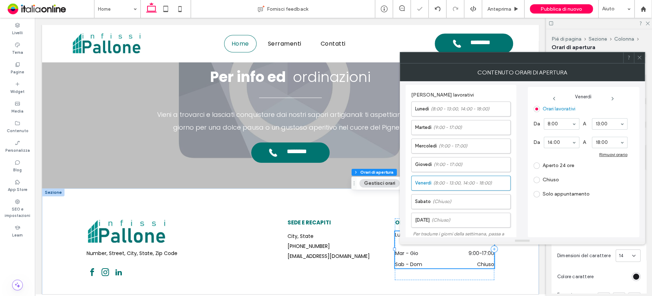
click at [554, 98] on icon at bounding box center [554, 99] width 6 height 6
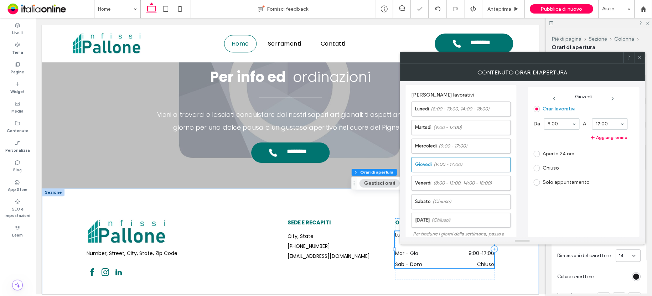
drag, startPoint x: 566, startPoint y: 124, endPoint x: 567, endPoint y: 129, distance: 5.0
drag, startPoint x: 600, startPoint y: 125, endPoint x: 608, endPoint y: 127, distance: 8.4
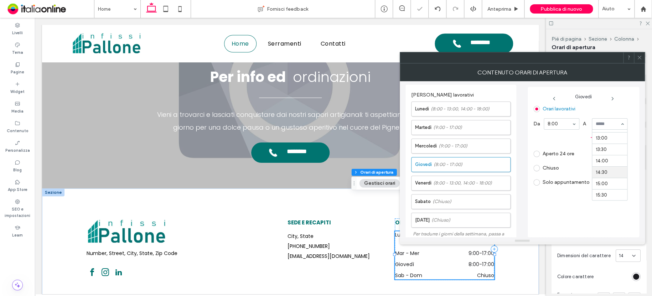
scroll to position [283, 0]
click at [607, 134] on button "Aggiungi orario" at bounding box center [580, 137] width 94 height 9
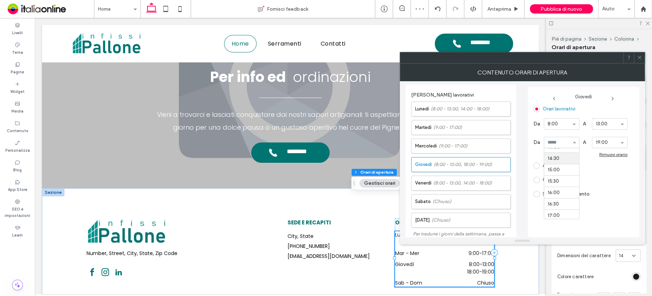
scroll to position [305, 0]
drag, startPoint x: 608, startPoint y: 141, endPoint x: 616, endPoint y: 145, distance: 8.8
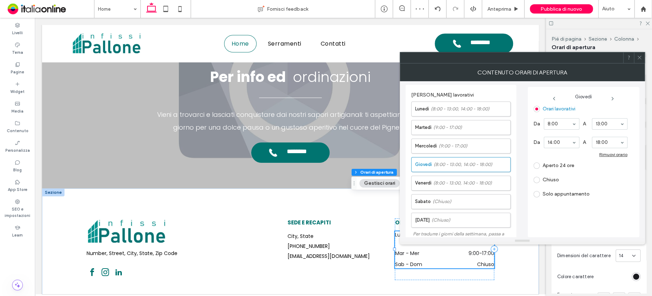
drag, startPoint x: 554, startPoint y: 98, endPoint x: 557, endPoint y: 105, distance: 7.8
click at [554, 98] on icon at bounding box center [554, 99] width 6 height 6
drag, startPoint x: 565, startPoint y: 122, endPoint x: 567, endPoint y: 137, distance: 15.4
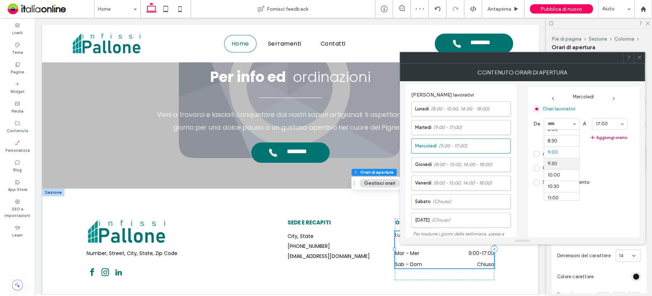
scroll to position [171, 0]
drag, startPoint x: 565, startPoint y: 149, endPoint x: 570, endPoint y: 149, distance: 4.6
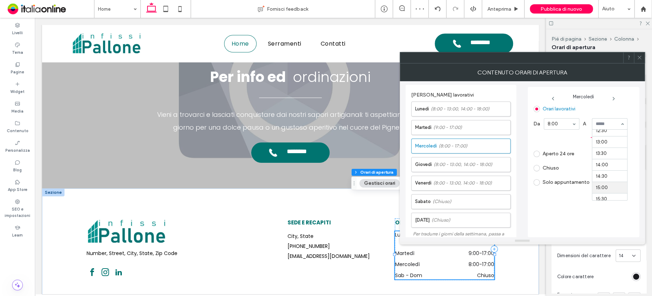
scroll to position [283, 0]
click at [603, 139] on button "Aggiungi orario" at bounding box center [580, 137] width 94 height 9
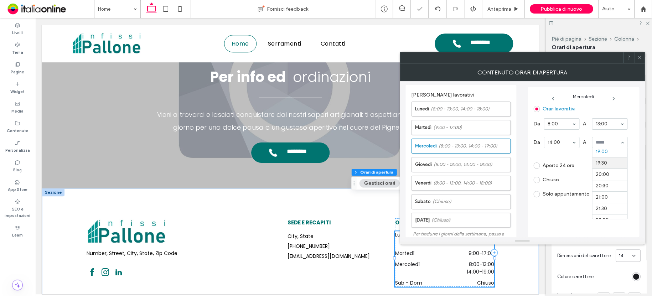
scroll to position [399, 0]
drag, startPoint x: 608, startPoint y: 169, endPoint x: 608, endPoint y: 162, distance: 6.8
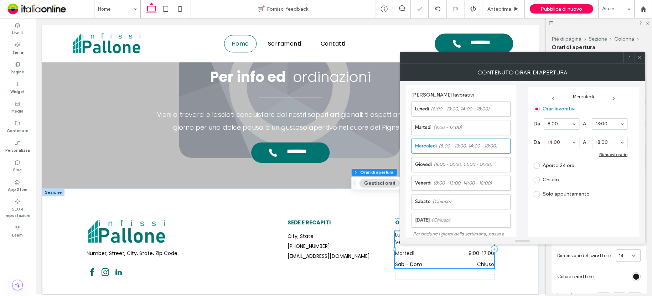
click at [554, 99] on icon at bounding box center [553, 99] width 6 height 6
drag, startPoint x: 560, startPoint y: 149, endPoint x: 580, endPoint y: 142, distance: 21.2
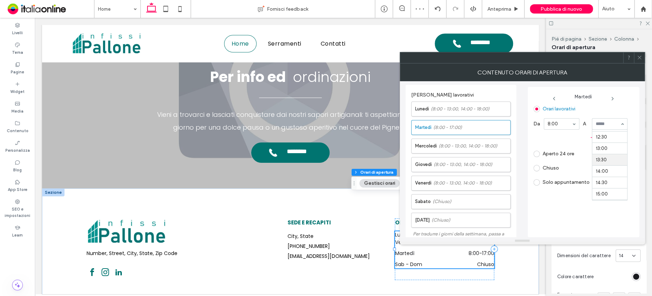
scroll to position [283, 0]
click at [600, 138] on button "Aggiungi orario" at bounding box center [580, 137] width 94 height 9
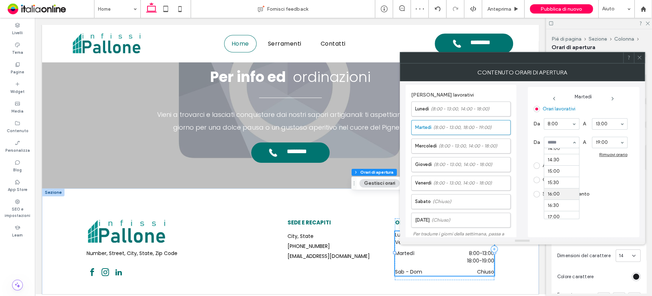
scroll to position [305, 0]
drag, startPoint x: 561, startPoint y: 168, endPoint x: 584, endPoint y: 159, distance: 24.6
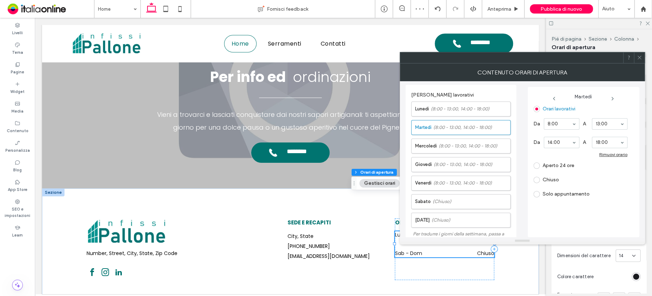
click at [554, 98] on icon at bounding box center [554, 99] width 6 height 6
drag, startPoint x: 640, startPoint y: 60, endPoint x: 613, endPoint y: 62, distance: 26.4
click at [640, 60] on span at bounding box center [638, 57] width 5 height 11
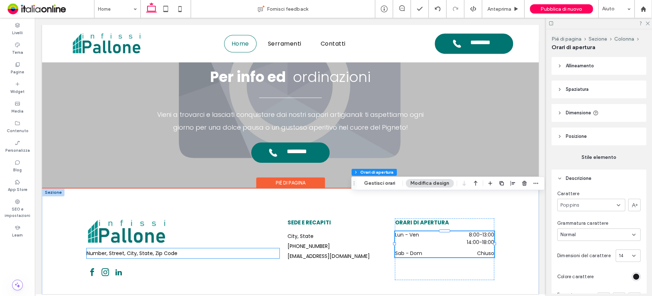
drag, startPoint x: 135, startPoint y: 216, endPoint x: 146, endPoint y: 216, distance: 10.7
click at [135, 250] on span "Number, Street, City, State, Zip Code" at bounding box center [132, 253] width 91 height 7
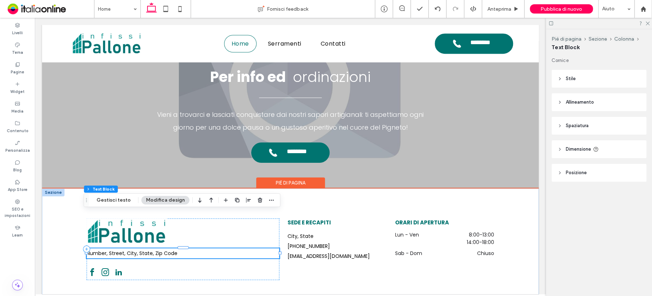
click at [189, 248] on h6 "Number, Street, City, State, Zip Code" at bounding box center [183, 253] width 193 height 10
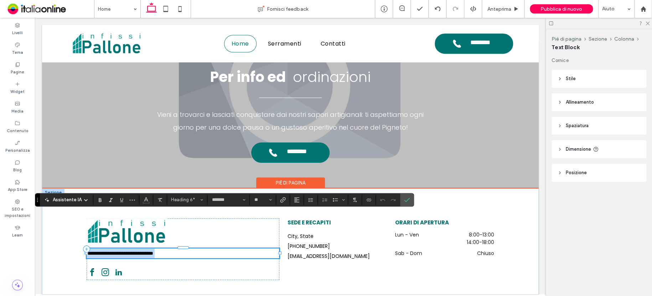
click at [189, 248] on h6 "**********" at bounding box center [183, 253] width 193 height 10
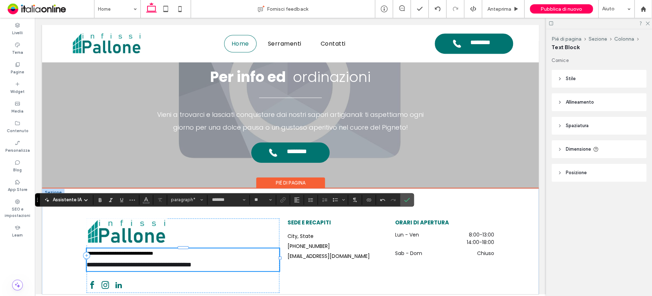
scroll to position [0, 0]
type input "**"
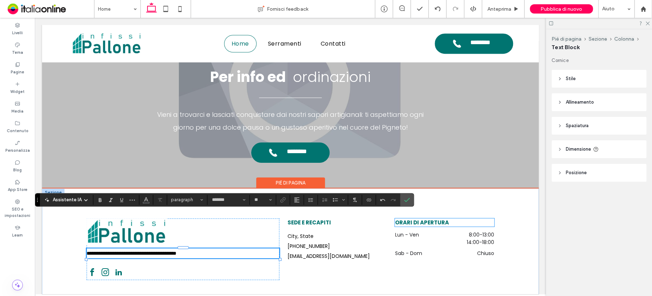
type input "**"
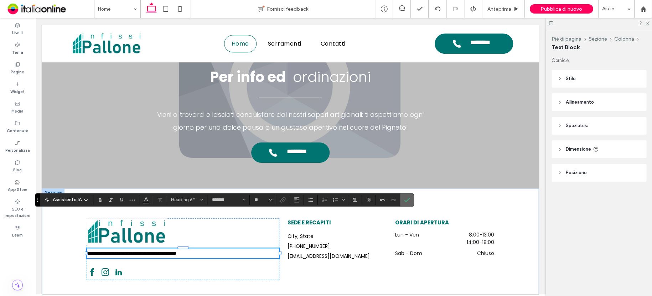
click at [406, 199] on icon "Conferma" at bounding box center [407, 200] width 6 height 6
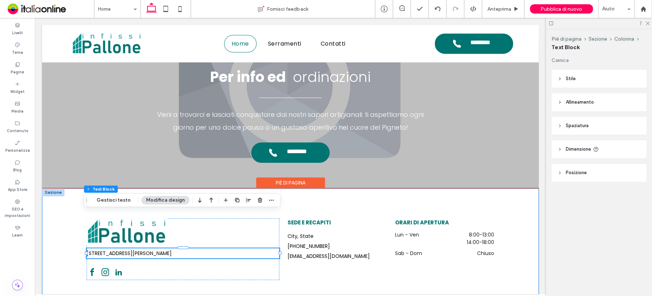
click at [318, 257] on div "[STREET_ADDRESS][PERSON_NAME] SEDE E RECAPITI City, State [PHONE_NUMBER] [EMAIL…" at bounding box center [290, 248] width 427 height 121
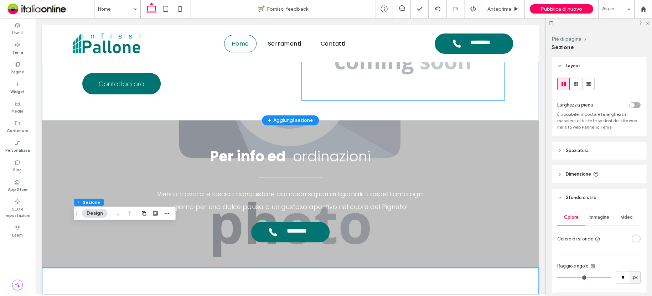
scroll to position [1463, 0]
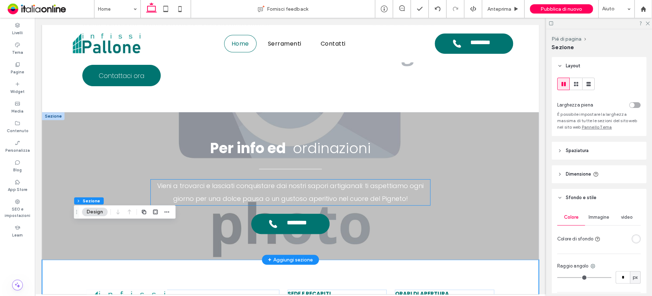
click at [297, 181] on span "Vieni a trovarci e lasciati conquistare dai nostri sapori artigianali: ti aspet…" at bounding box center [290, 192] width 266 height 22
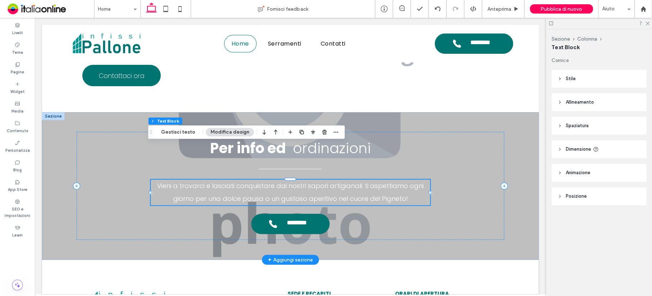
click at [297, 181] on span "Vieni a trovarci e lasciati conquistare dai nostri sapori artigianali: ti aspet…" at bounding box center [290, 192] width 266 height 22
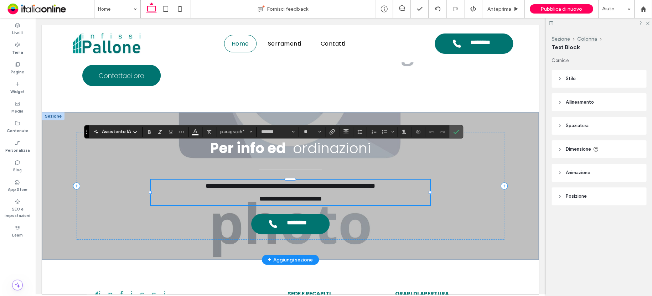
scroll to position [0, 0]
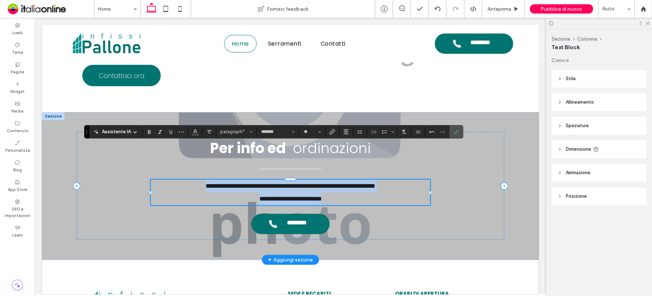
drag, startPoint x: 177, startPoint y: 148, endPoint x: 372, endPoint y: 160, distance: 195.5
click at [372, 179] on p "**********" at bounding box center [290, 192] width 279 height 26
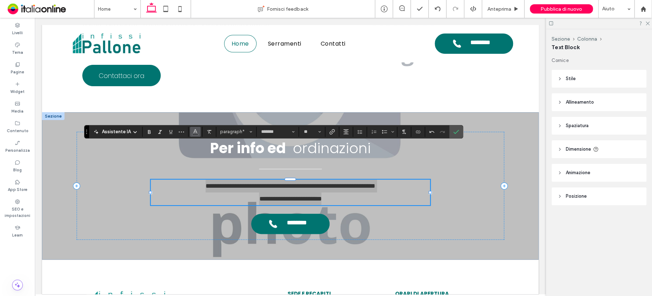
click at [192, 131] on icon "Colore" at bounding box center [195, 131] width 6 height 6
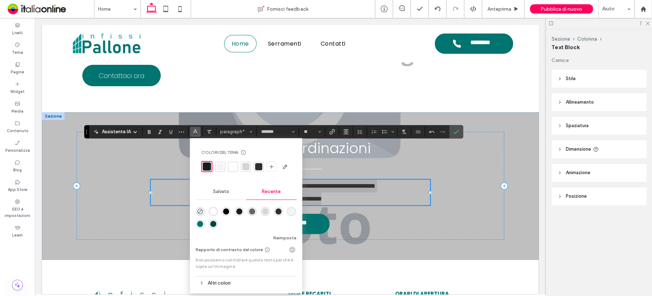
drag, startPoint x: 213, startPoint y: 210, endPoint x: 187, endPoint y: 192, distance: 31.6
click at [213, 210] on div "rgba(255, 255, 255, 1)" at bounding box center [213, 211] width 6 height 6
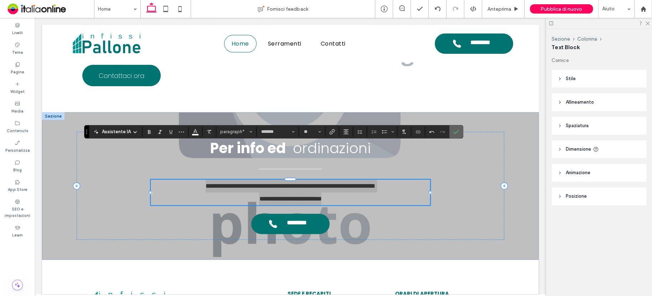
click at [453, 130] on icon "Conferma" at bounding box center [456, 132] width 6 height 6
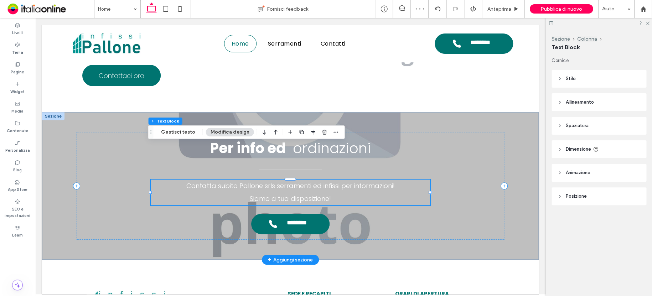
click at [339, 179] on p "Contatta subito Pallone srls serramenti ed infissi per informazioni! Siamo a tu…" at bounding box center [290, 192] width 279 height 26
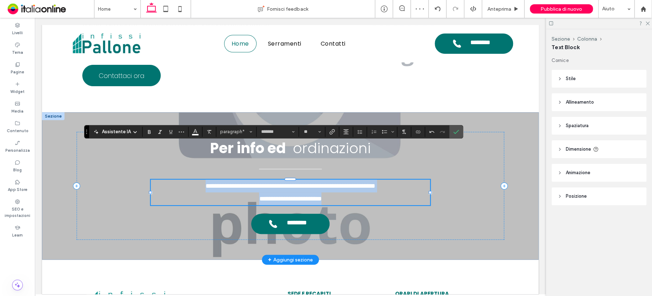
click at [337, 179] on p "**********" at bounding box center [290, 192] width 279 height 26
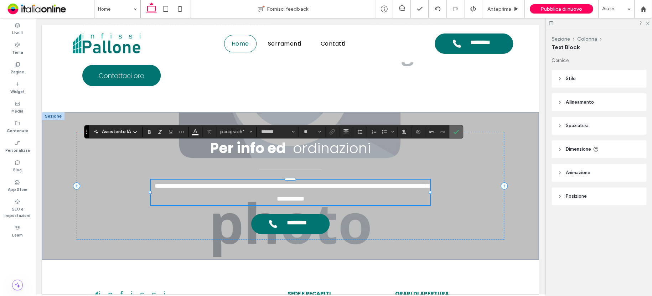
click at [455, 135] on span "Conferma" at bounding box center [454, 131] width 3 height 13
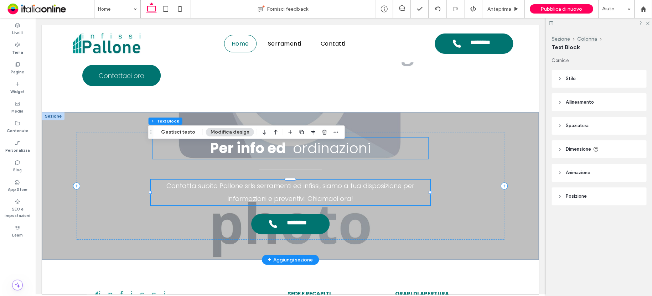
click at [345, 138] on span "ordinazioni" at bounding box center [332, 148] width 78 height 20
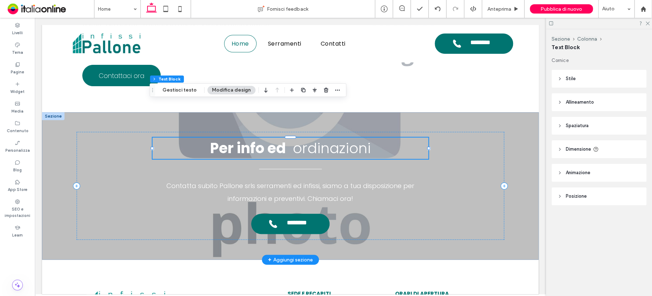
click at [377, 137] on h2 "Per info ed ordinazioni" at bounding box center [290, 147] width 276 height 21
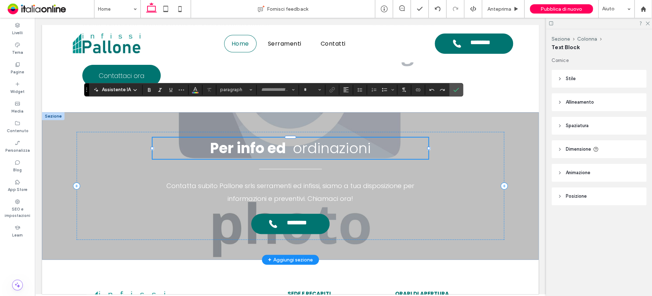
type input "*******"
type input "**"
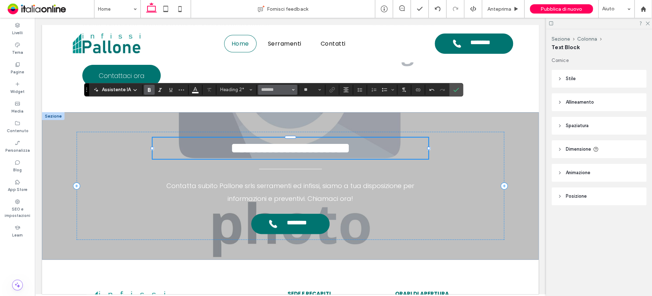
click at [292, 90] on use "Carattere e spessore del carattere" at bounding box center [293, 89] width 2 height 1
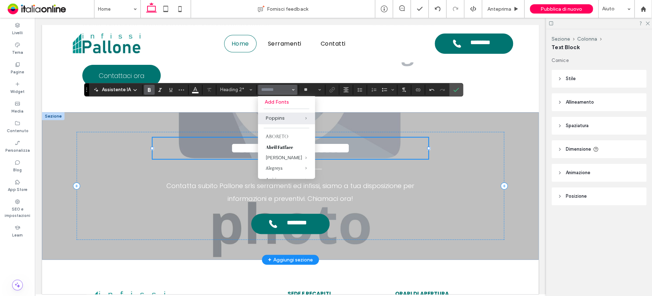
click at [209, 137] on h2 "**********" at bounding box center [290, 147] width 276 height 21
type input "*******"
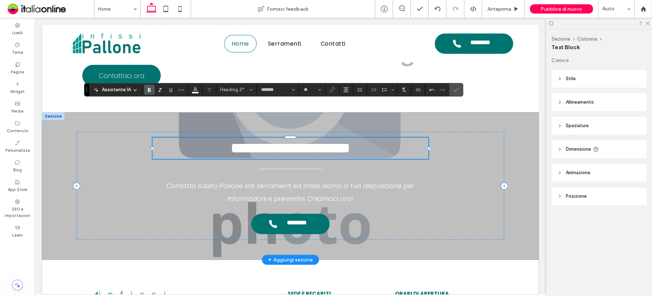
click at [267, 141] on font "**********" at bounding box center [290, 148] width 119 height 14
click at [456, 89] on use "Conferma" at bounding box center [456, 90] width 6 height 4
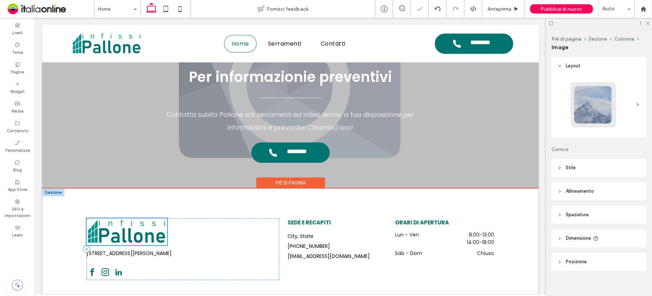
scroll to position [1516, 0]
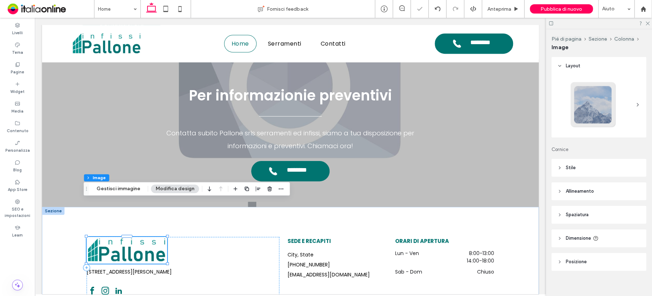
click at [139, 237] on img at bounding box center [127, 250] width 80 height 27
click at [116, 190] on button "Gestisci immagine" at bounding box center [118, 188] width 53 height 9
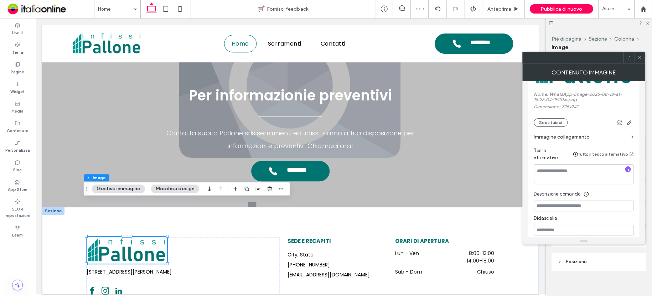
scroll to position [142, 0]
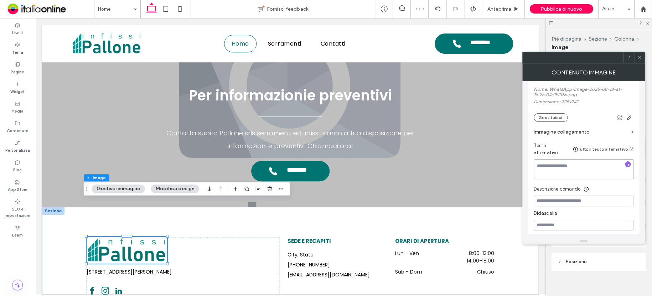
click at [579, 161] on textarea at bounding box center [583, 169] width 100 height 20
type textarea "****"
click at [571, 134] on label "Immagine collegamento" at bounding box center [580, 131] width 95 height 13
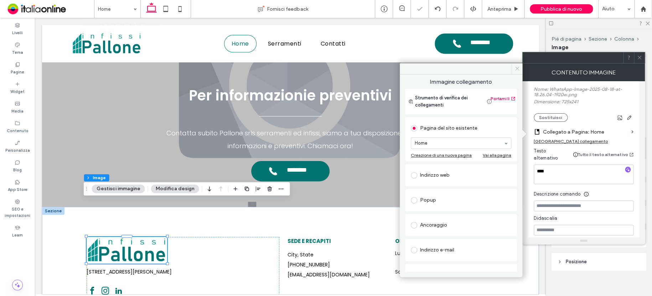
drag, startPoint x: 515, startPoint y: 68, endPoint x: 480, endPoint y: 52, distance: 38.5
click at [515, 68] on icon at bounding box center [516, 68] width 5 height 5
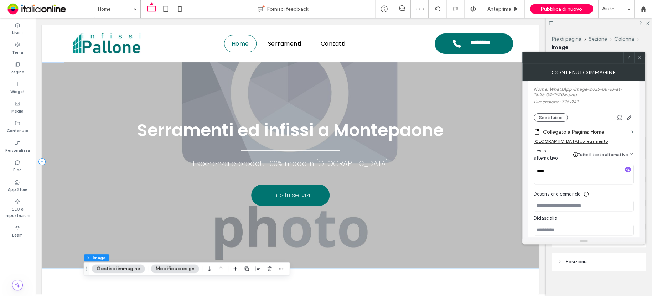
scroll to position [0, 0]
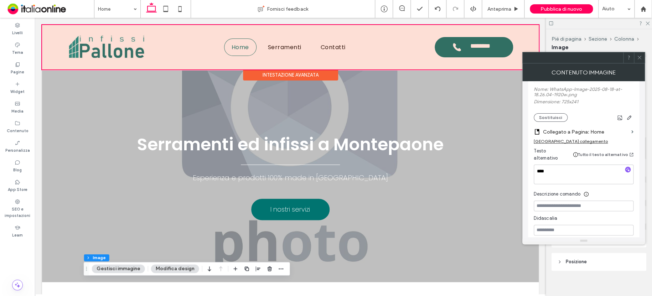
click at [109, 41] on div at bounding box center [290, 47] width 496 height 45
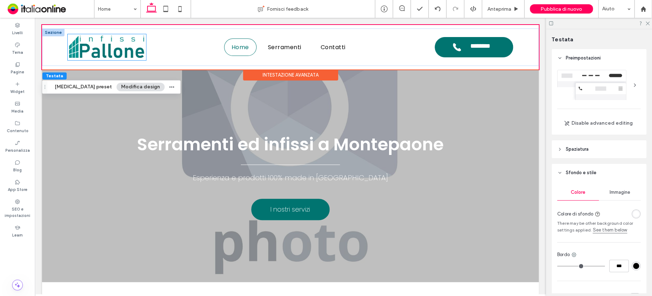
click at [109, 41] on img at bounding box center [107, 47] width 78 height 26
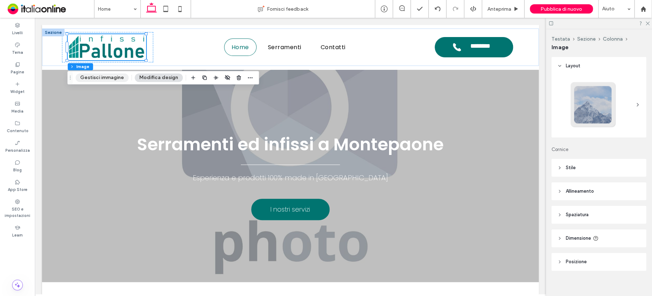
click at [107, 74] on button "Gestisci immagine" at bounding box center [101, 77] width 53 height 9
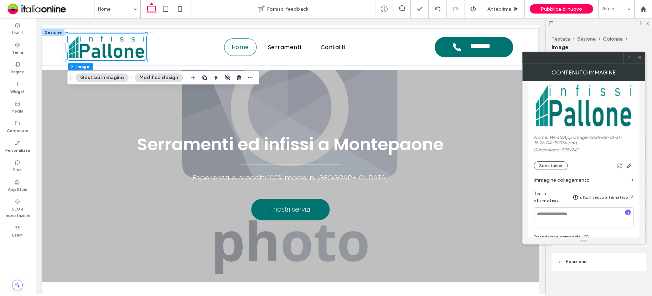
scroll to position [178, 0]
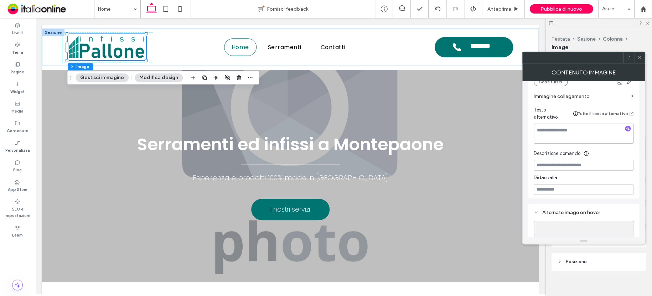
click at [589, 125] on textarea at bounding box center [583, 134] width 100 height 20
type textarea "****"
click at [575, 98] on label "Immagine collegamento" at bounding box center [580, 96] width 95 height 13
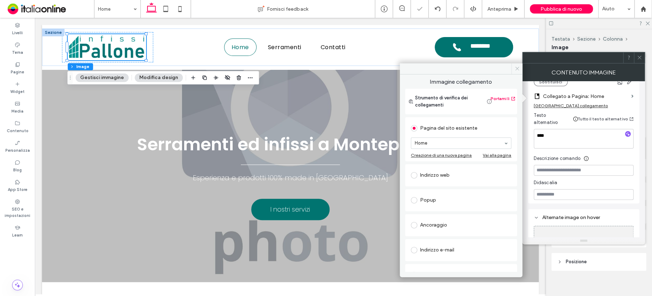
click at [515, 66] on icon at bounding box center [516, 68] width 5 height 5
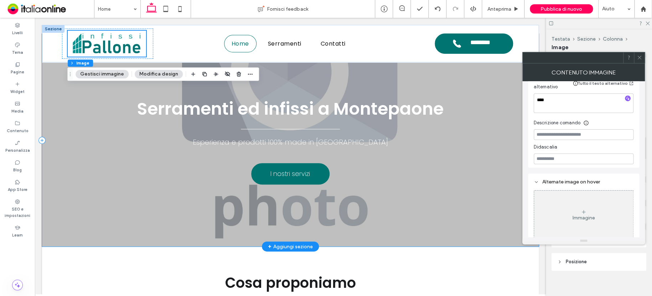
scroll to position [0, 0]
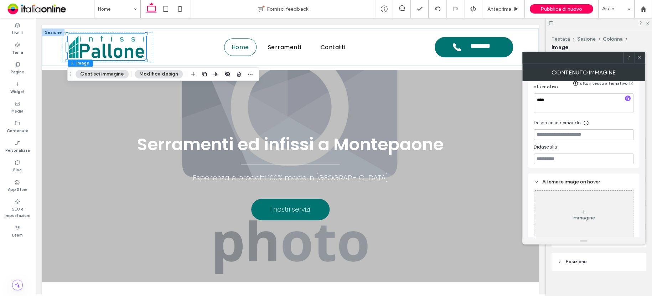
click at [639, 56] on icon at bounding box center [638, 57] width 5 height 5
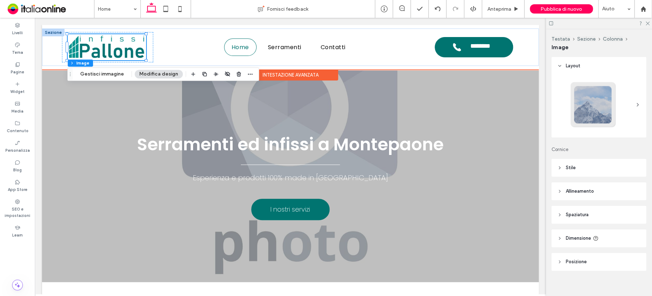
click at [308, 79] on div "Intestazione avanzata" at bounding box center [290, 74] width 95 height 11
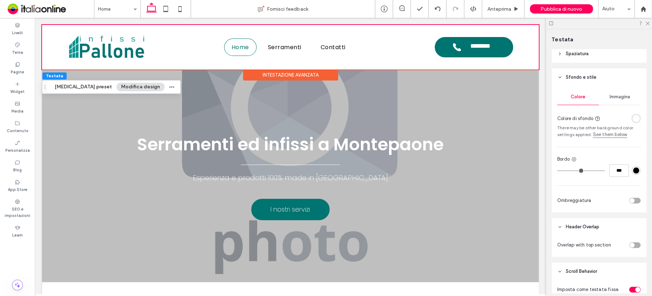
scroll to position [142, 0]
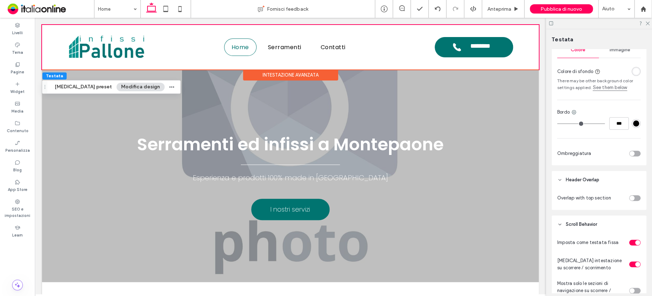
click at [632, 151] on div "toggle" at bounding box center [634, 154] width 11 height 6
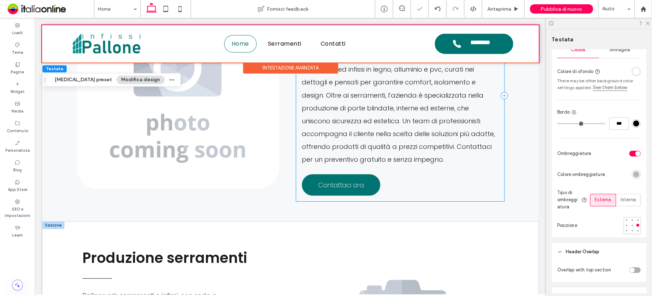
scroll to position [812, 0]
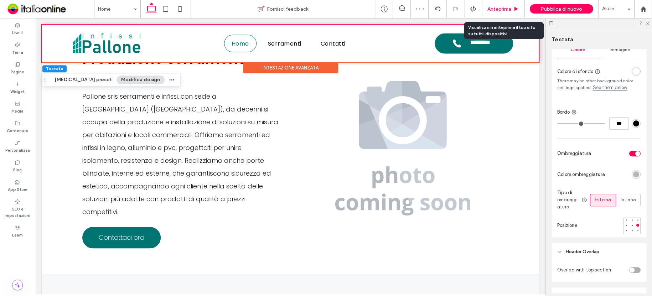
click at [507, 10] on span "Anteprima" at bounding box center [499, 9] width 24 height 6
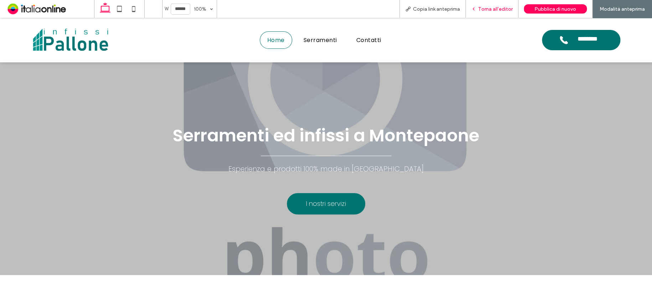
click at [502, 5] on div "Torna all'editor" at bounding box center [491, 9] width 53 height 18
click at [501, 7] on span "Torna all'editor" at bounding box center [495, 9] width 35 height 6
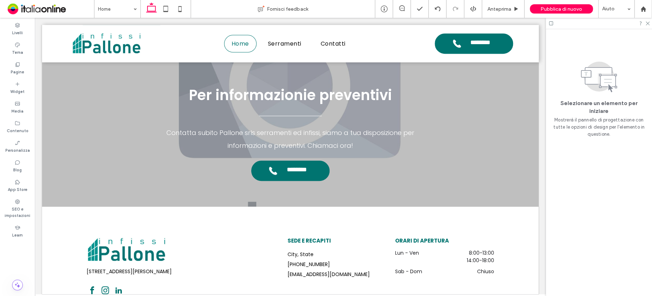
scroll to position [1535, 0]
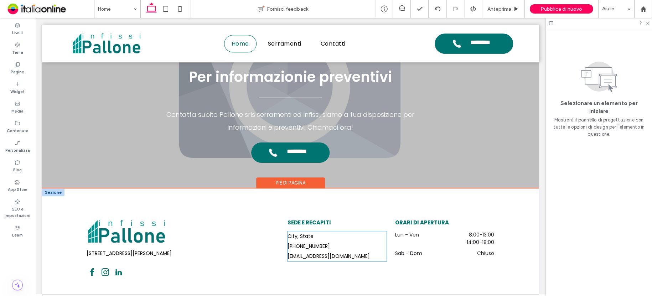
click at [317, 241] on h6 "[PHONE_NUMBER]" at bounding box center [336, 246] width 99 height 10
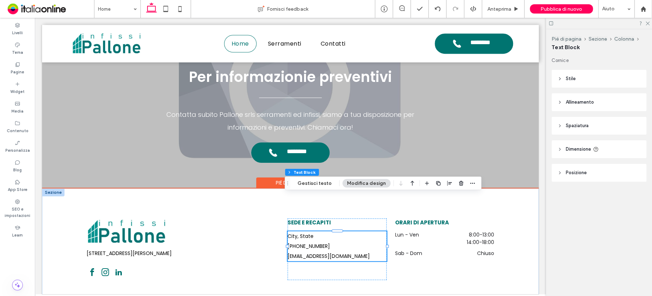
click at [316, 241] on h6 "[PHONE_NUMBER]" at bounding box center [336, 246] width 99 height 10
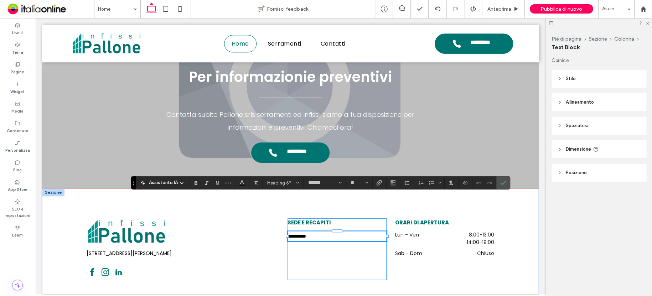
scroll to position [0, 0]
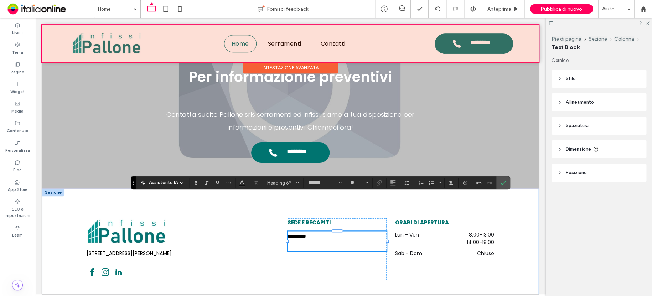
type input "**"
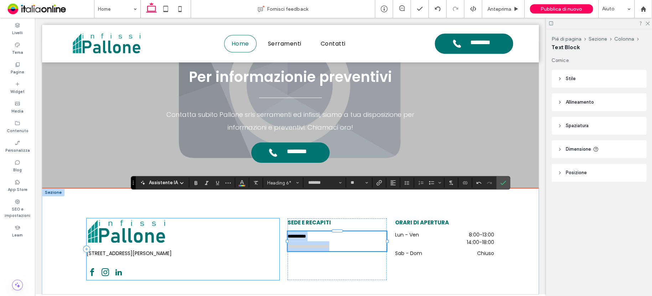
drag, startPoint x: 363, startPoint y: 208, endPoint x: 274, endPoint y: 199, distance: 89.8
click at [276, 200] on div "**********" at bounding box center [290, 248] width 427 height 121
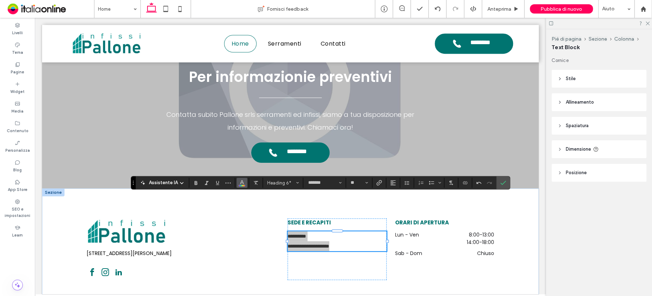
click at [242, 183] on use "Colore" at bounding box center [242, 182] width 4 height 4
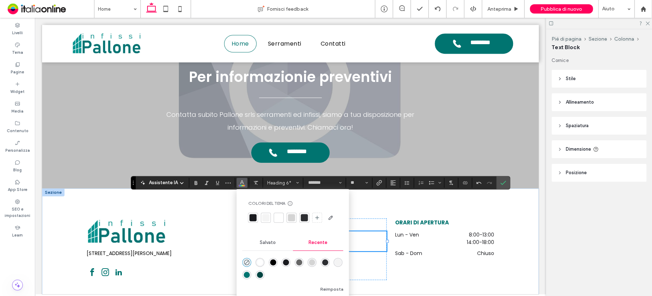
click at [274, 262] on div "rgba(0, 0, 0, 1)" at bounding box center [273, 262] width 6 height 6
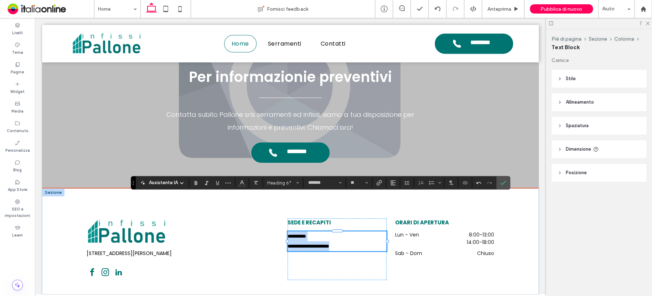
click at [363, 241] on h6 "**********" at bounding box center [336, 246] width 99 height 10
drag, startPoint x: 291, startPoint y: 199, endPoint x: 297, endPoint y: 202, distance: 6.1
click at [294, 234] on span "**********" at bounding box center [296, 236] width 19 height 5
click at [502, 178] on span "Conferma" at bounding box center [503, 183] width 6 height 12
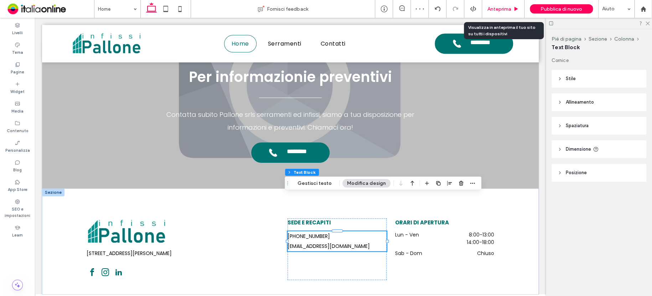
click at [502, 7] on span "Anteprima" at bounding box center [499, 9] width 24 height 6
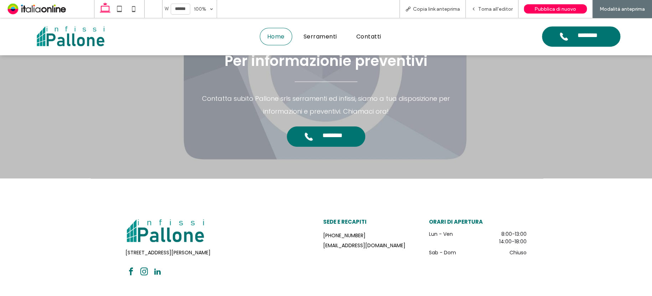
scroll to position [1617, 0]
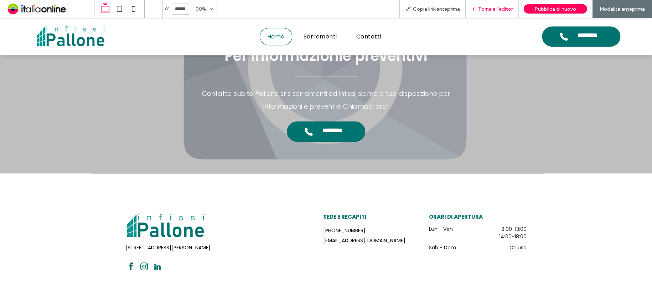
click at [491, 8] on span "Torna all'editor" at bounding box center [495, 9] width 35 height 6
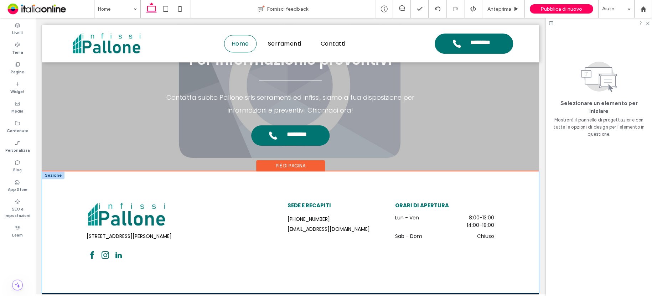
scroll to position [1535, 0]
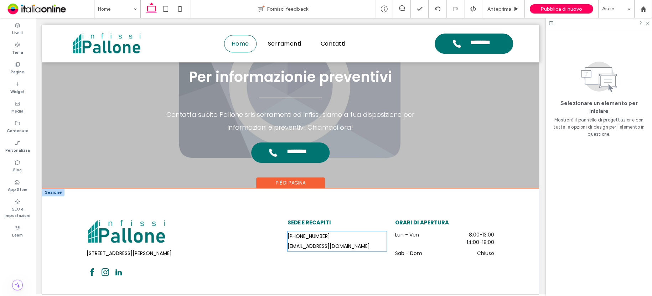
drag, startPoint x: 338, startPoint y: 208, endPoint x: 356, endPoint y: 209, distance: 17.8
click at [338, 242] on span "[EMAIL_ADDRESS][DOMAIN_NAME]" at bounding box center [328, 245] width 82 height 7
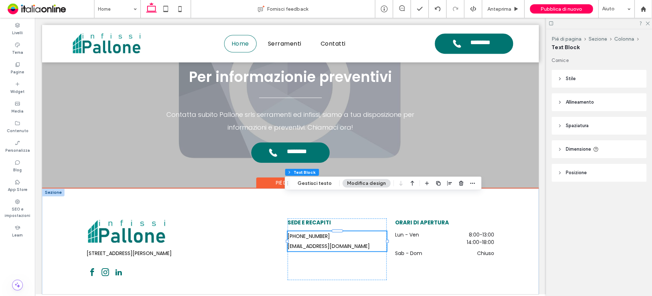
click at [373, 241] on h6 "[EMAIL_ADDRESS][DOMAIN_NAME]" at bounding box center [336, 246] width 99 height 10
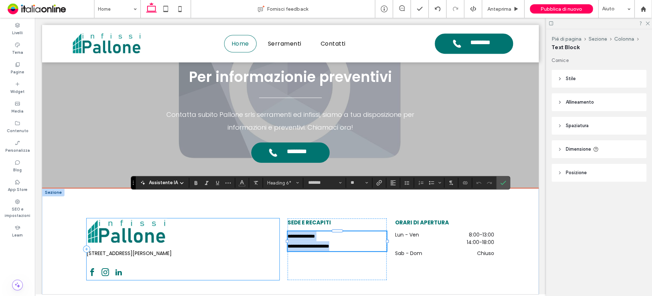
drag, startPoint x: 372, startPoint y: 209, endPoint x: 275, endPoint y: 194, distance: 98.2
click at [275, 194] on div "**********" at bounding box center [290, 248] width 427 height 121
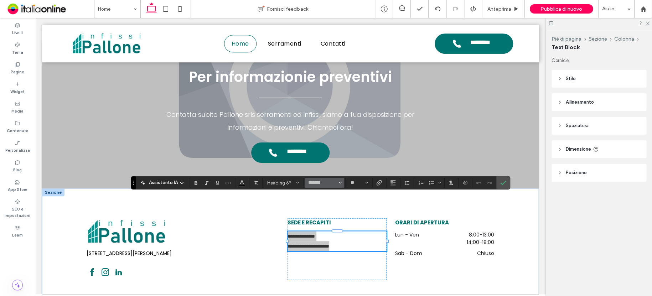
click at [341, 182] on button "*******" at bounding box center [323, 183] width 39 height 10
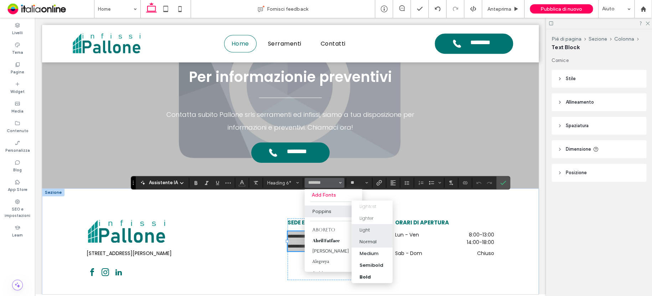
click at [375, 228] on div "Light" at bounding box center [371, 229] width 25 height 7
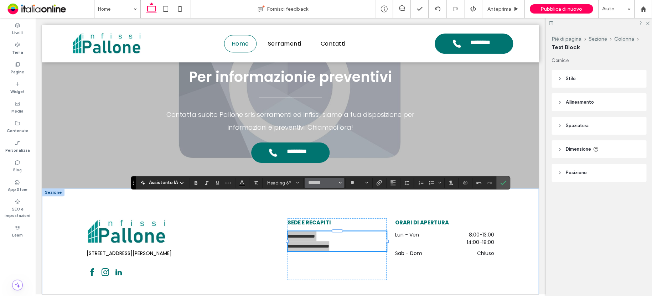
click at [339, 182] on icon "Carattere e spessore del carattere" at bounding box center [340, 182] width 3 height 3
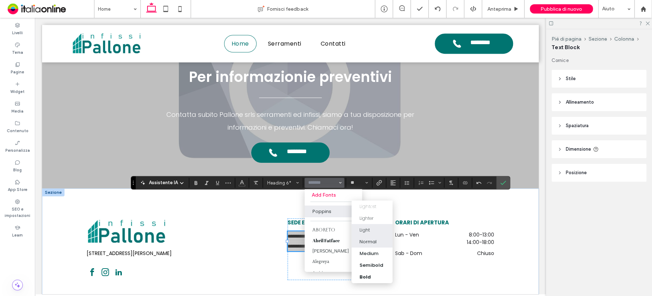
click at [371, 238] on div "Normal" at bounding box center [367, 241] width 17 height 7
type input "*******"
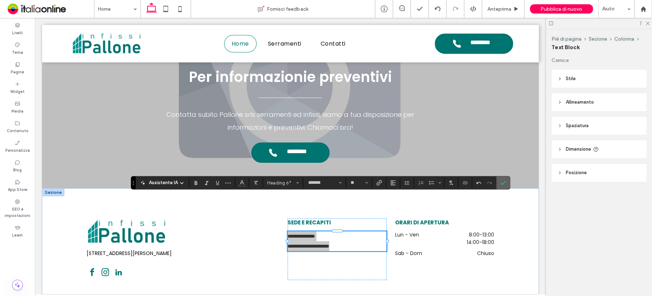
click at [501, 188] on span "Conferma" at bounding box center [501, 182] width 3 height 13
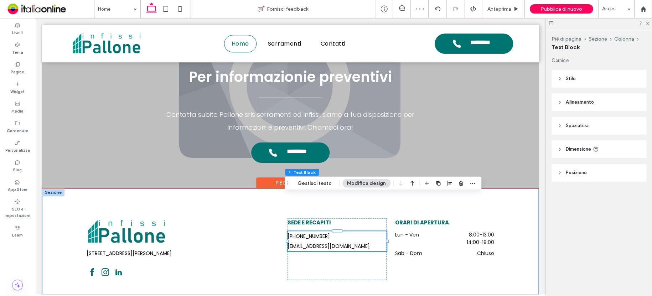
click at [182, 258] on div "[STREET_ADDRESS][PERSON_NAME] SEDE E RECAPITI [PHONE_NUMBER] [EMAIL_ADDRESS][DO…" at bounding box center [290, 248] width 427 height 121
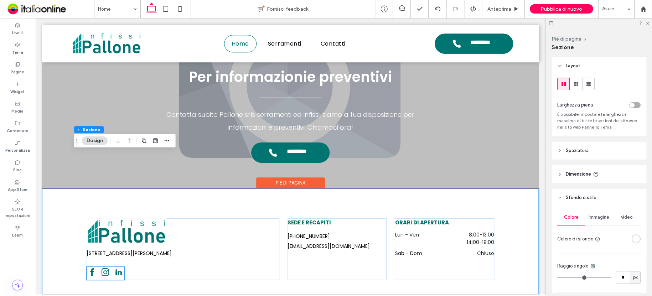
click at [100, 267] on span "instagram" at bounding box center [105, 272] width 11 height 11
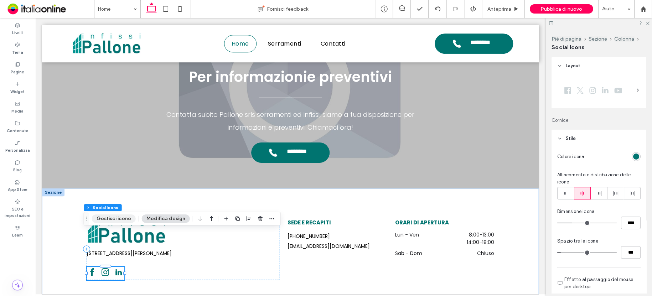
click at [116, 217] on button "Gestisci icone" at bounding box center [114, 218] width 44 height 9
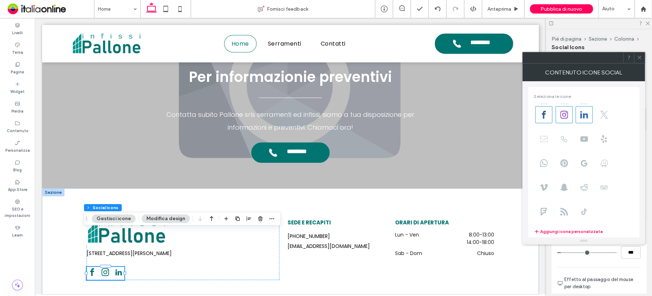
click at [543, 137] on icon at bounding box center [543, 139] width 8 height 8
drag, startPoint x: 544, startPoint y: 117, endPoint x: 552, endPoint y: 115, distance: 7.6
click at [544, 117] on icon at bounding box center [543, 115] width 8 height 8
click at [564, 114] on icon at bounding box center [564, 115] width 8 height 8
click at [585, 114] on use at bounding box center [584, 114] width 8 height 7
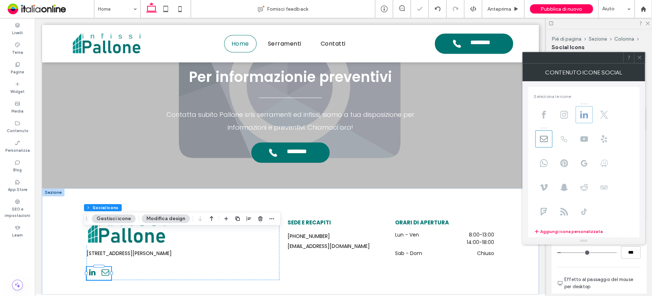
type input "**"
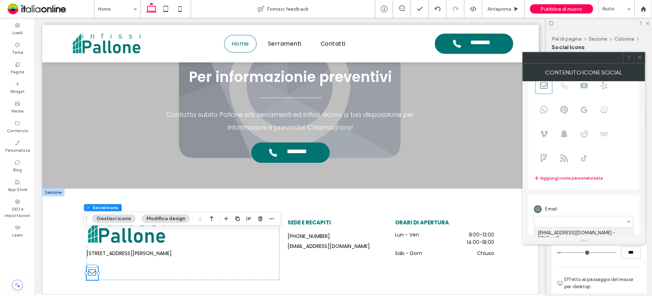
scroll to position [54, 0]
click at [638, 56] on icon at bounding box center [638, 57] width 5 height 5
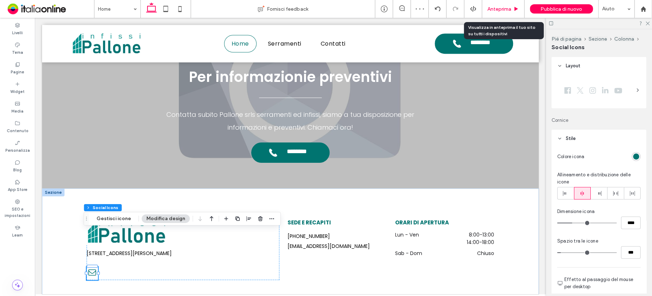
click at [500, 10] on span "Anteprima" at bounding box center [499, 9] width 24 height 6
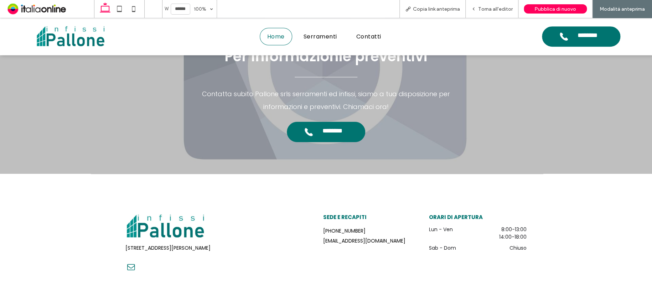
scroll to position [1617, 0]
click at [494, 10] on span "Torna all'editor" at bounding box center [495, 9] width 35 height 6
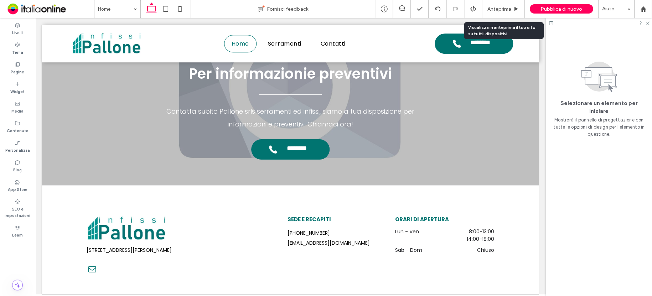
scroll to position [1535, 0]
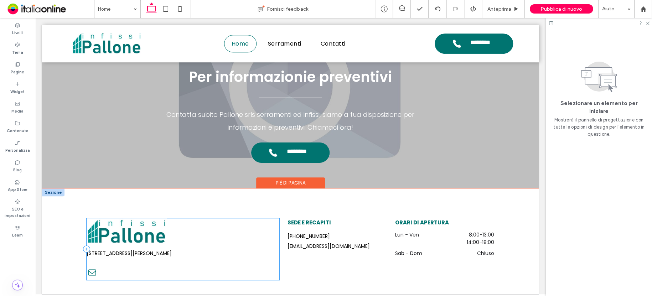
click at [103, 237] on div "[STREET_ADDRESS][PERSON_NAME]" at bounding box center [183, 249] width 193 height 62
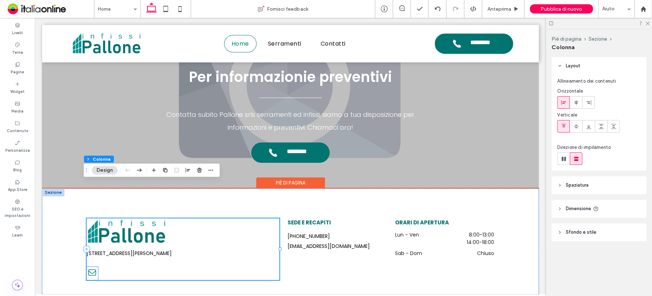
click at [91, 267] on span "email" at bounding box center [92, 272] width 11 height 11
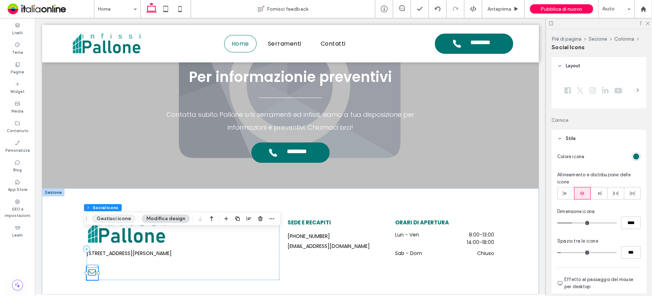
click at [114, 220] on button "Gestisci icone" at bounding box center [114, 218] width 44 height 9
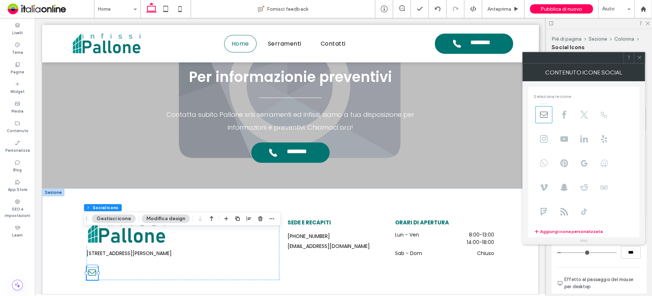
click at [544, 161] on icon at bounding box center [543, 163] width 8 height 8
type input "**"
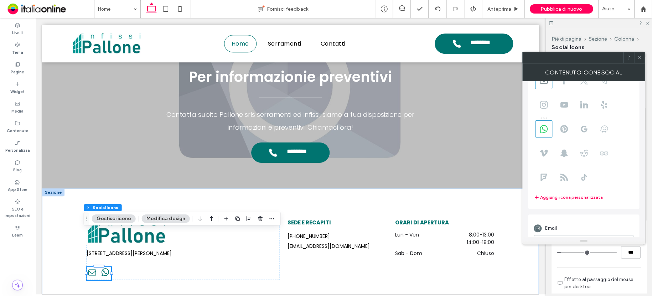
scroll to position [88, 0]
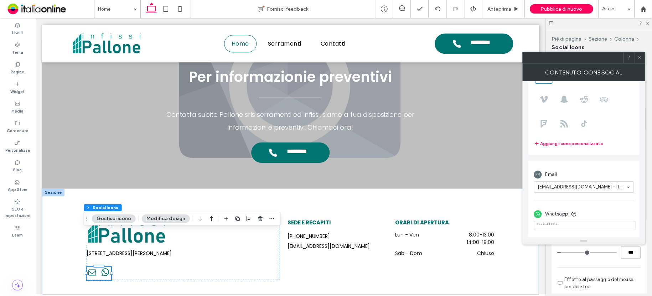
click at [586, 221] on input "phone" at bounding box center [583, 225] width 101 height 9
paste input "**********"
type input "**********"
click at [639, 60] on span at bounding box center [638, 57] width 5 height 11
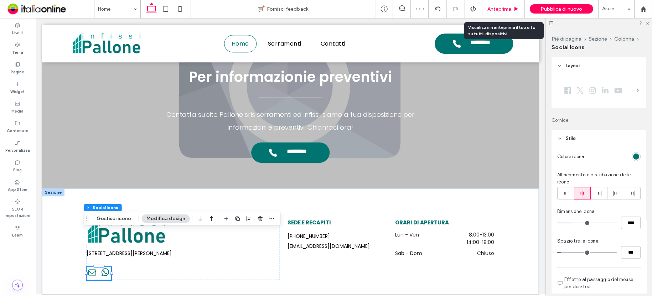
click at [505, 9] on span "Anteprima" at bounding box center [499, 9] width 24 height 6
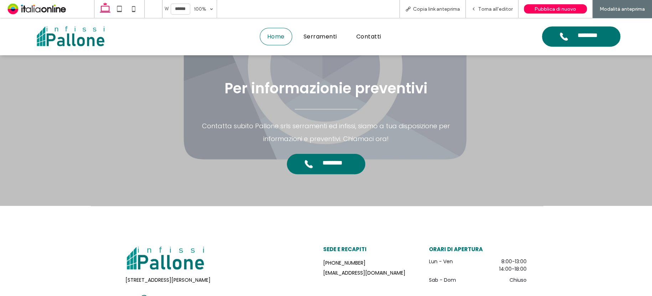
scroll to position [1617, 0]
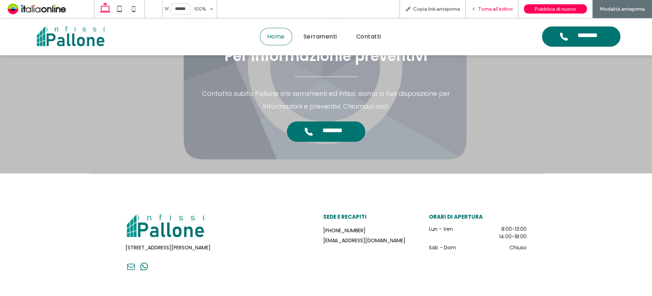
click at [509, 6] on span "Torna all'editor" at bounding box center [495, 9] width 35 height 6
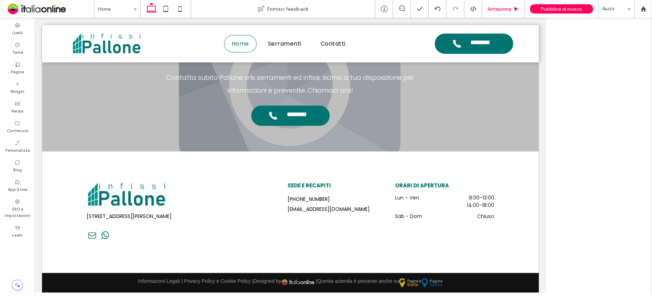
scroll to position [1535, 0]
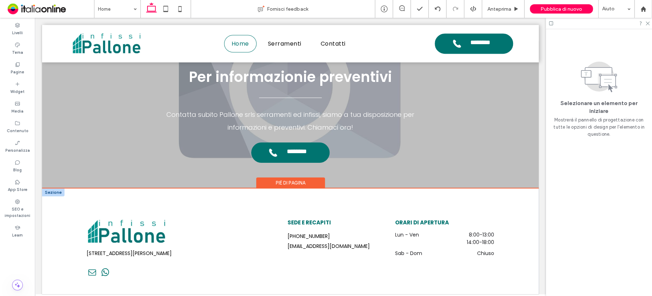
click at [55, 188] on div at bounding box center [53, 192] width 22 height 8
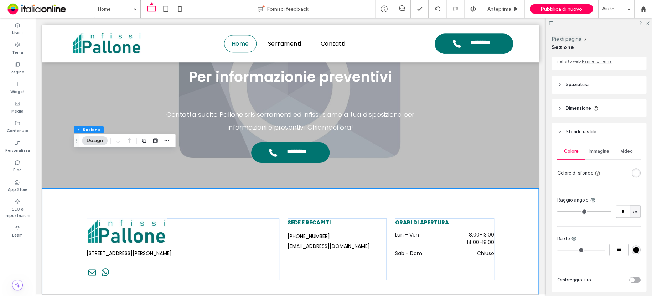
scroll to position [93, 0]
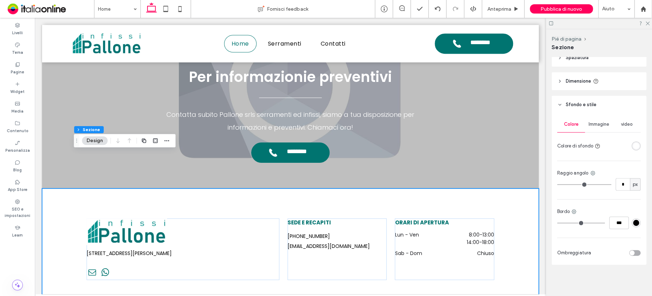
click at [97, 138] on button "Design" at bounding box center [95, 140] width 26 height 9
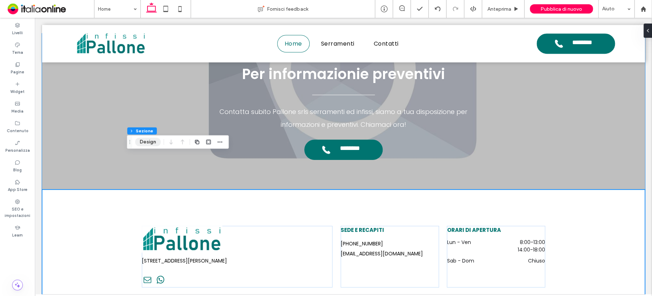
scroll to position [1584, 0]
click at [153, 142] on button "Design" at bounding box center [148, 142] width 26 height 9
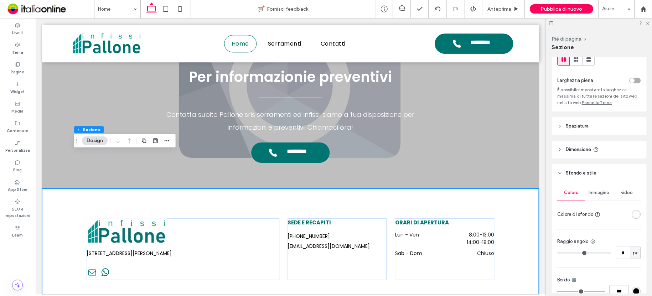
scroll to position [22, 0]
click at [579, 128] on span "Spaziatura" at bounding box center [576, 128] width 23 height 7
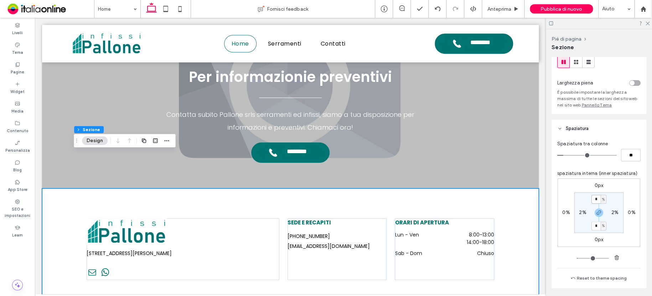
click at [596, 198] on input "*" at bounding box center [595, 199] width 9 height 9
type input "*"
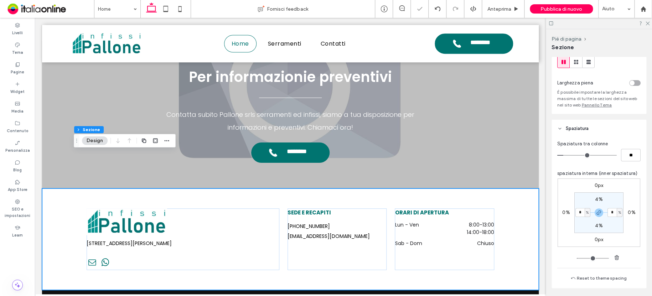
scroll to position [1515, 0]
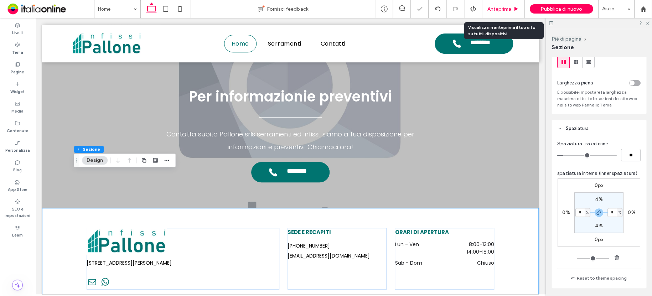
click at [492, 7] on span "Anteprima" at bounding box center [499, 9] width 24 height 6
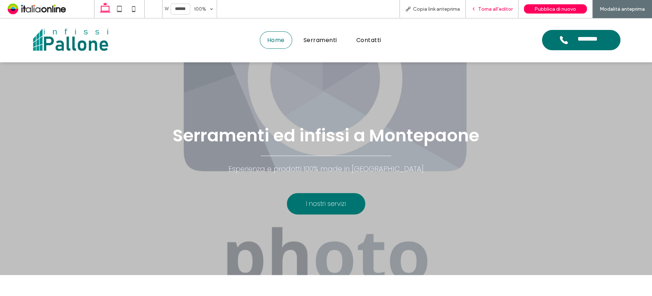
click at [486, 8] on span "Torna all'editor" at bounding box center [495, 9] width 35 height 6
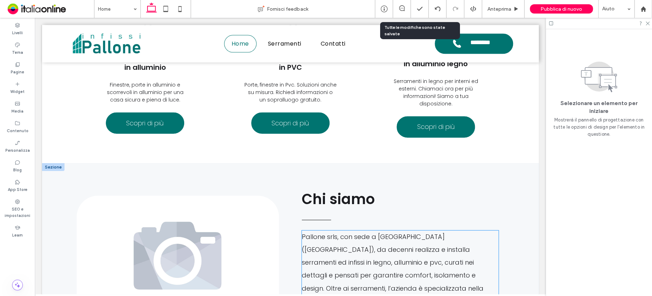
scroll to position [527, 0]
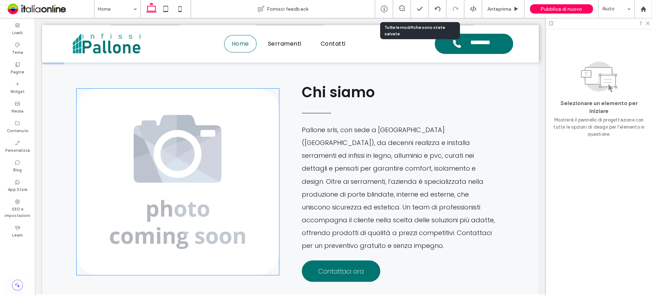
click at [211, 149] on img at bounding box center [178, 182] width 202 height 186
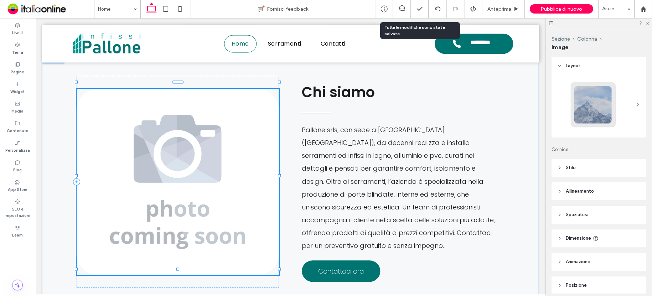
type input "**"
drag, startPoint x: 116, startPoint y: 59, endPoint x: 141, endPoint y: 62, distance: 24.7
click at [116, 59] on button "Gestisci immagine" at bounding box center [108, 62] width 53 height 9
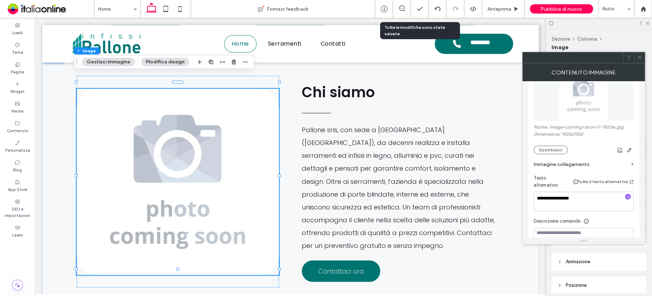
scroll to position [107, 0]
drag, startPoint x: 619, startPoint y: 209, endPoint x: 503, endPoint y: 189, distance: 117.4
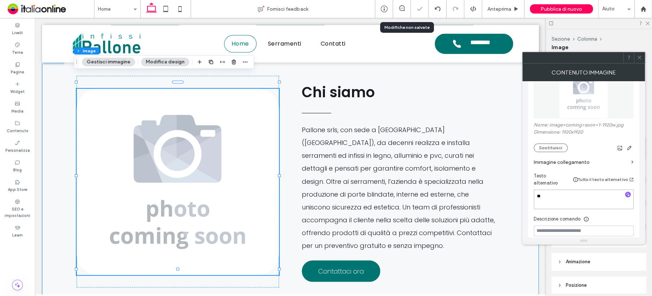
type textarea "*"
type textarea "**********"
click at [639, 58] on icon at bounding box center [638, 57] width 5 height 5
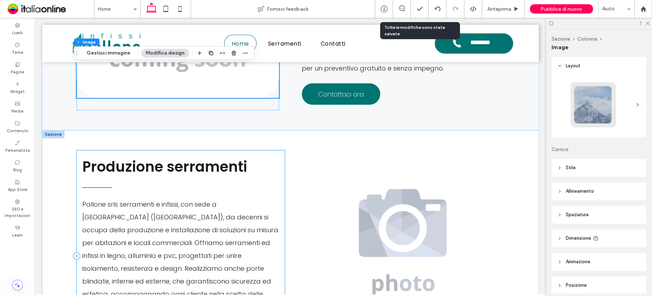
scroll to position [705, 0]
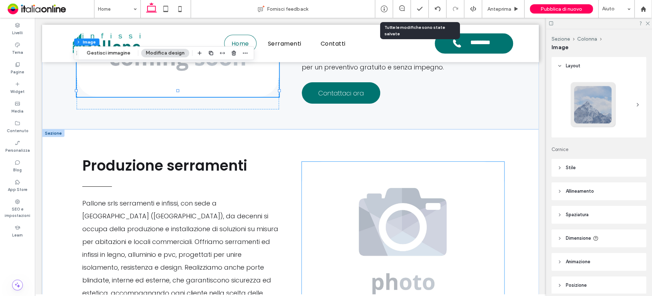
click at [442, 209] on img at bounding box center [403, 255] width 202 height 186
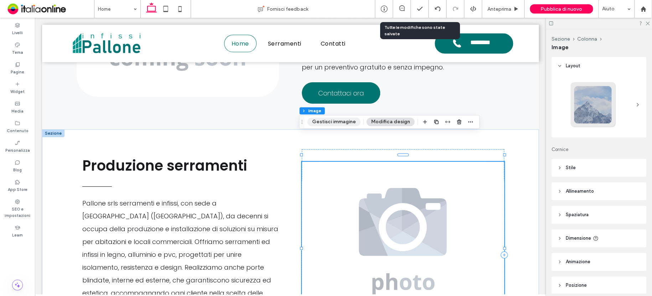
click at [340, 123] on button "Gestisci immagine" at bounding box center [333, 121] width 53 height 9
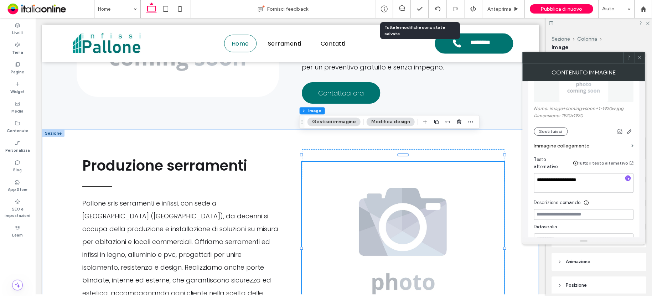
scroll to position [142, 0]
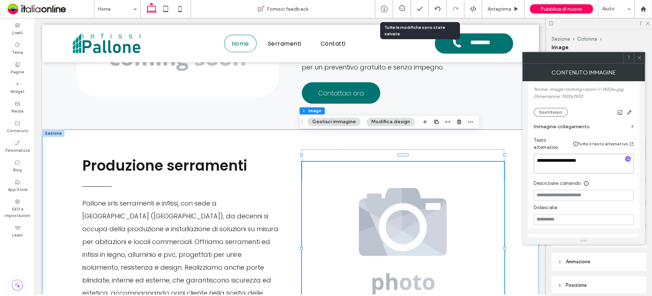
drag, startPoint x: 642, startPoint y: 177, endPoint x: 510, endPoint y: 161, distance: 132.8
type textarea "**********"
click at [636, 54] on div at bounding box center [638, 57] width 11 height 11
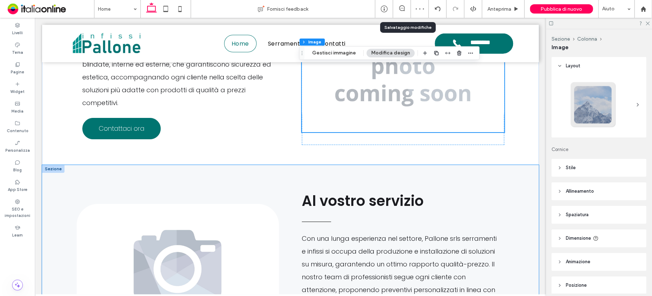
scroll to position [990, 0]
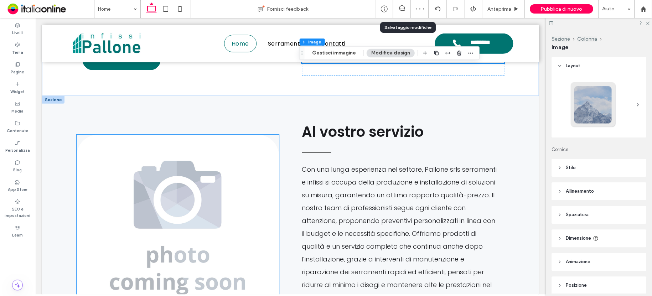
click at [219, 151] on img at bounding box center [178, 228] width 202 height 186
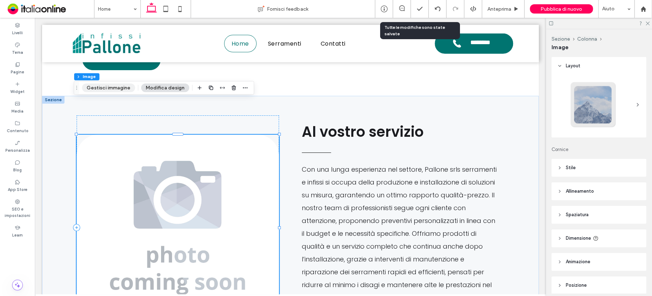
click at [119, 85] on button "Gestisci immagine" at bounding box center [108, 87] width 53 height 9
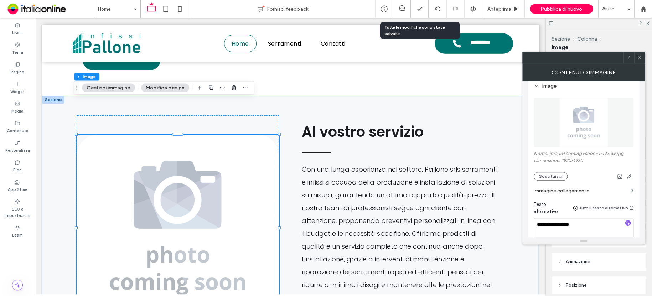
scroll to position [107, 0]
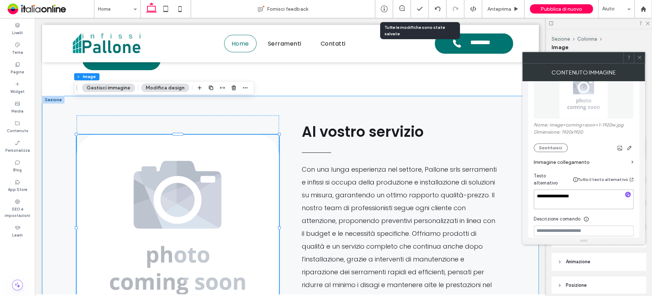
drag, startPoint x: 625, startPoint y: 210, endPoint x: 513, endPoint y: 188, distance: 114.6
type textarea "**********"
drag, startPoint x: 637, startPoint y: 57, endPoint x: 629, endPoint y: 62, distance: 9.1
click at [637, 57] on icon at bounding box center [638, 57] width 5 height 5
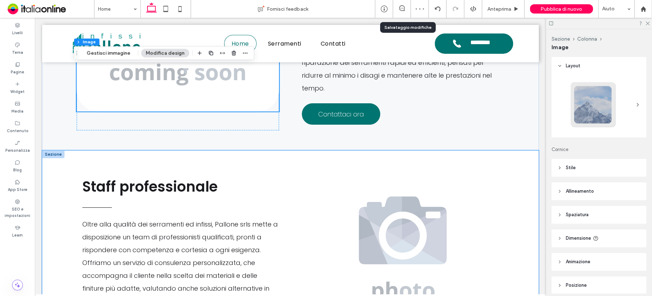
scroll to position [1203, 0]
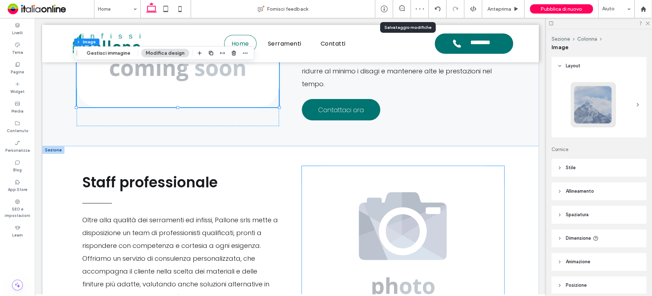
click at [429, 184] on img at bounding box center [403, 259] width 202 height 186
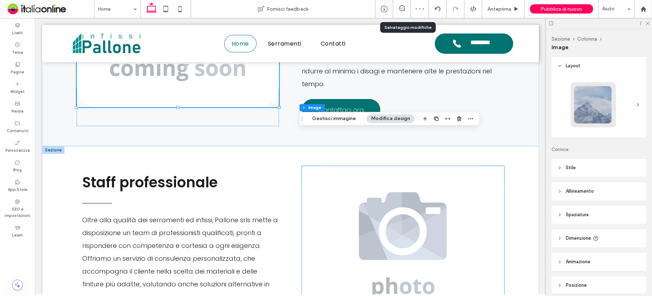
type input "**"
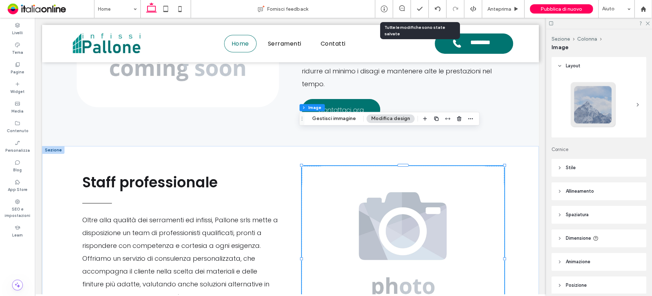
drag, startPoint x: 280, startPoint y: 93, endPoint x: 328, endPoint y: 120, distance: 54.5
click at [322, 115] on button "Gestisci immagine" at bounding box center [333, 118] width 53 height 9
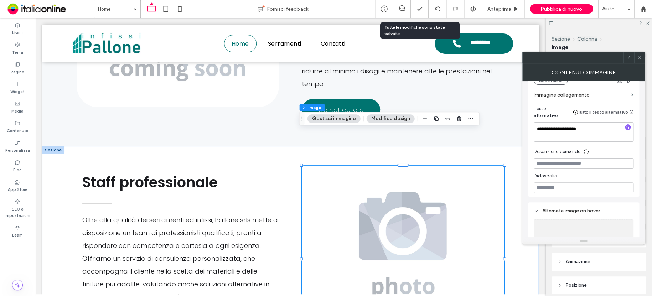
scroll to position [178, 0]
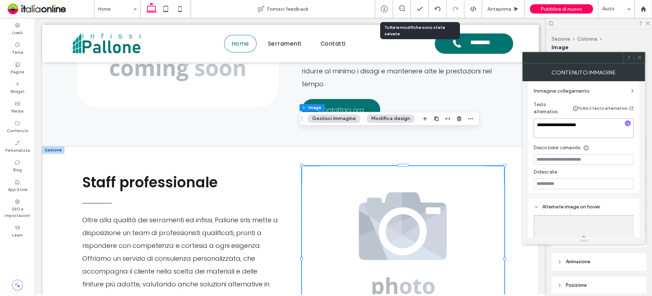
drag, startPoint x: 636, startPoint y: 135, endPoint x: 486, endPoint y: 120, distance: 150.6
type textarea "**********"
drag, startPoint x: 638, startPoint y: 55, endPoint x: 554, endPoint y: 139, distance: 118.3
click at [638, 56] on icon at bounding box center [638, 57] width 5 height 5
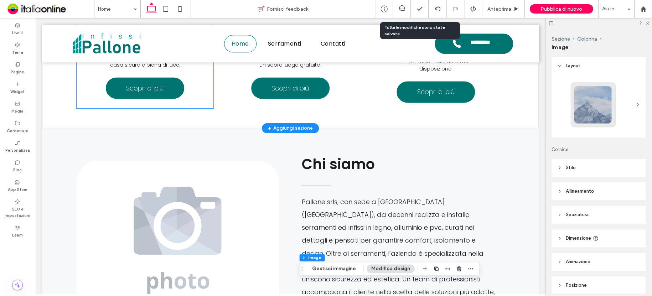
scroll to position [456, 0]
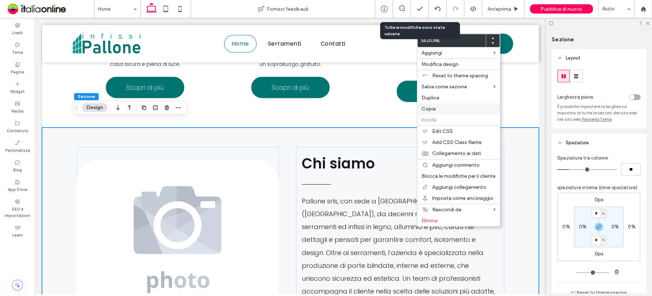
click at [428, 108] on span "Copia" at bounding box center [428, 109] width 14 height 6
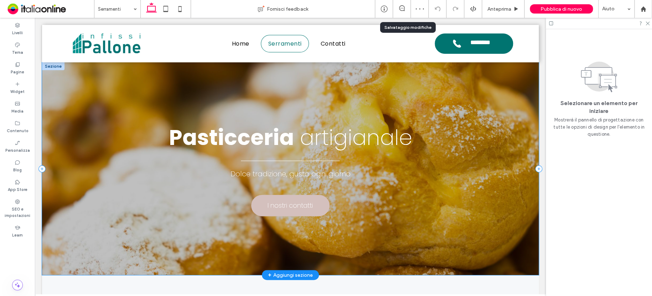
scroll to position [64, 0]
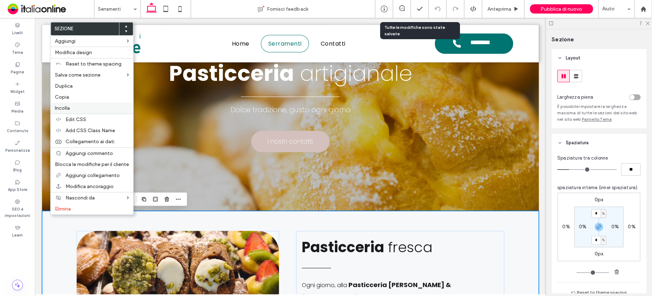
drag, startPoint x: 58, startPoint y: 107, endPoint x: 62, endPoint y: 109, distance: 4.3
click at [58, 107] on span "Incolla" at bounding box center [62, 108] width 15 height 6
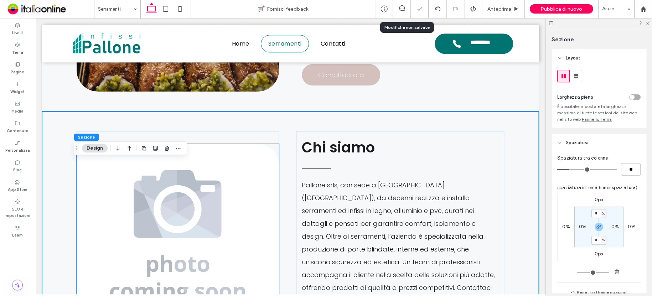
scroll to position [463, 0]
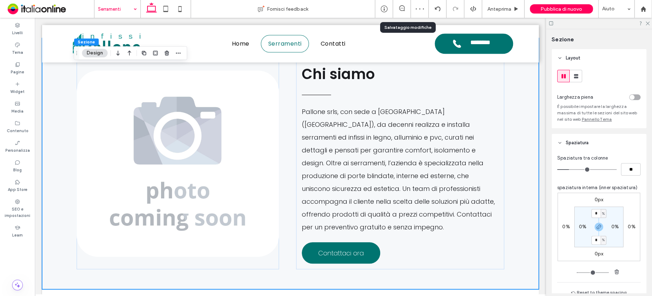
drag, startPoint x: 119, startPoint y: 8, endPoint x: 117, endPoint y: 17, distance: 9.1
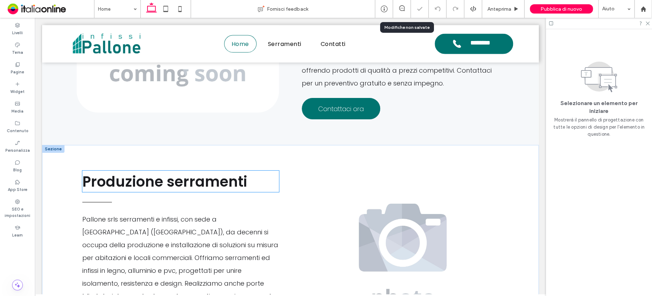
scroll to position [706, 0]
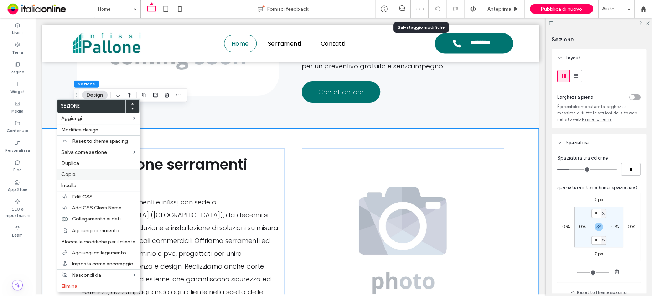
drag, startPoint x: 69, startPoint y: 175, endPoint x: 72, endPoint y: 169, distance: 6.7
click at [69, 175] on span "Copia" at bounding box center [68, 174] width 14 height 6
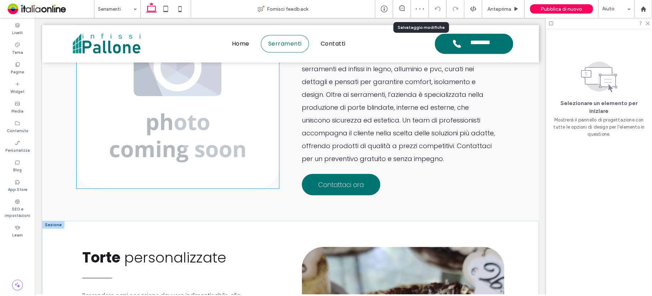
scroll to position [598, 0]
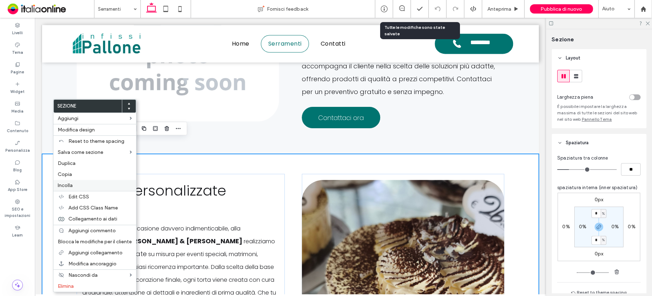
click at [66, 181] on div "Incolla" at bounding box center [94, 185] width 83 height 11
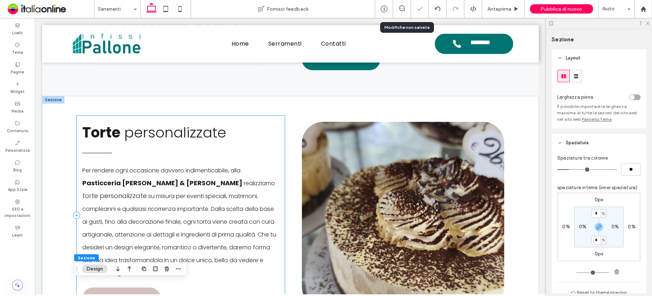
scroll to position [654, 0]
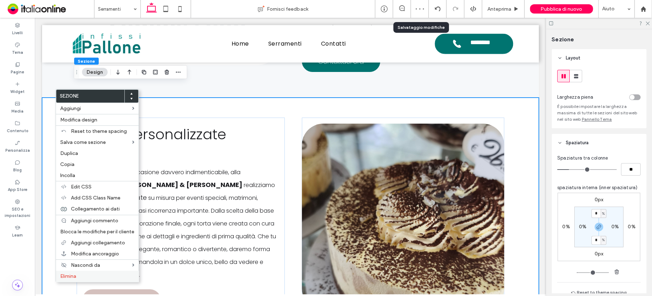
click at [79, 277] on label "Elimina" at bounding box center [97, 276] width 74 height 6
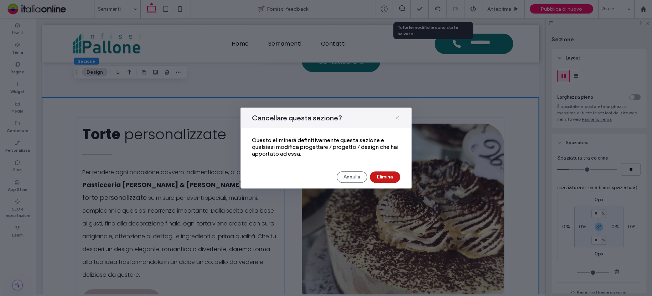
click at [377, 176] on button "Elimina" at bounding box center [385, 176] width 30 height 11
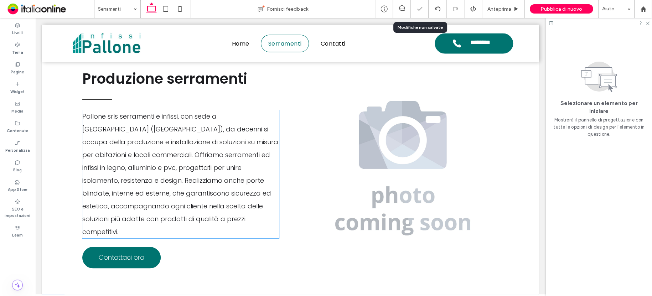
scroll to position [832, 0]
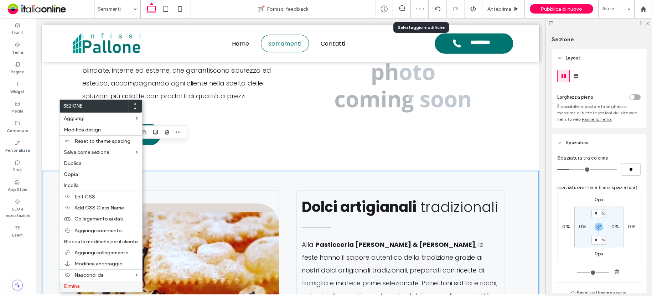
click at [92, 285] on label "Elimina" at bounding box center [101, 286] width 74 height 6
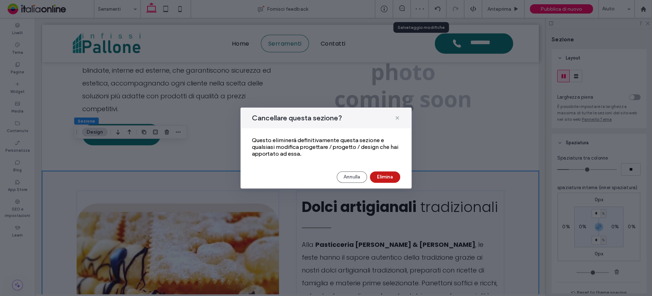
click at [378, 176] on button "Elimina" at bounding box center [385, 176] width 30 height 11
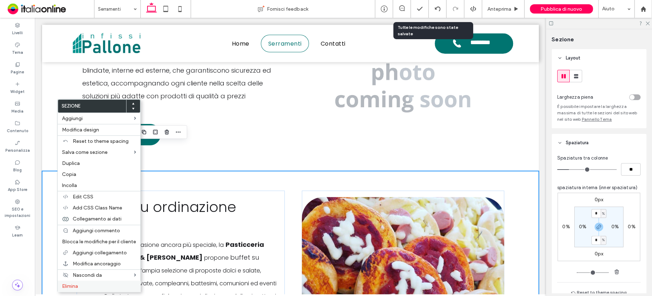
click at [101, 283] on label "Elimina" at bounding box center [99, 286] width 74 height 6
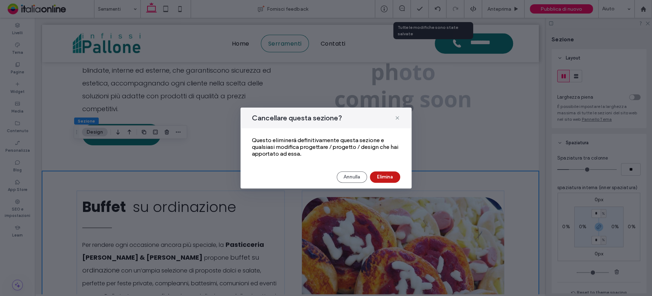
click at [388, 174] on button "Elimina" at bounding box center [385, 176] width 30 height 11
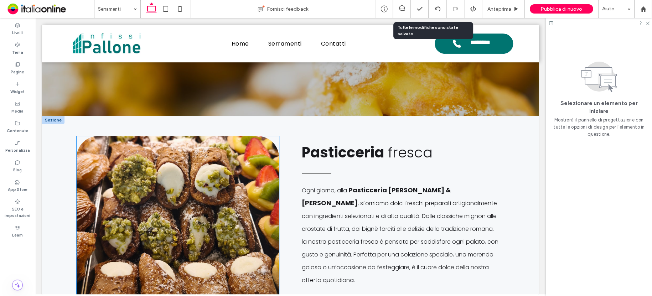
scroll to position [156, 0]
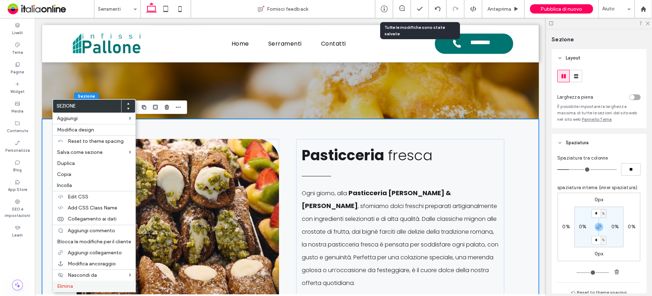
click at [73, 282] on div "Elimina" at bounding box center [94, 286] width 83 height 11
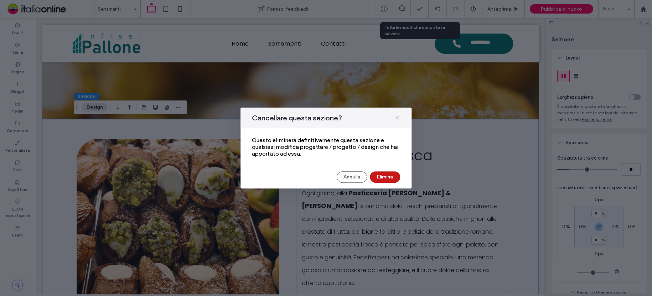
click at [387, 176] on button "Elimina" at bounding box center [385, 176] width 30 height 11
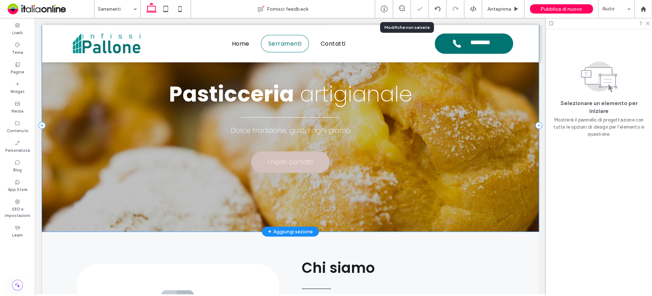
scroll to position [0, 0]
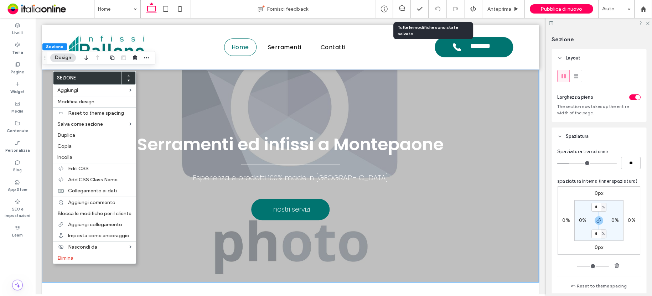
drag, startPoint x: 67, startPoint y: 147, endPoint x: 83, endPoint y: 73, distance: 75.8
click at [67, 147] on span "Copia" at bounding box center [64, 146] width 14 height 6
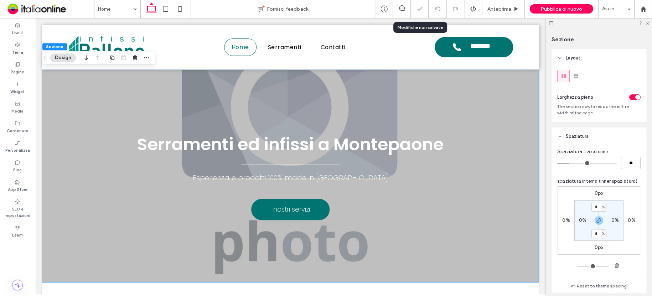
drag, startPoint x: 103, startPoint y: 10, endPoint x: 105, endPoint y: 16, distance: 6.7
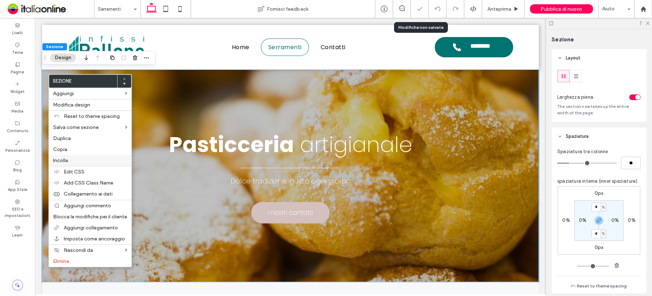
click at [74, 161] on label "Incolla" at bounding box center [90, 160] width 74 height 6
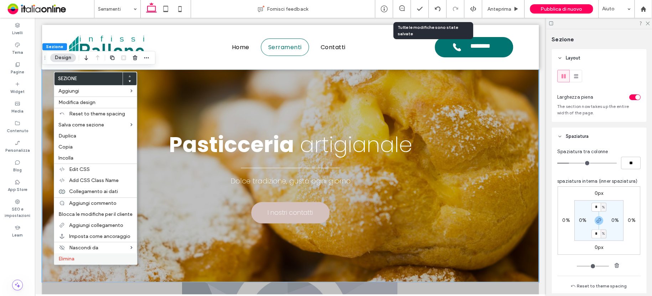
click at [84, 256] on label "Elimina" at bounding box center [95, 259] width 74 height 6
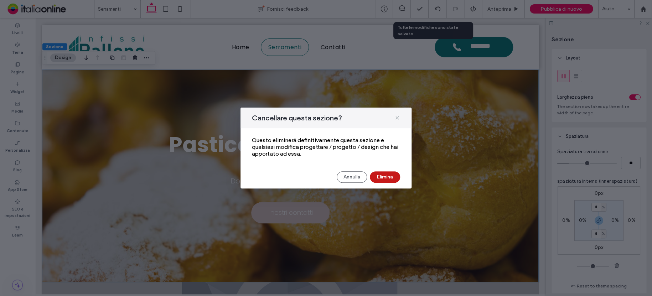
click at [377, 177] on button "Elimina" at bounding box center [385, 176] width 30 height 11
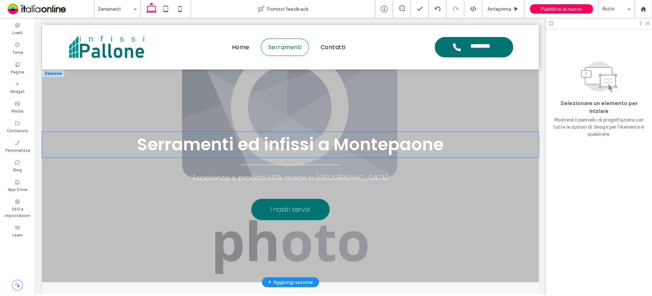
click at [267, 150] on span "Serramenti ed infissi a Montepaone" at bounding box center [290, 144] width 306 height 24
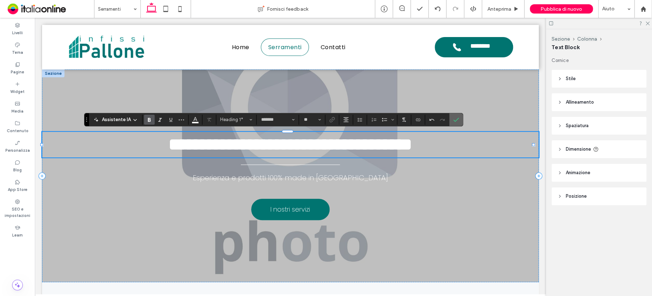
click at [460, 120] on section at bounding box center [456, 119] width 14 height 13
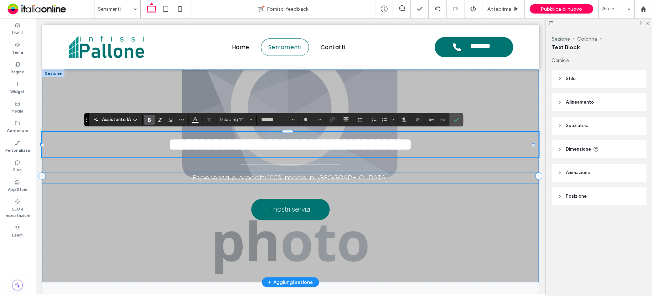
click at [286, 179] on span "Esperienza e prodotti 100% made in [GEOGRAPHIC_DATA]" at bounding box center [290, 178] width 195 height 10
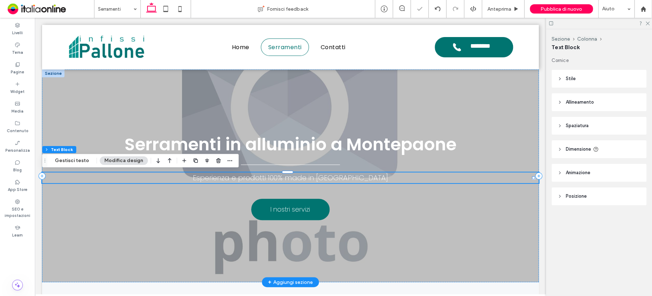
click at [286, 179] on span "Esperienza e prodotti 100% made in [GEOGRAPHIC_DATA]" at bounding box center [290, 178] width 195 height 10
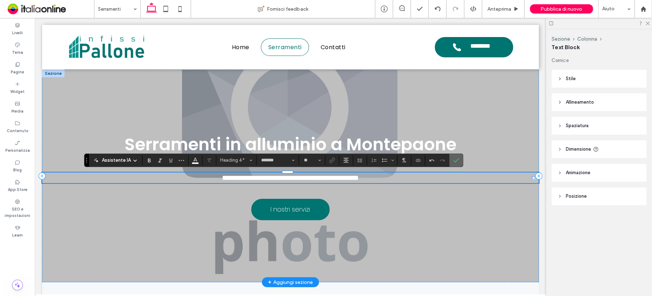
click at [453, 160] on icon "Conferma" at bounding box center [456, 160] width 6 height 6
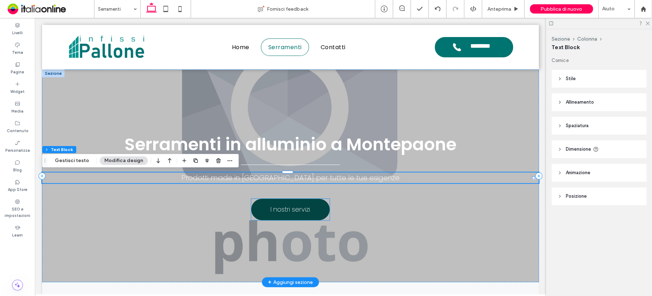
click at [305, 212] on span "I nostri servizi" at bounding box center [290, 209] width 40 height 17
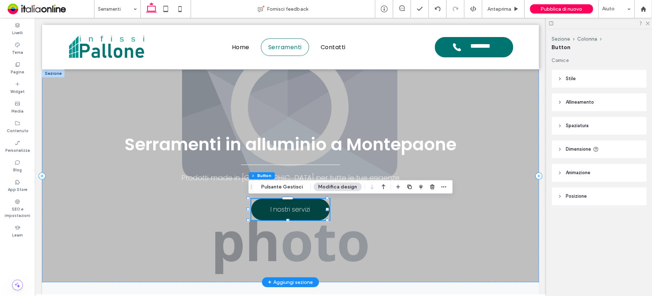
click at [305, 212] on span "I nostri servizi" at bounding box center [290, 209] width 40 height 17
type input "*"
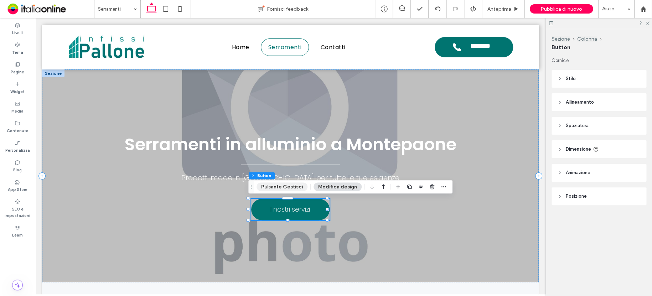
click at [292, 188] on button "Pulsante Gestisci" at bounding box center [281, 186] width 51 height 9
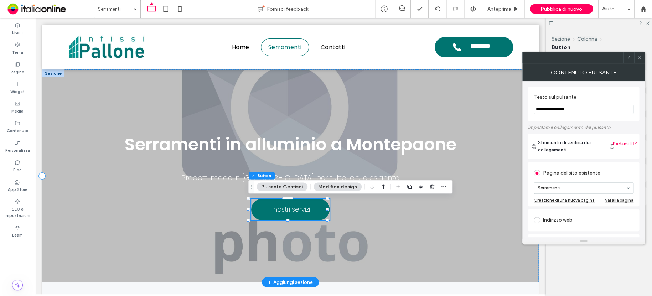
drag, startPoint x: 616, startPoint y: 127, endPoint x: 509, endPoint y: 109, distance: 107.9
type input "**********"
click at [642, 63] on div "Contenuto pulsante" at bounding box center [583, 72] width 122 height 18
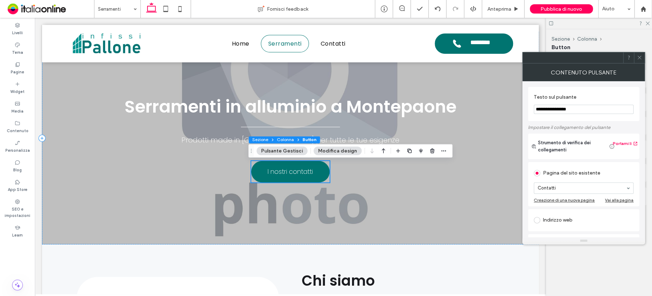
scroll to position [28, 0]
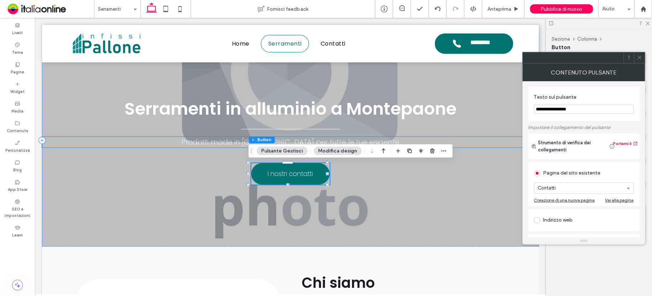
click at [230, 142] on span "Prodotti made in Italy per tutte le tue esigenze" at bounding box center [290, 142] width 218 height 10
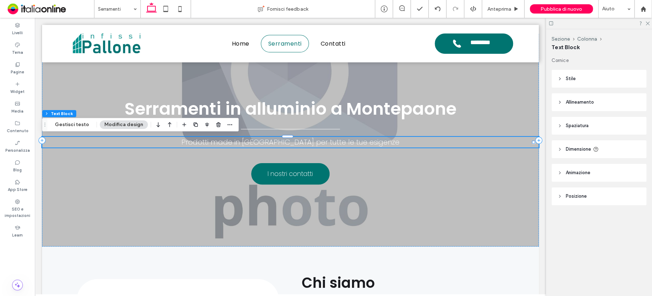
click at [234, 143] on span "Prodotti made in Italy per tutte le tue esigenze" at bounding box center [290, 142] width 218 height 10
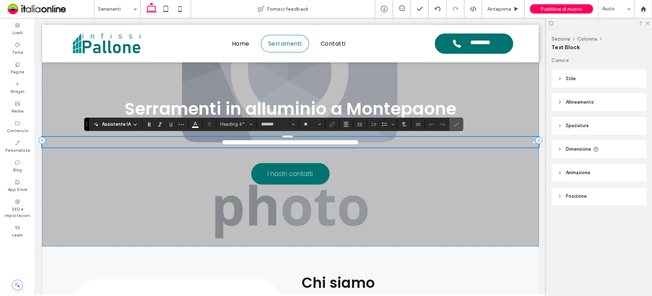
drag, startPoint x: 260, startPoint y: 141, endPoint x: 268, endPoint y: 142, distance: 7.9
click at [260, 141] on span "**********" at bounding box center [290, 142] width 137 height 7
click at [280, 141] on span "**********" at bounding box center [290, 142] width 137 height 7
click at [455, 121] on span "Conferma" at bounding box center [456, 124] width 6 height 12
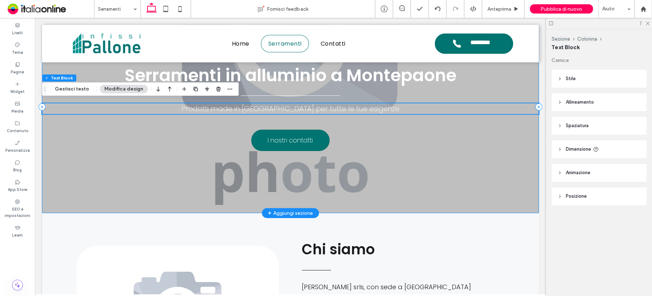
scroll to position [64, 0]
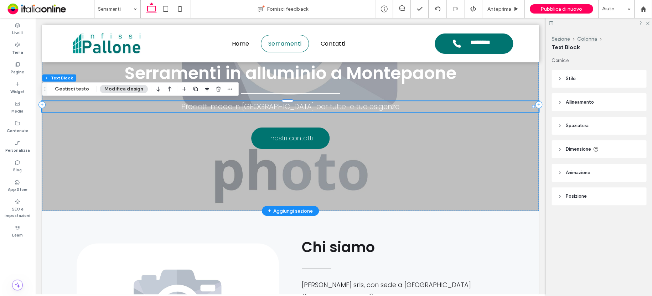
click at [203, 105] on h4 "Prodotti made in Italy per tutte le tue esigenze" at bounding box center [290, 106] width 496 height 11
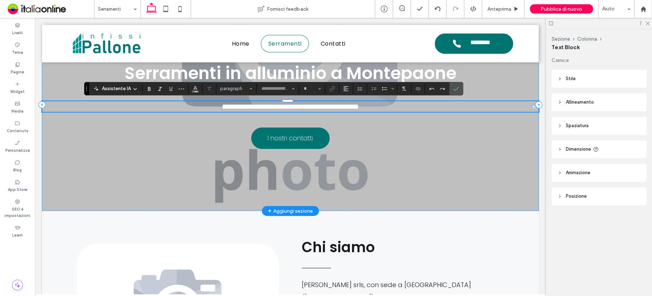
type input "*******"
type input "**"
click at [458, 87] on label "Conferma" at bounding box center [455, 88] width 11 height 13
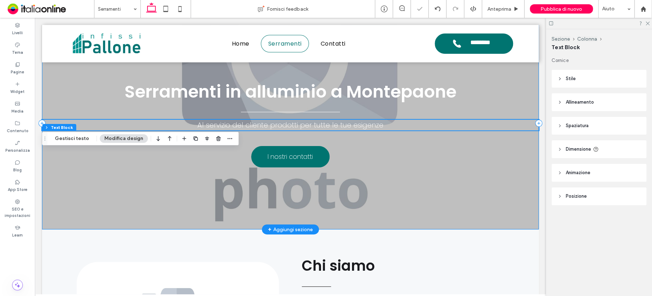
scroll to position [0, 0]
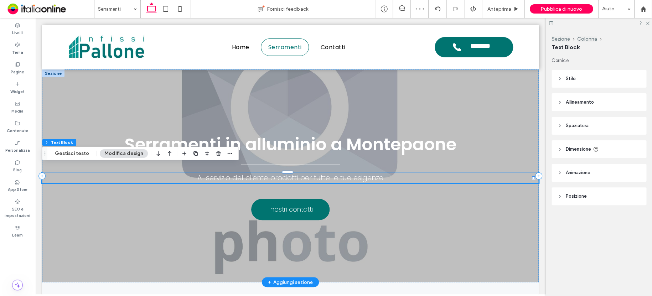
click at [289, 181] on span "Al servizio del cliente prodotti per tutte le tue esigenze" at bounding box center [290, 178] width 186 height 10
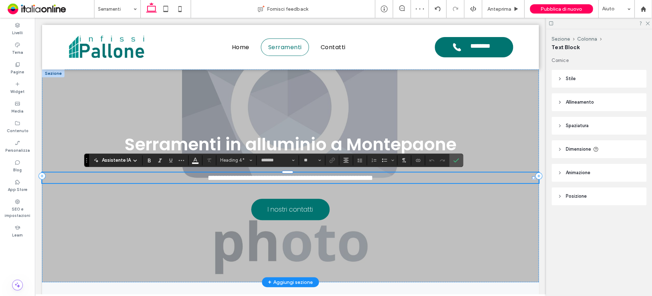
click at [332, 177] on span "**********" at bounding box center [290, 177] width 165 height 7
drag, startPoint x: 349, startPoint y: 177, endPoint x: 350, endPoint y: 184, distance: 6.8
click at [349, 177] on span "**********" at bounding box center [290, 177] width 165 height 7
click at [456, 160] on icon "Conferma" at bounding box center [456, 160] width 6 height 6
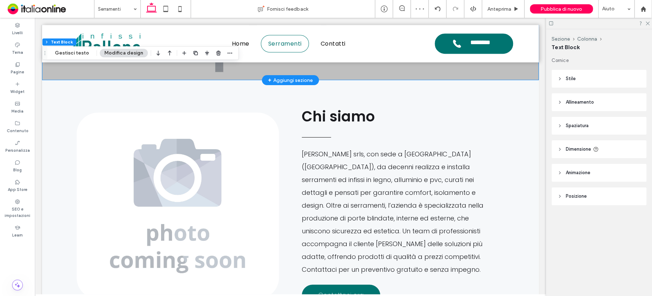
scroll to position [207, 0]
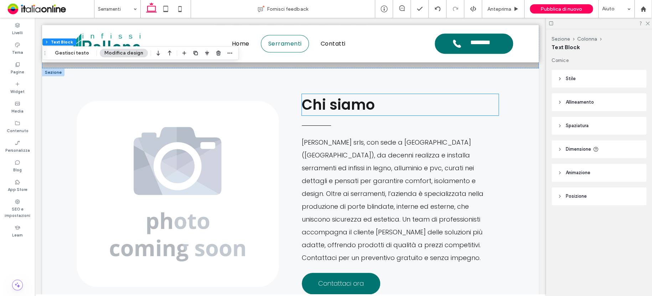
drag, startPoint x: 351, startPoint y: 105, endPoint x: 356, endPoint y: 105, distance: 4.3
click at [351, 105] on span "Chi siamo" at bounding box center [338, 105] width 73 height 20
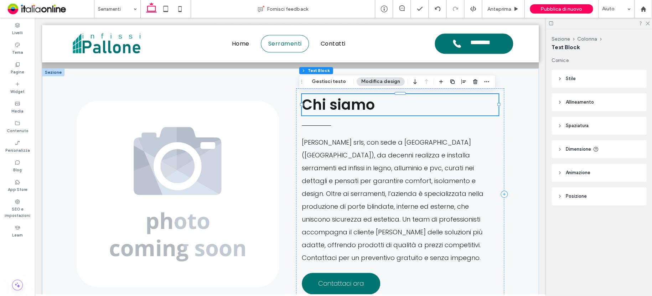
click at [378, 105] on h2 "Chi siamo" at bounding box center [400, 104] width 197 height 21
type input "*******"
type input "**"
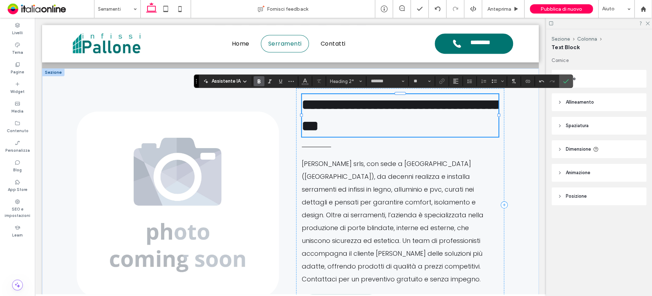
click at [569, 78] on label "Conferma" at bounding box center [565, 81] width 11 height 13
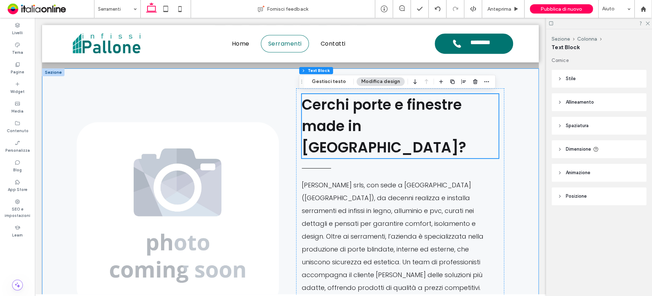
scroll to position [349, 0]
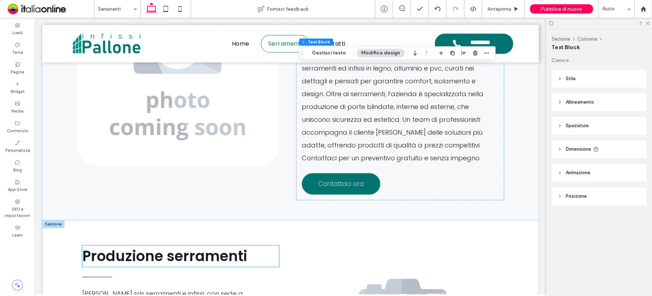
drag, startPoint x: 193, startPoint y: 222, endPoint x: 207, endPoint y: 224, distance: 14.0
click at [193, 246] on span "one serramenti" at bounding box center [191, 256] width 111 height 20
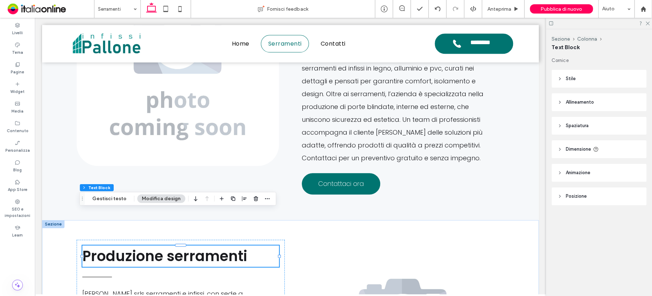
click at [234, 246] on span "one serramenti" at bounding box center [191, 256] width 111 height 20
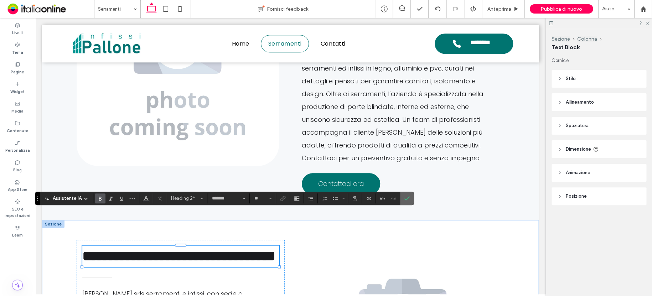
click at [404, 195] on icon "Conferma" at bounding box center [407, 198] width 6 height 6
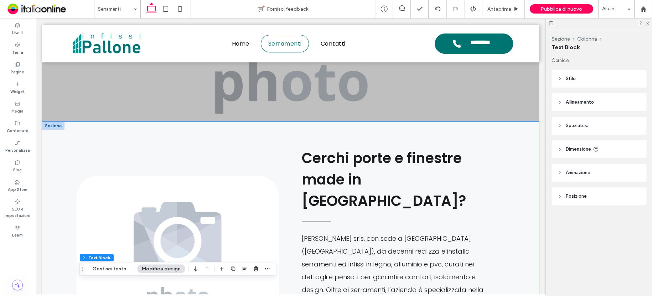
scroll to position [135, 0]
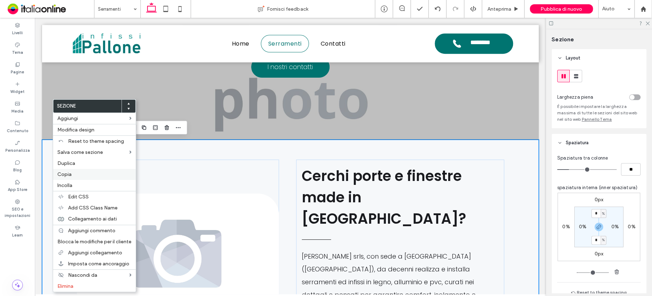
click at [68, 174] on span "Copia" at bounding box center [64, 174] width 14 height 6
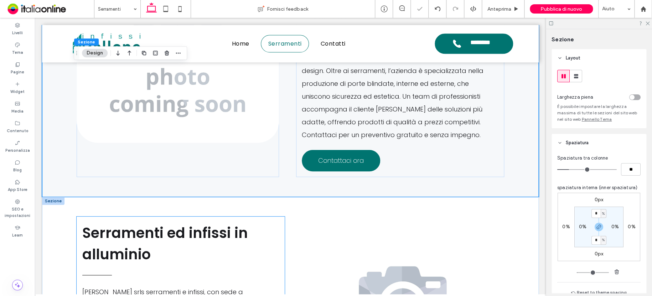
scroll to position [385, 0]
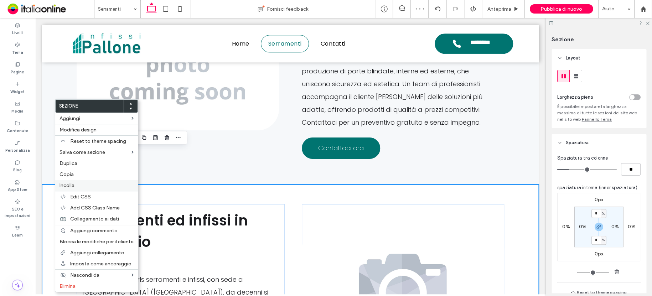
click at [79, 184] on label "Incolla" at bounding box center [96, 185] width 74 height 6
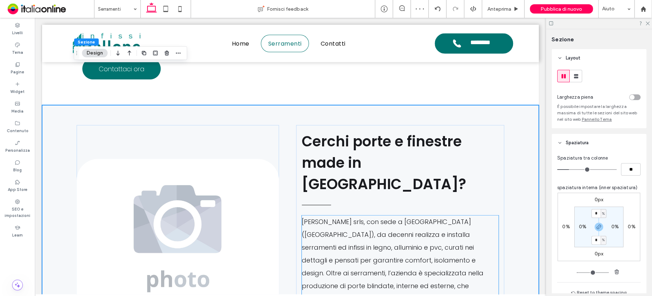
scroll to position [696, 0]
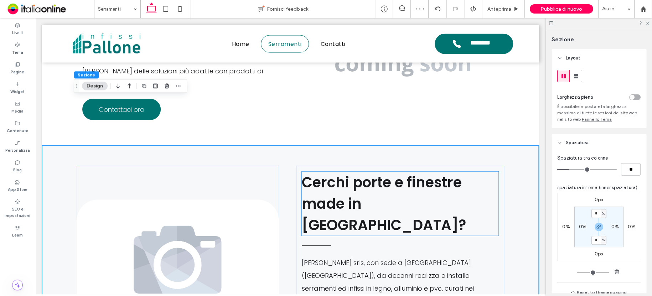
click at [397, 172] on span "Cerchi porte e finestre made in Italy?" at bounding box center [384, 203] width 164 height 63
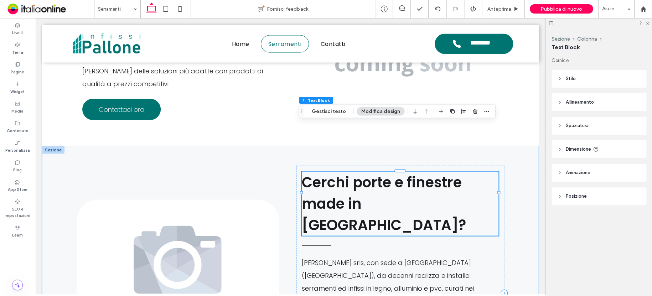
click at [419, 171] on h2 "Cerchi porte e finestre made in Italy?" at bounding box center [400, 203] width 197 height 64
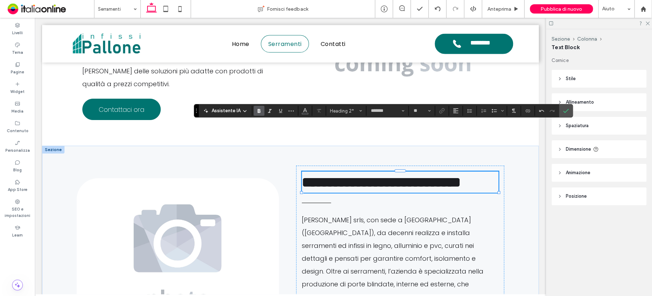
click at [563, 109] on icon "Conferma" at bounding box center [566, 111] width 6 height 6
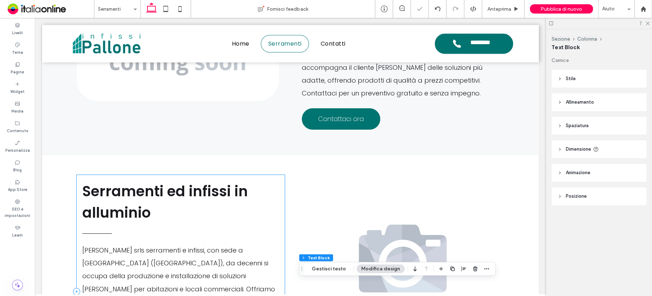
scroll to position [411, 0]
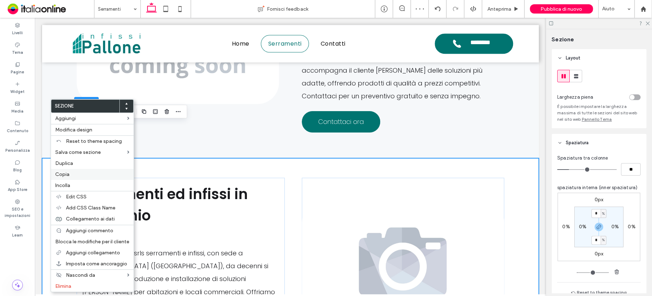
click at [63, 176] on span "Copia" at bounding box center [62, 174] width 14 height 6
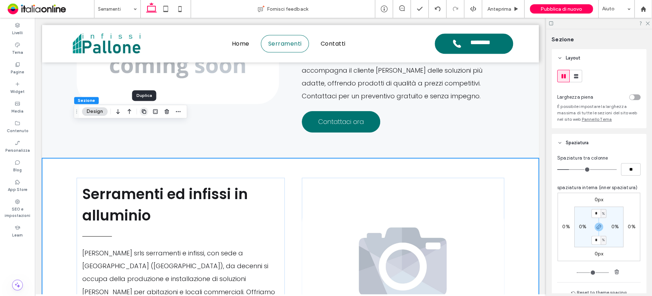
click at [142, 112] on use "button" at bounding box center [144, 111] width 4 height 4
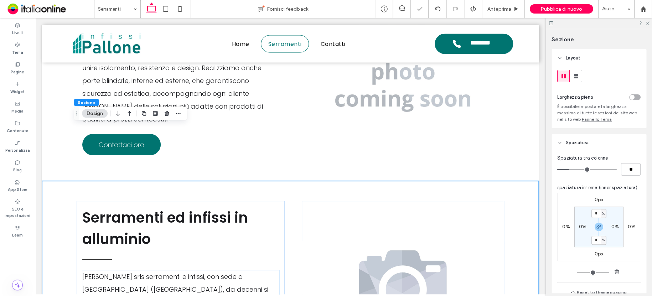
scroll to position [660, 0]
click at [117, 121] on use "button" at bounding box center [117, 121] width 3 height 5
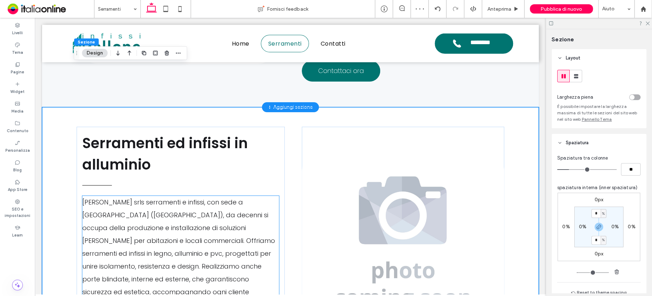
scroll to position [936, 0]
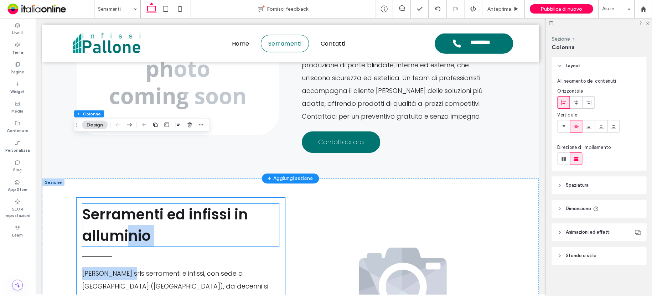
click at [176, 204] on h2 "Serramenti ed infissi in alluminio" at bounding box center [180, 225] width 197 height 43
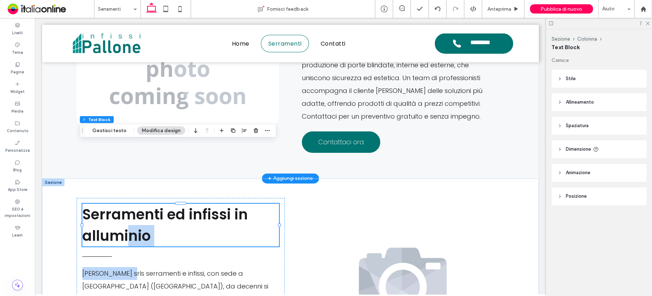
click at [176, 204] on h2 "Serramenti ed infissi in alluminio" at bounding box center [180, 225] width 197 height 43
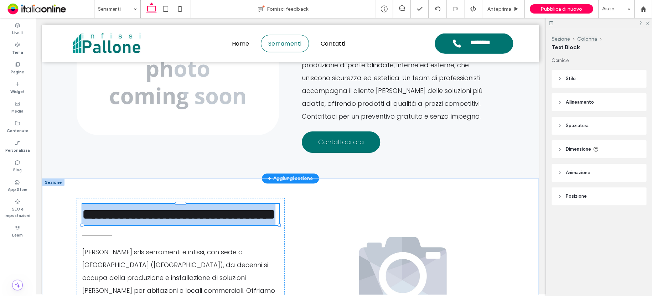
click at [176, 204] on h2 "**********" at bounding box center [180, 214] width 197 height 21
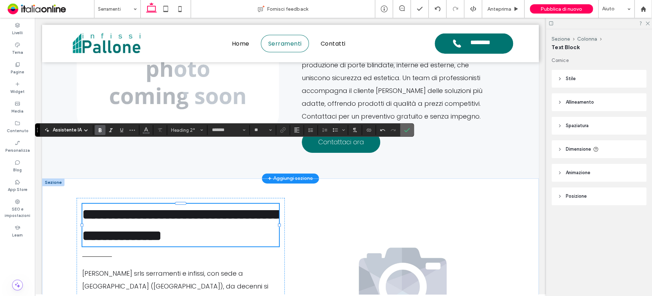
click at [406, 131] on icon "Conferma" at bounding box center [407, 130] width 6 height 6
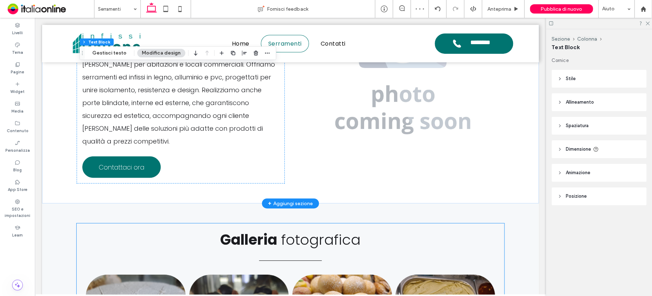
scroll to position [1185, 0]
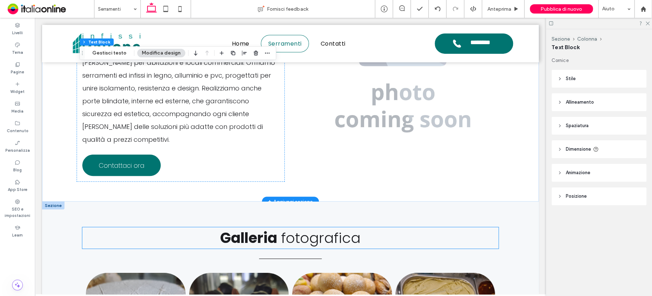
click at [385, 227] on h2 "Galleria fotografica" at bounding box center [290, 237] width 416 height 21
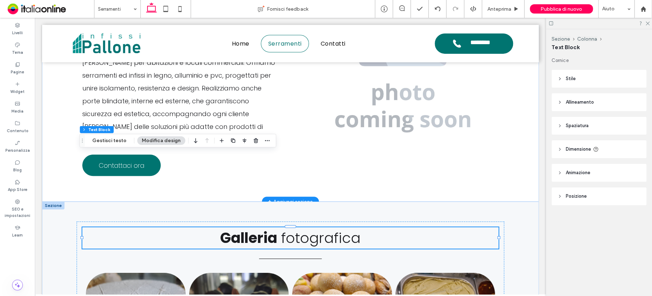
click at [385, 227] on h2 "Galleria fotografica" at bounding box center [290, 237] width 416 height 21
type input "*******"
type input "**"
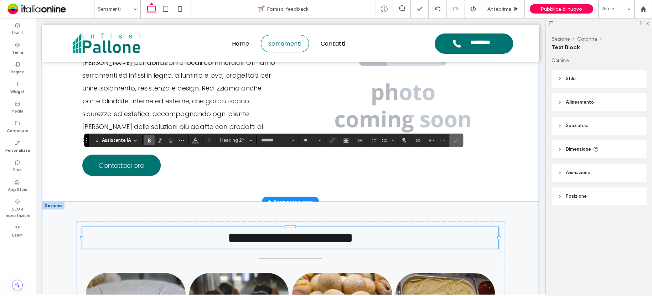
click at [456, 135] on span "Conferma" at bounding box center [456, 140] width 6 height 12
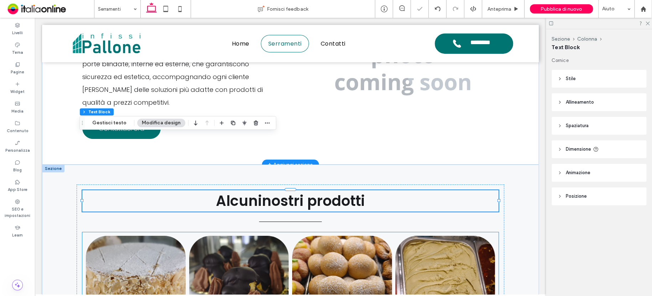
scroll to position [1256, 0]
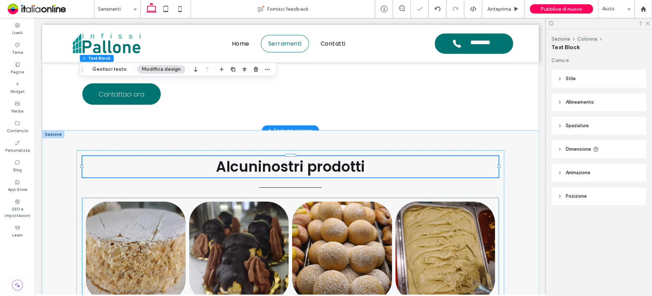
click at [266, 202] on link at bounding box center [239, 252] width 100 height 100
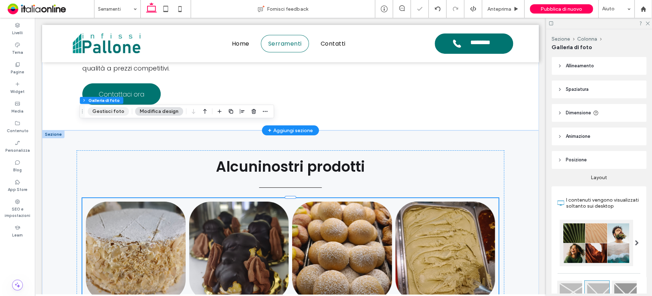
click at [112, 110] on button "Gestisci foto" at bounding box center [108, 111] width 41 height 9
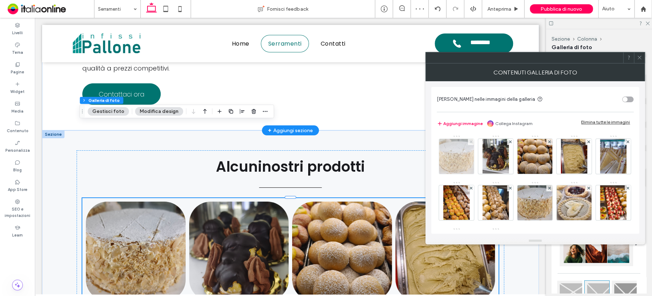
click at [471, 139] on span at bounding box center [470, 142] width 3 height 6
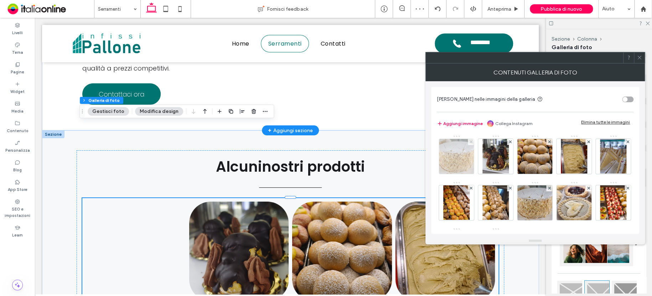
click at [471, 139] on span at bounding box center [470, 142] width 3 height 6
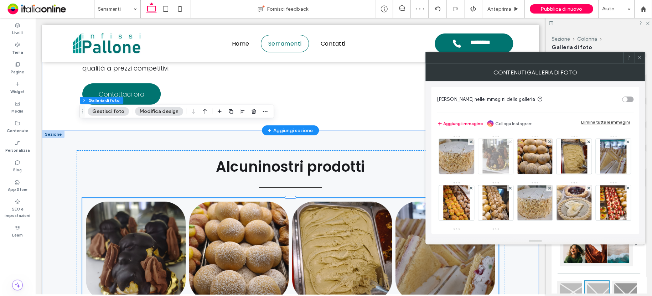
click at [508, 140] on span at bounding box center [509, 142] width 3 height 6
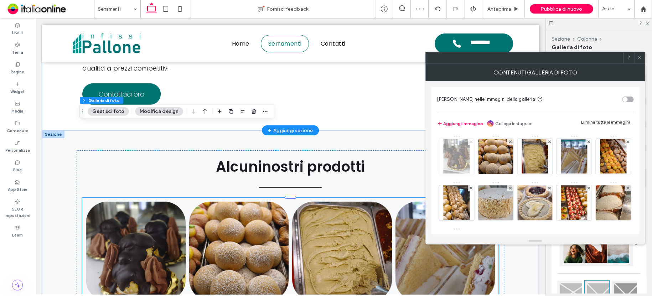
click at [471, 140] on span at bounding box center [470, 142] width 3 height 6
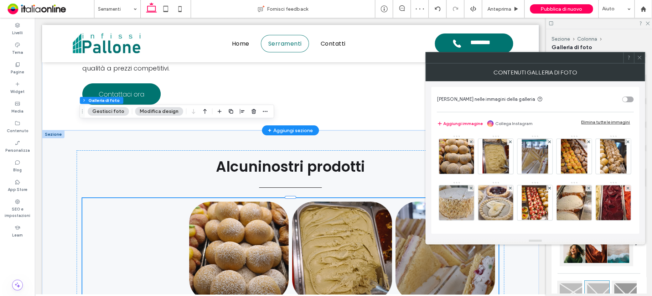
click at [471, 140] on span at bounding box center [470, 142] width 3 height 6
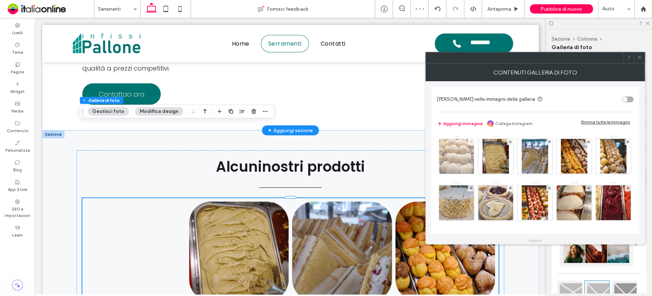
click at [471, 140] on span at bounding box center [470, 142] width 3 height 6
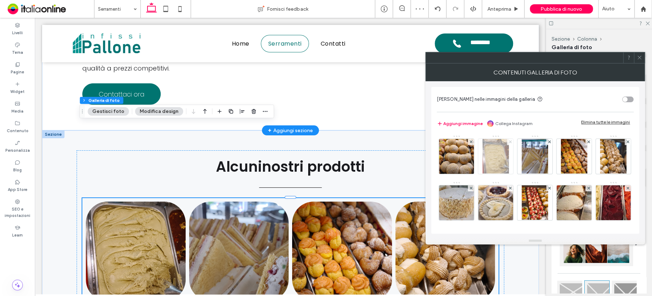
click at [508, 140] on span at bounding box center [509, 142] width 3 height 6
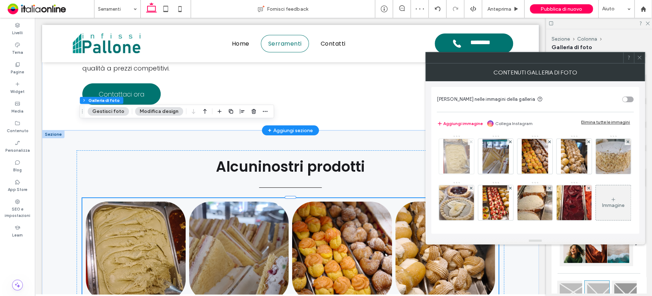
click at [471, 140] on span at bounding box center [470, 142] width 3 height 6
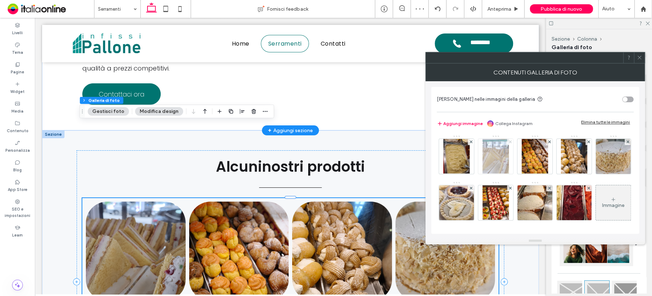
click at [508, 140] on span at bounding box center [509, 142] width 3 height 6
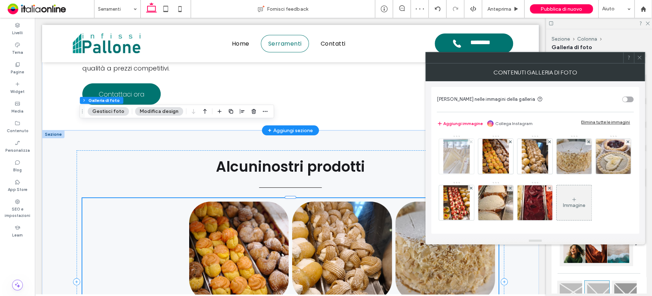
click at [471, 140] on icon at bounding box center [470, 141] width 3 height 3
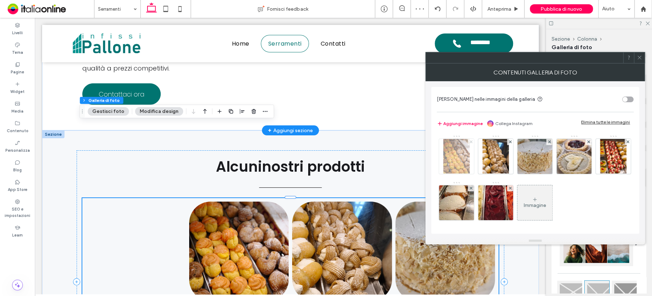
click at [471, 140] on icon at bounding box center [470, 141] width 3 height 3
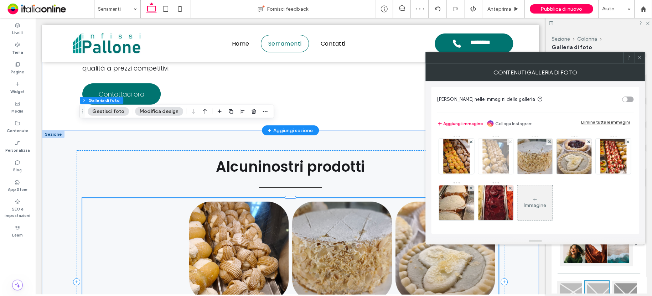
click at [471, 140] on icon at bounding box center [470, 141] width 3 height 3
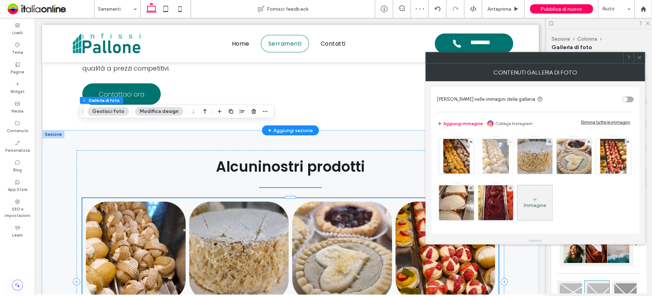
click at [508, 140] on icon at bounding box center [509, 141] width 3 height 3
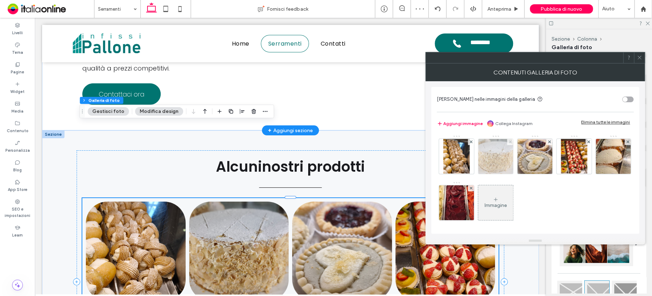
click at [471, 140] on icon at bounding box center [470, 141] width 3 height 3
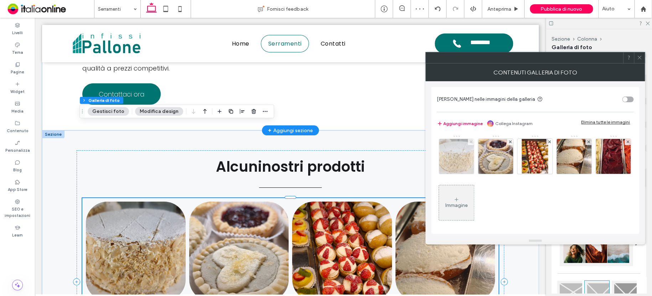
click at [471, 140] on icon at bounding box center [470, 141] width 3 height 3
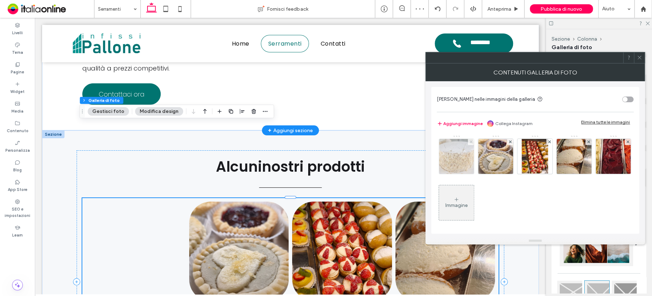
click at [471, 140] on icon at bounding box center [470, 141] width 3 height 3
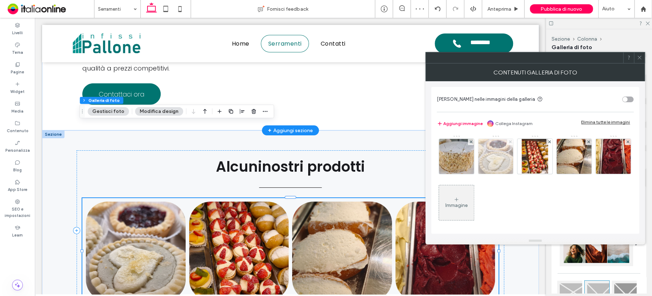
click at [508, 140] on icon at bounding box center [509, 141] width 3 height 3
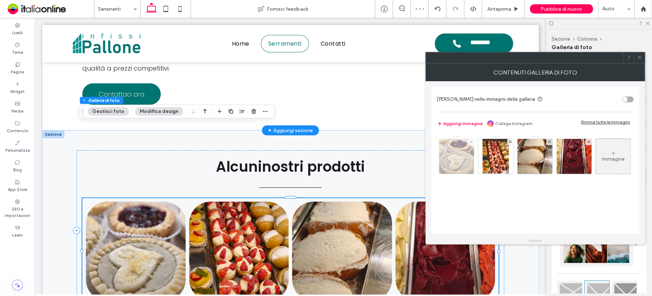
click at [471, 140] on icon at bounding box center [470, 141] width 3 height 3
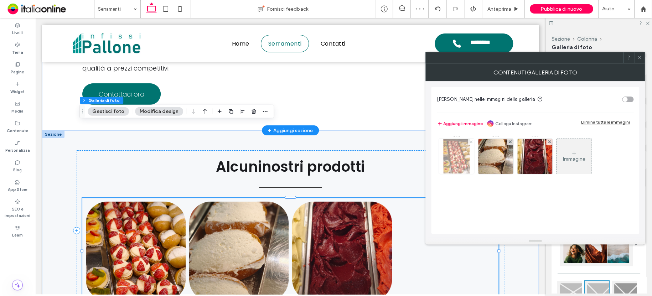
click at [471, 140] on icon at bounding box center [470, 141] width 3 height 3
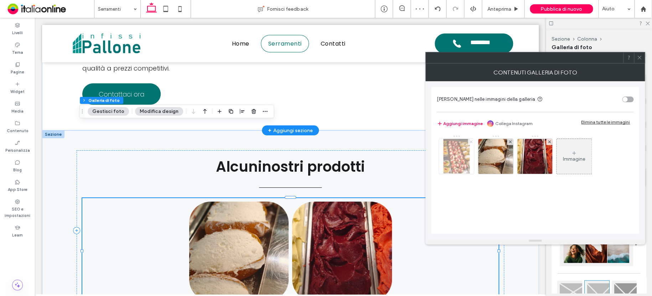
click at [471, 140] on icon at bounding box center [470, 141] width 3 height 3
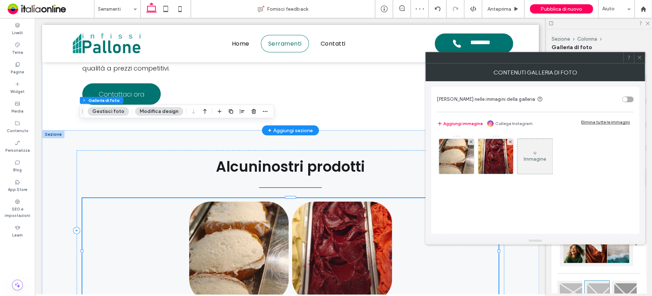
click at [471, 140] on icon at bounding box center [470, 141] width 3 height 3
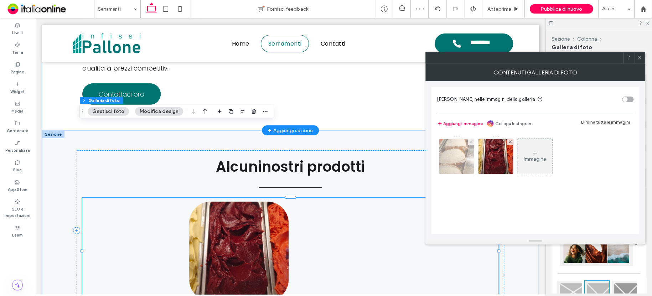
click at [471, 140] on icon at bounding box center [470, 141] width 3 height 3
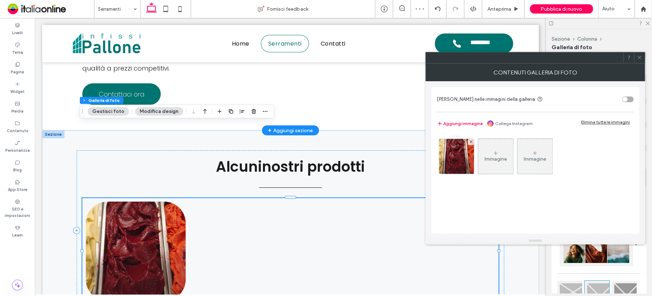
click at [471, 140] on icon at bounding box center [470, 141] width 3 height 3
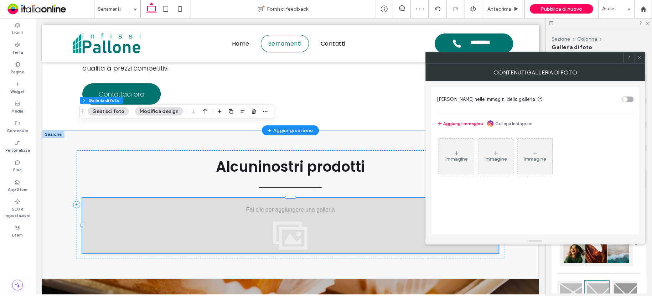
click at [465, 147] on div "Immagine" at bounding box center [456, 156] width 35 height 33
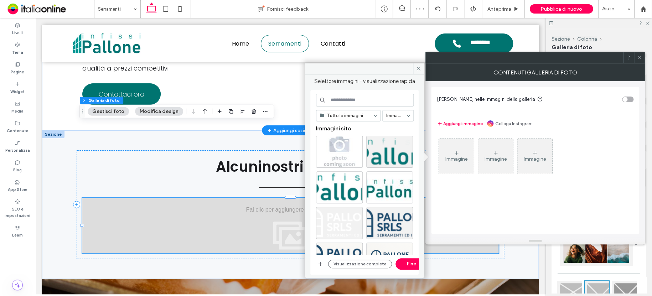
click at [361, 140] on div at bounding box center [367, 154] width 103 height 36
click at [352, 140] on div "Seleziona" at bounding box center [339, 152] width 47 height 32
click at [398, 260] on button "Fine" at bounding box center [411, 263] width 32 height 11
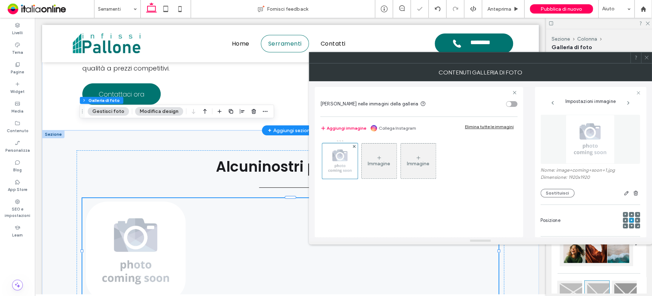
click at [369, 157] on div "Immagine" at bounding box center [378, 160] width 35 height 33
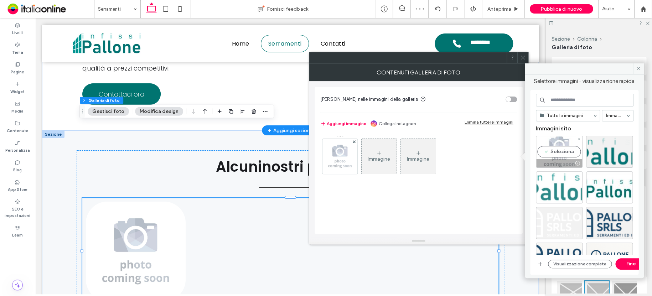
drag, startPoint x: 555, startPoint y: 144, endPoint x: 564, endPoint y: 190, distance: 46.7
click at [555, 144] on div "Seleziona" at bounding box center [559, 152] width 47 height 32
click at [624, 258] on button "Fine" at bounding box center [631, 263] width 32 height 11
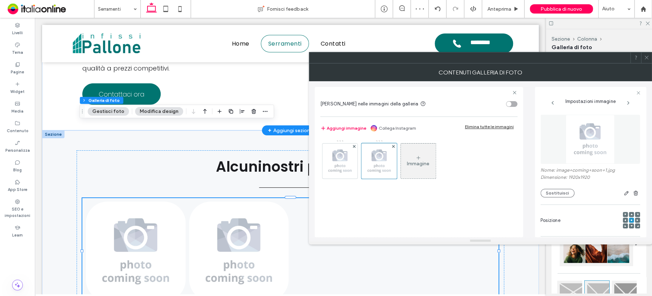
click at [423, 163] on div "Immagine" at bounding box center [418, 164] width 22 height 6
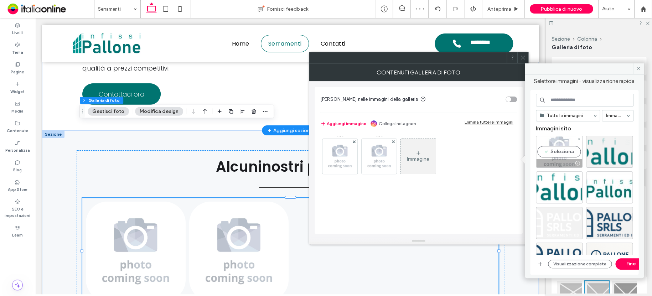
click at [547, 142] on div "Seleziona" at bounding box center [559, 152] width 47 height 32
click at [627, 264] on button "Fine" at bounding box center [631, 263] width 32 height 11
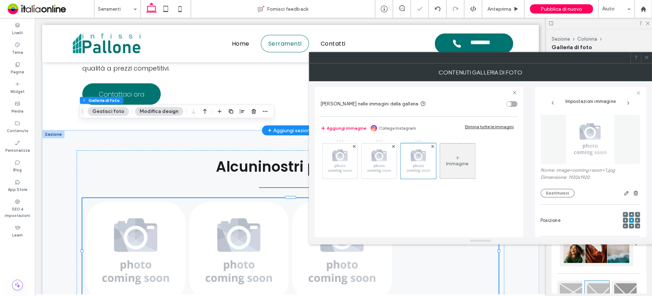
click at [466, 163] on div "Immagine" at bounding box center [457, 164] width 22 height 6
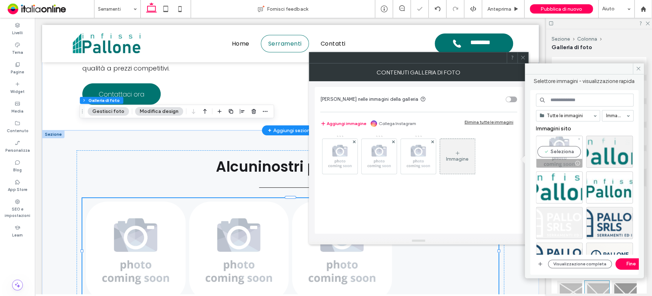
click at [545, 148] on div "Seleziona" at bounding box center [559, 152] width 47 height 32
click at [632, 261] on button "Fine" at bounding box center [631, 263] width 32 height 11
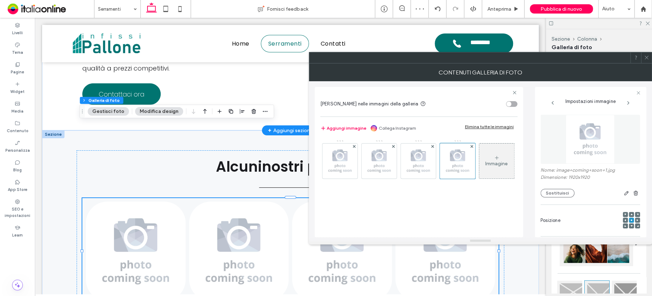
drag, startPoint x: 646, startPoint y: 58, endPoint x: 634, endPoint y: 59, distance: 12.1
click at [646, 58] on icon at bounding box center [645, 57] width 5 height 5
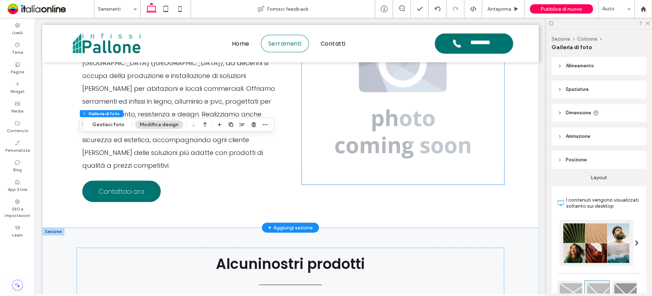
scroll to position [1149, 0]
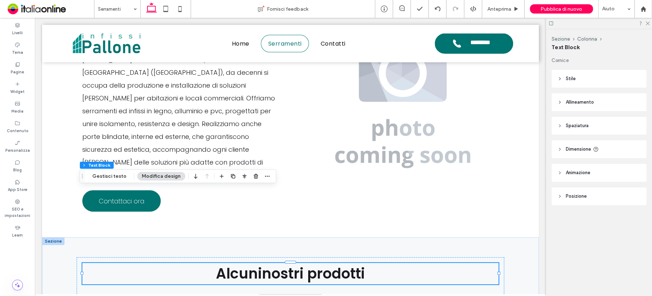
click at [354, 263] on span "nostri prodotti" at bounding box center [313, 273] width 103 height 20
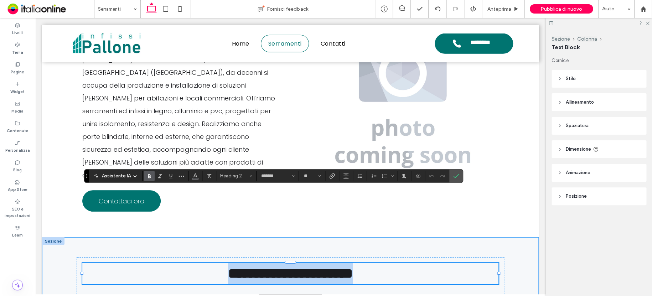
drag, startPoint x: 373, startPoint y: 198, endPoint x: 151, endPoint y: 179, distance: 222.6
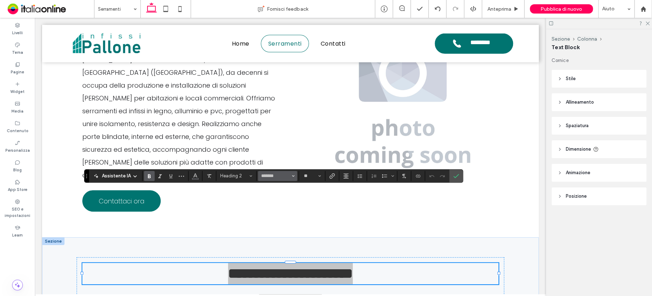
click at [293, 174] on span "Carattere e spessore del carattere" at bounding box center [293, 175] width 3 height 9
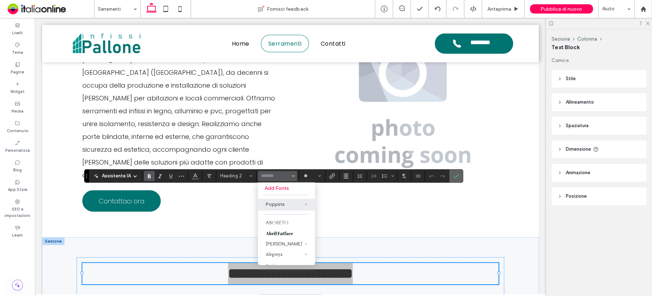
click at [456, 176] on icon "Conferma" at bounding box center [456, 176] width 6 height 6
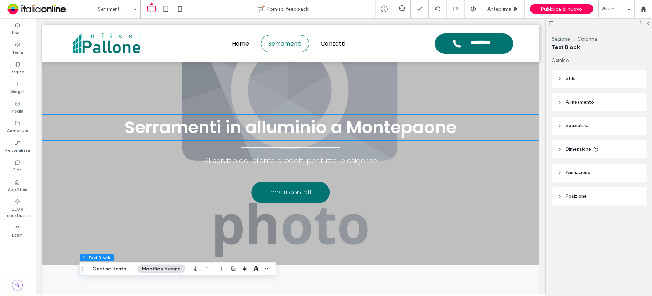
scroll to position [0, 0]
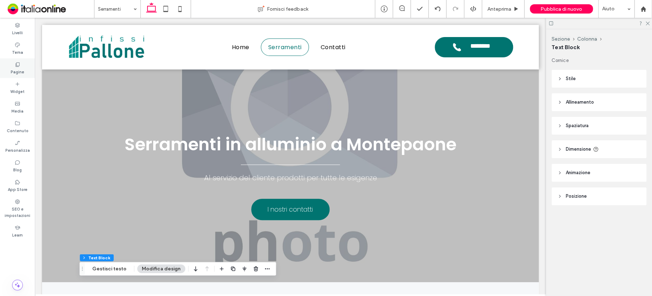
click at [20, 64] on icon at bounding box center [18, 65] width 6 height 6
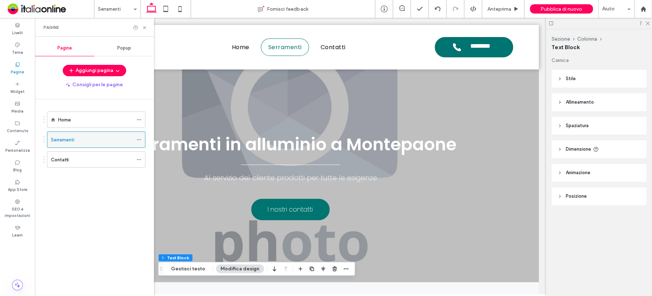
click at [136, 139] on icon at bounding box center [138, 139] width 5 height 5
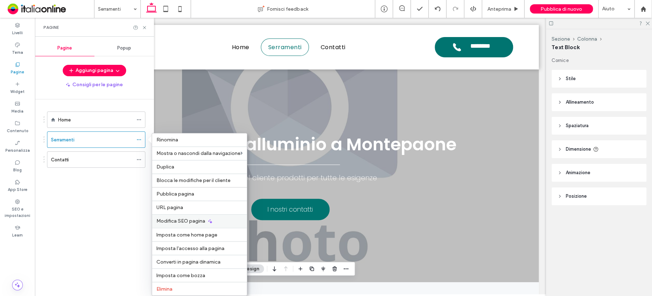
click at [181, 219] on span "Modifica SEO pagina" at bounding box center [180, 221] width 49 height 6
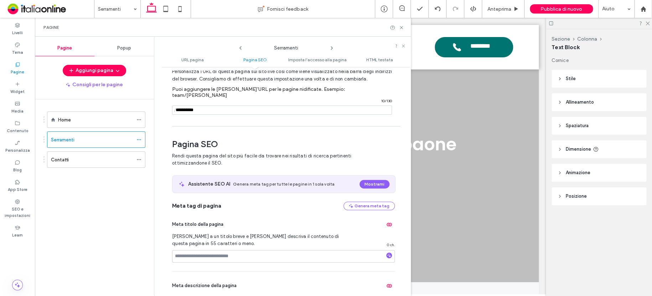
scroll to position [142, 0]
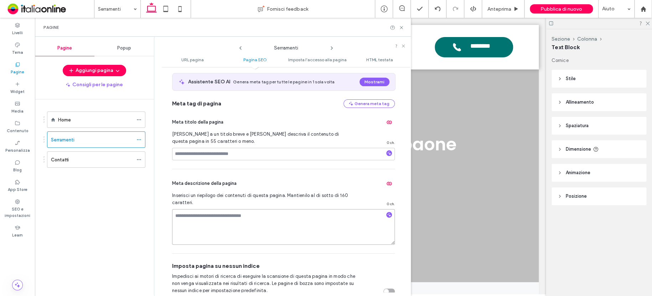
click at [229, 218] on textarea at bounding box center [283, 227] width 223 height 36
paste textarea "**********"
type textarea "**********"
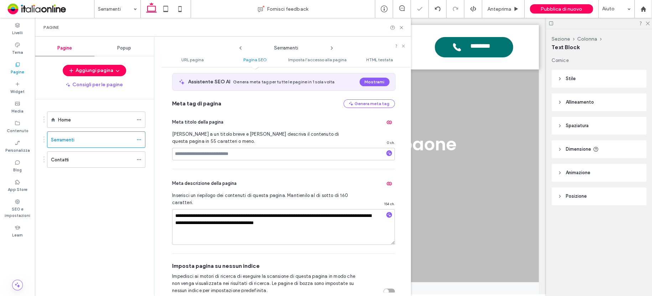
click at [241, 49] on icon at bounding box center [240, 48] width 6 height 6
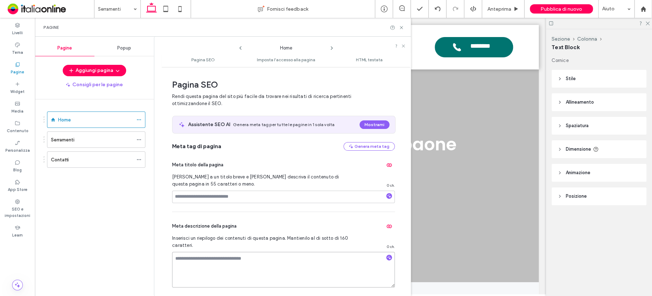
click at [214, 257] on textarea at bounding box center [283, 270] width 223 height 36
paste textarea "**********"
type textarea "**********"
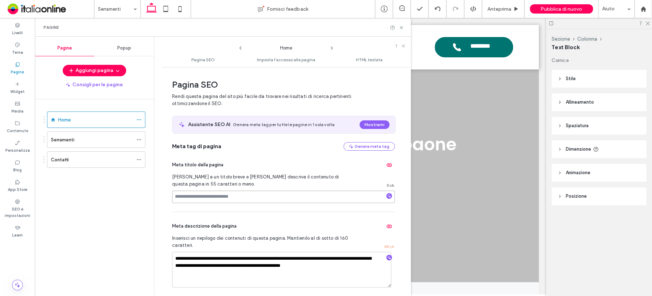
click at [247, 194] on input at bounding box center [283, 196] width 223 height 12
type input "**********"
click at [330, 47] on icon at bounding box center [332, 48] width 6 height 6
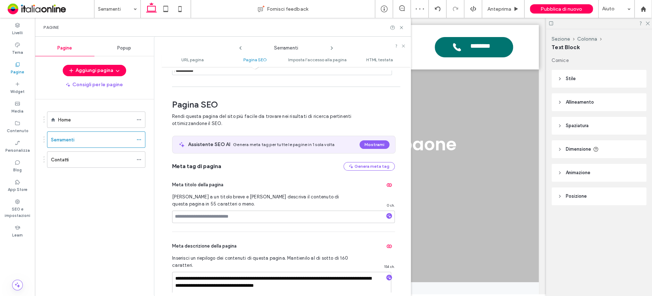
scroll to position [107, 0]
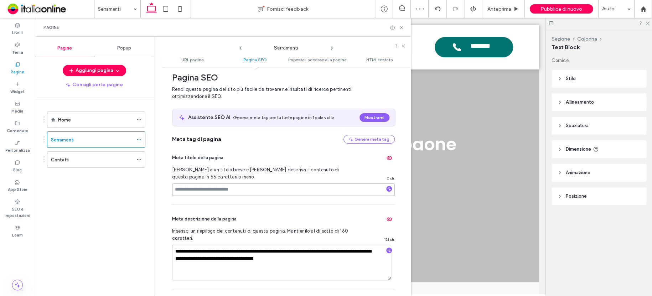
click at [227, 184] on input at bounding box center [283, 189] width 223 height 12
type input "**********"
click at [331, 48] on icon at bounding box center [332, 48] width 6 height 6
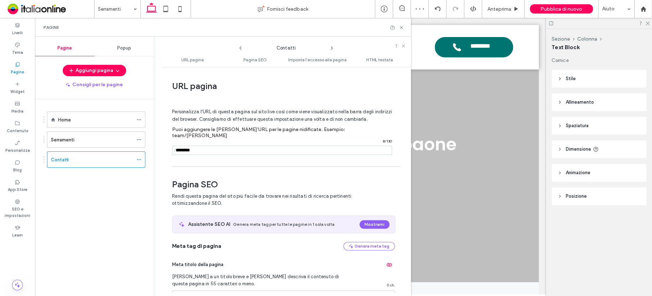
click at [238, 46] on icon at bounding box center [240, 48] width 6 height 6
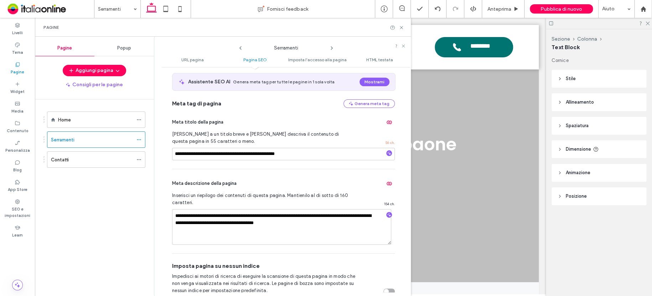
scroll to position [178, 0]
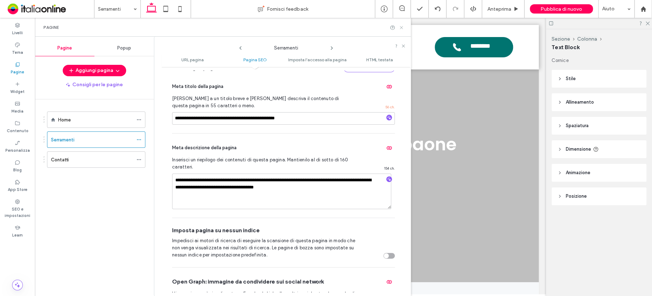
click at [400, 27] on icon at bounding box center [400, 27] width 5 height 5
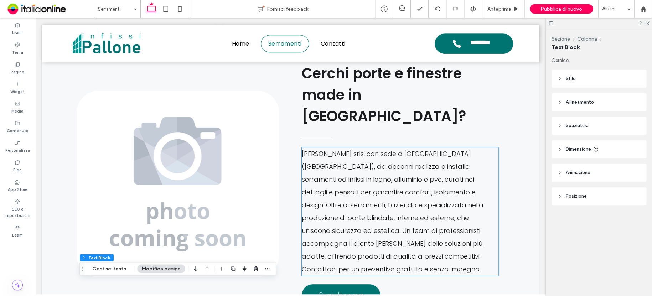
scroll to position [242, 0]
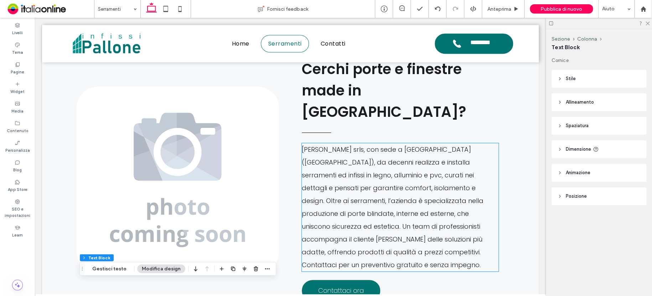
click at [356, 158] on p "[PERSON_NAME] srls, con sede a [GEOGRAPHIC_DATA] ([GEOGRAPHIC_DATA]), da decenn…" at bounding box center [400, 207] width 197 height 128
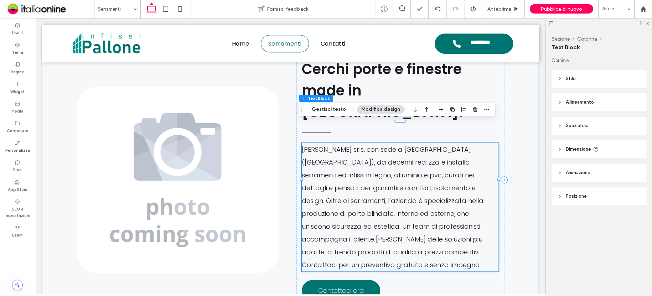
click at [356, 158] on p "[PERSON_NAME] srls, con sede a [GEOGRAPHIC_DATA] ([GEOGRAPHIC_DATA]), da decenn…" at bounding box center [400, 207] width 197 height 128
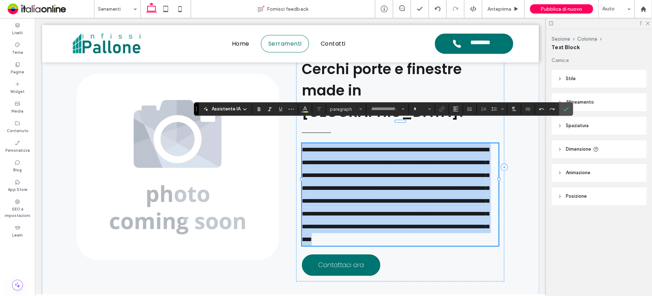
type input "*******"
type input "**"
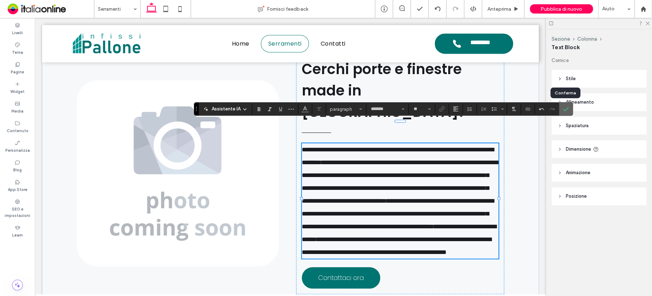
click at [563, 108] on icon "Conferma" at bounding box center [566, 109] width 6 height 6
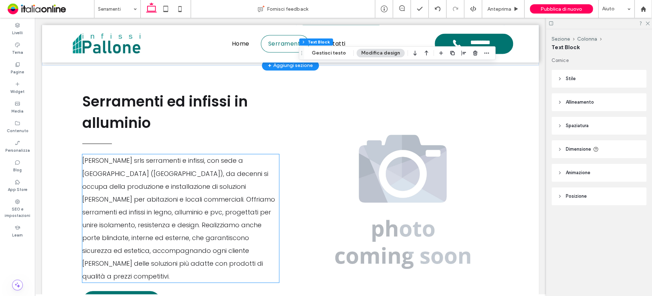
scroll to position [563, 0]
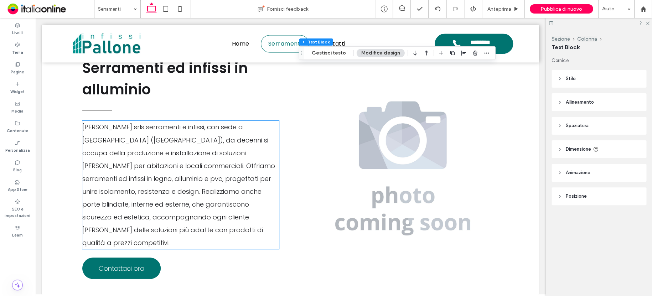
click at [182, 139] on strong "[PERSON_NAME] srls serramenti e infissi, con sede a [GEOGRAPHIC_DATA] ([GEOGRAP…" at bounding box center [178, 184] width 193 height 124
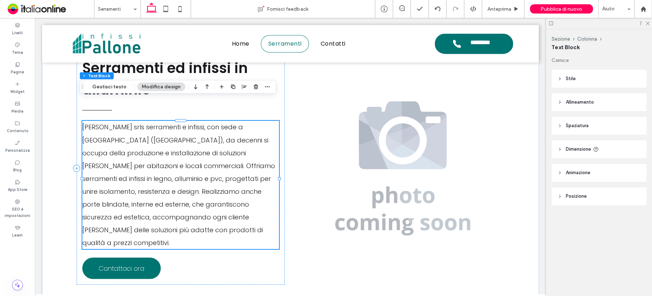
click at [182, 139] on strong "[PERSON_NAME] srls serramenti e infissi, con sede a [GEOGRAPHIC_DATA] ([GEOGRAP…" at bounding box center [178, 184] width 193 height 124
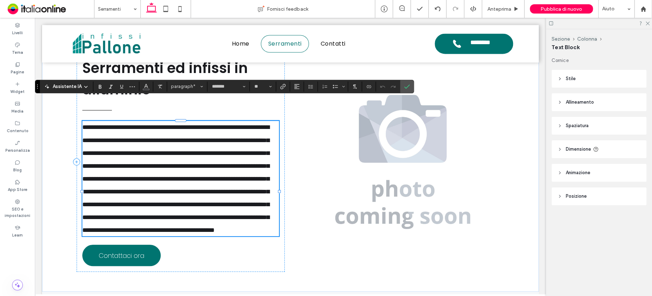
scroll to position [0, 0]
click at [408, 86] on label "Conferma" at bounding box center [406, 86] width 11 height 13
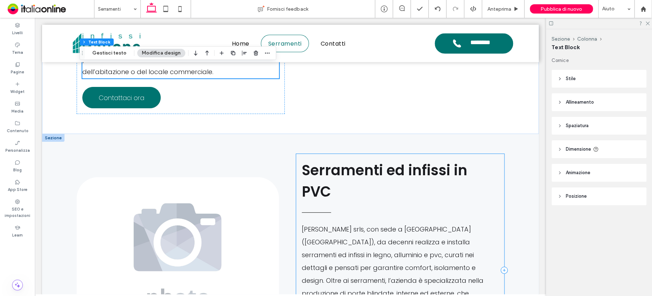
scroll to position [812, 0]
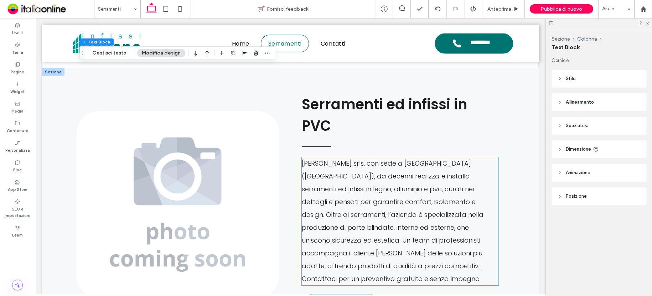
click at [388, 159] on span "[PERSON_NAME] srls, con sede a [GEOGRAPHIC_DATA] ([GEOGRAPHIC_DATA]), da decenn…" at bounding box center [393, 221] width 182 height 124
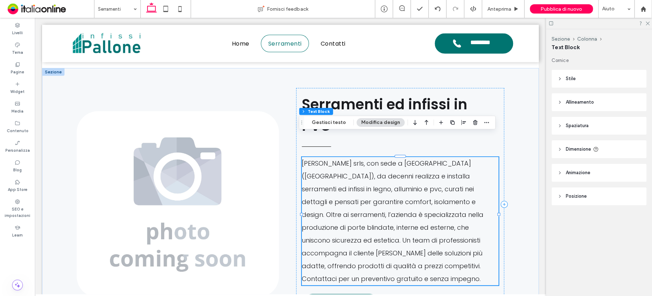
click at [380, 164] on span "[PERSON_NAME] srls, con sede a [GEOGRAPHIC_DATA] ([GEOGRAPHIC_DATA]), da decenn…" at bounding box center [393, 221] width 182 height 124
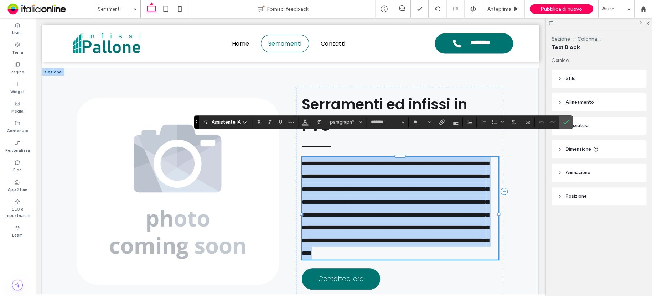
scroll to position [0, 0]
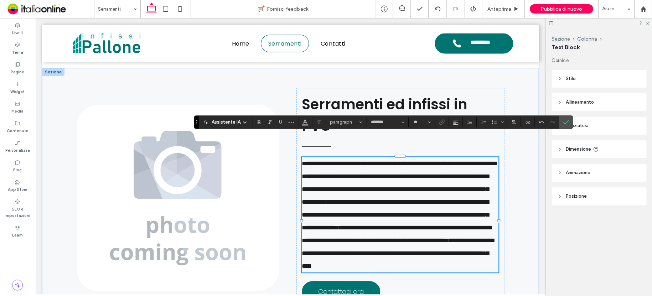
click at [563, 116] on span "Conferma" at bounding box center [564, 122] width 3 height 13
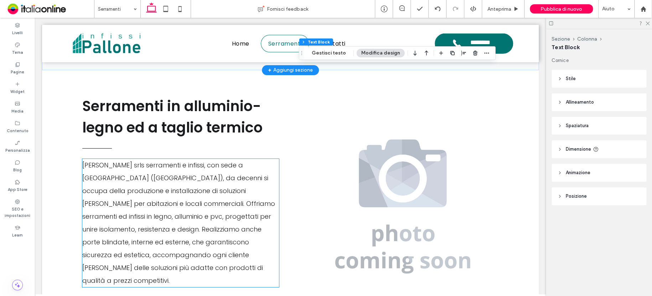
scroll to position [1097, 0]
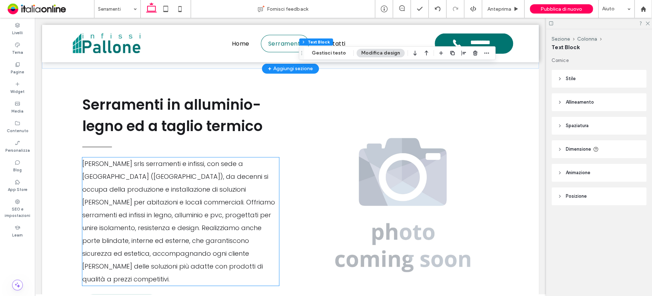
click at [173, 165] on strong "[PERSON_NAME] srls serramenti e infissi, con sede a [GEOGRAPHIC_DATA] ([GEOGRAP…" at bounding box center [178, 221] width 193 height 124
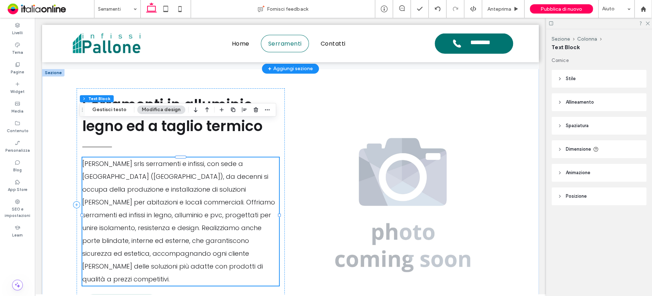
click at [173, 165] on strong "[PERSON_NAME] srls serramenti e infissi, con sede a [GEOGRAPHIC_DATA] ([GEOGRAP…" at bounding box center [178, 221] width 193 height 124
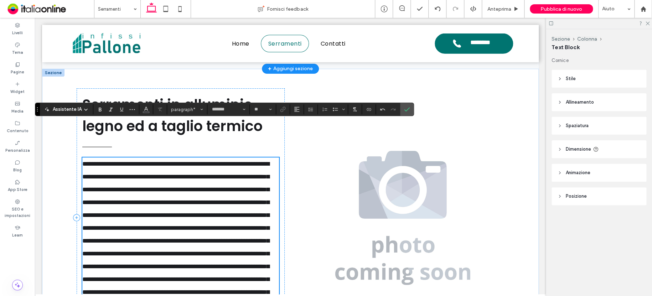
scroll to position [1211, 0]
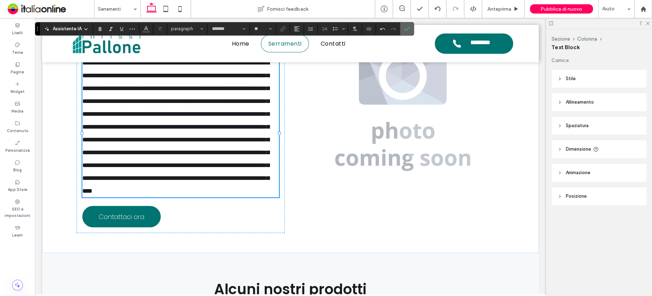
drag, startPoint x: 404, startPoint y: 27, endPoint x: 346, endPoint y: 132, distance: 119.3
click at [404, 27] on icon "Conferma" at bounding box center [407, 29] width 6 height 6
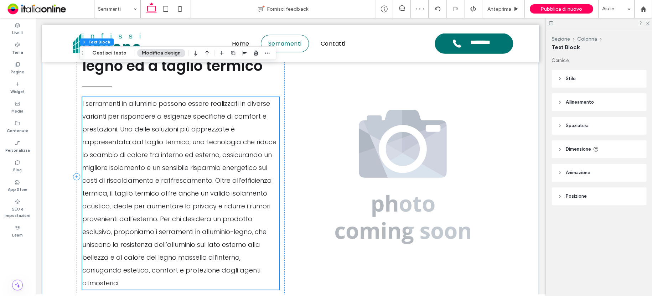
scroll to position [1113, 0]
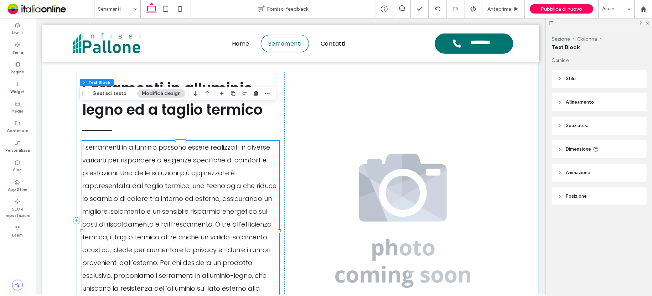
click at [263, 278] on p "I serramenti in alluminio possono essere realizzati in diverse varianti per ris…" at bounding box center [180, 237] width 197 height 192
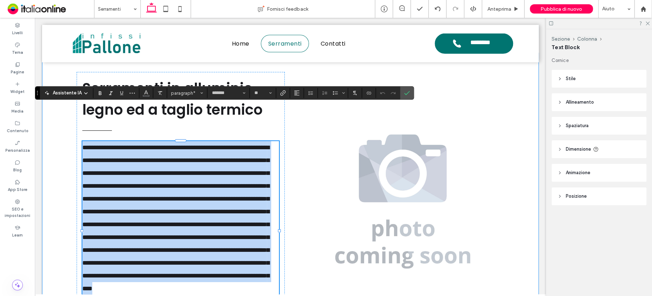
drag, startPoint x: 263, startPoint y: 280, endPoint x: 64, endPoint y: 107, distance: 264.0
click at [61, 107] on div "**********" at bounding box center [290, 201] width 496 height 298
copy strong "**********"
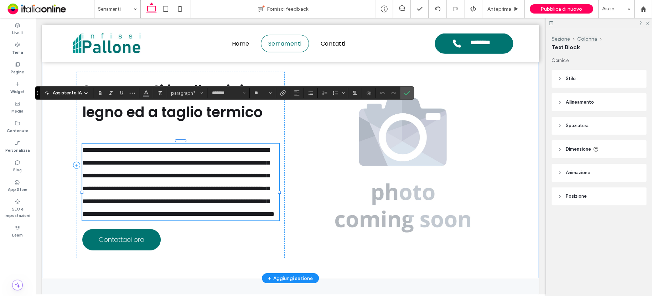
scroll to position [0, 0]
click at [402, 95] on label "Conferma" at bounding box center [406, 93] width 11 height 13
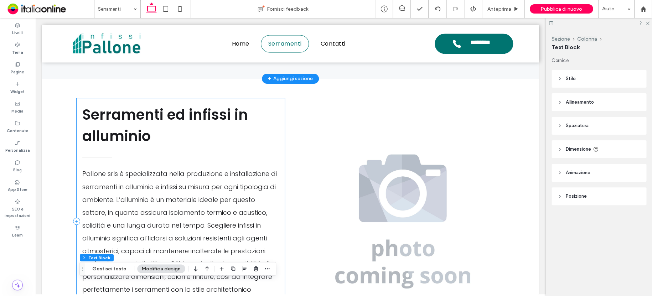
scroll to position [579, 0]
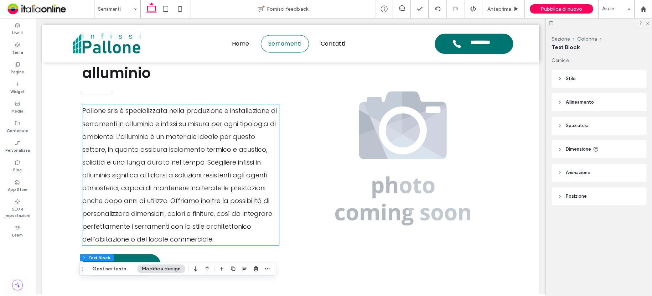
click at [148, 165] on strong "Pallone srls è specializzata nella produzione e installazione di serramenti in …" at bounding box center [179, 174] width 194 height 137
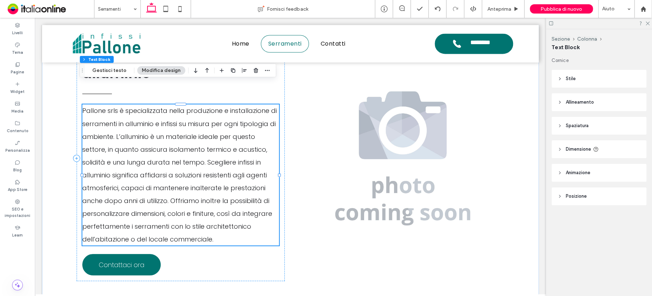
click at [192, 173] on p "Pallone srls è specializzata nella produzione e installazione di serramenti in …" at bounding box center [180, 174] width 197 height 141
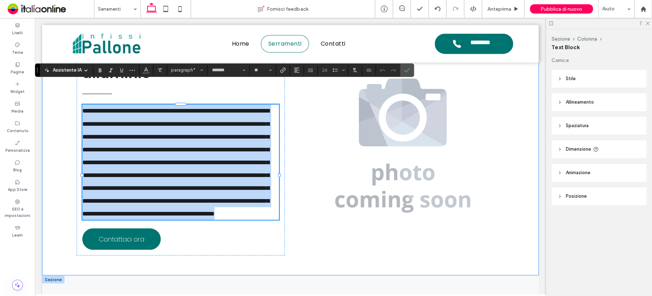
drag, startPoint x: 220, startPoint y: 214, endPoint x: 58, endPoint y: 88, distance: 205.1
click at [58, 88] on div "**********" at bounding box center [290, 146] width 496 height 260
copy strong "**********"
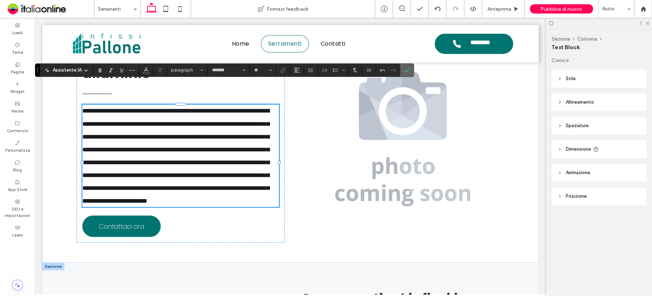
click at [406, 70] on use "Conferma" at bounding box center [407, 70] width 6 height 4
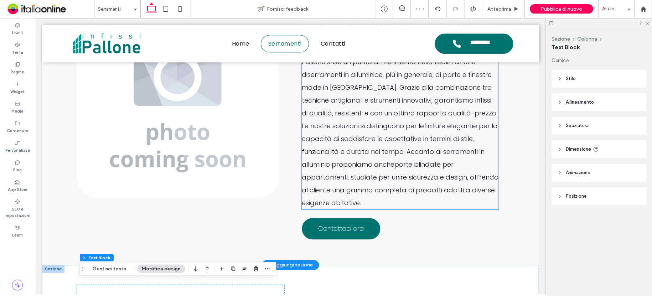
drag, startPoint x: 373, startPoint y: 134, endPoint x: 372, endPoint y: 139, distance: 4.4
click at [373, 134] on p "Pallone srls è un punto di riferimento nella realizzazione di serramenti in all…" at bounding box center [400, 133] width 197 height 154
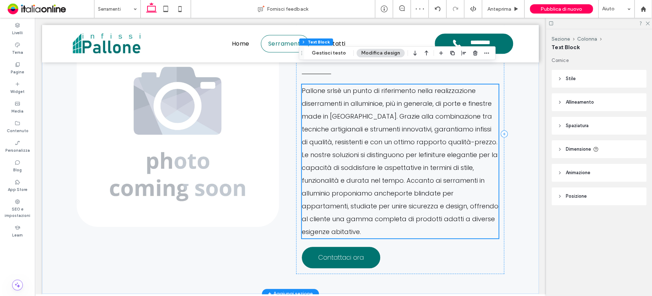
scroll to position [258, 0]
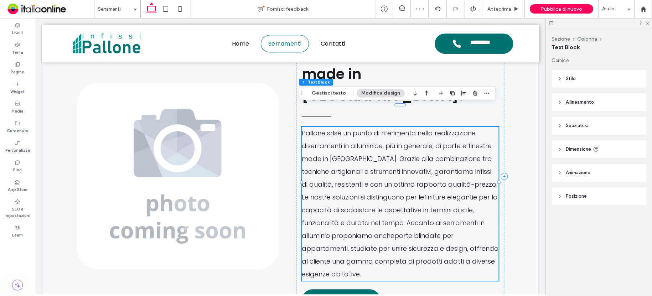
click at [372, 167] on span "e, più in generale, di porte e finestre made in Italy. Grazie alla combinazione…" at bounding box center [399, 171] width 195 height 60
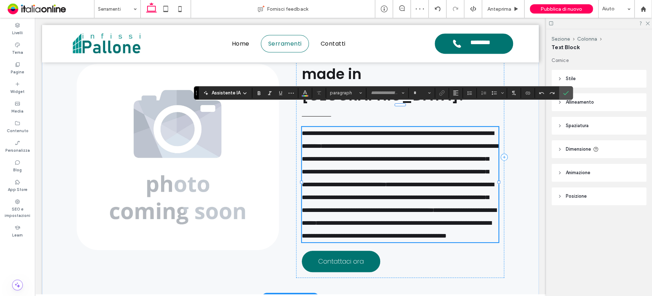
type input "*******"
type input "**"
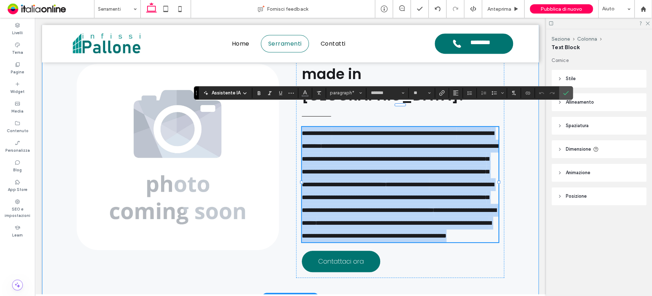
drag, startPoint x: 377, startPoint y: 251, endPoint x: 279, endPoint y: 106, distance: 174.3
click at [279, 106] on div "**********" at bounding box center [290, 156] width 427 height 281
copy p "**********"
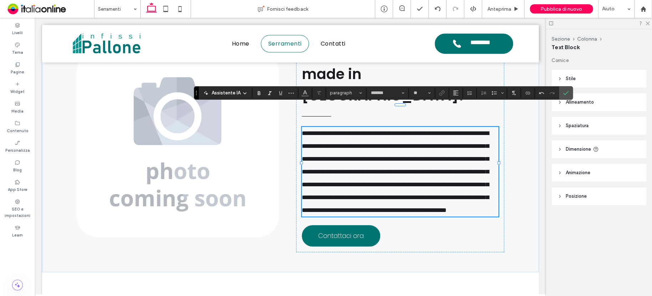
drag, startPoint x: 566, startPoint y: 92, endPoint x: 557, endPoint y: 92, distance: 9.3
click at [566, 92] on use "Conferma" at bounding box center [566, 93] width 6 height 4
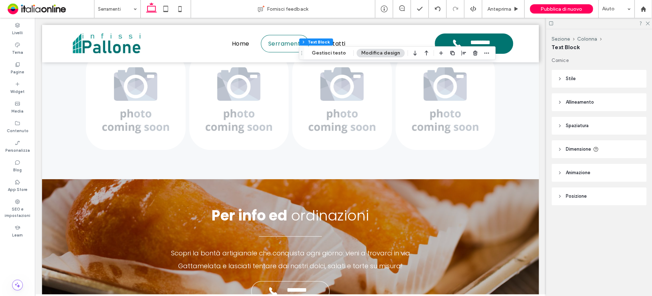
scroll to position [1417, 0]
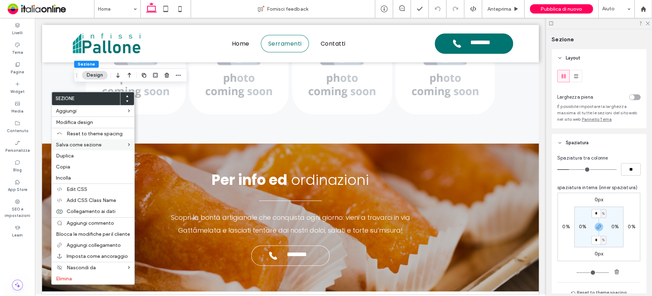
drag, startPoint x: 66, startPoint y: 168, endPoint x: 84, endPoint y: 140, distance: 33.1
click at [68, 167] on span "Copia" at bounding box center [63, 167] width 14 height 6
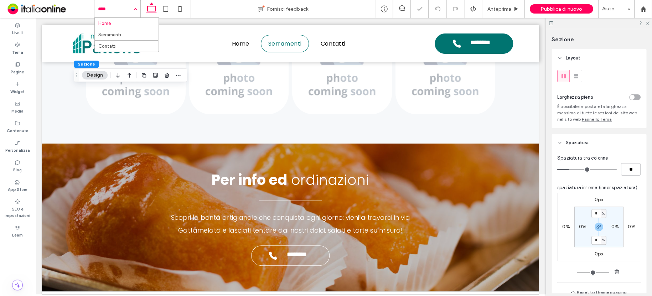
drag, startPoint x: 106, startPoint y: 9, endPoint x: 115, endPoint y: 20, distance: 14.0
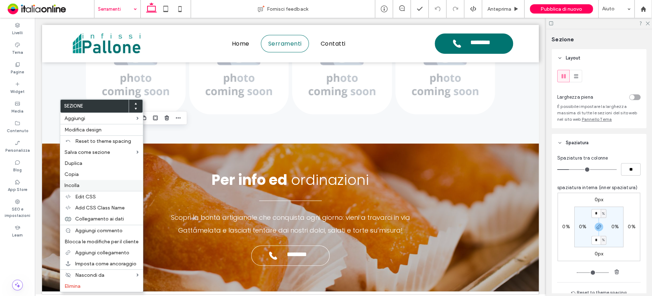
click at [78, 185] on span "Incolla" at bounding box center [71, 185] width 15 height 6
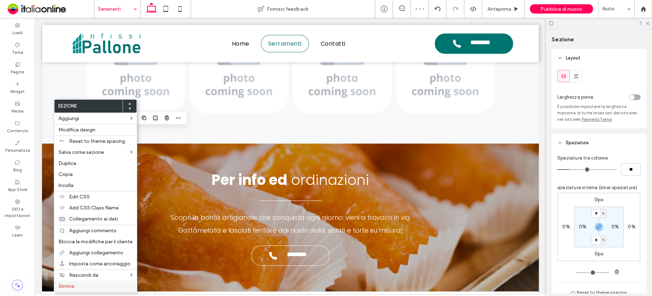
click at [77, 283] on label "Elimina" at bounding box center [95, 286] width 74 height 6
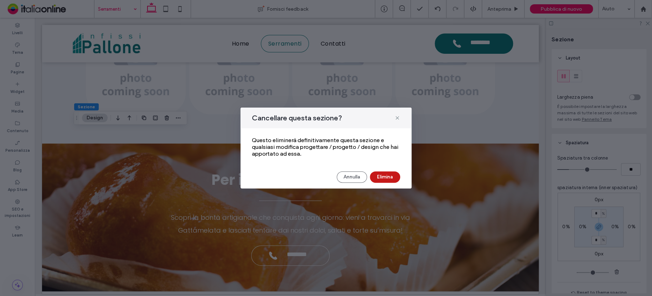
click at [371, 180] on button "Elimina" at bounding box center [385, 176] width 30 height 11
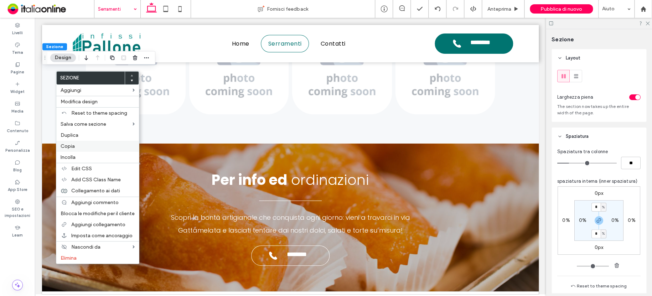
click at [71, 148] on span "Copia" at bounding box center [68, 146] width 14 height 6
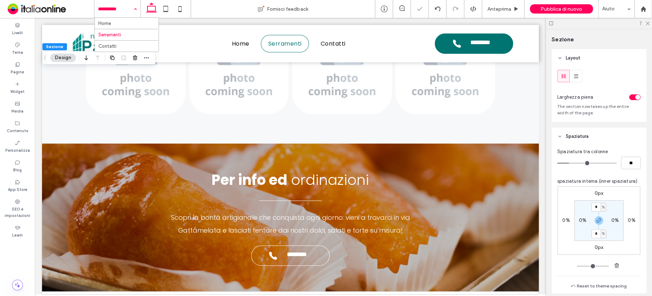
drag, startPoint x: 106, startPoint y: 7, endPoint x: 108, endPoint y: 14, distance: 7.7
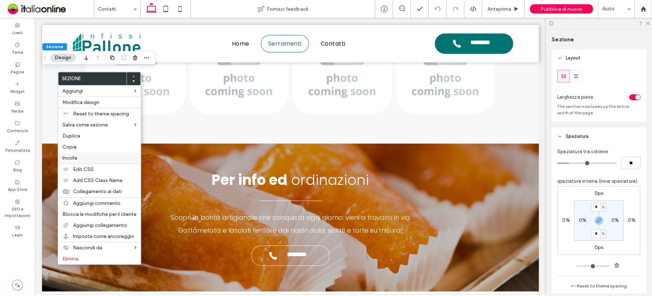
click at [65, 156] on span "Incolla" at bounding box center [69, 158] width 15 height 6
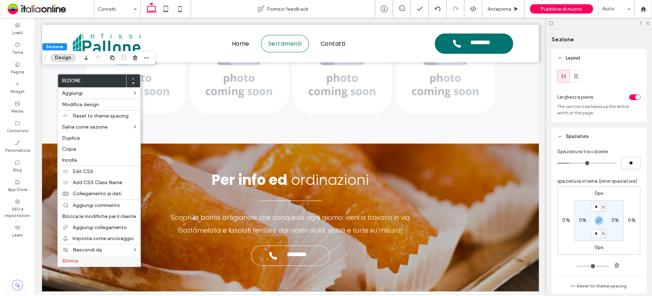
click at [83, 260] on label "Elimina" at bounding box center [99, 261] width 74 height 6
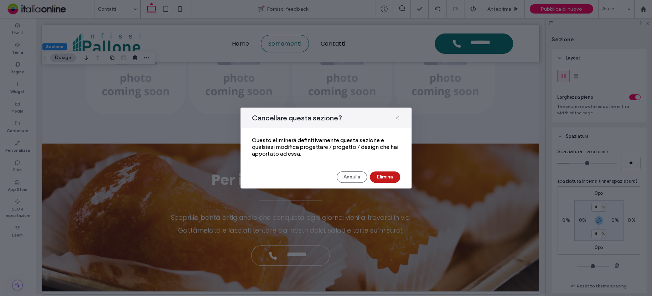
click at [382, 173] on button "Elimina" at bounding box center [385, 176] width 30 height 11
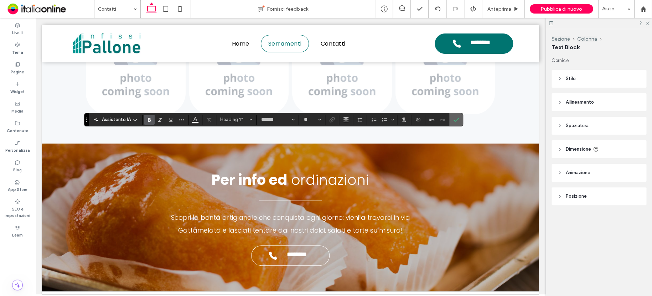
click at [454, 117] on icon "Conferma" at bounding box center [456, 120] width 6 height 6
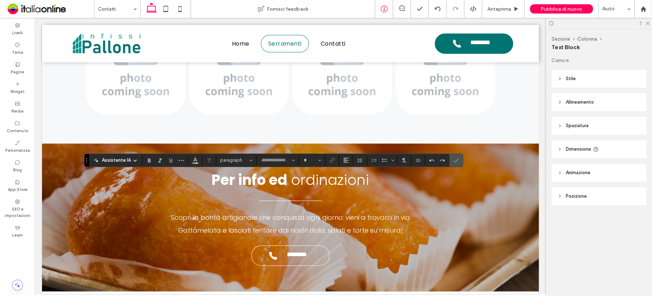
type input "*******"
type input "**"
click at [454, 160] on icon "Conferma" at bounding box center [456, 160] width 6 height 6
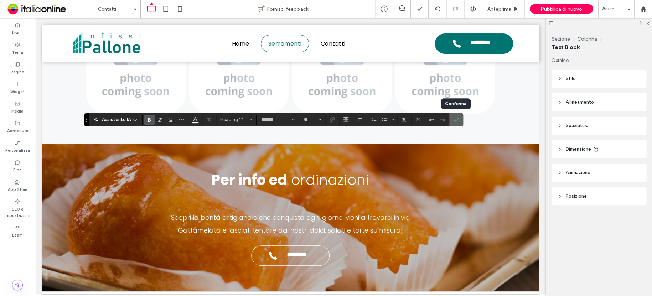
click at [456, 117] on icon "Conferma" at bounding box center [456, 120] width 6 height 6
click at [456, 119] on use "Conferma" at bounding box center [456, 119] width 6 height 4
click at [450, 120] on label "Conferma" at bounding box center [455, 119] width 11 height 13
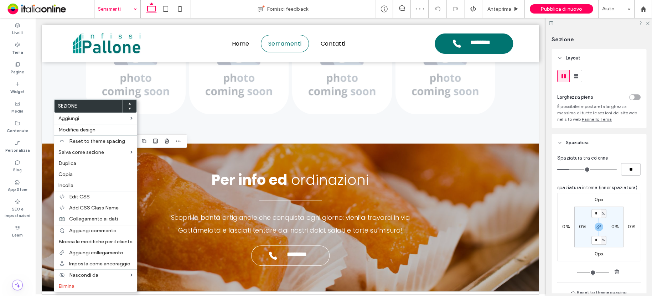
drag, startPoint x: 65, startPoint y: 176, endPoint x: 124, endPoint y: 73, distance: 118.5
click at [66, 174] on span "Copia" at bounding box center [65, 174] width 14 height 6
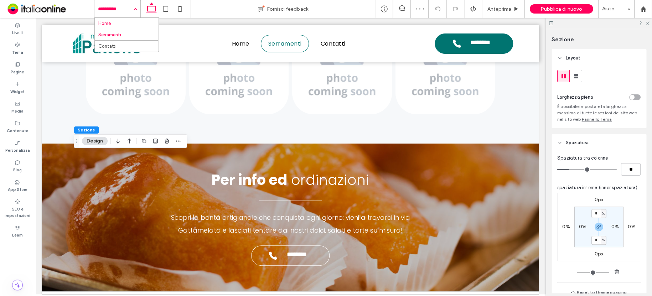
drag, startPoint x: 114, startPoint y: 10, endPoint x: 114, endPoint y: 19, distance: 8.9
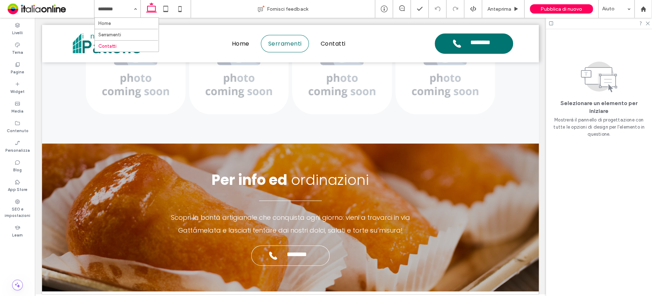
click at [114, 11] on input at bounding box center [115, 9] width 35 height 18
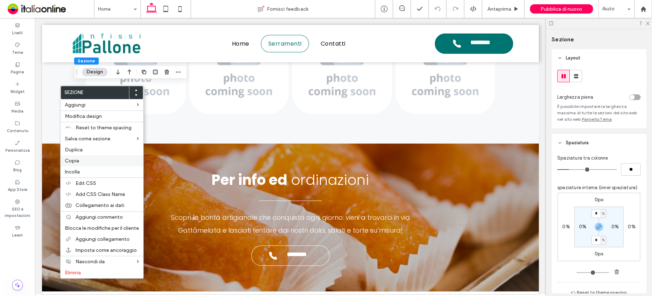
click at [76, 161] on span "Copia" at bounding box center [72, 161] width 14 height 6
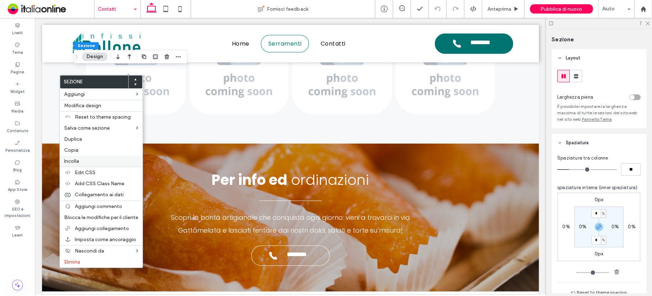
click at [77, 160] on span "Incolla" at bounding box center [71, 161] width 15 height 6
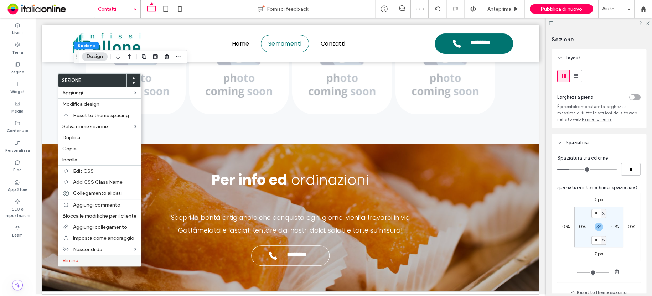
click at [87, 260] on label "Elimina" at bounding box center [99, 260] width 74 height 6
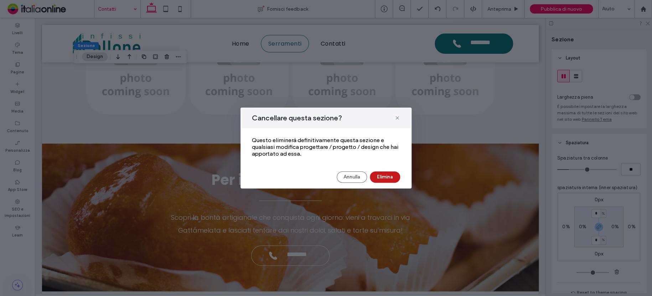
click at [386, 178] on button "Elimina" at bounding box center [385, 176] width 30 height 11
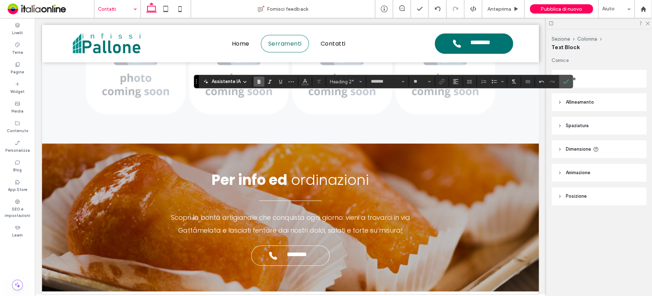
drag, startPoint x: 563, startPoint y: 82, endPoint x: 563, endPoint y: 78, distance: 3.9
click at [563, 82] on icon "Conferma" at bounding box center [566, 82] width 6 height 6
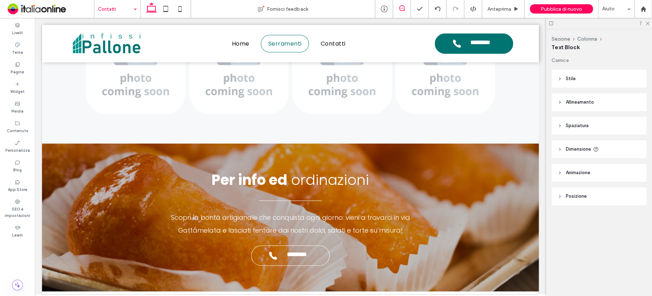
type input "*******"
type input "**"
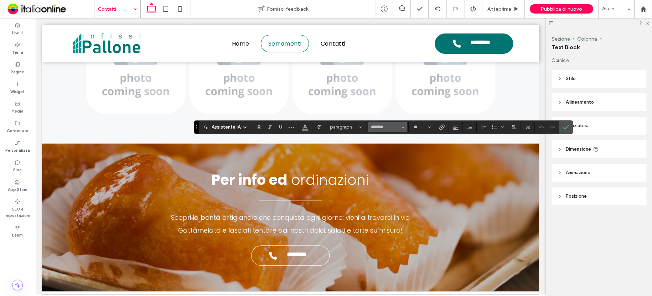
click at [403, 126] on icon "Carattere e spessore del carattere" at bounding box center [402, 127] width 3 height 3
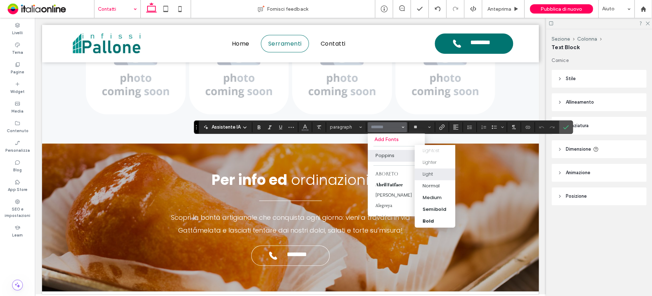
click at [438, 171] on div "Light" at bounding box center [434, 174] width 25 height 7
type input "*******"
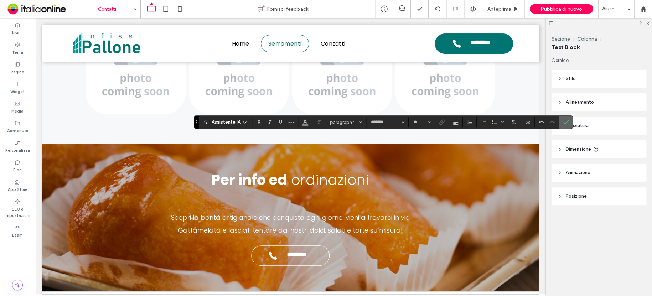
click at [567, 123] on label "Conferma" at bounding box center [565, 122] width 11 height 13
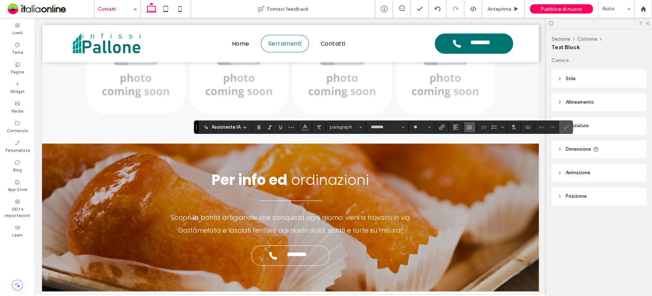
click at [469, 127] on icon "Altezza riga" at bounding box center [469, 127] width 6 height 6
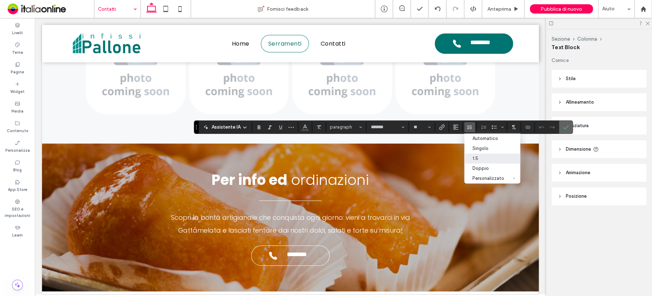
click at [564, 125] on icon "Conferma" at bounding box center [566, 127] width 6 height 6
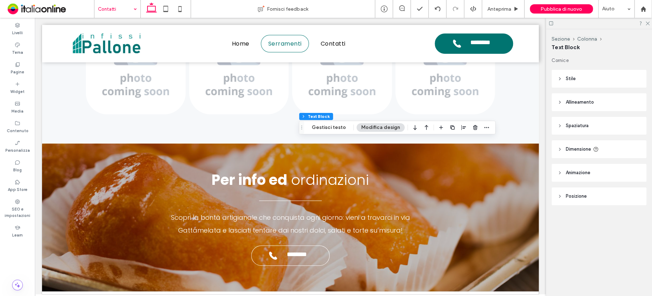
drag, startPoint x: 117, startPoint y: 11, endPoint x: 116, endPoint y: 16, distance: 4.7
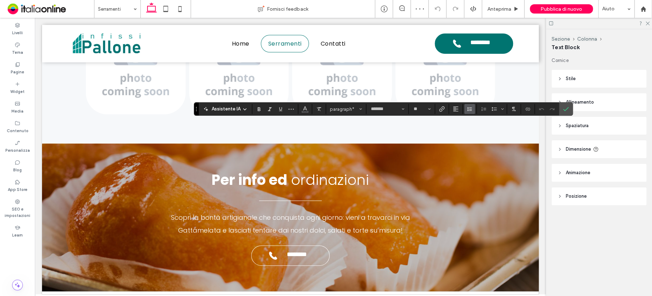
click at [470, 108] on icon "Altezza riga" at bounding box center [469, 109] width 6 height 6
click at [567, 111] on icon "Conferma" at bounding box center [566, 109] width 6 height 6
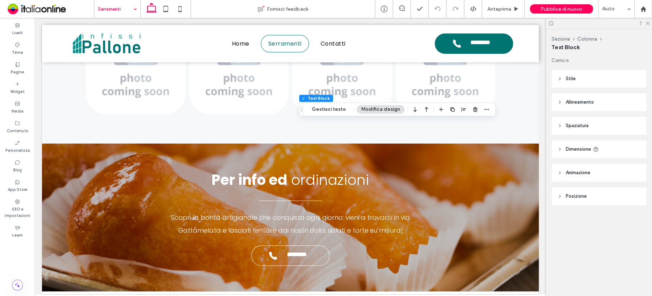
drag, startPoint x: 122, startPoint y: 7, endPoint x: 122, endPoint y: 12, distance: 5.0
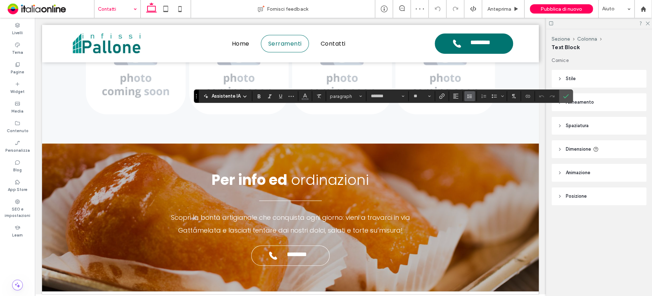
click at [469, 95] on icon "Altezza riga" at bounding box center [469, 96] width 6 height 6
click at [486, 135] on div "Doppio" at bounding box center [488, 137] width 32 height 5
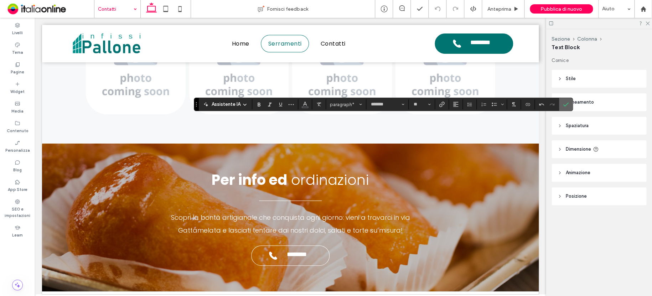
click at [563, 104] on icon "Conferma" at bounding box center [566, 104] width 6 height 6
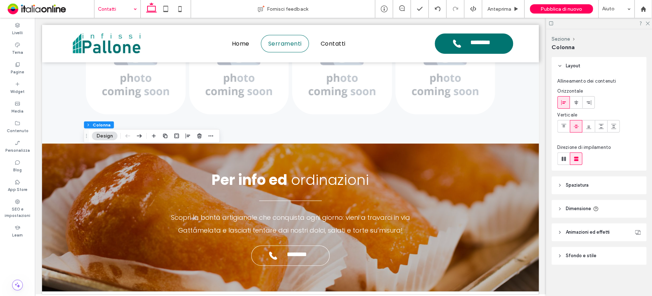
click at [107, 140] on button "Design" at bounding box center [105, 136] width 26 height 9
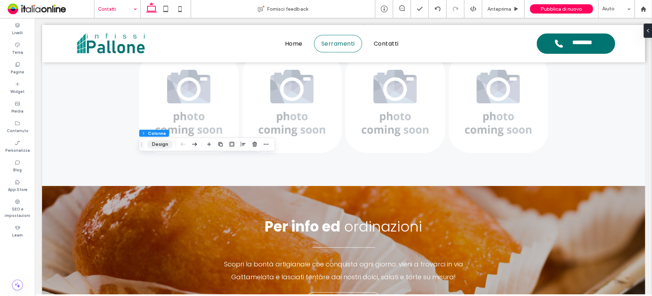
click at [161, 145] on button "Design" at bounding box center [160, 144] width 26 height 9
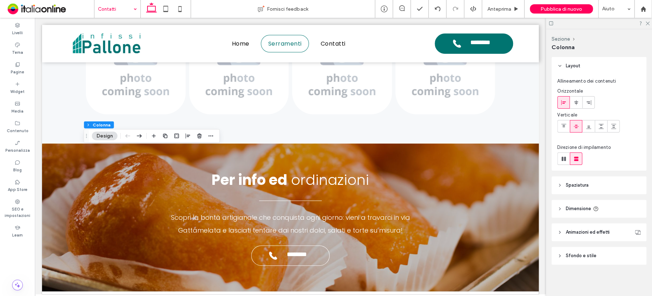
click at [581, 253] on span "Sfondo e stile" at bounding box center [580, 255] width 31 height 7
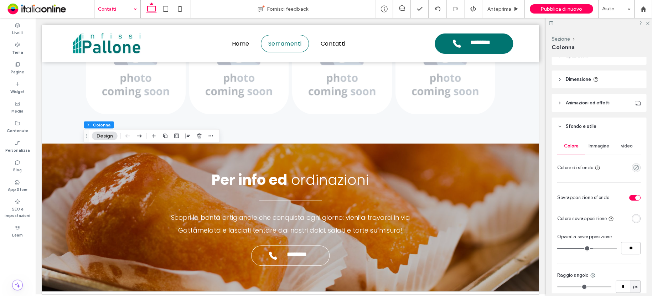
scroll to position [142, 0]
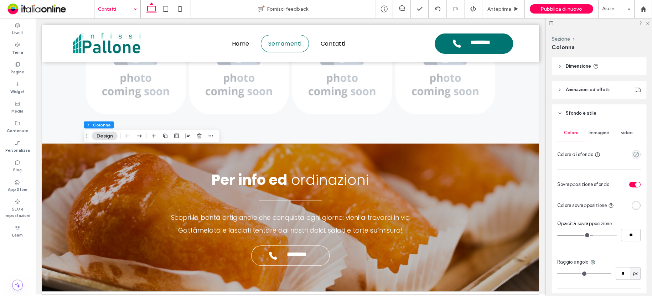
click at [601, 134] on span "Immagine" at bounding box center [598, 133] width 21 height 6
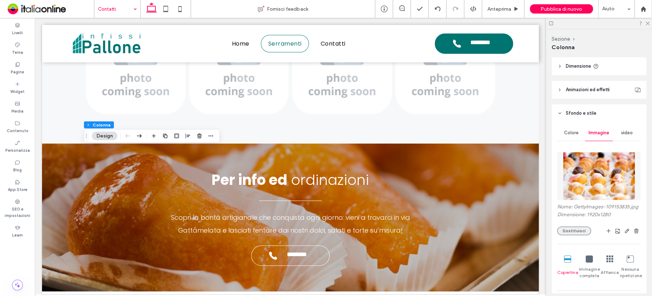
click at [574, 235] on button "Sostituisci" at bounding box center [574, 230] width 34 height 9
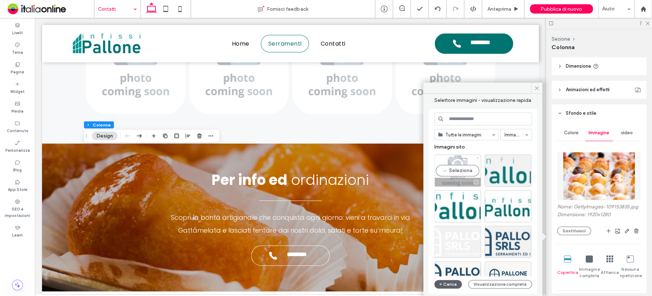
click at [457, 171] on div "Seleziona" at bounding box center [457, 171] width 47 height 32
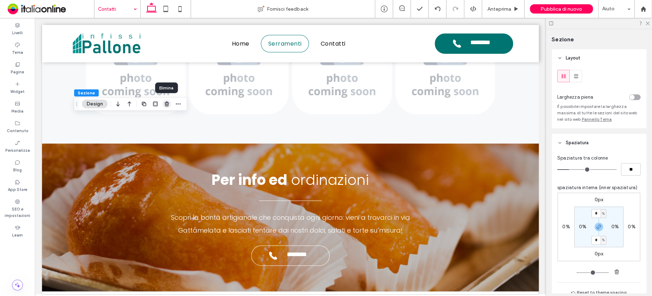
click at [167, 104] on use "button" at bounding box center [166, 103] width 4 height 5
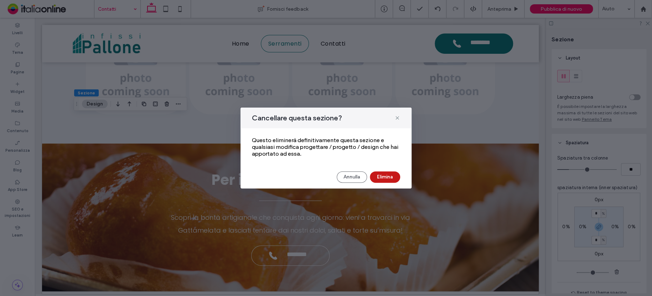
click at [382, 175] on button "Elimina" at bounding box center [385, 176] width 30 height 11
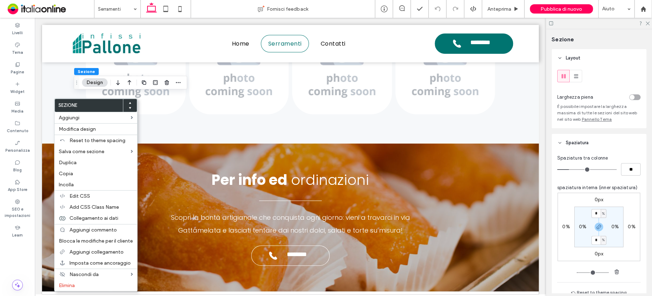
drag, startPoint x: 81, startPoint y: 173, endPoint x: 84, endPoint y: 88, distance: 85.5
click at [81, 173] on label "Copia" at bounding box center [96, 174] width 74 height 6
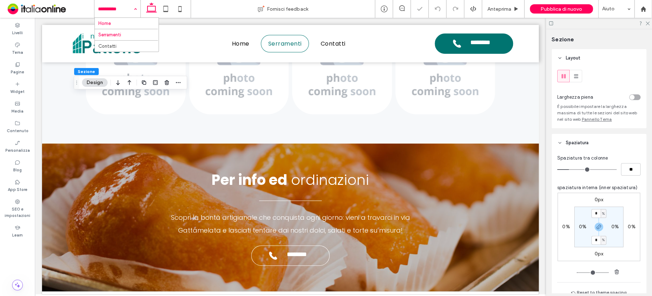
drag, startPoint x: 111, startPoint y: 8, endPoint x: 120, endPoint y: 26, distance: 19.4
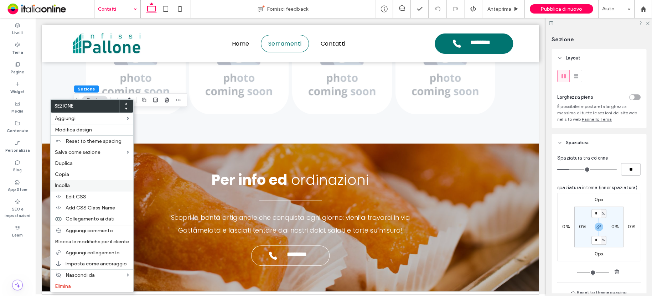
click at [74, 183] on label "Incolla" at bounding box center [92, 185] width 74 height 6
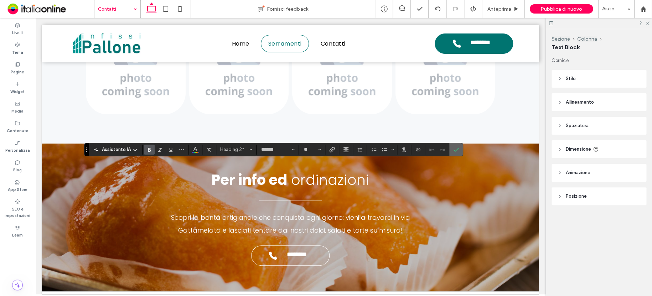
click at [454, 149] on icon "Conferma" at bounding box center [456, 150] width 6 height 6
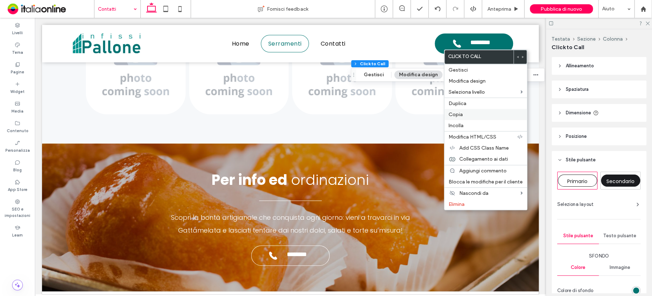
drag, startPoint x: 462, startPoint y: 115, endPoint x: 456, endPoint y: 115, distance: 6.4
click at [462, 115] on label "Copia" at bounding box center [485, 114] width 74 height 6
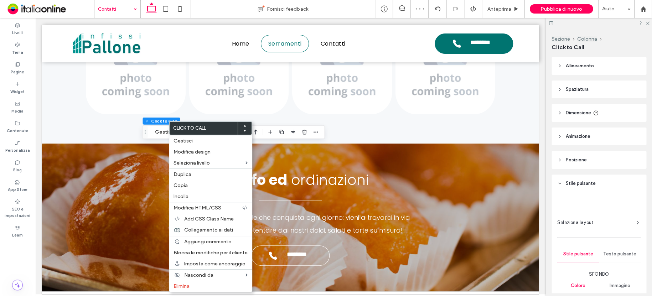
type input "**"
type input "*"
type input "***"
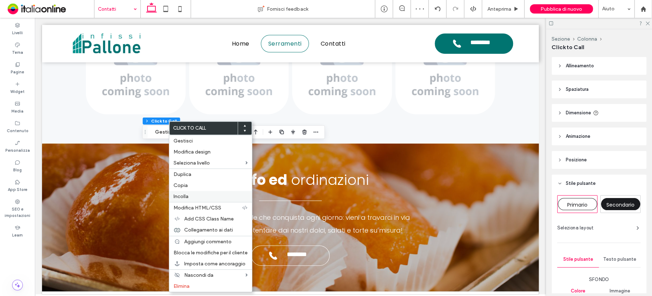
click at [198, 194] on label "Incolla" at bounding box center [210, 196] width 74 height 6
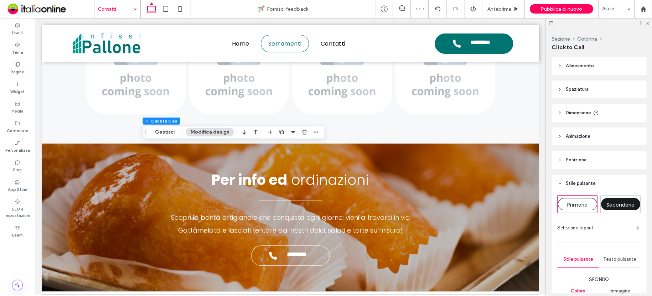
type input "*"
type input "**"
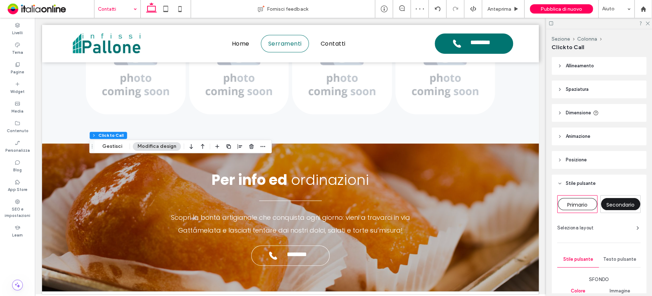
type input "**"
type input "*"
type input "***"
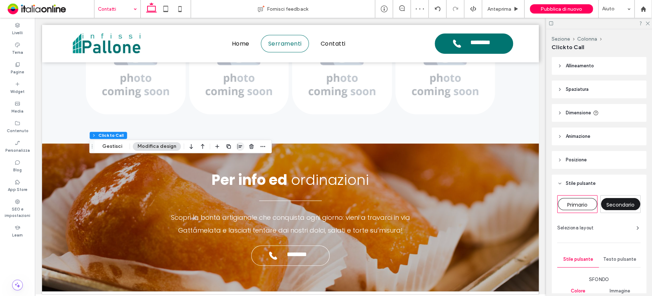
click at [237, 146] on icon "button" at bounding box center [240, 146] width 6 height 6
click at [231, 159] on use "center" at bounding box center [233, 160] width 4 height 5
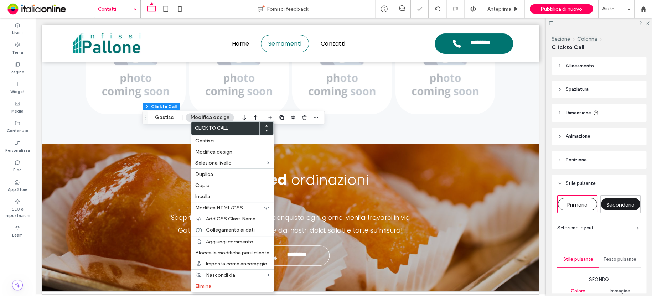
type input "**"
type input "*"
type input "***"
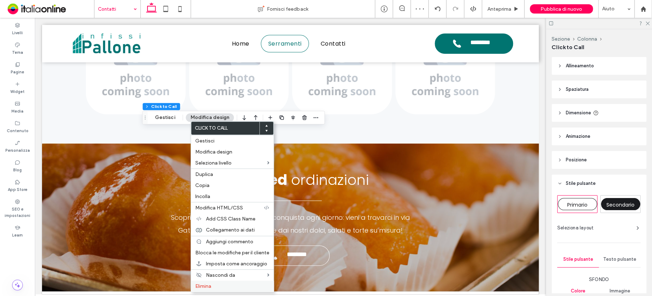
click at [209, 284] on span "Elimina" at bounding box center [203, 286] width 16 height 6
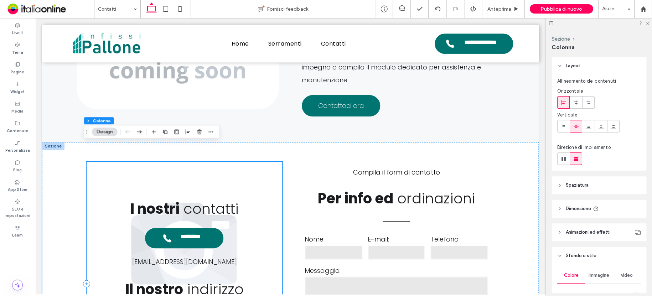
scroll to position [455, 0]
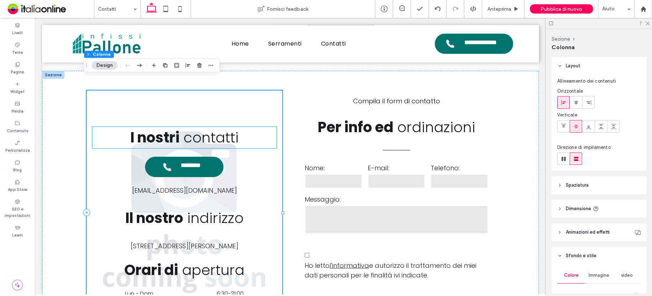
drag, startPoint x: 228, startPoint y: 126, endPoint x: 248, endPoint y: 126, distance: 19.9
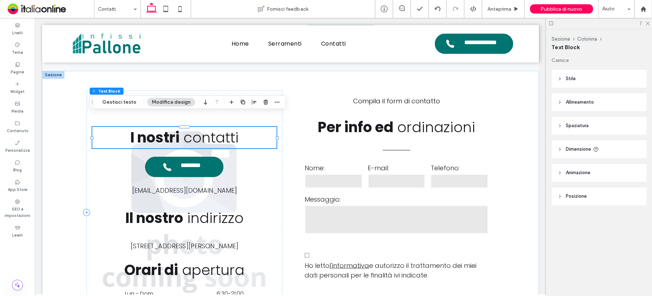
click at [248, 127] on h2 "I nostri contatti" at bounding box center [184, 137] width 184 height 21
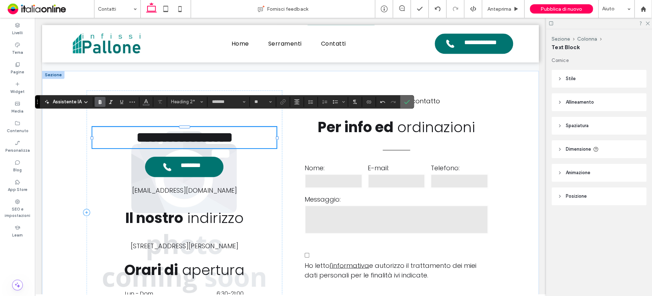
click at [404, 101] on icon "Conferma" at bounding box center [407, 102] width 6 height 6
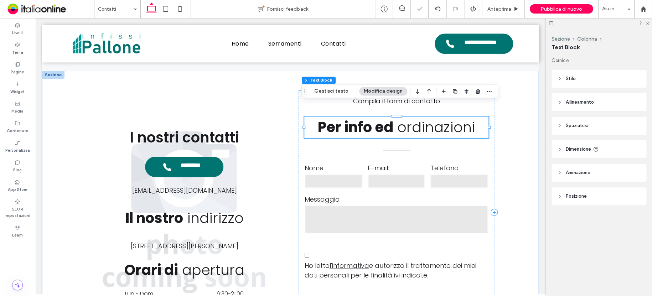
click at [444, 117] on span "ordinazioni" at bounding box center [436, 127] width 78 height 20
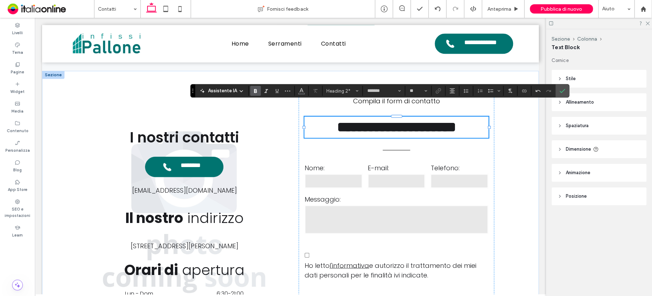
drag, startPoint x: 559, startPoint y: 90, endPoint x: 555, endPoint y: 88, distance: 4.3
click at [560, 90] on icon "Conferma" at bounding box center [562, 91] width 6 height 6
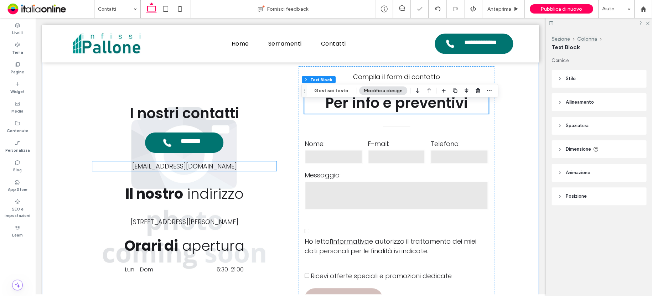
scroll to position [491, 0]
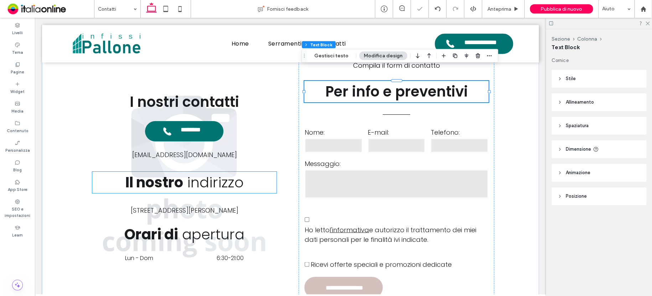
drag, startPoint x: 186, startPoint y: 178, endPoint x: 192, endPoint y: 175, distance: 7.2
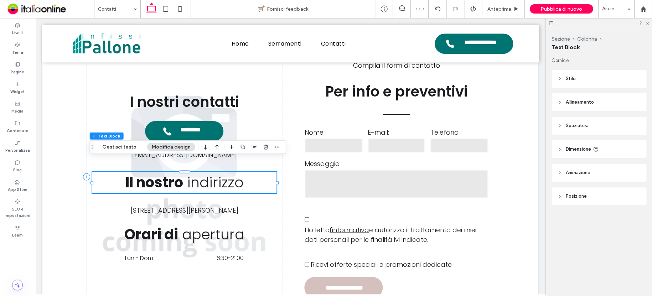
click at [237, 174] on span "indirizzo" at bounding box center [215, 182] width 57 height 20
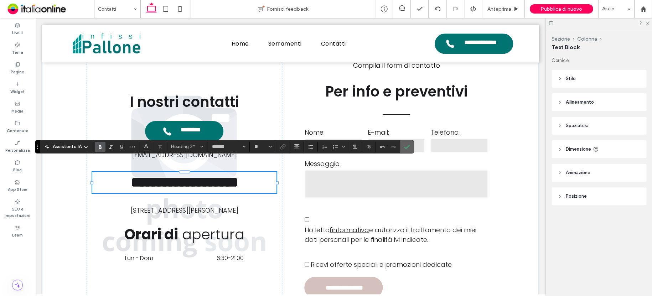
click at [402, 148] on label "Conferma" at bounding box center [406, 146] width 11 height 13
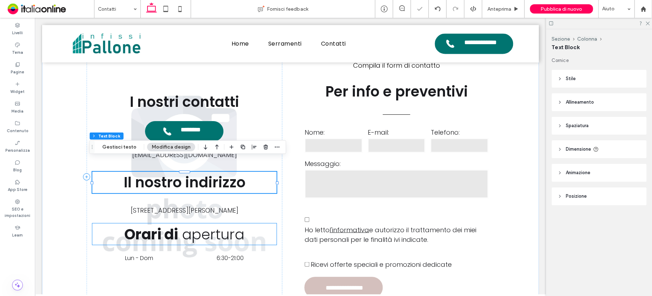
click at [216, 227] on span "apertura" at bounding box center [213, 234] width 62 height 20
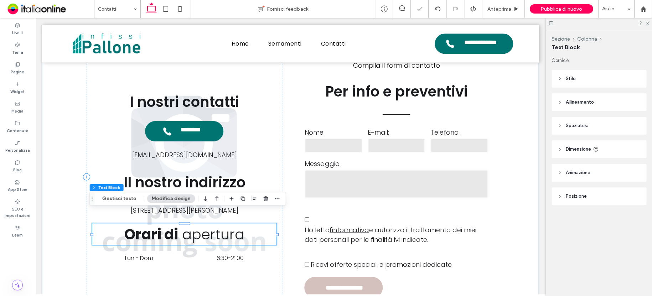
click at [245, 225] on h2 "Orari di apertura" at bounding box center [184, 233] width 184 height 21
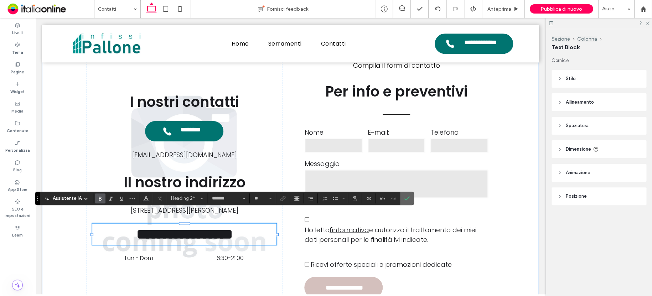
click at [404, 197] on icon "Conferma" at bounding box center [407, 198] width 6 height 6
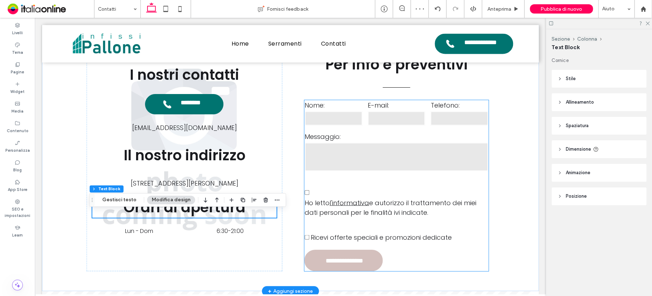
scroll to position [455, 0]
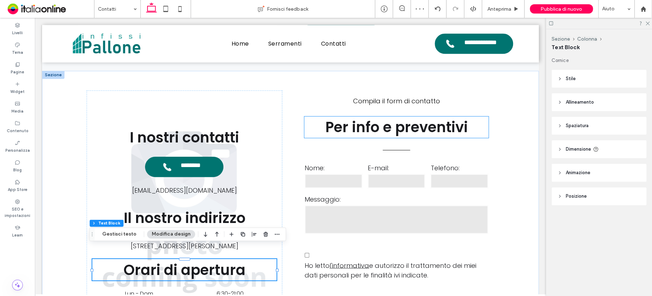
drag, startPoint x: 446, startPoint y: 116, endPoint x: 466, endPoint y: 116, distance: 19.9
click at [446, 116] on h2 "Per info e preventivi ﻿" at bounding box center [396, 126] width 184 height 21
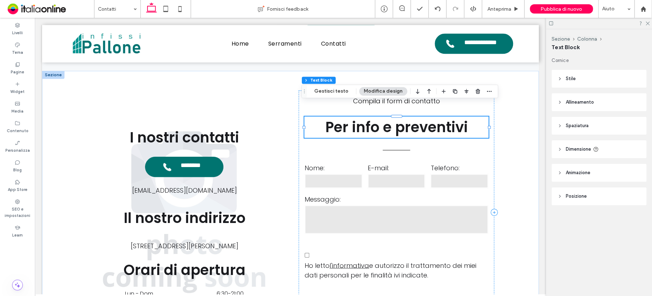
click at [472, 116] on h2 "Per info e preventivi ﻿" at bounding box center [396, 126] width 184 height 21
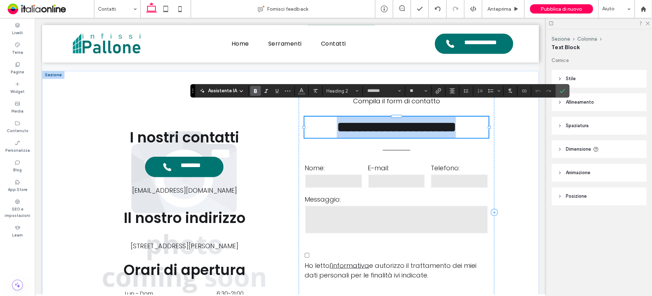
drag, startPoint x: 470, startPoint y: 111, endPoint x: 280, endPoint y: 117, distance: 190.6
click at [279, 117] on div "**********" at bounding box center [290, 212] width 427 height 283
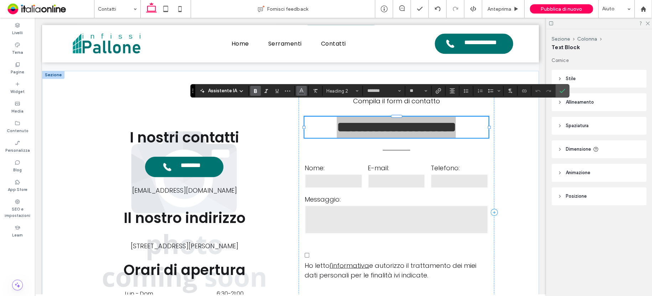
click at [300, 90] on icon "Colore" at bounding box center [301, 90] width 6 height 6
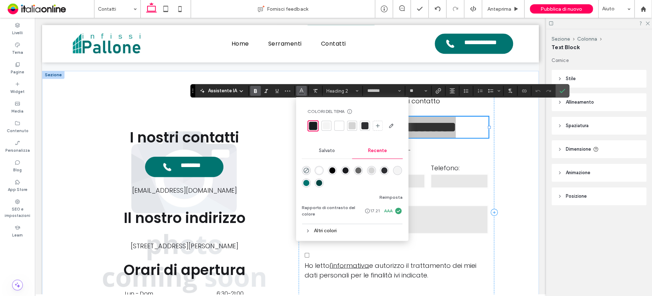
click at [306, 182] on div "rgba(0, 116, 112, 1)" at bounding box center [306, 183] width 6 height 6
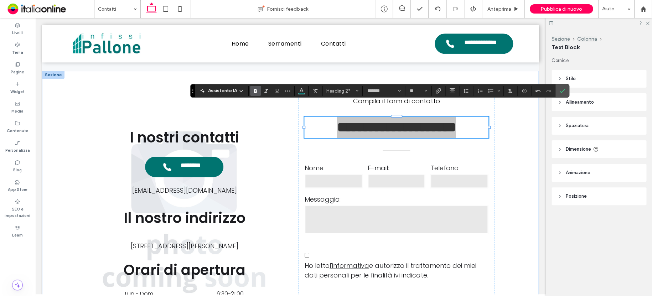
drag, startPoint x: 562, startPoint y: 88, endPoint x: 551, endPoint y: 85, distance: 11.4
click at [562, 88] on icon "Conferma" at bounding box center [562, 91] width 6 height 6
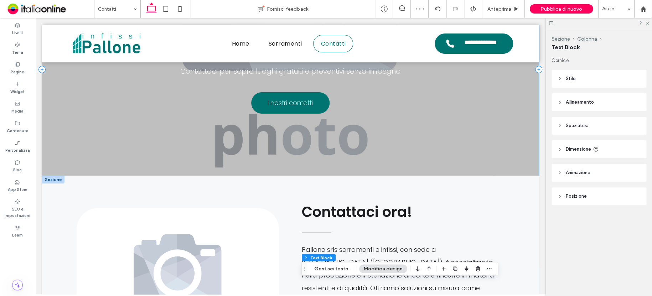
scroll to position [0, 0]
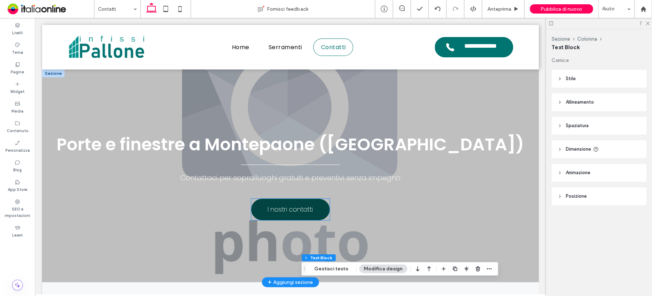
click at [292, 209] on span "I nostri contatti" at bounding box center [289, 209] width 45 height 17
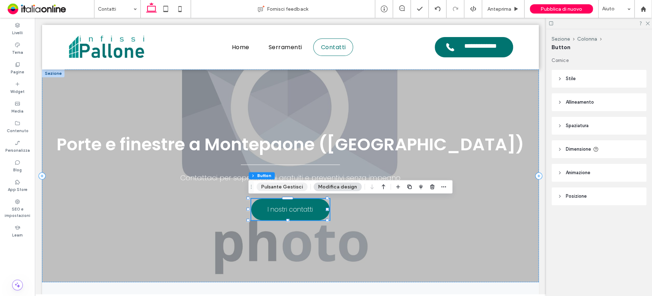
click at [292, 186] on button "Pulsante Gestisci" at bounding box center [281, 186] width 51 height 9
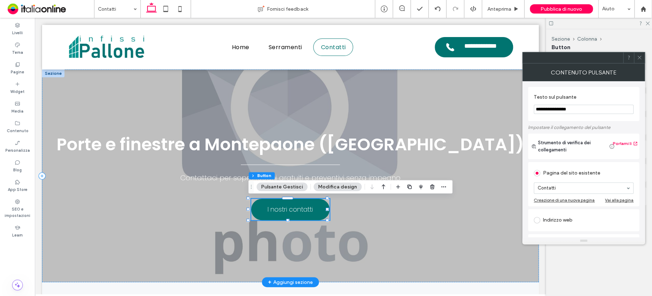
drag, startPoint x: 616, startPoint y: 124, endPoint x: 508, endPoint y: 106, distance: 109.0
type input "*"
type input "**********"
click at [638, 53] on span at bounding box center [638, 57] width 5 height 11
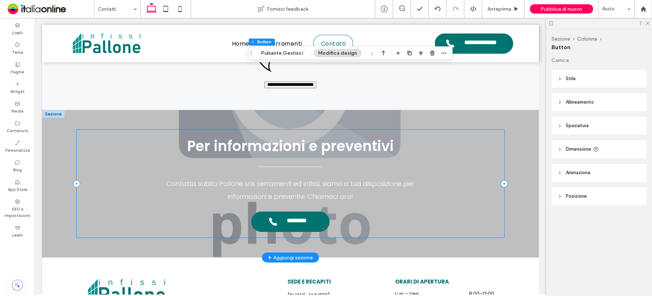
scroll to position [1081, 0]
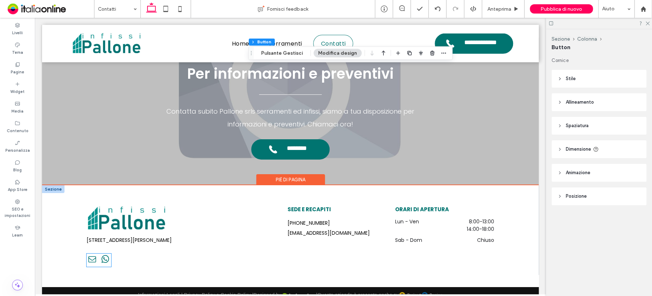
click at [93, 254] on span "email" at bounding box center [92, 259] width 11 height 11
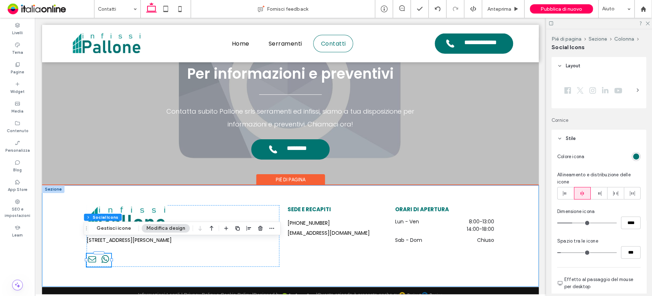
click at [53, 201] on div "Via Alessandro Manzoni, 31 - 88060 Montepaone (CZ) SEDE E RECAPITI +39 338 7517…" at bounding box center [290, 235] width 496 height 101
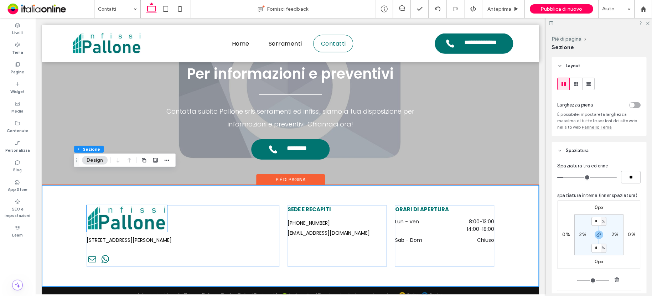
click at [106, 217] on img at bounding box center [127, 218] width 80 height 27
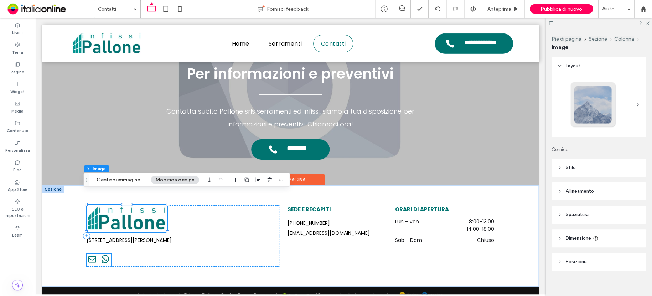
click at [92, 254] on span "email" at bounding box center [92, 259] width 11 height 11
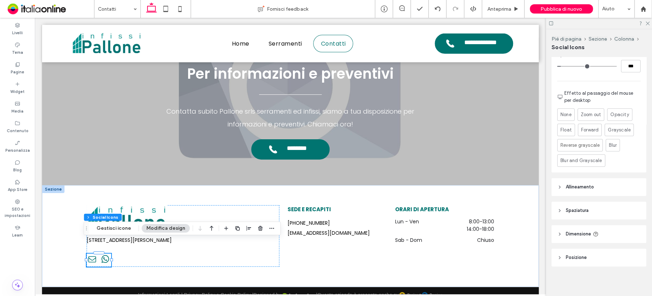
scroll to position [187, 0]
click at [582, 206] on span "Spaziatura" at bounding box center [576, 209] width 23 height 7
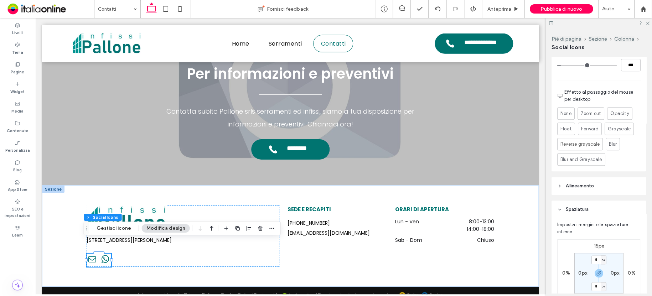
click at [600, 245] on label "15px" at bounding box center [599, 246] width 10 height 6
type input "**"
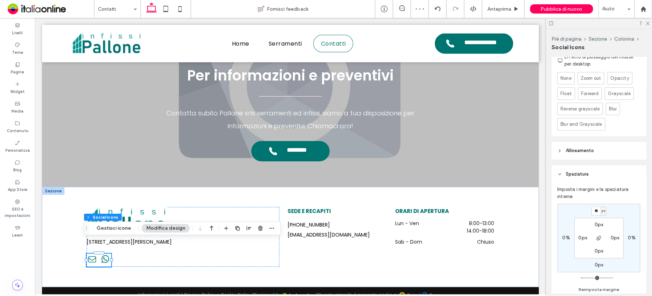
scroll to position [223, 0]
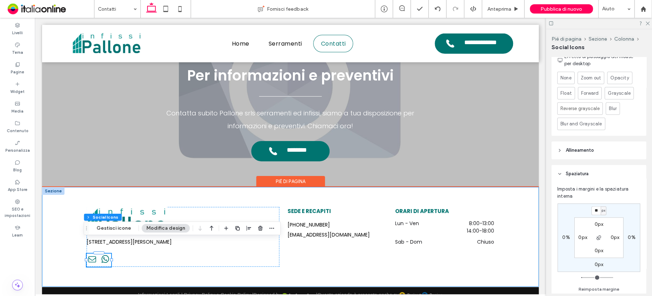
click at [93, 187] on div "Via Alessandro Manzoni, 31 - 88060 Montepaone (CZ) SEDE E RECAPITI +39 338 7517…" at bounding box center [290, 237] width 427 height 100
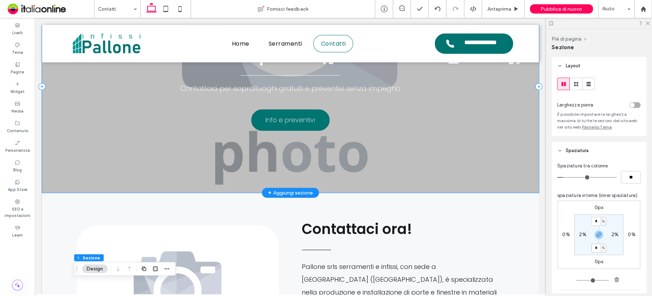
scroll to position [0, 0]
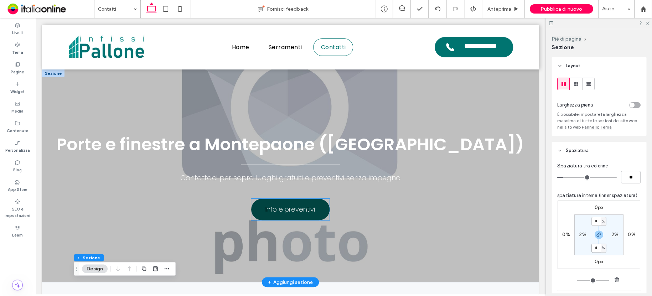
click at [291, 213] on span "Info e preventivi" at bounding box center [289, 209] width 49 height 17
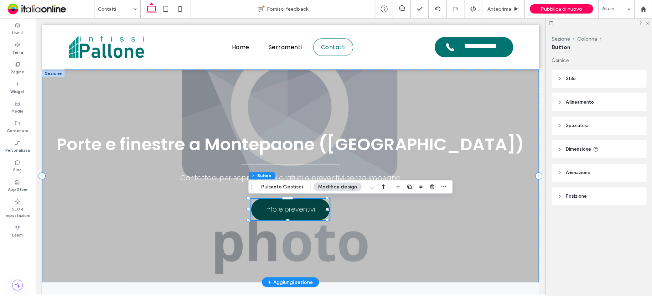
click at [303, 212] on span "Info e preventivi" at bounding box center [289, 209] width 49 height 17
type input "*"
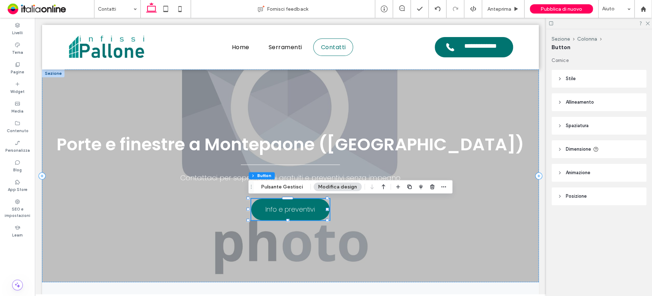
drag, startPoint x: 256, startPoint y: 178, endPoint x: 283, endPoint y: 192, distance: 30.9
click at [283, 192] on div "Sezione Colonna Button Pulsante Gestisci Modifica design" at bounding box center [350, 187] width 204 height 14
click at [282, 186] on button "Pulsante Gestisci" at bounding box center [281, 186] width 51 height 9
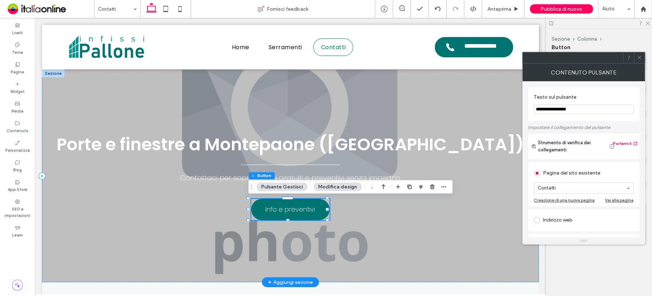
drag, startPoint x: 630, startPoint y: 129, endPoint x: 493, endPoint y: 110, distance: 137.7
type input "**********"
click at [642, 53] on div at bounding box center [638, 57] width 11 height 11
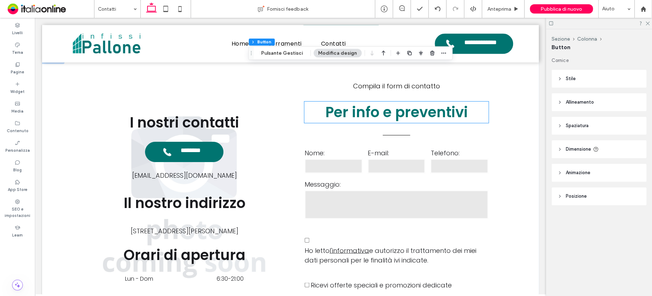
scroll to position [491, 0]
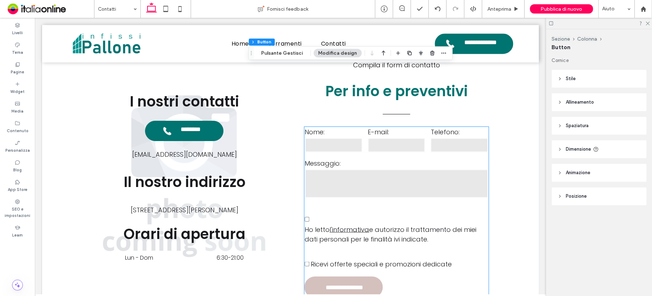
click at [378, 169] on textarea at bounding box center [395, 183] width 183 height 28
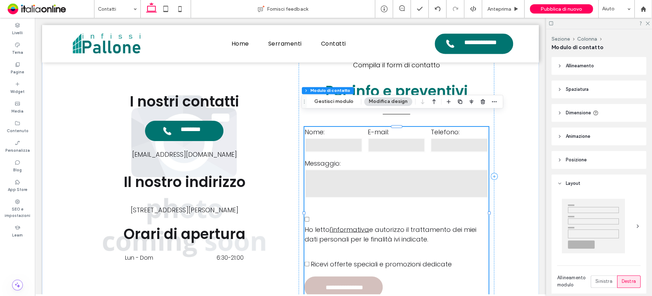
type input "*"
type input "***"
type input "**"
type input "*"
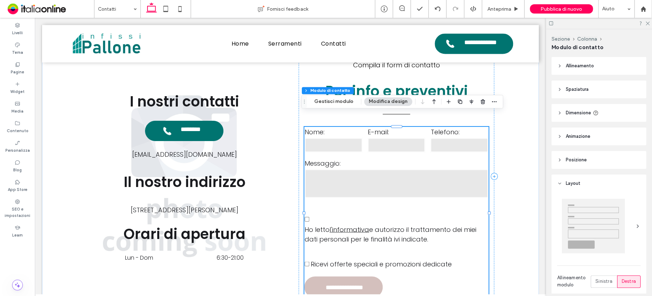
type input "***"
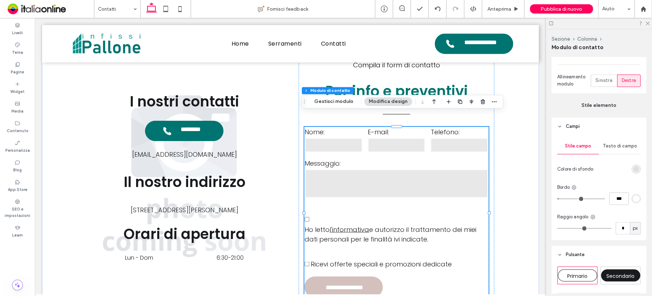
scroll to position [214, 0]
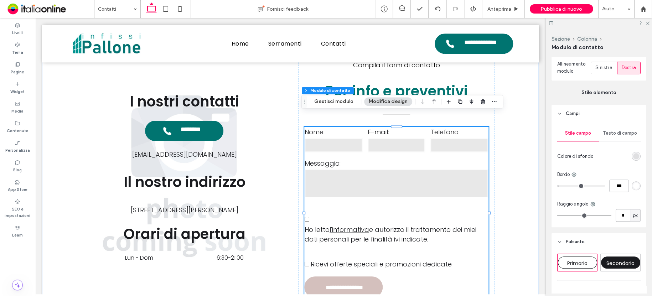
click at [624, 210] on input "*" at bounding box center [622, 215] width 14 height 12
type input "**"
type input "*"
type input "**"
type input "***"
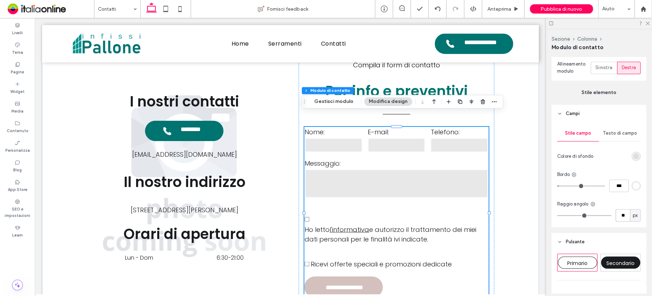
type input "**"
type input "*"
type input "***"
type input "**"
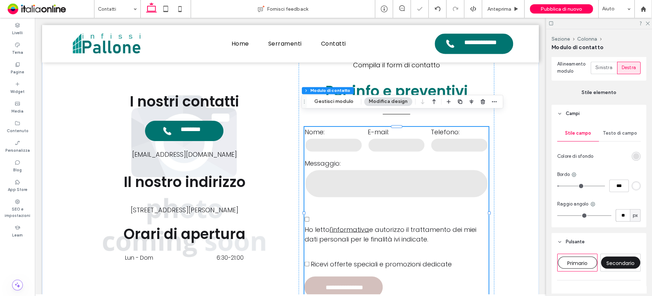
type input "*"
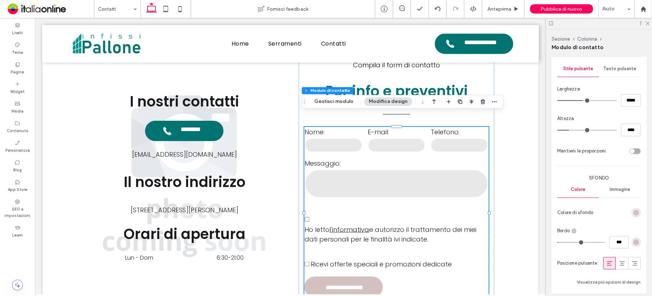
scroll to position [478, 0]
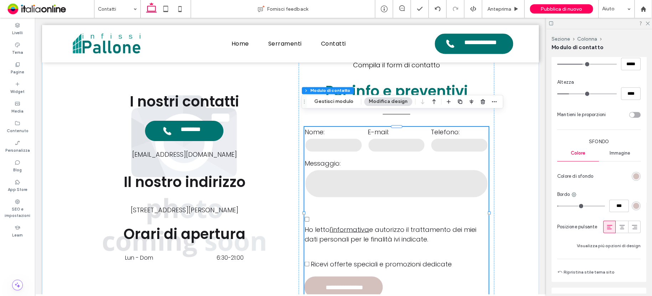
click at [633, 177] on div "rgb(212, 192, 189)" at bounding box center [636, 176] width 6 height 6
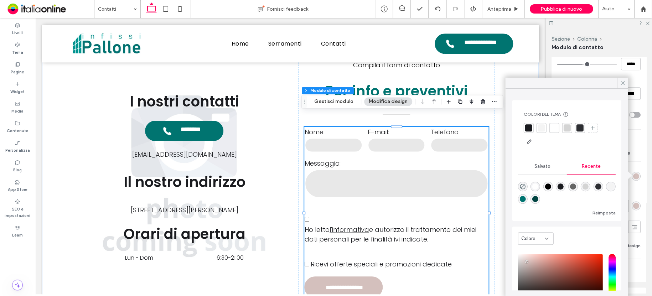
click at [525, 198] on div "rgba(0, 116, 112, 1)" at bounding box center [522, 199] width 6 height 6
type input "*"
type input "***"
type input "**"
type input "*"
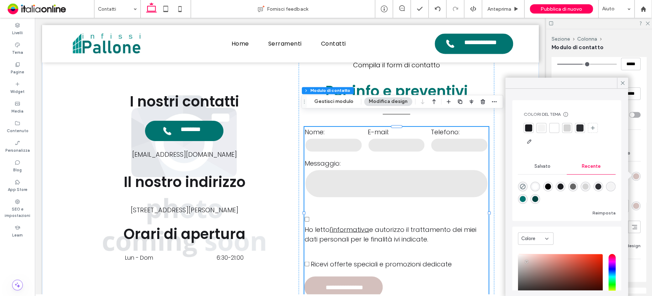
type input "*******"
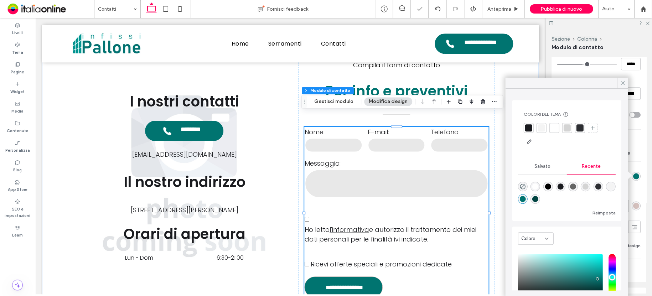
type input "*"
type input "***"
type input "**"
type input "*"
click at [620, 84] on div at bounding box center [621, 83] width 11 height 11
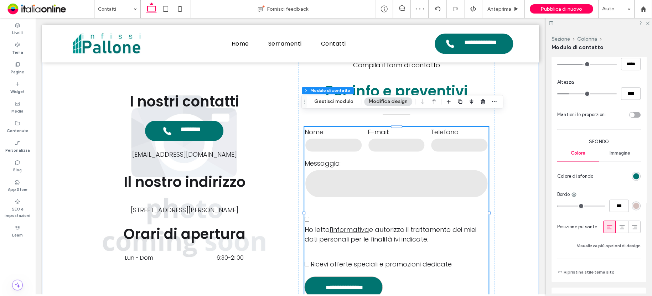
click at [633, 203] on div "rgb(212, 192, 189)" at bounding box center [636, 206] width 6 height 6
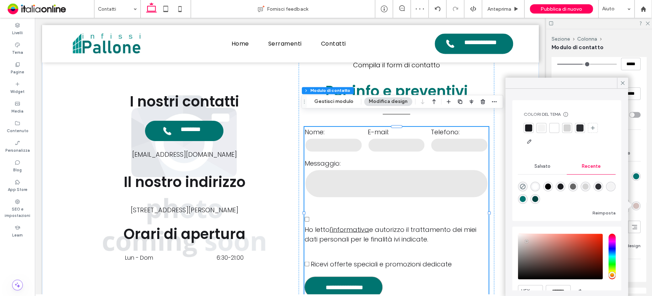
drag, startPoint x: 534, startPoint y: 197, endPoint x: 553, endPoint y: 184, distance: 22.8
click at [525, 197] on div "rgba(0, 116, 112, 1)" at bounding box center [522, 199] width 6 height 6
type input "*"
type input "***"
type input "**"
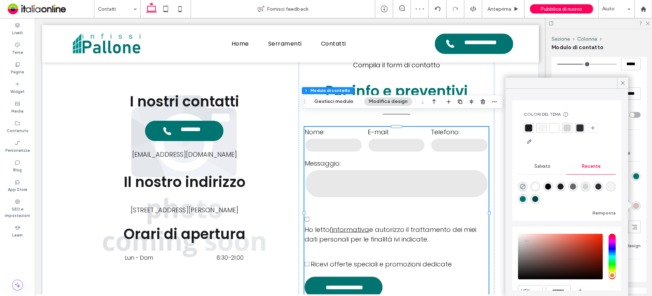
type input "*"
type input "*******"
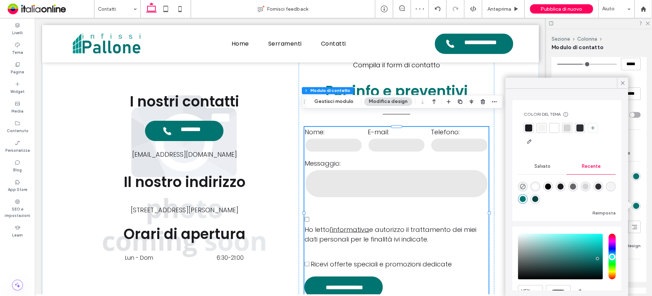
type input "*"
type input "***"
type input "**"
type input "*"
drag, startPoint x: 620, startPoint y: 82, endPoint x: 617, endPoint y: 134, distance: 52.1
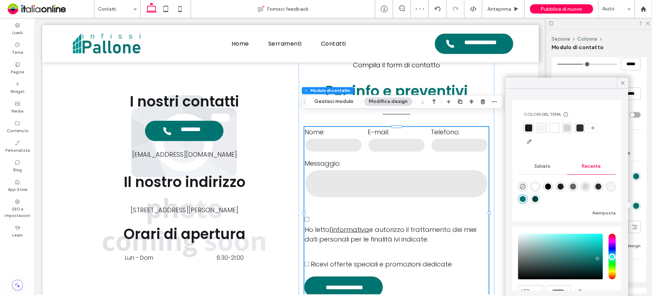
click at [620, 82] on icon at bounding box center [622, 83] width 6 height 6
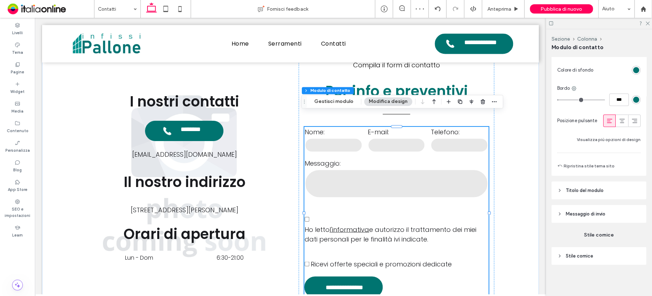
scroll to position [585, 0]
click at [615, 141] on button "Visualizza più opzioni di design" at bounding box center [608, 139] width 64 height 9
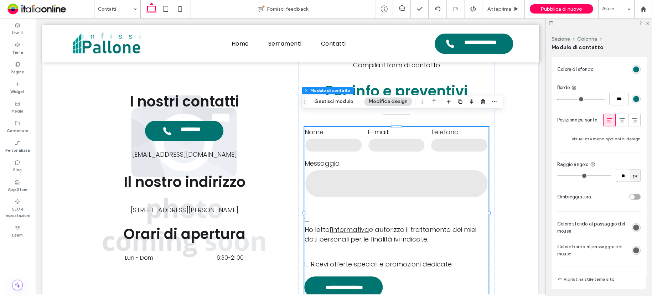
click at [633, 227] on div "rgb(102, 102, 102)" at bounding box center [636, 227] width 6 height 6
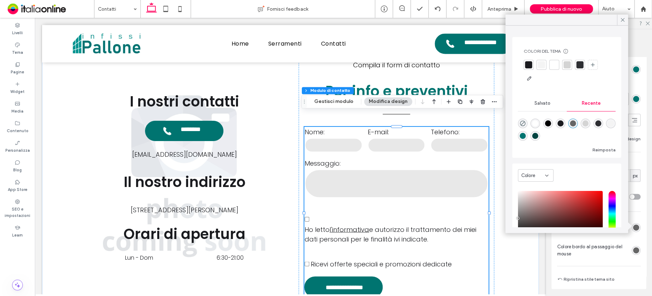
click at [538, 137] on div "rgba(1, 68, 65, 1)" at bounding box center [535, 136] width 6 height 6
type input "*"
type input "***"
type input "**"
type input "*"
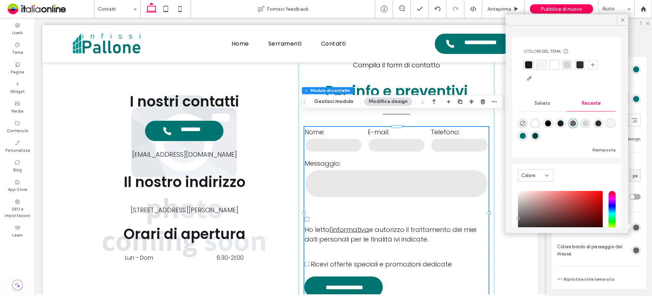
type input "*******"
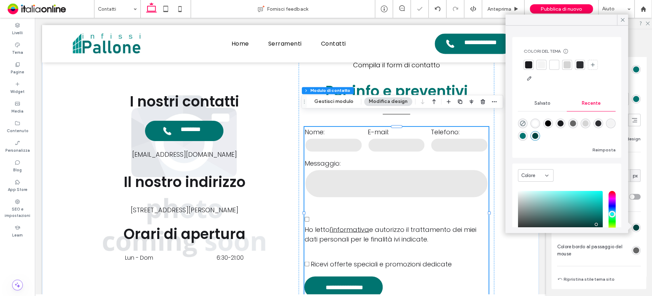
type input "*"
type input "***"
type input "**"
type input "*"
drag, startPoint x: 624, startPoint y: 21, endPoint x: 641, endPoint y: 137, distance: 116.5
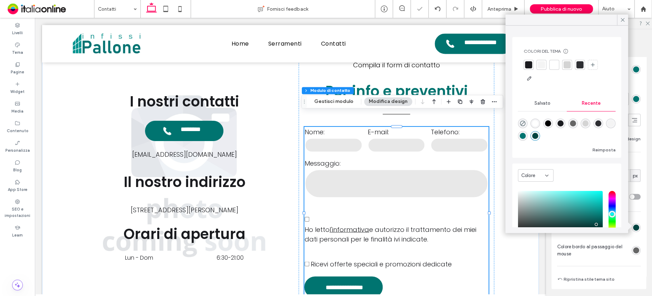
click at [624, 21] on icon at bounding box center [622, 20] width 6 height 6
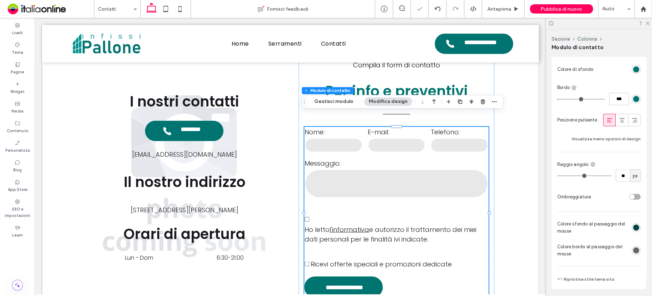
click at [634, 249] on div "rgb(102, 102, 102)" at bounding box center [636, 250] width 6 height 6
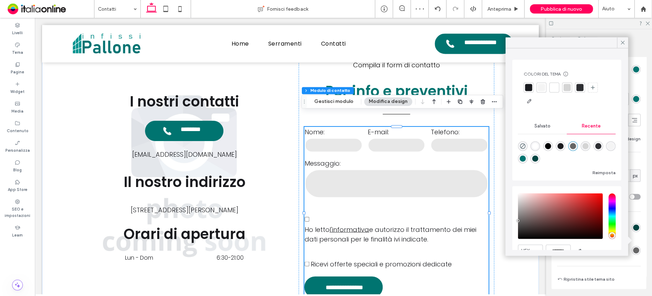
drag, startPoint x: 549, startPoint y: 156, endPoint x: 569, endPoint y: 149, distance: 20.6
click at [538, 156] on div "rgba(1, 68, 65, 1)" at bounding box center [535, 159] width 6 height 6
type input "*"
type input "***"
type input "**"
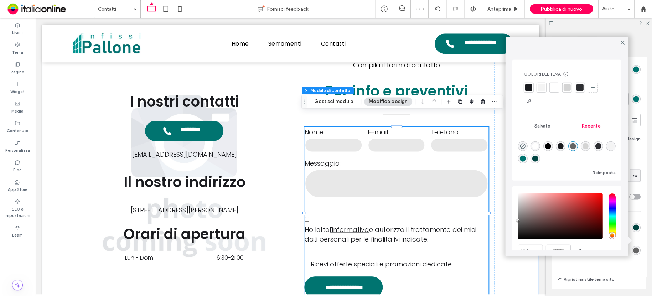
type input "*"
type input "*******"
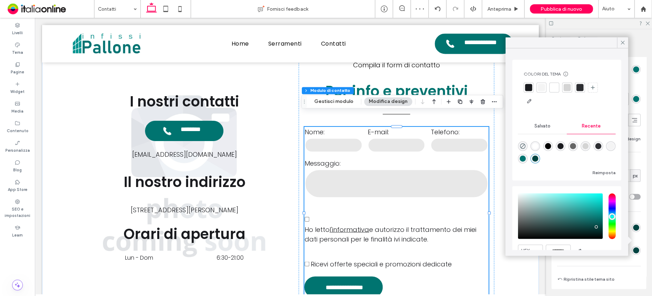
type input "*"
type input "***"
type input "**"
type input "*"
click at [622, 44] on icon at bounding box center [622, 43] width 6 height 6
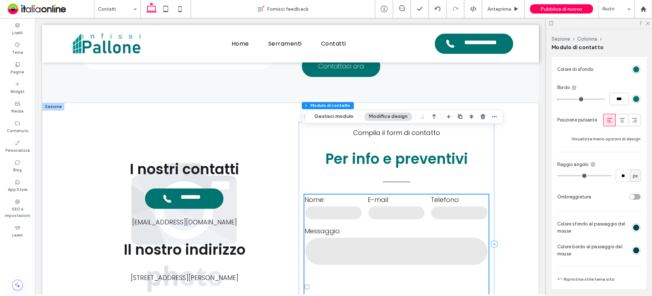
scroll to position [491, 0]
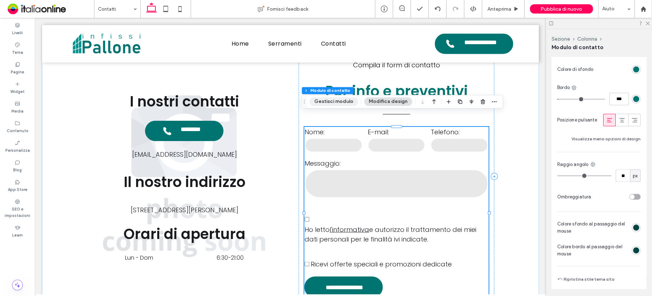
click at [340, 101] on button "Gestisci modulo" at bounding box center [333, 101] width 48 height 9
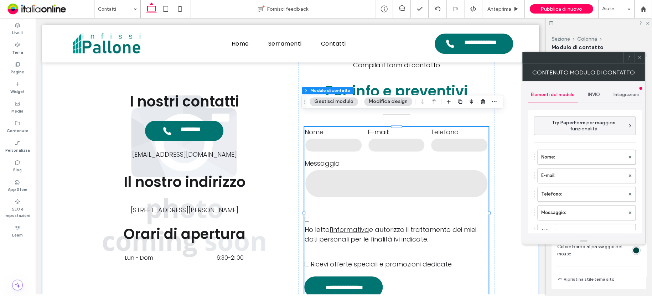
click at [592, 94] on span "INVIO" at bounding box center [593, 95] width 12 height 6
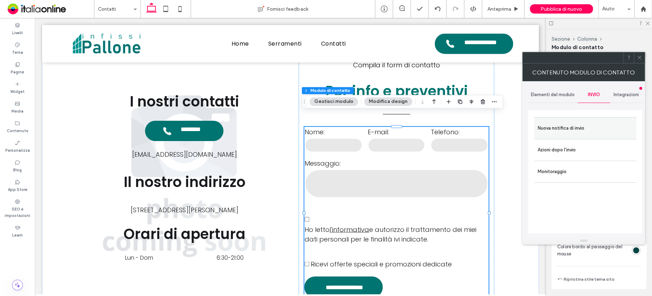
click at [587, 127] on label "Nuova notifica di invio" at bounding box center [584, 128] width 95 height 14
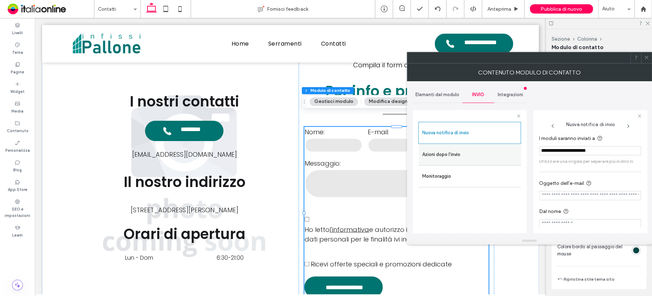
drag, startPoint x: 630, startPoint y: 152, endPoint x: 505, endPoint y: 146, distance: 125.1
click at [506, 146] on div "**********" at bounding box center [469, 170] width 114 height 132
paste input "I moduli saranno inviati a"
type input "**********"
click at [647, 54] on span at bounding box center [645, 57] width 5 height 11
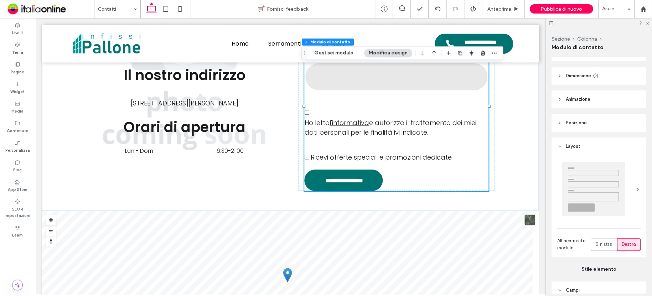
scroll to position [15, 0]
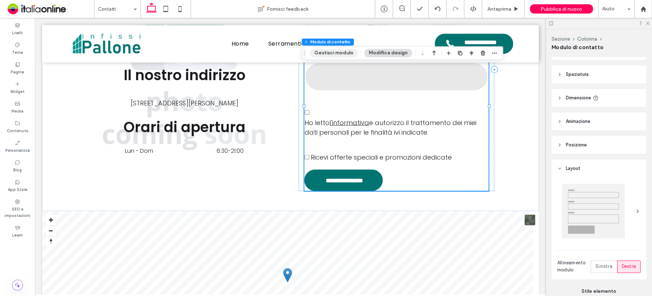
click at [343, 54] on button "Gestisci modulo" at bounding box center [333, 53] width 48 height 9
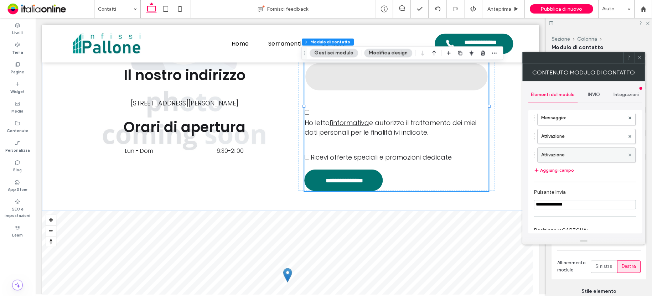
scroll to position [94, 0]
click at [628, 155] on icon at bounding box center [629, 155] width 3 height 3
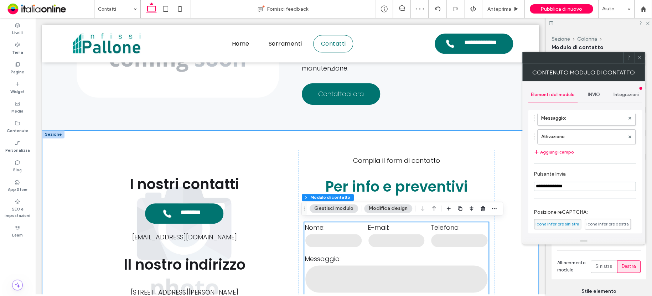
scroll to position [385, 0]
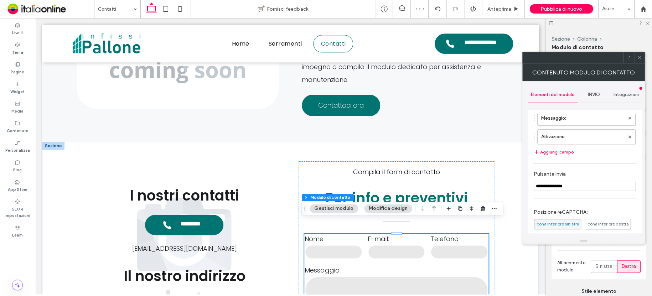
click at [641, 56] on icon at bounding box center [638, 57] width 5 height 5
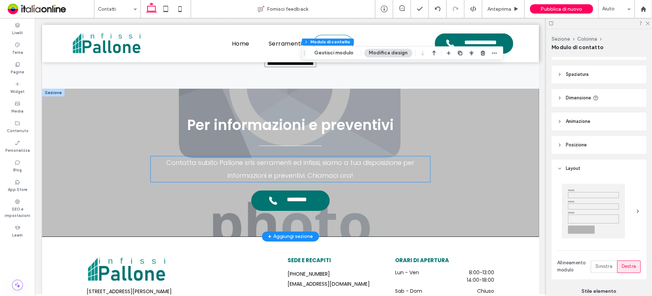
scroll to position [1054, 0]
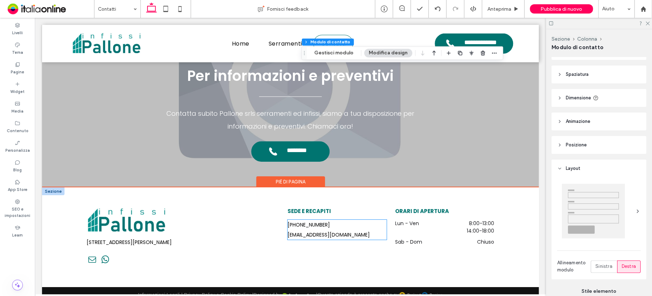
drag, startPoint x: 348, startPoint y: 223, endPoint x: 352, endPoint y: 224, distance: 4.8
click at [348, 231] on span "[EMAIL_ADDRESS][DOMAIN_NAME]" at bounding box center [328, 234] width 82 height 7
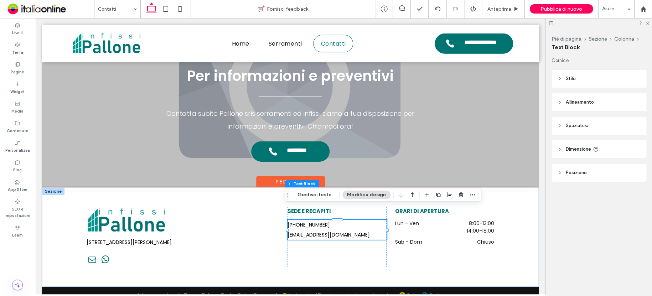
click at [362, 230] on h6 "[EMAIL_ADDRESS][DOMAIN_NAME]" at bounding box center [336, 235] width 99 height 10
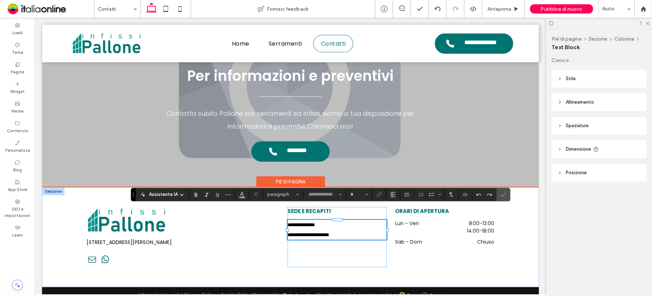
type input "*******"
type input "**"
click at [360, 230] on h6 "**********" at bounding box center [336, 235] width 99 height 10
drag, startPoint x: 351, startPoint y: 220, endPoint x: 285, endPoint y: 219, distance: 66.2
click at [287, 230] on h6 "**********" at bounding box center [336, 235] width 99 height 10
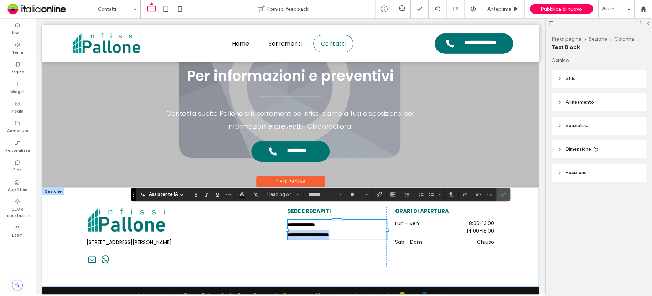
copy span "**********"
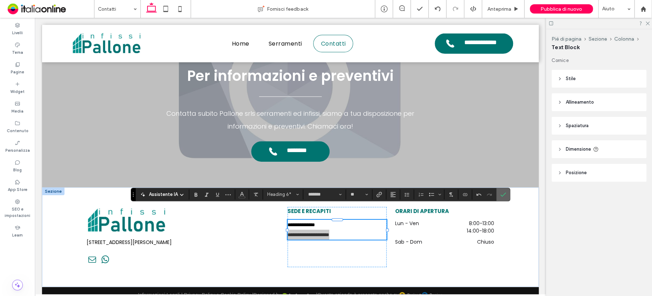
click at [502, 192] on icon "Conferma" at bounding box center [503, 195] width 6 height 6
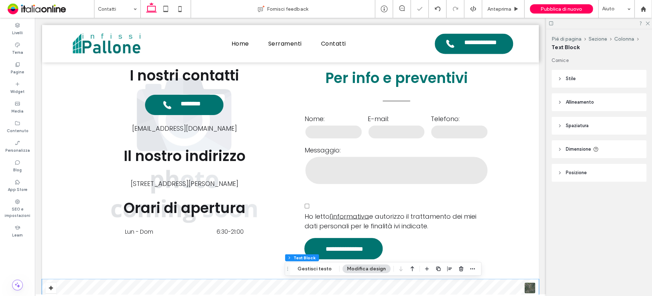
scroll to position [484, 0]
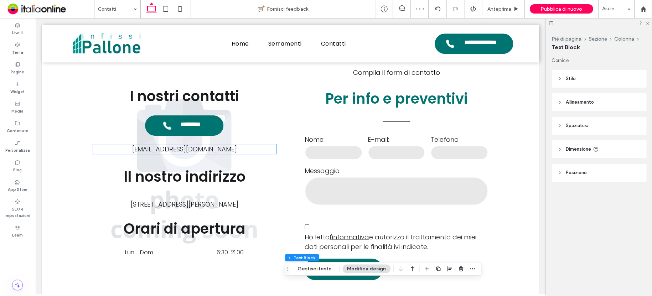
drag, startPoint x: 194, startPoint y: 139, endPoint x: 214, endPoint y: 139, distance: 19.9
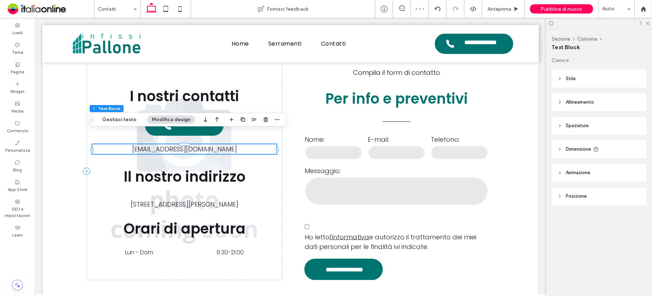
click at [227, 145] on span "manolocarnevale@gmail.com" at bounding box center [184, 149] width 105 height 9
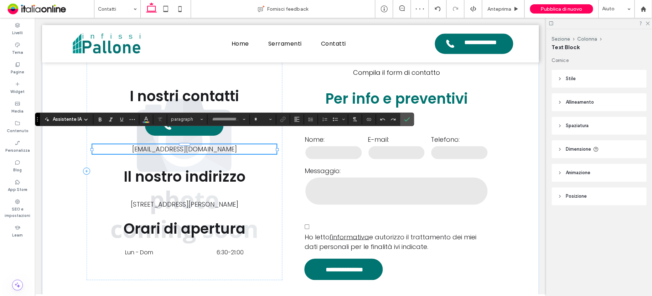
type input "*******"
type input "**"
click at [406, 117] on icon "Conferma" at bounding box center [407, 119] width 6 height 6
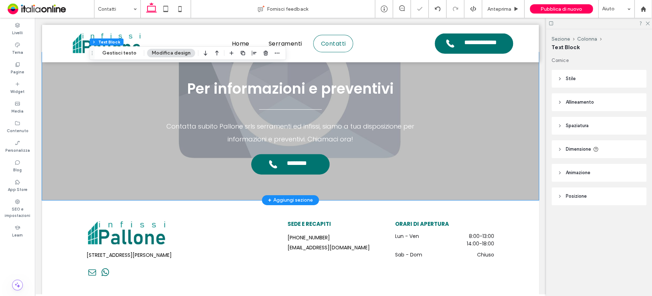
scroll to position [1054, 0]
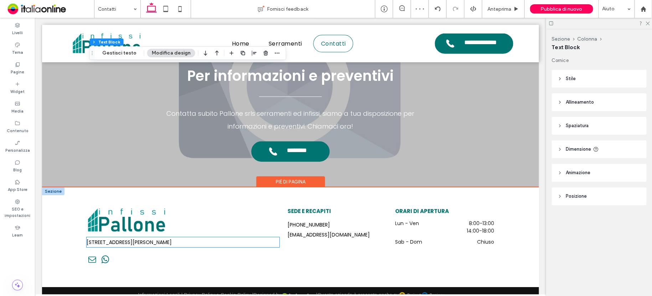
click at [172, 239] on span "[STREET_ADDRESS][PERSON_NAME]" at bounding box center [129, 242] width 85 height 7
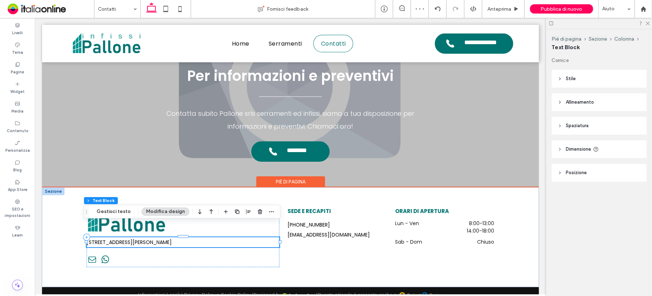
click at [241, 237] on h6 "[STREET_ADDRESS][PERSON_NAME]" at bounding box center [183, 242] width 193 height 10
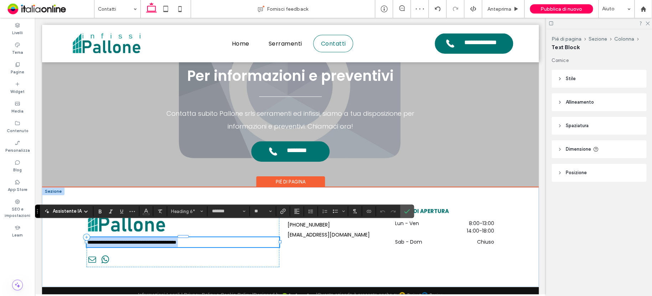
copy span "**********"
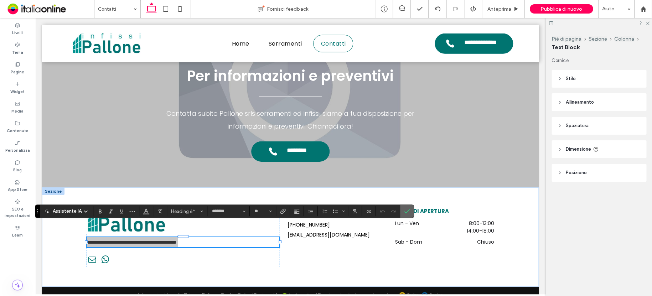
click at [406, 211] on icon "Conferma" at bounding box center [407, 211] width 6 height 6
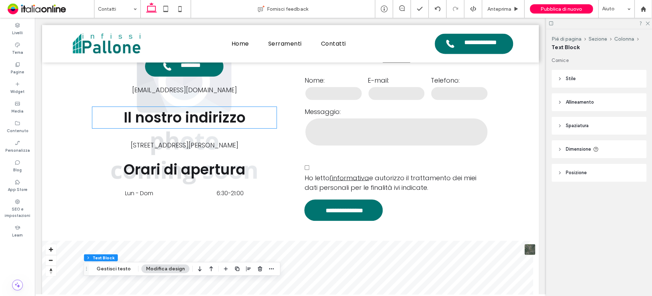
scroll to position [484, 0]
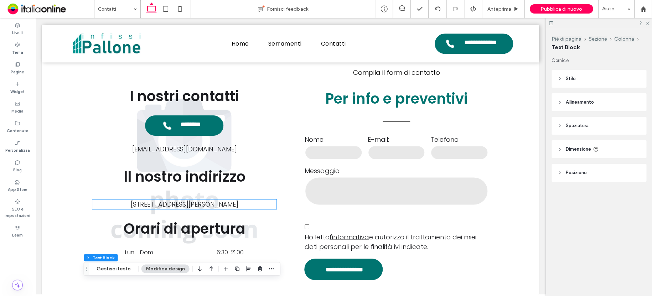
click at [186, 200] on span "Via Erasmo Gattamelata, 99 - 00176 Roma (RM)" at bounding box center [184, 204] width 108 height 9
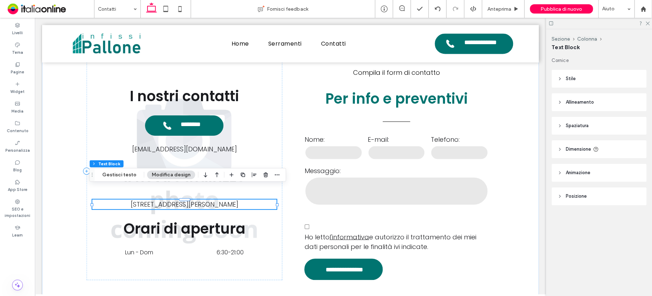
drag, startPoint x: 244, startPoint y: 193, endPoint x: 255, endPoint y: 193, distance: 10.7
click at [265, 199] on p "Via Erasmo Gattamelata, 99 - 00176 Roma (RM)" at bounding box center [184, 204] width 184 height 10
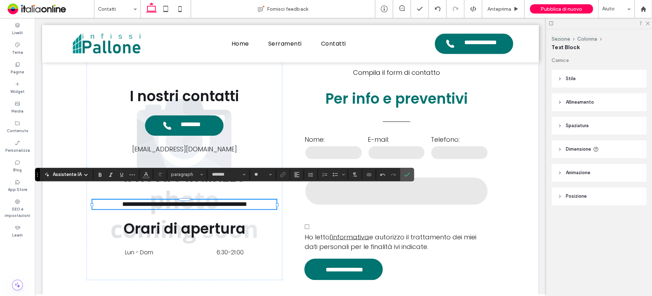
scroll to position [0, 0]
click at [406, 172] on icon "Conferma" at bounding box center [407, 175] width 6 height 6
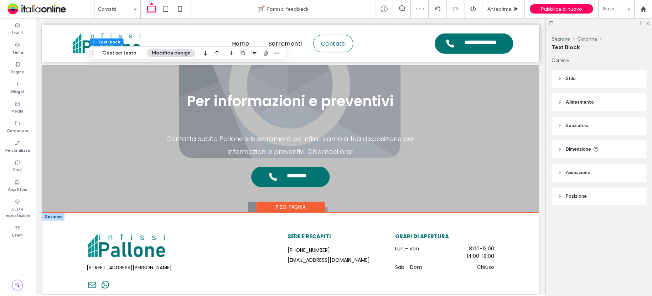
scroll to position [1054, 0]
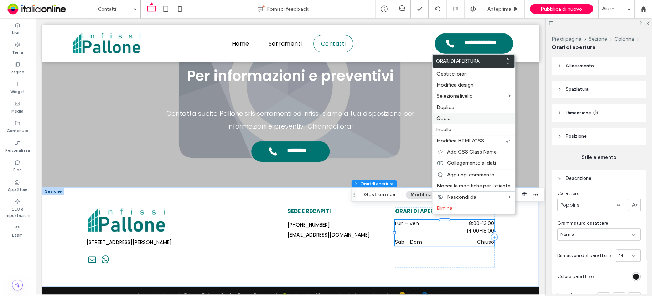
click at [449, 121] on span "Copia" at bounding box center [443, 118] width 14 height 6
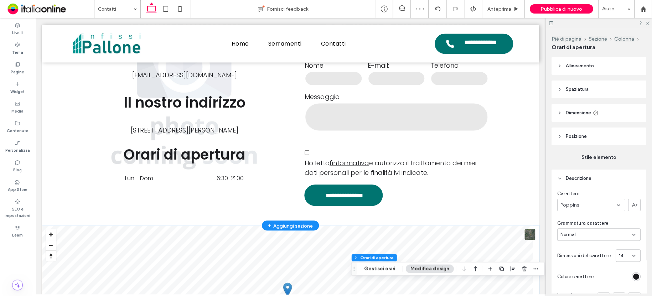
scroll to position [555, 0]
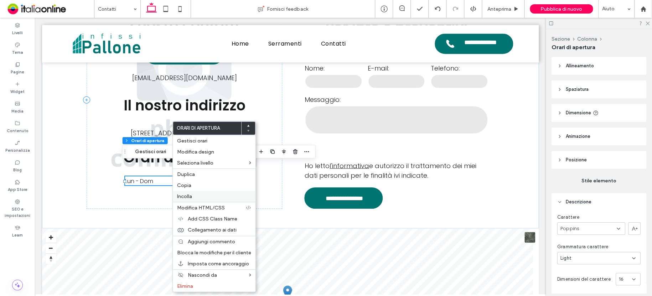
click at [193, 198] on label "Incolla" at bounding box center [214, 196] width 74 height 6
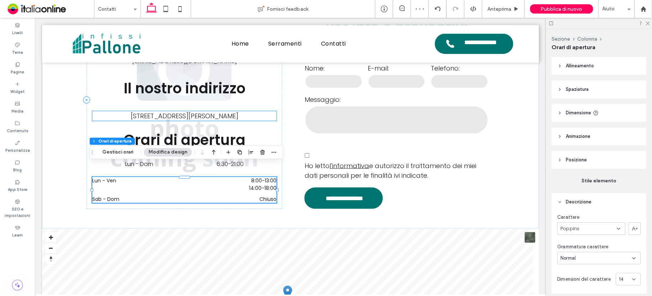
drag, startPoint x: 117, startPoint y: 104, endPoint x: 125, endPoint y: 104, distance: 8.2
click at [130, 111] on span "[STREET_ADDRESS][PERSON_NAME]" at bounding box center [184, 115] width 108 height 9
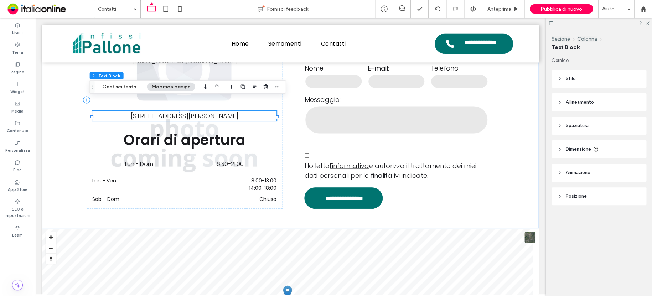
click at [133, 111] on span "[STREET_ADDRESS][PERSON_NAME]" at bounding box center [184, 115] width 108 height 9
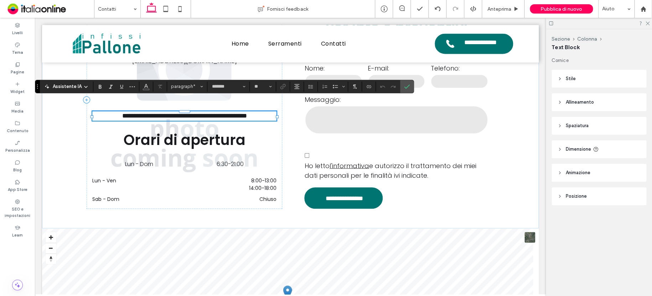
click at [137, 113] on span "**********" at bounding box center [184, 116] width 125 height 6
drag, startPoint x: 96, startPoint y: 101, endPoint x: 280, endPoint y: 100, distance: 183.7
click at [280, 100] on div "**********" at bounding box center [290, 99] width 427 height 257
click at [407, 82] on span "Conferma" at bounding box center [407, 86] width 6 height 12
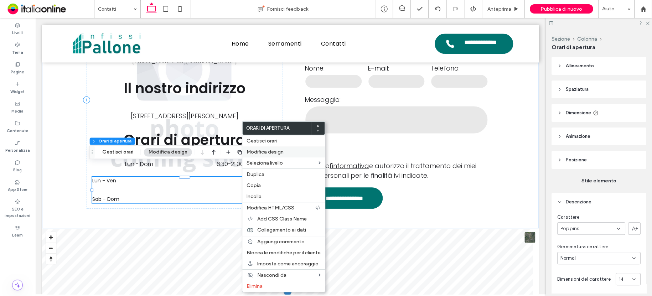
click at [261, 153] on span "Modifica design" at bounding box center [264, 152] width 37 height 6
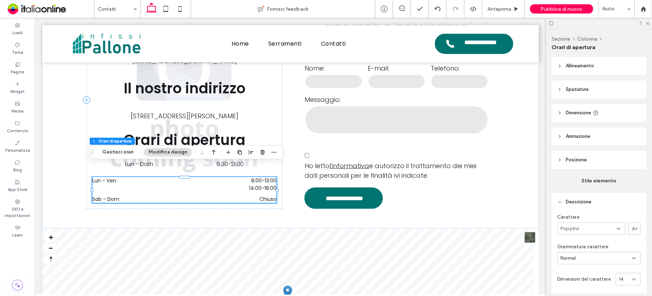
click at [162, 151] on button "Modifica design" at bounding box center [168, 152] width 48 height 9
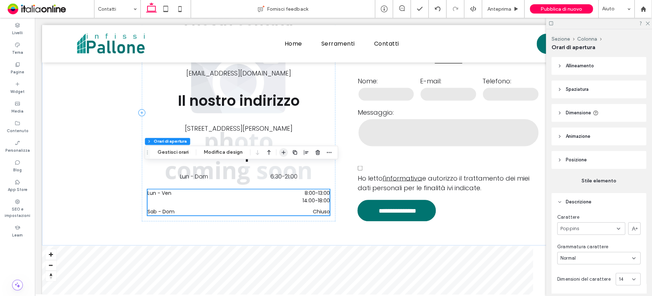
scroll to position [568, 0]
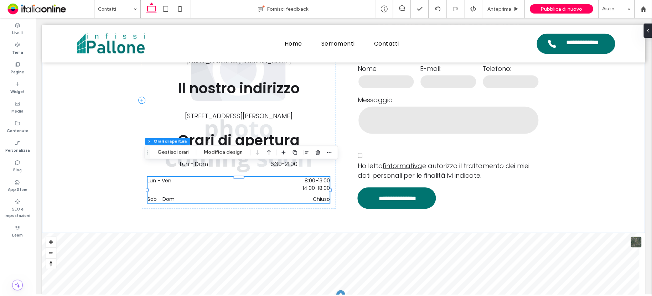
click at [231, 153] on button "Modifica design" at bounding box center [223, 152] width 48 height 9
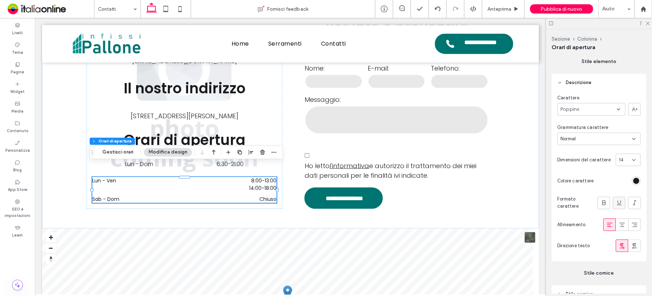
scroll to position [142, 0]
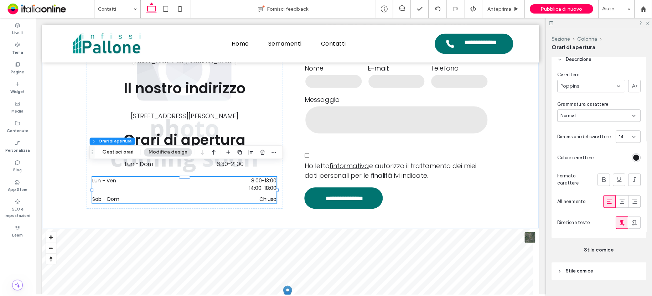
click at [624, 137] on div "14" at bounding box center [623, 136] width 10 height 7
click at [624, 197] on div "18" at bounding box center [624, 201] width 24 height 12
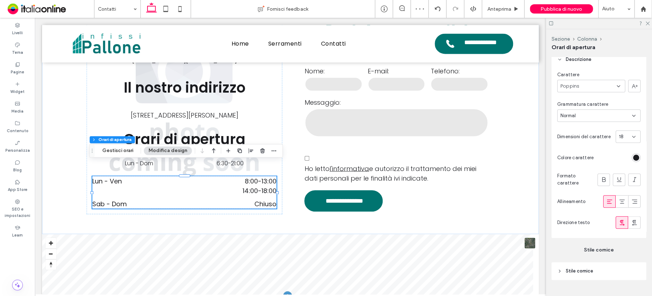
click at [601, 116] on div "Normal" at bounding box center [596, 115] width 72 height 7
click at [587, 154] on div "Light" at bounding box center [596, 153] width 79 height 12
drag, startPoint x: 93, startPoint y: 109, endPoint x: 97, endPoint y: 114, distance: 6.9
click at [93, 109] on div "**********" at bounding box center [184, 102] width 195 height 223
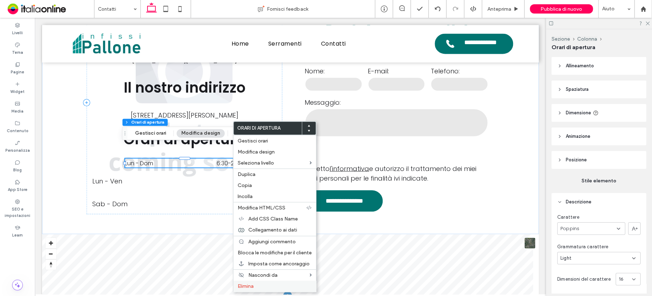
click at [252, 283] on span "Elimina" at bounding box center [245, 286] width 16 height 6
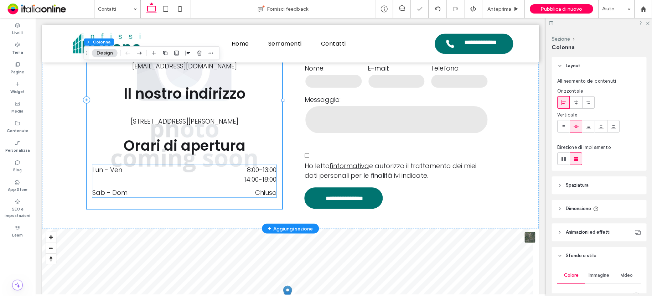
drag, startPoint x: 197, startPoint y: 177, endPoint x: 242, endPoint y: 174, distance: 45.6
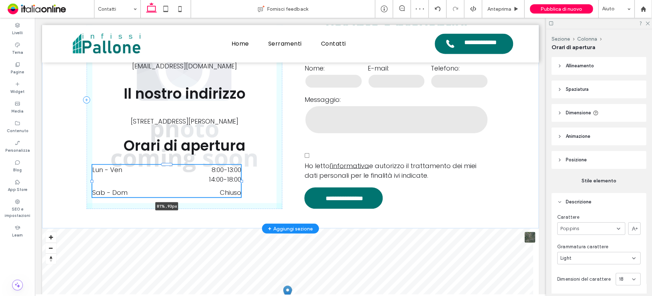
drag, startPoint x: 273, startPoint y: 166, endPoint x: 237, endPoint y: 163, distance: 35.7
click at [237, 163] on div "**********" at bounding box center [290, 99] width 427 height 257
type input "**"
type input "****"
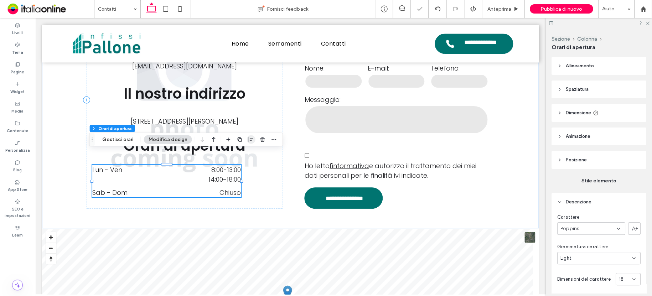
click at [248, 140] on icon "button" at bounding box center [251, 140] width 6 height 6
click at [242, 152] on icon "center" at bounding box center [244, 154] width 6 height 6
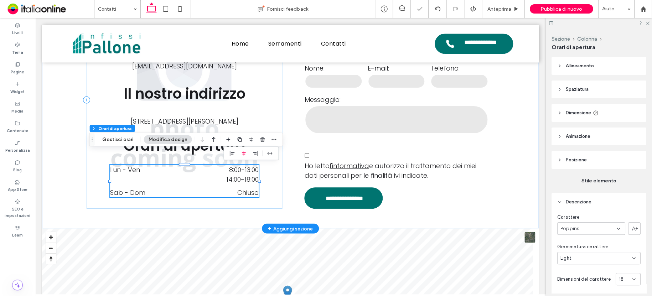
click at [100, 94] on div "**********" at bounding box center [184, 100] width 195 height 218
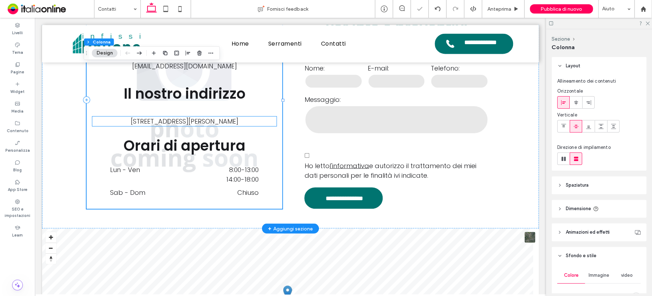
click at [203, 117] on span "[STREET_ADDRESS][PERSON_NAME]" at bounding box center [184, 121] width 108 height 9
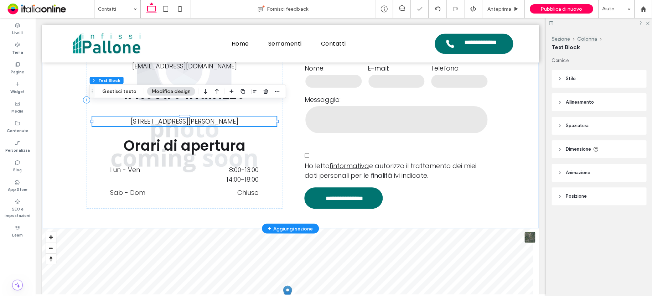
click at [235, 117] on span "[STREET_ADDRESS][PERSON_NAME]" at bounding box center [184, 121] width 108 height 9
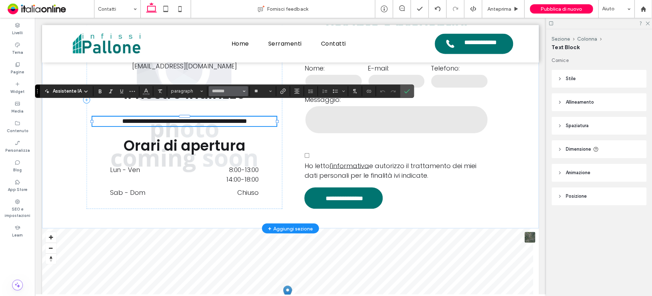
click at [242, 91] on icon "Carattere e spessore del carattere" at bounding box center [243, 91] width 3 height 3
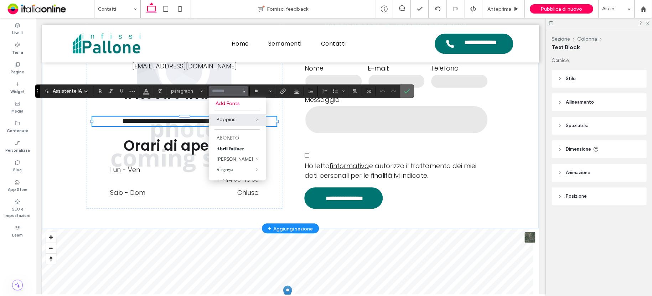
click at [407, 91] on icon "Conferma" at bounding box center [407, 91] width 6 height 6
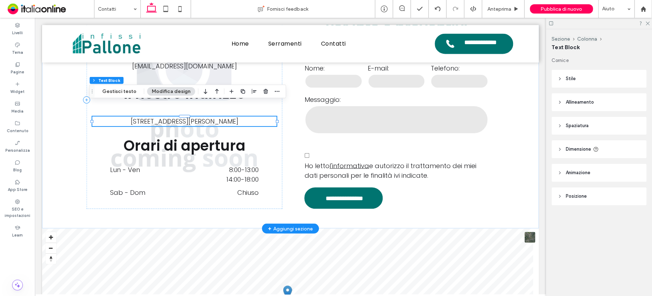
click at [130, 117] on span "[STREET_ADDRESS][PERSON_NAME]" at bounding box center [184, 121] width 108 height 9
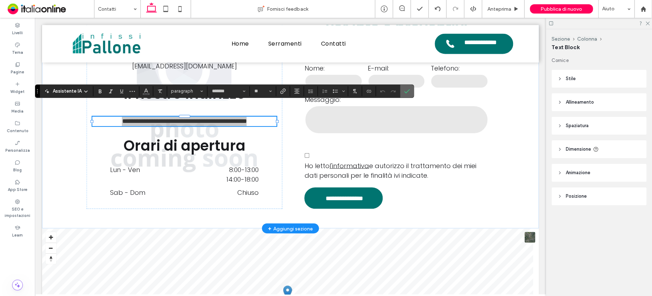
click at [406, 90] on icon "Conferma" at bounding box center [407, 91] width 6 height 6
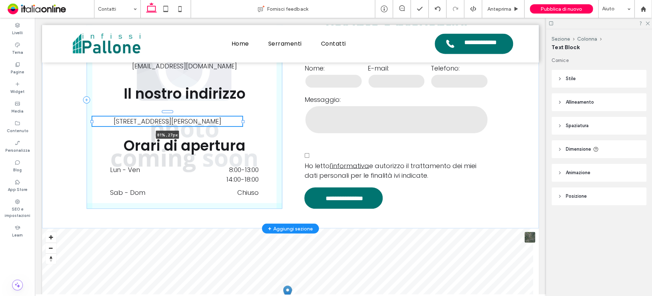
drag, startPoint x: 273, startPoint y: 108, endPoint x: 239, endPoint y: 106, distance: 34.2
click at [241, 120] on div at bounding box center [242, 121] width 3 height 3
type input "**"
type input "****"
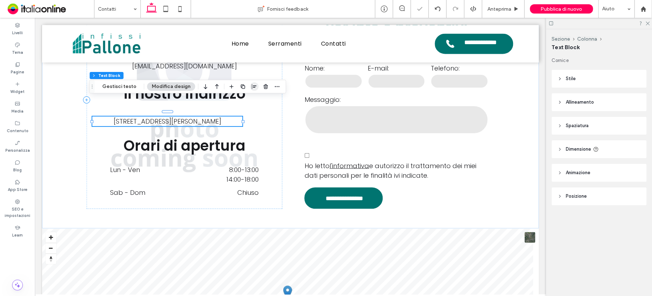
click at [251, 88] on icon "button" at bounding box center [254, 87] width 6 height 6
click at [246, 99] on span "center" at bounding box center [246, 100] width 9 height 9
click at [95, 118] on div "**********" at bounding box center [184, 100] width 195 height 218
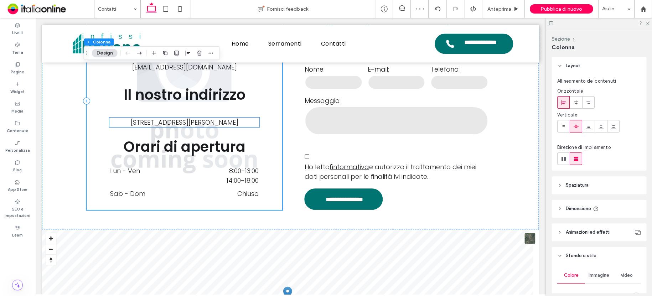
scroll to position [555, 0]
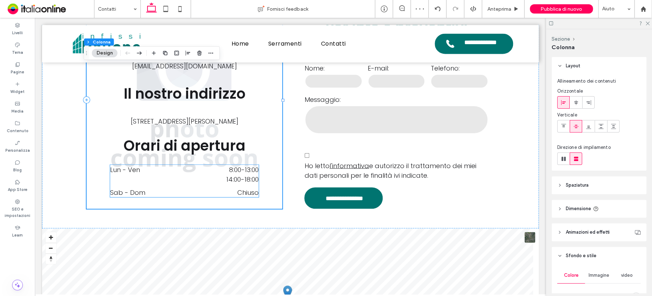
drag, startPoint x: 224, startPoint y: 181, endPoint x: 229, endPoint y: 181, distance: 5.0
click at [224, 187] on dd "Chiuso" at bounding box center [215, 192] width 88 height 10
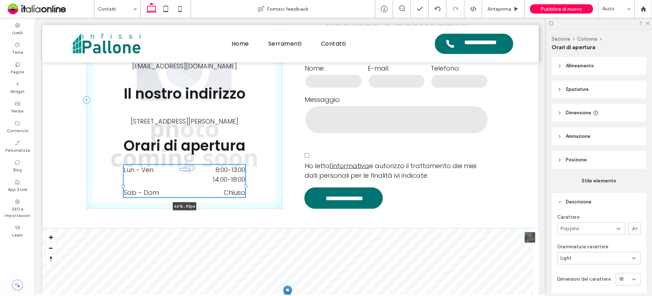
drag, startPoint x: 254, startPoint y: 172, endPoint x: 243, endPoint y: 171, distance: 11.4
click at [244, 184] on div at bounding box center [245, 185] width 3 height 3
type input "**"
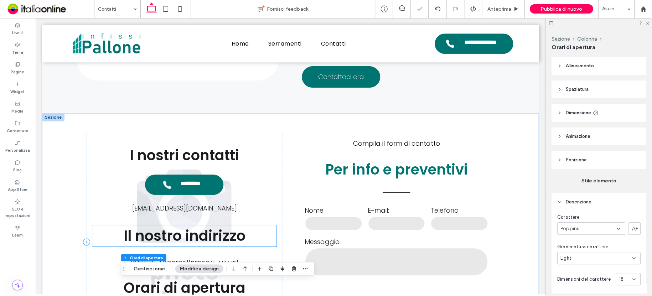
scroll to position [413, 0]
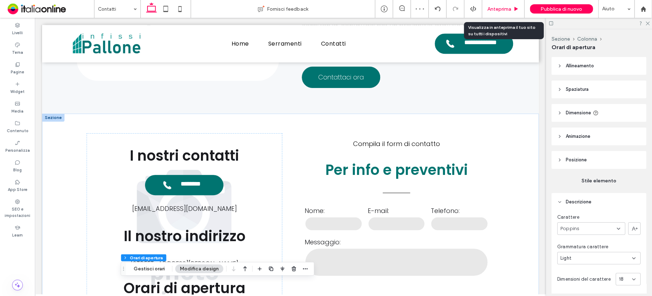
click at [502, 6] on span "Anteprima" at bounding box center [499, 9] width 24 height 6
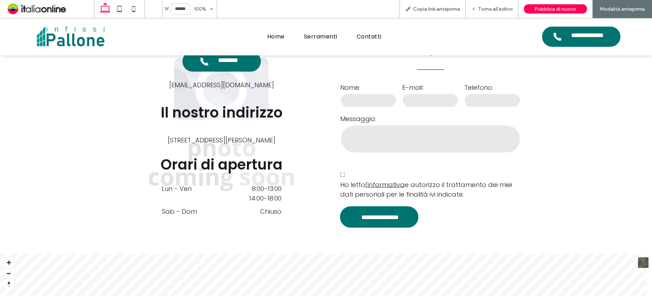
scroll to position [592, 0]
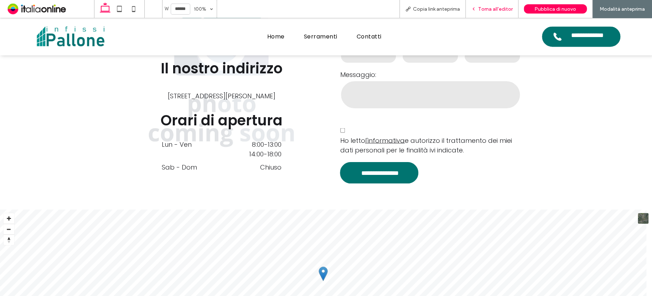
click at [504, 5] on div "Torna all'editor" at bounding box center [491, 9] width 53 height 18
click at [498, 8] on span "Torna all'editor" at bounding box center [495, 9] width 35 height 6
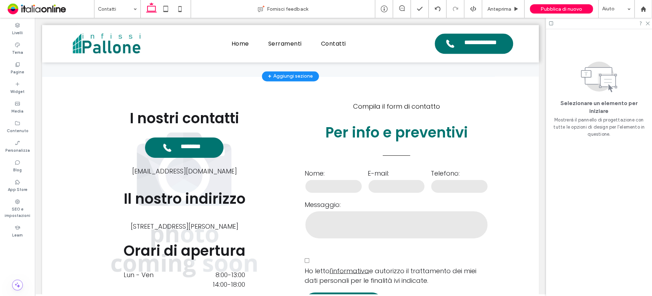
scroll to position [410, 0]
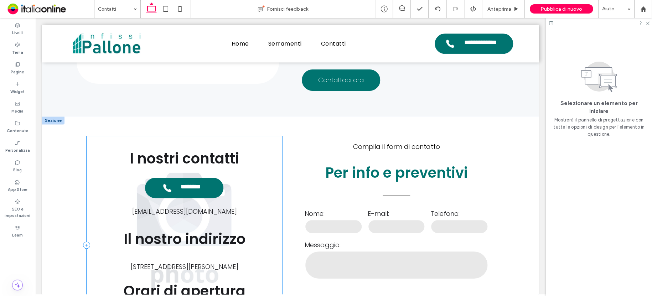
click at [90, 174] on div "**********" at bounding box center [184, 245] width 195 height 218
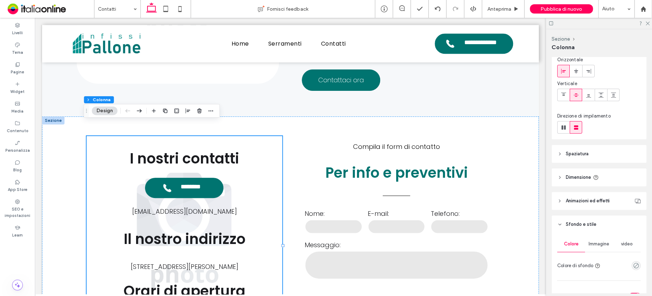
scroll to position [142, 0]
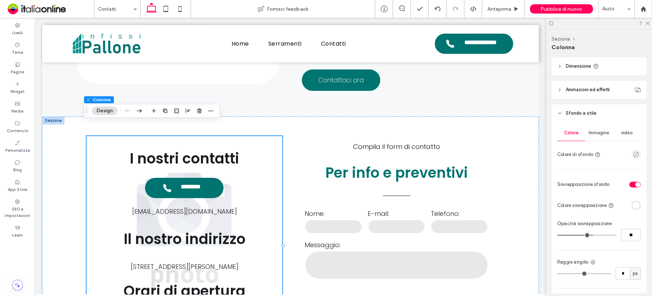
click at [597, 132] on span "Immagine" at bounding box center [598, 133] width 21 height 6
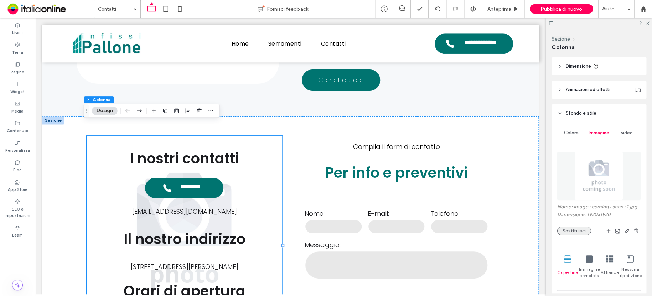
click at [572, 230] on button "Sostituisci" at bounding box center [574, 230] width 34 height 9
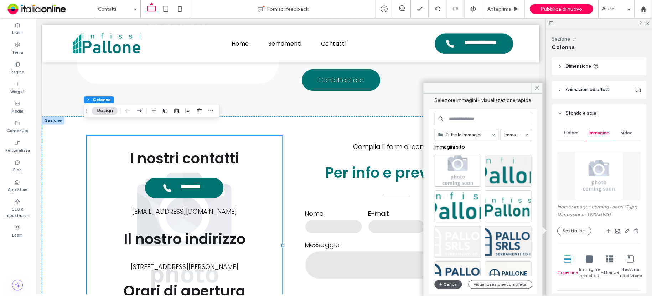
click at [449, 282] on button "Carica" at bounding box center [448, 284] width 28 height 9
click at [536, 88] on use at bounding box center [536, 88] width 4 height 4
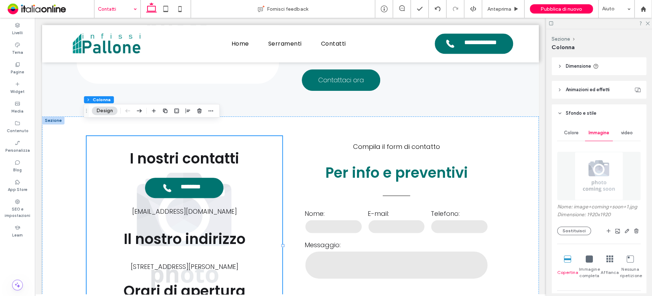
drag, startPoint x: 110, startPoint y: 8, endPoint x: 109, endPoint y: 15, distance: 6.6
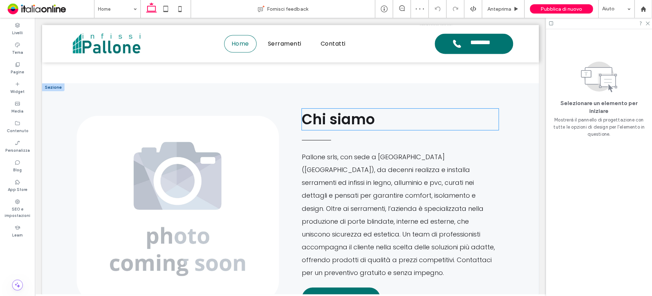
scroll to position [517, 0]
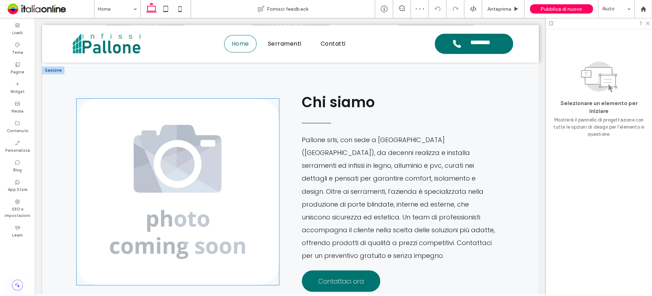
click at [199, 122] on img at bounding box center [178, 192] width 202 height 186
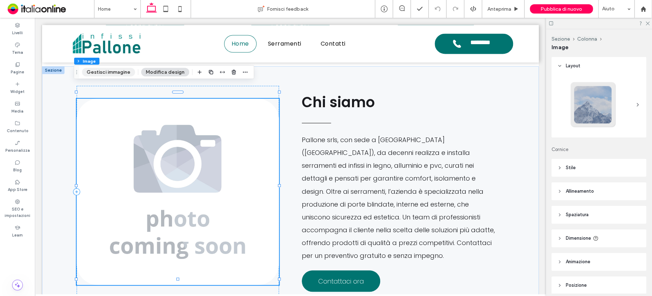
click at [122, 68] on button "Gestisci immagine" at bounding box center [108, 72] width 53 height 9
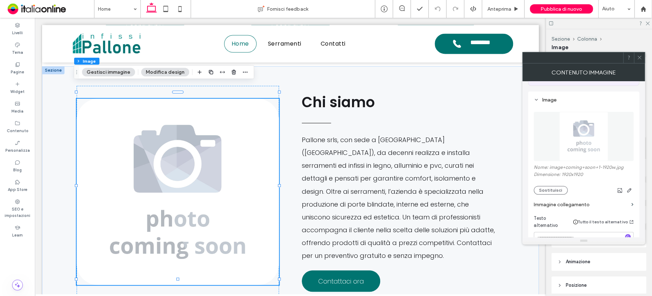
scroll to position [71, 0]
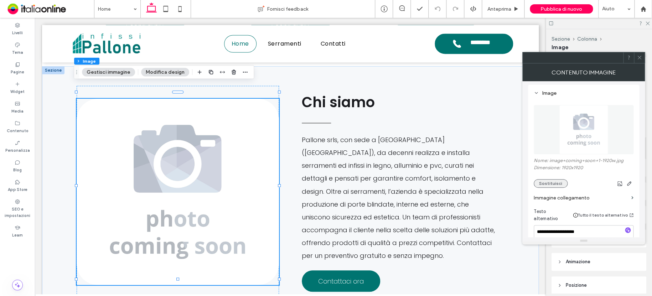
click at [563, 182] on button "Sostituisci" at bounding box center [550, 183] width 34 height 9
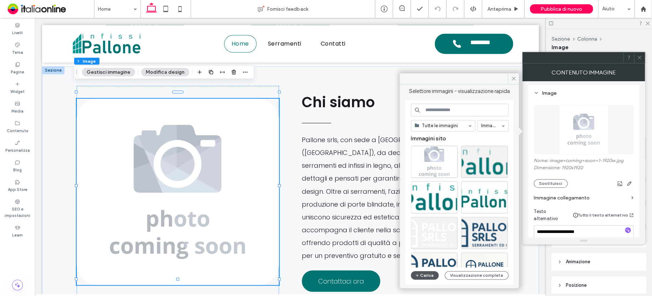
click at [428, 273] on button "Carica" at bounding box center [425, 275] width 28 height 9
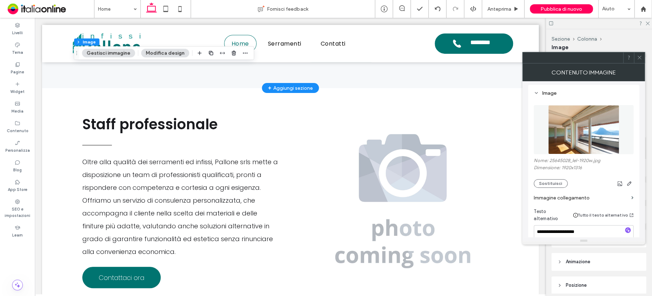
scroll to position [1265, 0]
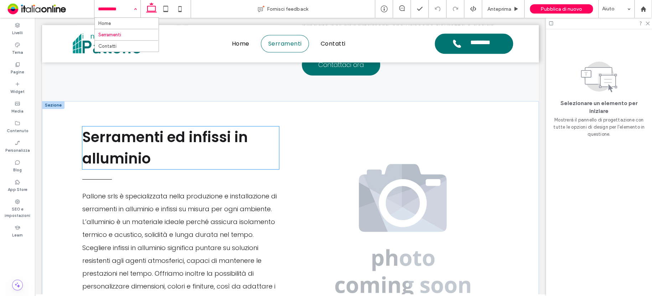
scroll to position [456, 0]
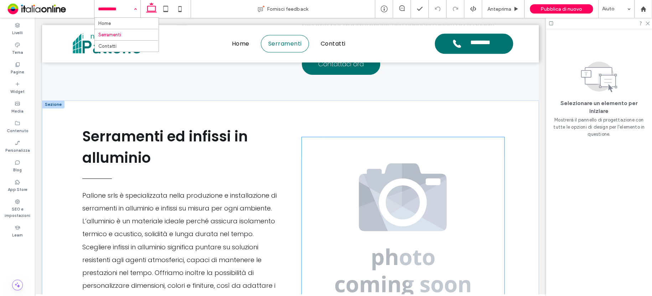
click at [362, 163] on img at bounding box center [403, 230] width 202 height 186
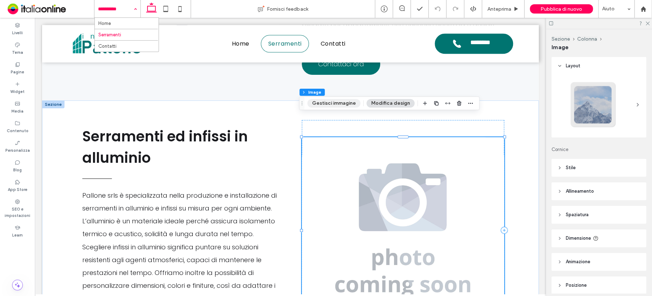
click at [328, 104] on button "Gestisci immagine" at bounding box center [333, 103] width 53 height 9
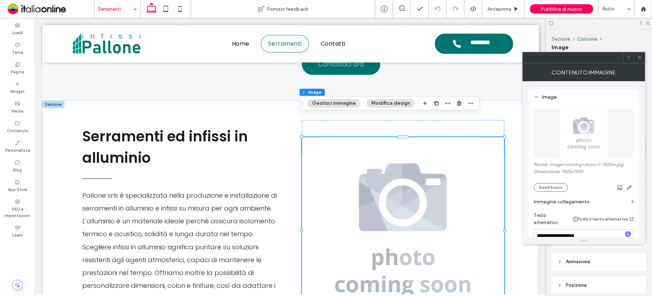
scroll to position [71, 0]
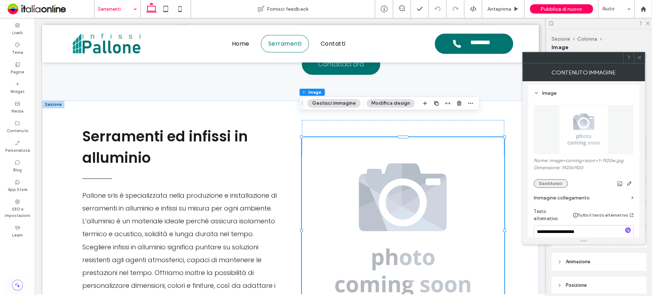
click at [553, 186] on button "Sostituisci" at bounding box center [550, 183] width 34 height 9
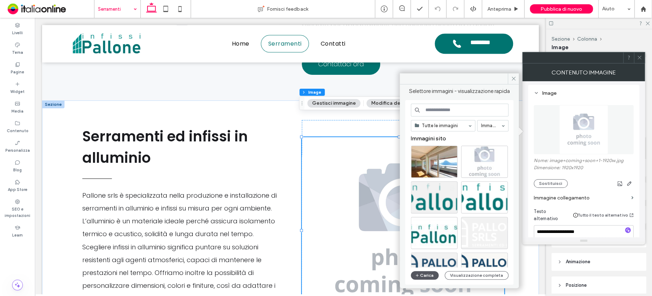
click at [424, 273] on button "Carica" at bounding box center [425, 275] width 28 height 9
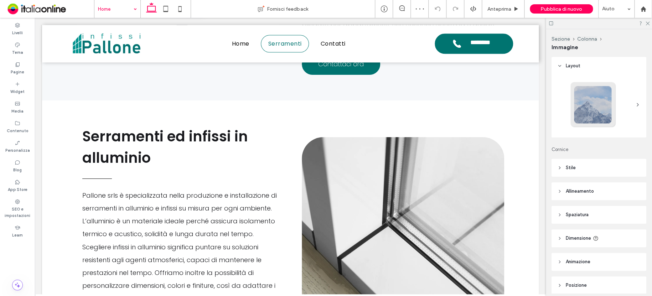
type input "**"
click at [117, 89] on button "Gestisci immagine" at bounding box center [114, 91] width 53 height 9
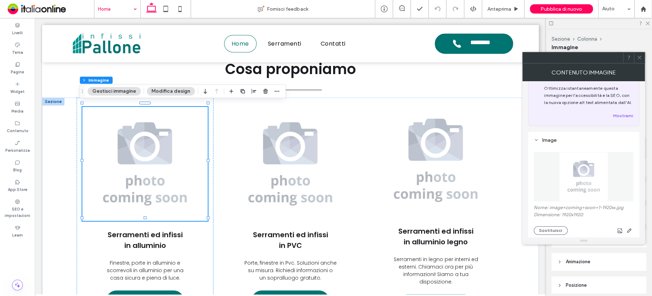
scroll to position [36, 0]
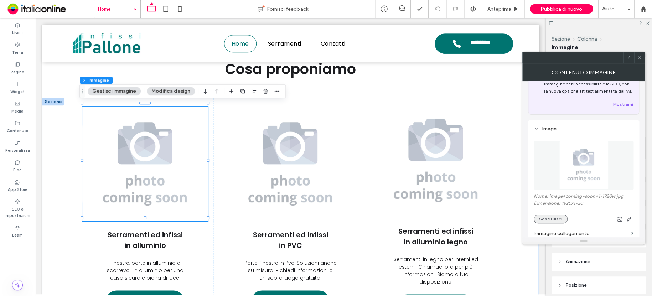
click at [555, 218] on button "Sostituisci" at bounding box center [550, 219] width 34 height 9
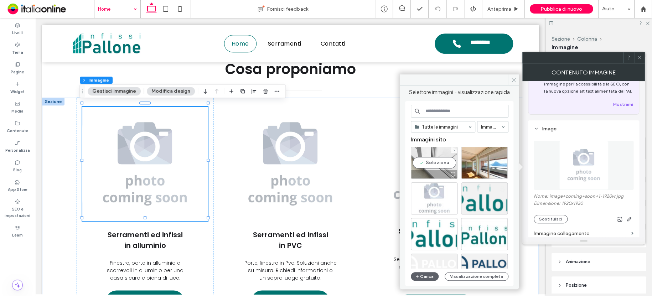
click at [429, 151] on div "Seleziona" at bounding box center [434, 163] width 47 height 32
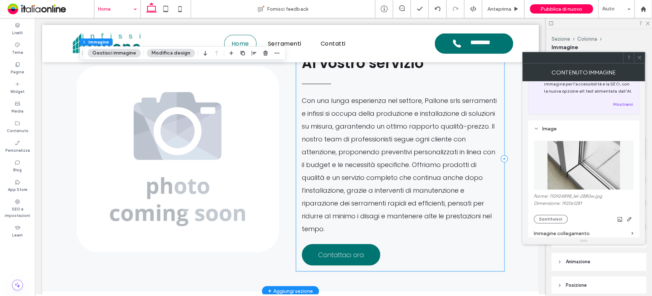
scroll to position [954, 0]
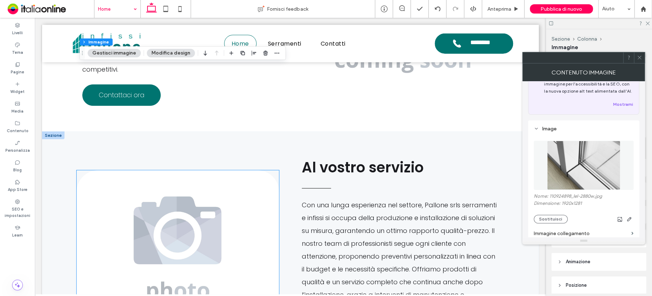
click at [233, 170] on img at bounding box center [178, 263] width 202 height 186
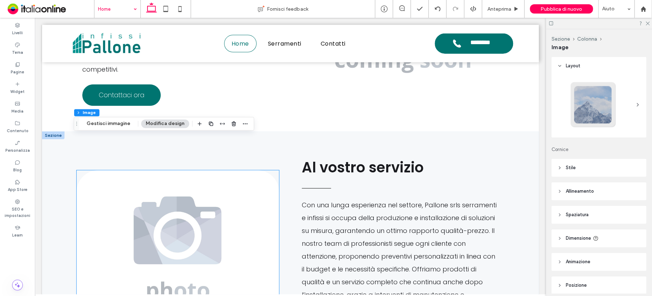
type input "**"
drag, startPoint x: 120, startPoint y: 126, endPoint x: 132, endPoint y: 130, distance: 11.9
click at [120, 126] on button "Gestisci immagine" at bounding box center [108, 123] width 53 height 9
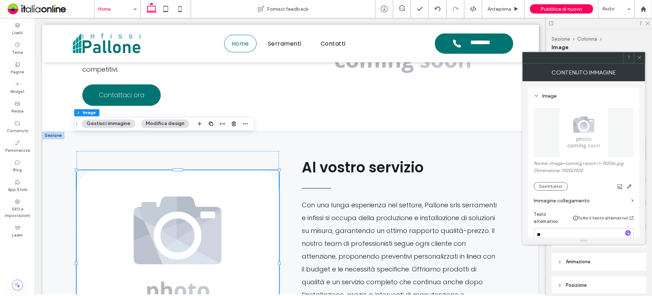
scroll to position [71, 0]
click at [554, 183] on button "Sostituisci" at bounding box center [550, 183] width 34 height 9
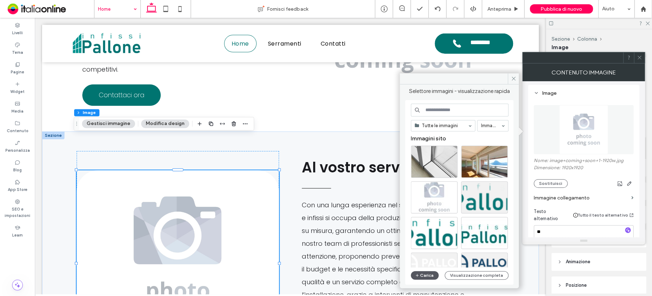
click at [418, 273] on icon "button" at bounding box center [417, 275] width 4 height 6
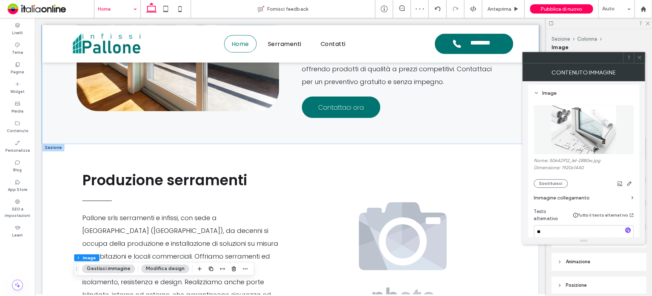
scroll to position [741, 0]
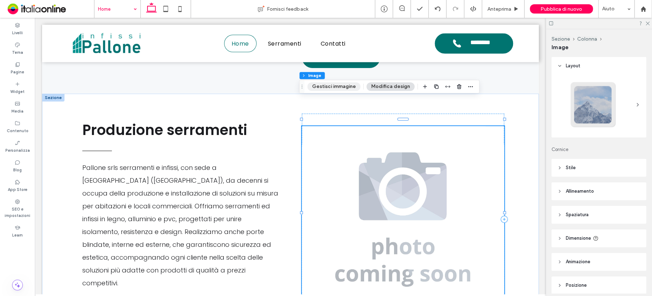
click at [328, 88] on button "Gestisci immagine" at bounding box center [333, 86] width 53 height 9
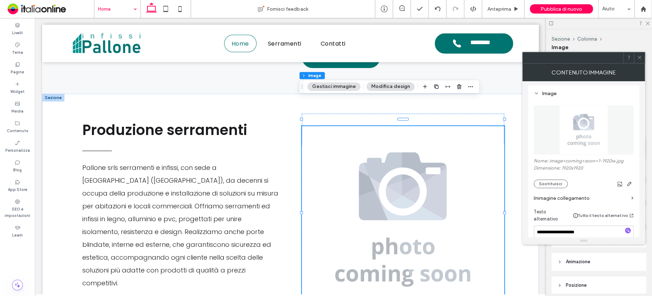
scroll to position [71, 0]
click at [555, 185] on button "Sostituisci" at bounding box center [550, 183] width 34 height 9
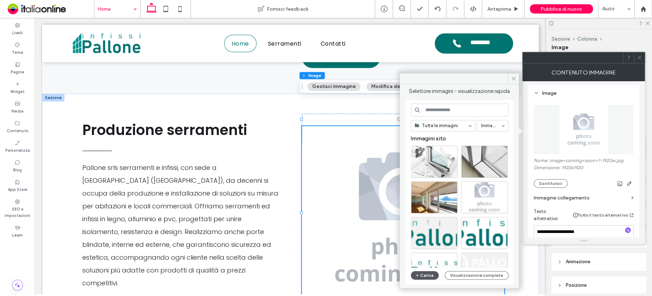
click at [427, 273] on button "Carica" at bounding box center [425, 275] width 28 height 9
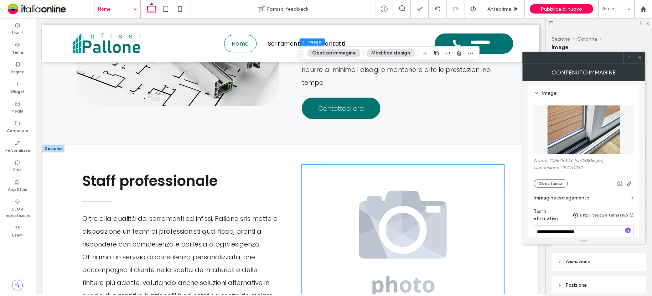
scroll to position [1203, 0]
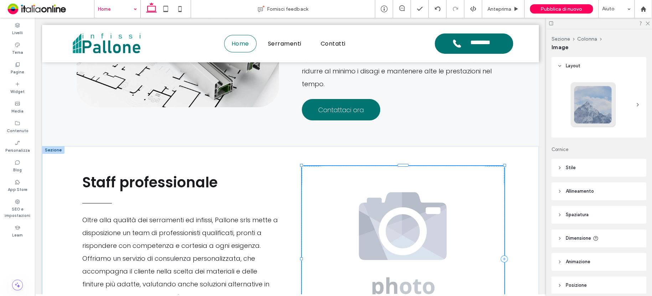
type input "**"
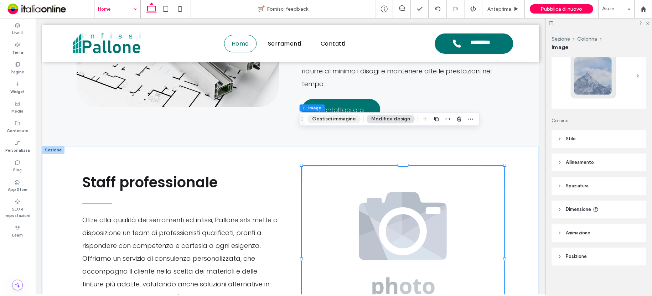
drag, startPoint x: 319, startPoint y: 116, endPoint x: 317, endPoint y: 122, distance: 6.8
click at [319, 119] on button "Gestisci immagine" at bounding box center [333, 119] width 53 height 9
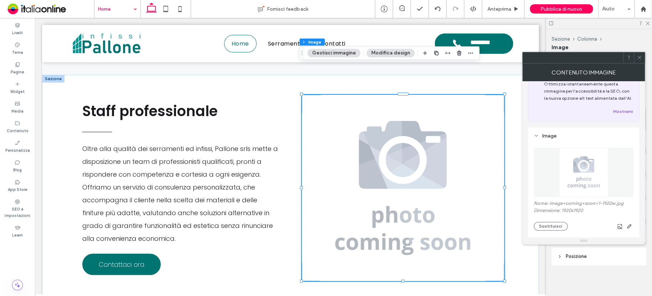
scroll to position [71, 0]
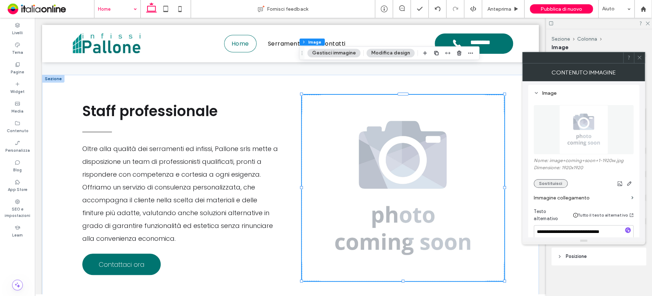
click at [560, 185] on button "Sostituisci" at bounding box center [550, 183] width 34 height 9
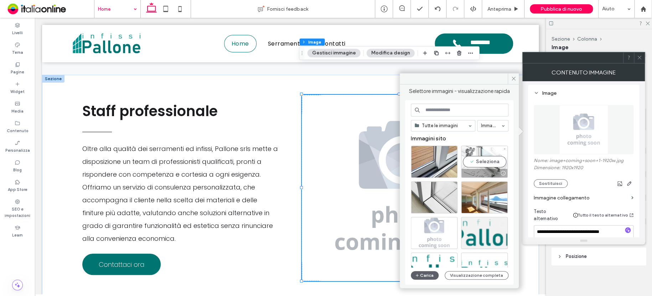
click at [478, 151] on div "Seleziona" at bounding box center [484, 162] width 47 height 32
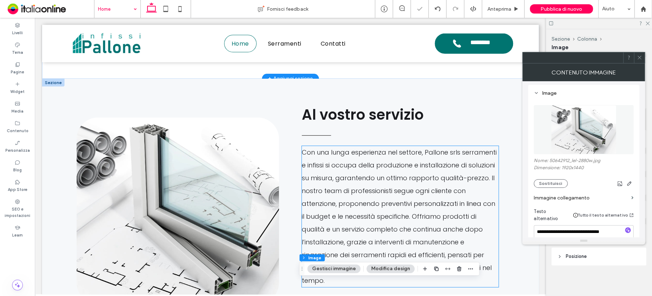
scroll to position [990, 0]
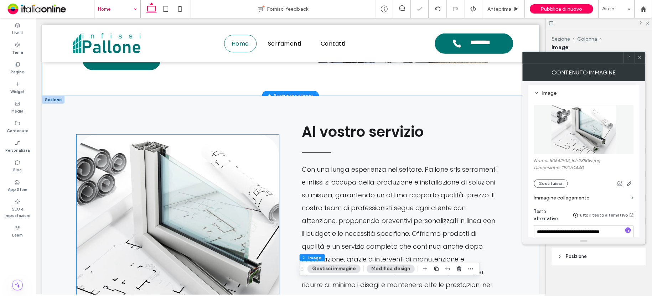
click at [186, 180] on img at bounding box center [178, 228] width 202 height 186
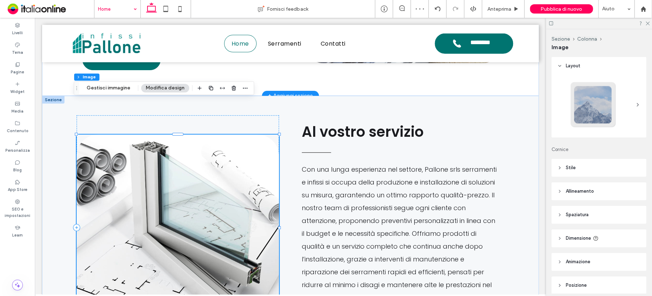
type input "**"
click at [105, 90] on button "Gestisci immagine" at bounding box center [108, 88] width 53 height 9
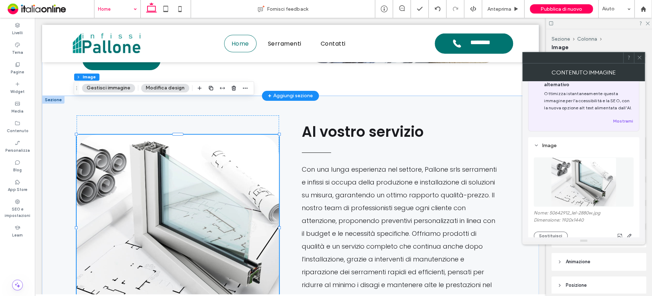
scroll to position [36, 0]
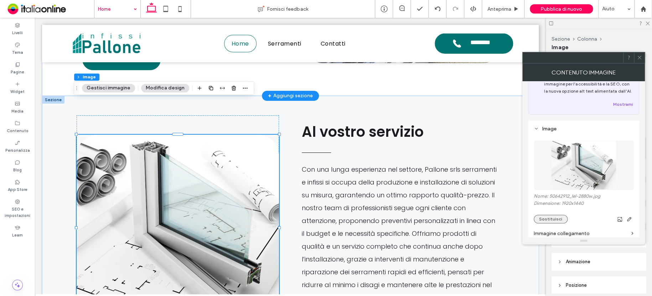
click at [554, 218] on button "Sostituisci" at bounding box center [550, 219] width 34 height 9
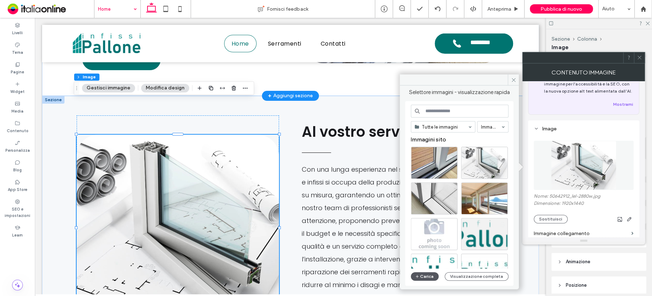
click at [431, 276] on button "Carica" at bounding box center [425, 276] width 28 height 9
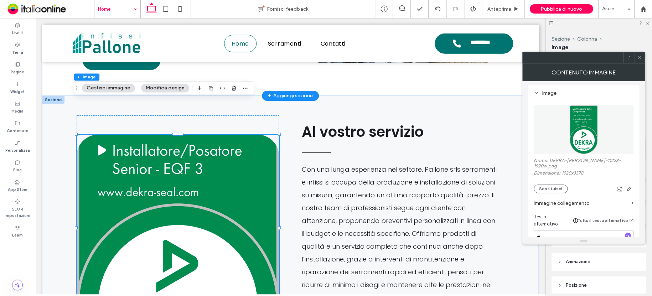
scroll to position [71, 0]
click at [124, 89] on button "Gestisci immagine" at bounding box center [108, 88] width 53 height 9
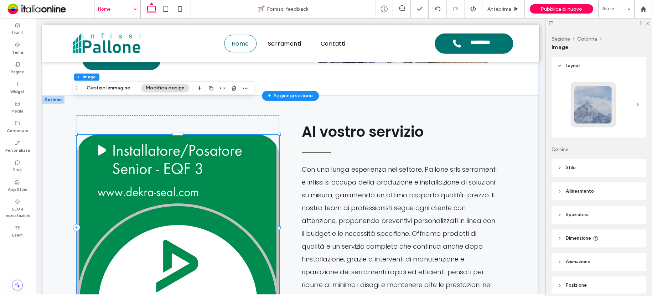
click at [174, 84] on button "Modifica design" at bounding box center [165, 88] width 48 height 9
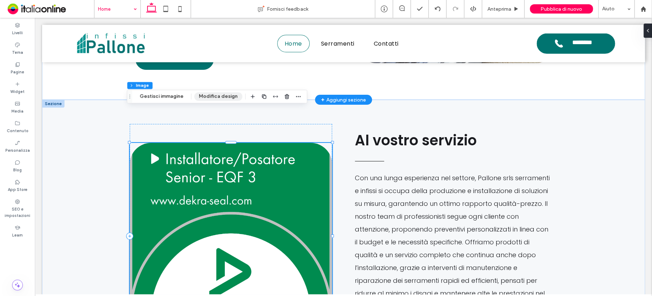
click at [224, 100] on button "Modifica design" at bounding box center [218, 96] width 48 height 9
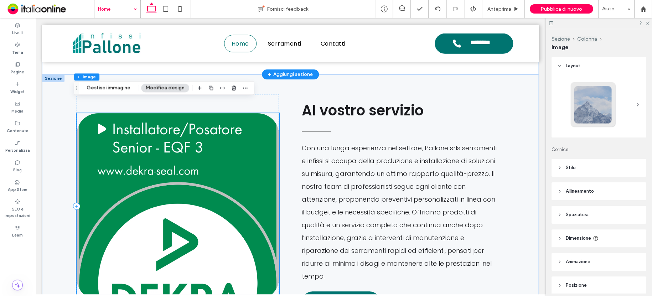
scroll to position [990, 0]
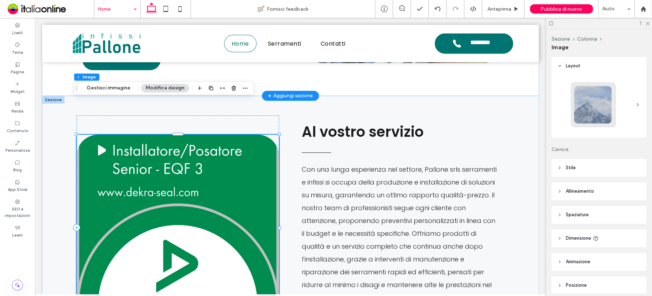
click at [176, 87] on button "Modifica design" at bounding box center [165, 88] width 48 height 9
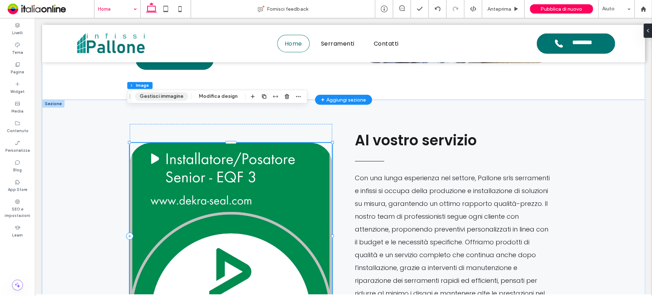
click at [162, 95] on button "Gestisci immagine" at bounding box center [161, 96] width 53 height 9
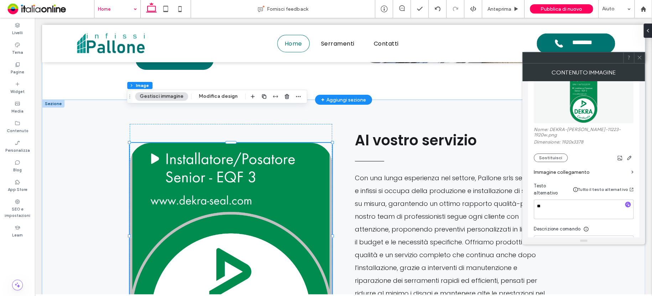
scroll to position [107, 0]
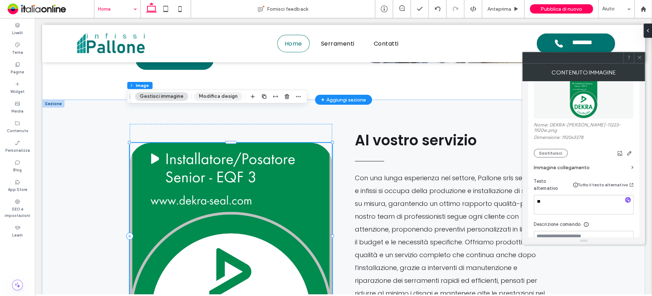
click at [217, 97] on button "Modifica design" at bounding box center [218, 96] width 48 height 9
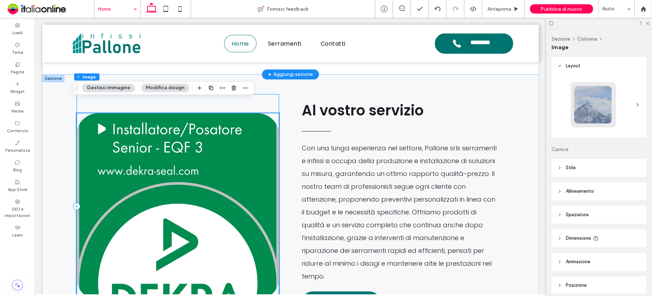
scroll to position [990, 0]
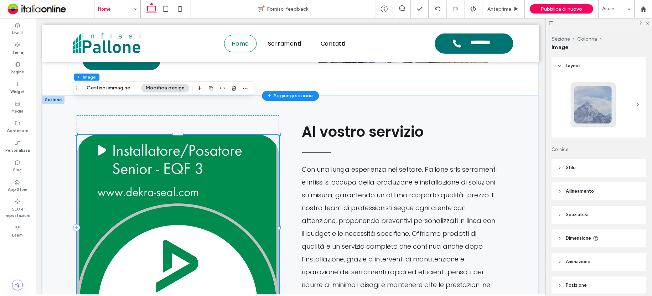
click at [171, 90] on button "Modifica design" at bounding box center [165, 88] width 48 height 9
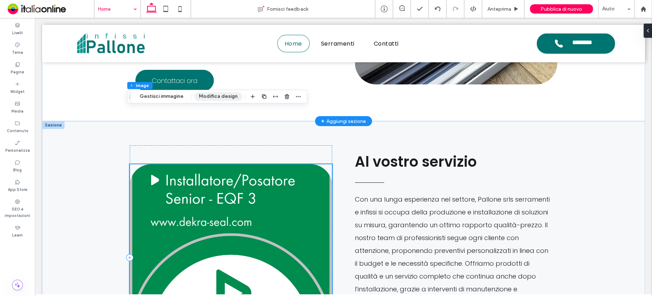
scroll to position [1011, 0]
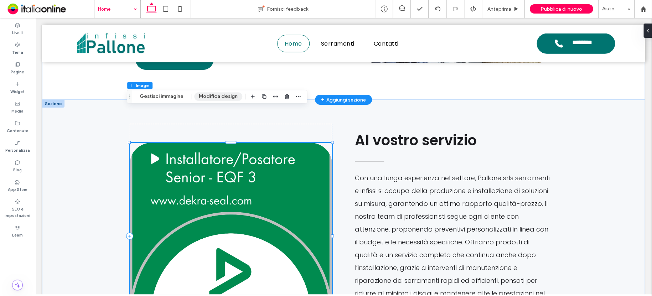
click at [233, 93] on button "Modifica design" at bounding box center [218, 96] width 48 height 9
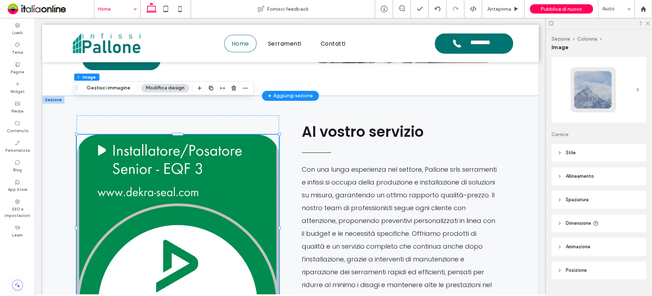
scroll to position [29, 0]
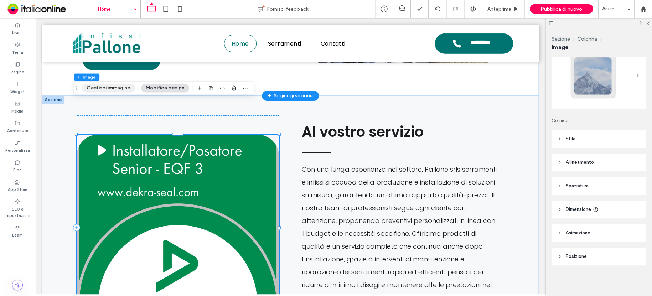
click at [120, 88] on button "Gestisci immagine" at bounding box center [108, 88] width 53 height 9
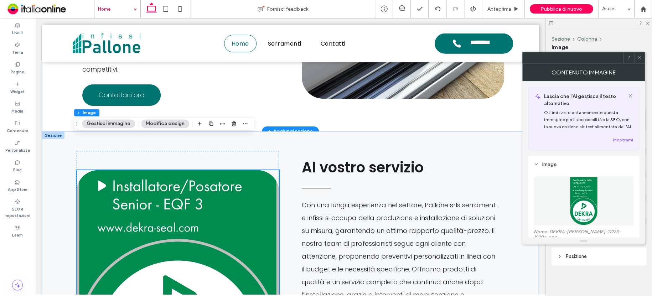
scroll to position [954, 0]
click at [629, 96] on use at bounding box center [629, 95] width 3 height 3
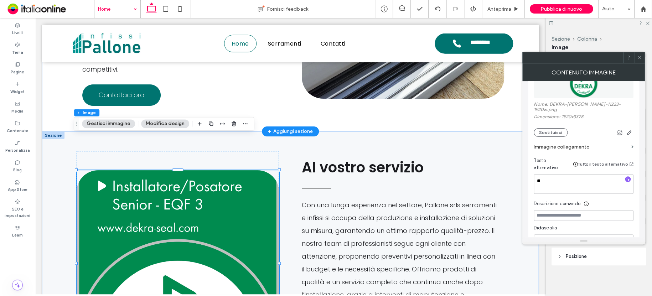
scroll to position [71, 0]
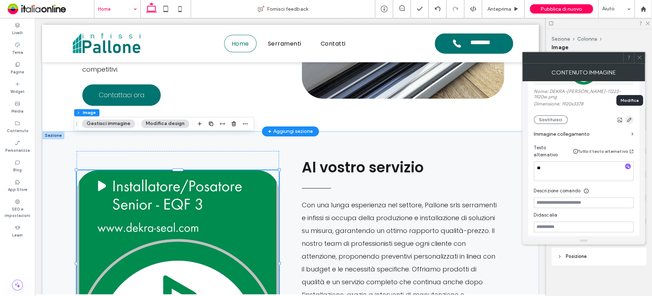
click at [631, 117] on icon "button" at bounding box center [629, 120] width 6 height 6
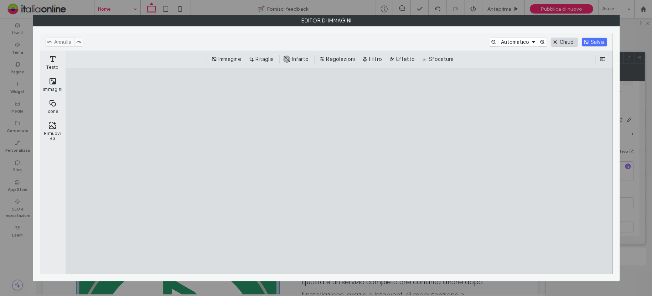
click at [574, 41] on button "Chiudi" at bounding box center [563, 42] width 27 height 9
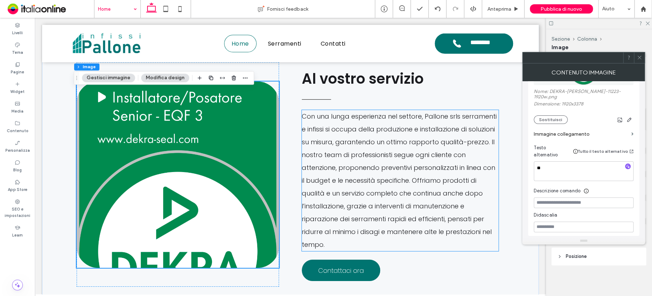
scroll to position [1061, 0]
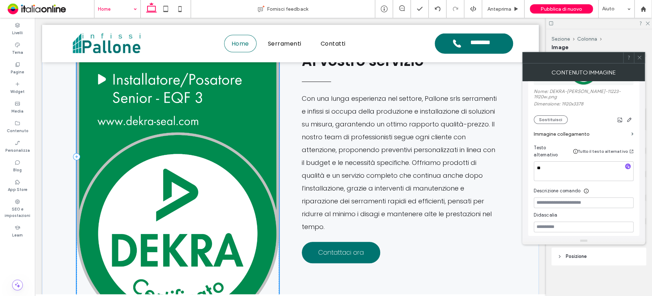
drag, startPoint x: 276, startPoint y: 214, endPoint x: 286, endPoint y: 260, distance: 46.5
click at [286, 271] on div "105% , 845px Al vostro servizio Con una lunga esperienza nel settore, Pallone s…" at bounding box center [290, 156] width 427 height 340
type input "***"
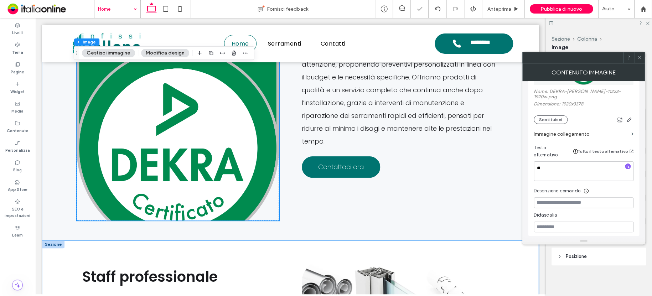
scroll to position [1205, 0]
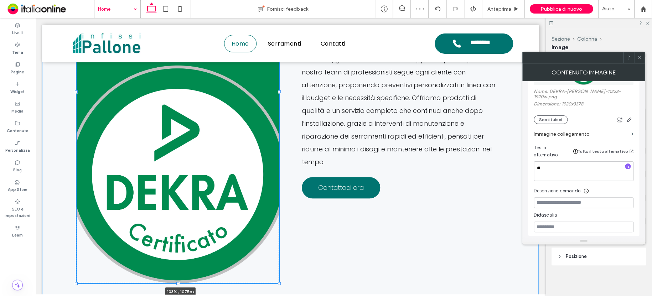
drag, startPoint x: 276, startPoint y: 163, endPoint x: 282, endPoint y: 183, distance: 20.6
click at [281, 205] on div "103% , 1075px Al vostro servizio Con una lunga esperienza nel settore, Pallone …" at bounding box center [290, 92] width 427 height 422
type input "****"
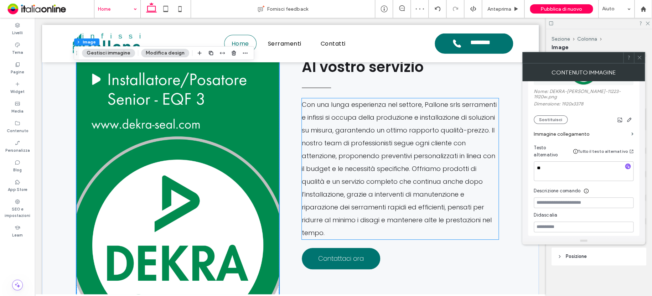
scroll to position [1169, 0]
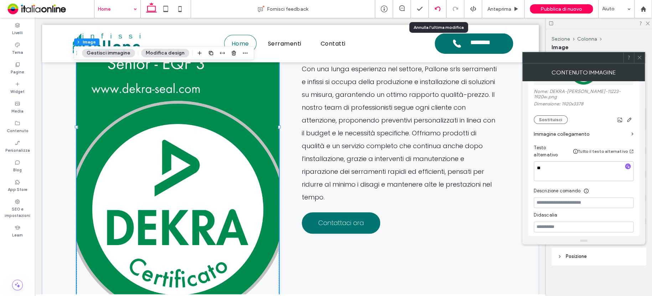
click at [436, 7] on use at bounding box center [437, 8] width 6 height 5
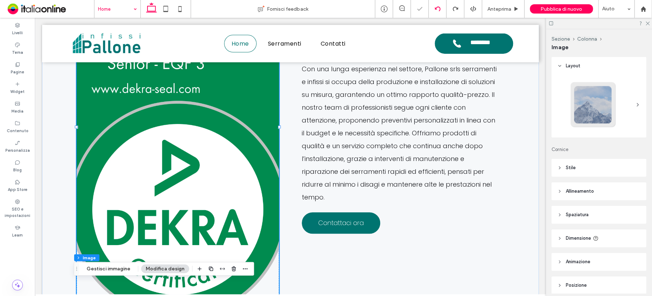
type input "**"
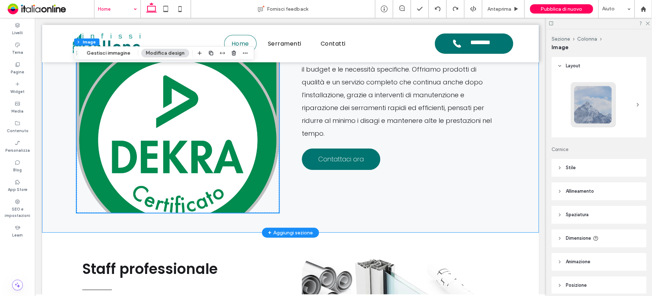
scroll to position [1228, 0]
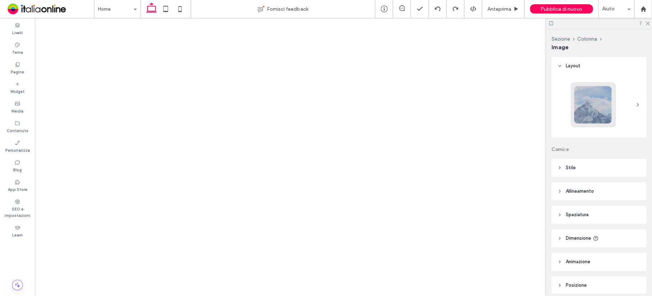
type input "**"
type input "****"
type input "***"
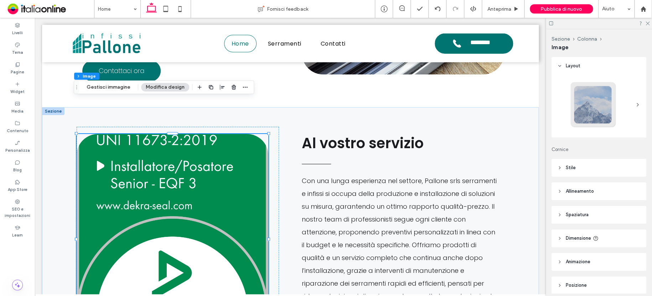
scroll to position [29, 0]
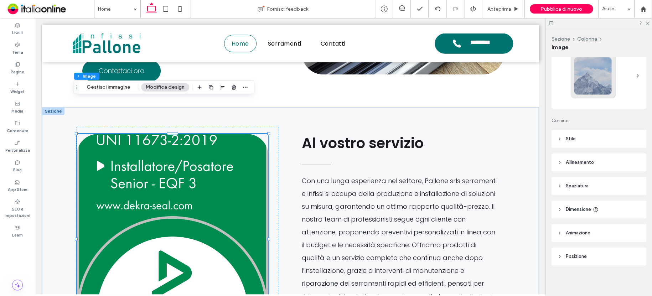
click at [559, 139] on use at bounding box center [559, 139] width 1 height 2
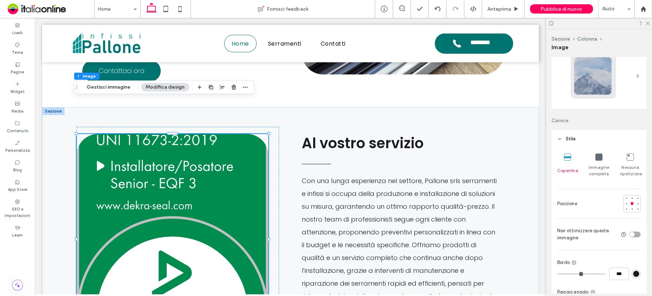
click at [599, 158] on icon at bounding box center [598, 156] width 7 height 7
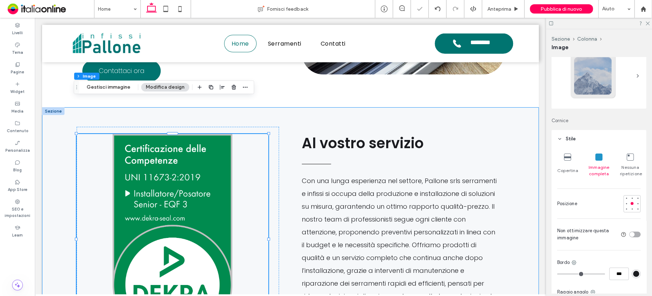
click at [426, 107] on div "95% , 591px Al vostro servizio Con una lunga esperienza nel settore, Pallone sr…" at bounding box center [290, 239] width 427 height 264
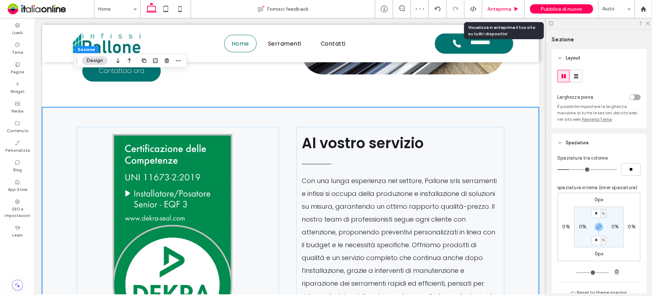
drag, startPoint x: 502, startPoint y: 5, endPoint x: 502, endPoint y: 10, distance: 4.3
click at [502, 5] on div "Anteprima" at bounding box center [503, 9] width 42 height 18
click at [498, 9] on span "Anteprima" at bounding box center [499, 9] width 24 height 6
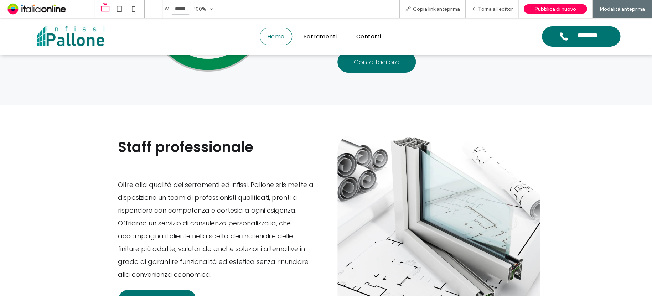
scroll to position [1270, 0]
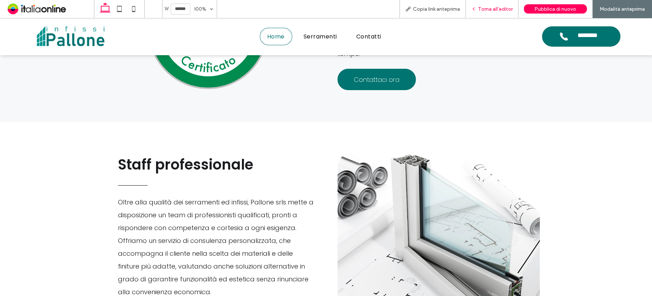
click at [505, 4] on div "Torna all'editor" at bounding box center [491, 9] width 53 height 18
click at [497, 9] on span "Torna all'editor" at bounding box center [495, 9] width 35 height 6
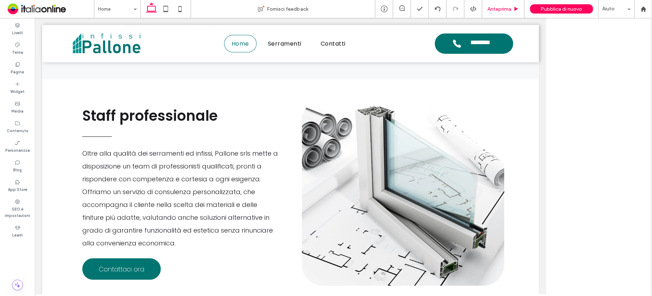
scroll to position [1260, 0]
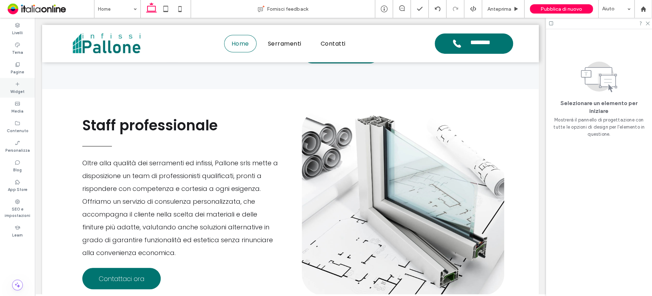
click at [17, 84] on use at bounding box center [18, 84] width 4 height 4
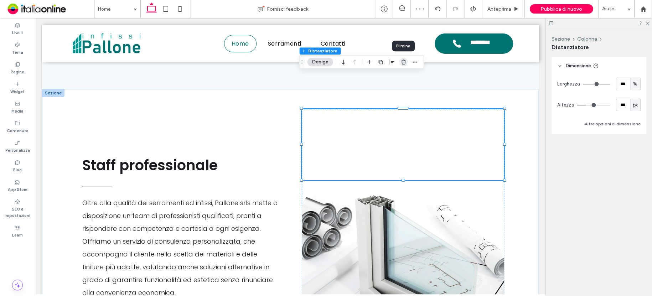
click at [399, 64] on span "button" at bounding box center [403, 62] width 9 height 9
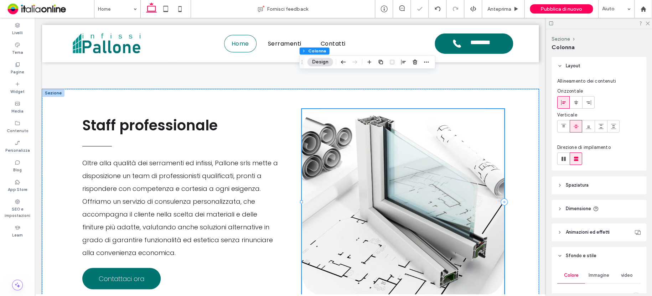
click at [400, 109] on img at bounding box center [403, 202] width 202 height 186
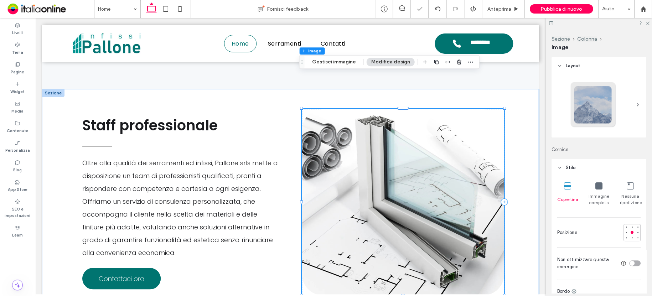
click at [386, 109] on img at bounding box center [403, 202] width 202 height 186
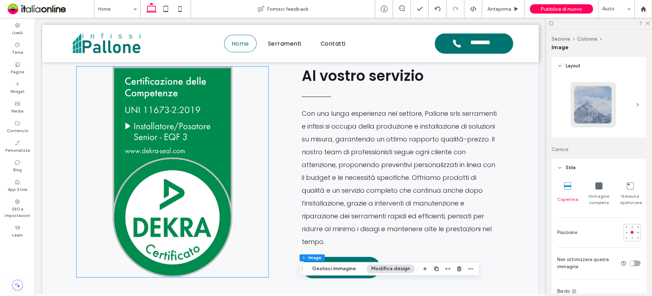
scroll to position [1047, 0]
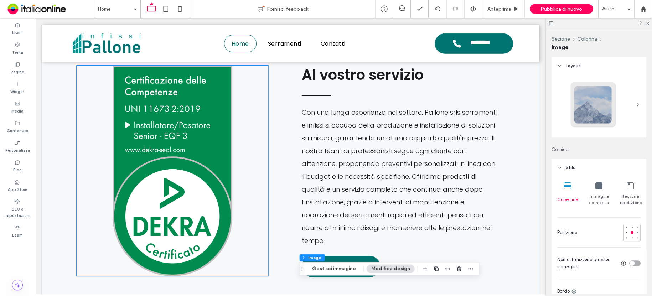
click at [223, 196] on img at bounding box center [173, 171] width 192 height 210
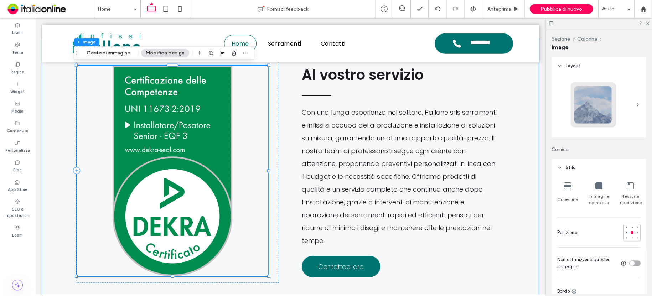
type input "**"
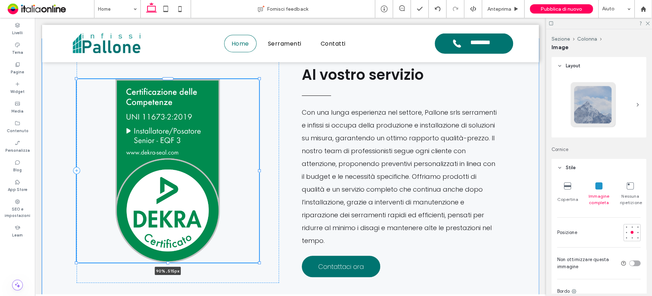
drag, startPoint x: 265, startPoint y: 242, endPoint x: 256, endPoint y: 228, distance: 16.4
click at [258, 261] on div at bounding box center [259, 262] width 3 height 3
type input "**"
type input "****"
type input "***"
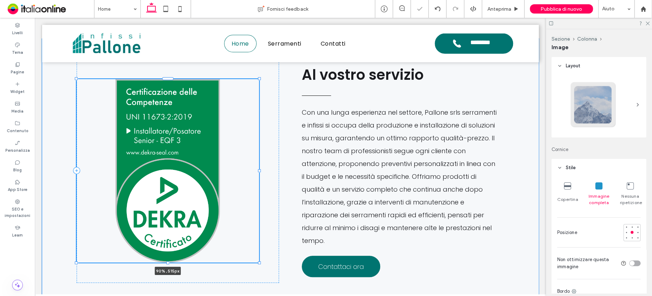
type input "***"
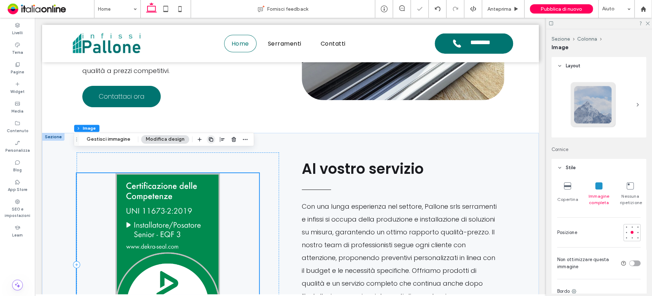
scroll to position [940, 0]
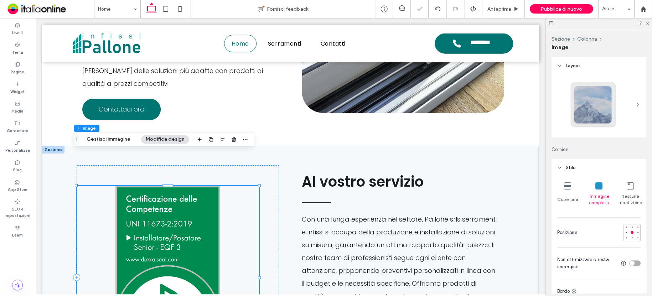
drag, startPoint x: 220, startPoint y: 139, endPoint x: 221, endPoint y: 144, distance: 4.6
click at [220, 139] on icon "button" at bounding box center [222, 139] width 6 height 6
click at [214, 154] on icon "center" at bounding box center [215, 153] width 6 height 6
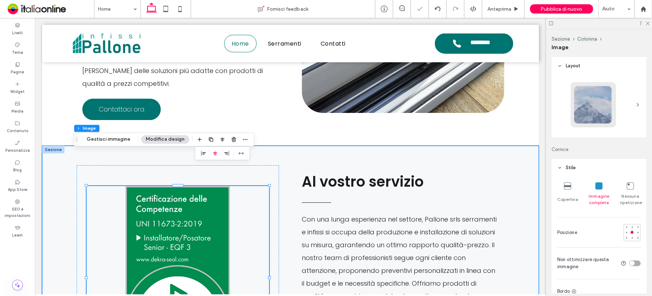
drag, startPoint x: 294, startPoint y: 119, endPoint x: 303, endPoint y: 119, distance: 8.9
click at [294, 146] on div "90% , 515px Al vostro servizio Con una lunga esperienza nel settore, Pallone sr…" at bounding box center [290, 278] width 427 height 264
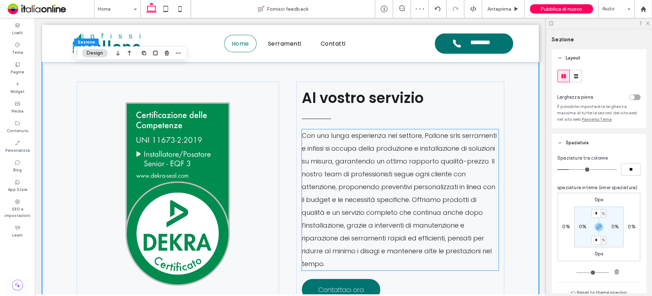
scroll to position [1011, 0]
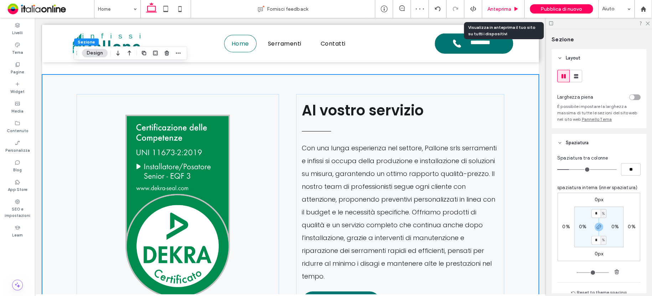
click at [494, 11] on span "Anteprima" at bounding box center [499, 9] width 24 height 6
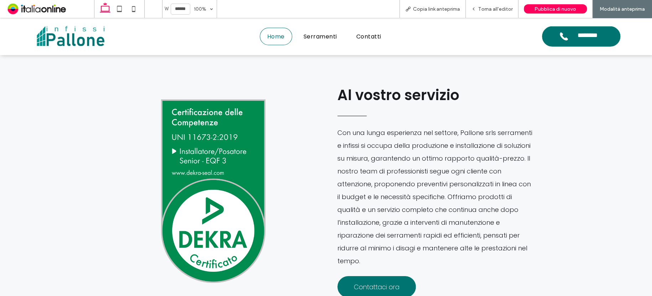
scroll to position [1018, 0]
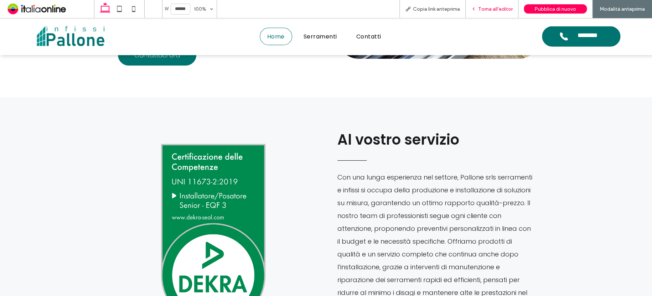
click at [495, 8] on span "Torna all'editor" at bounding box center [495, 9] width 35 height 6
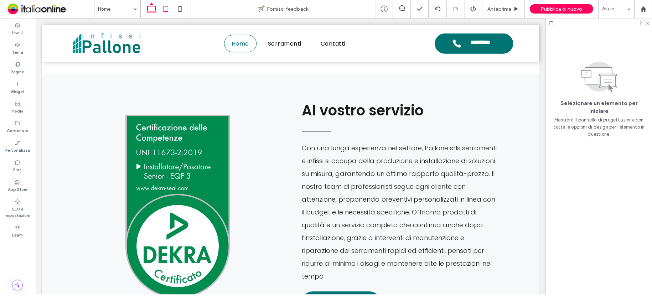
click at [164, 11] on use at bounding box center [165, 9] width 5 height 6
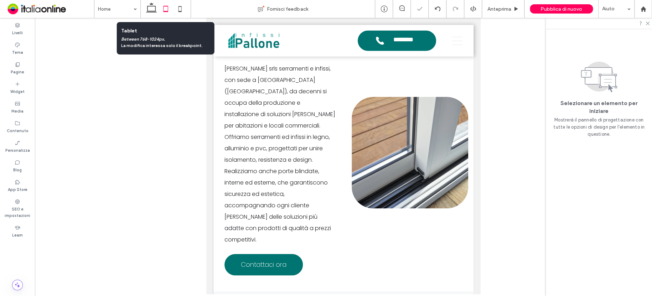
scroll to position [1197, 0]
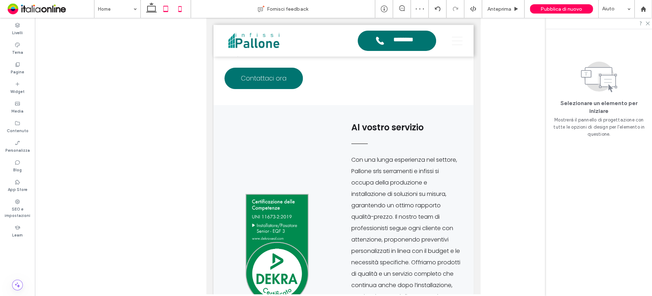
click at [176, 7] on icon at bounding box center [180, 9] width 14 height 14
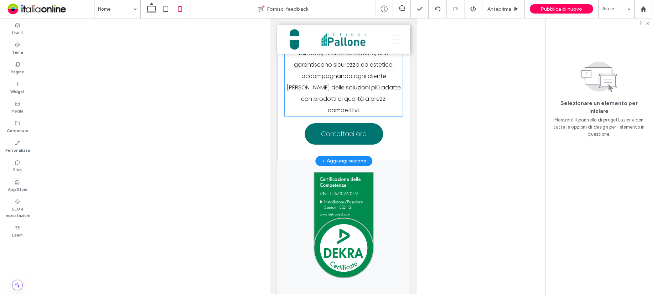
scroll to position [1610, 0]
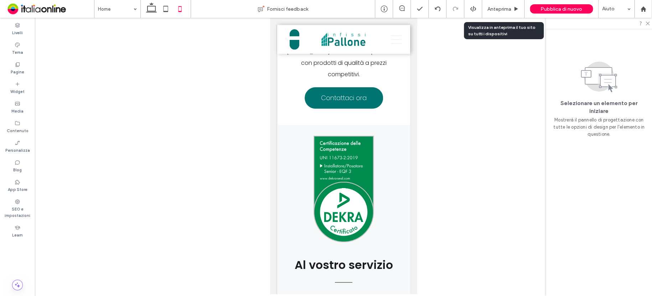
drag, startPoint x: 497, startPoint y: 7, endPoint x: 488, endPoint y: 28, distance: 23.1
click at [497, 7] on span "Anteprima" at bounding box center [499, 9] width 24 height 6
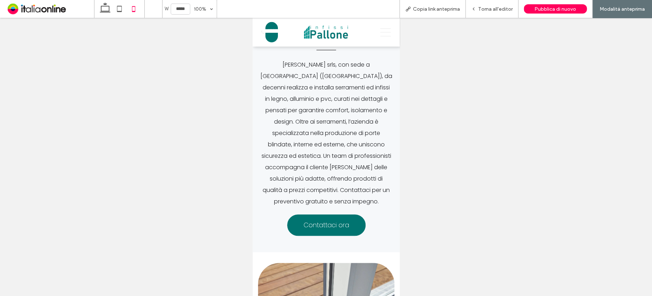
scroll to position [898, 0]
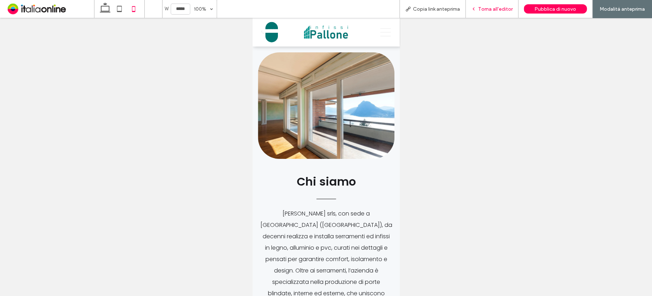
click at [498, 10] on span "Torna all'editor" at bounding box center [495, 9] width 35 height 6
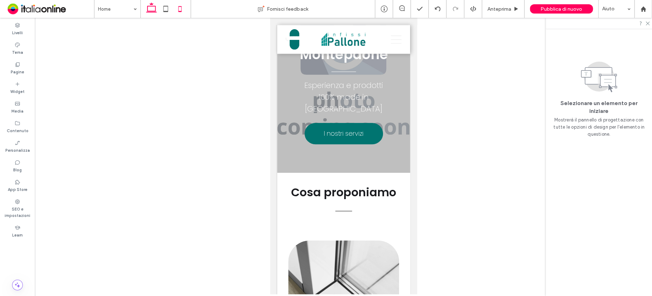
click at [154, 7] on icon at bounding box center [151, 9] width 14 height 14
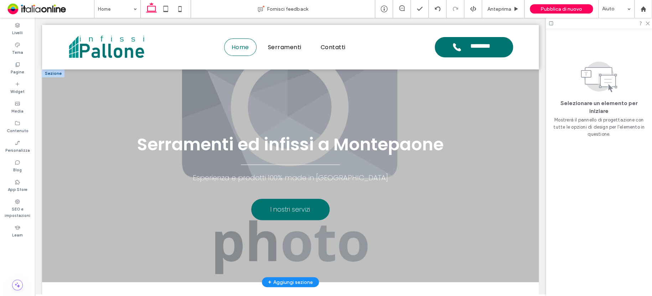
click at [53, 74] on div at bounding box center [53, 73] width 22 height 8
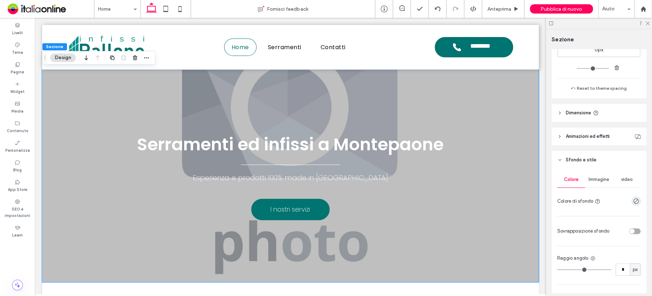
scroll to position [214, 0]
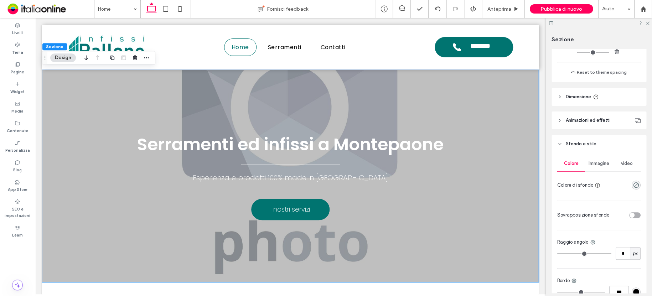
click at [600, 164] on span "Immagine" at bounding box center [598, 164] width 21 height 6
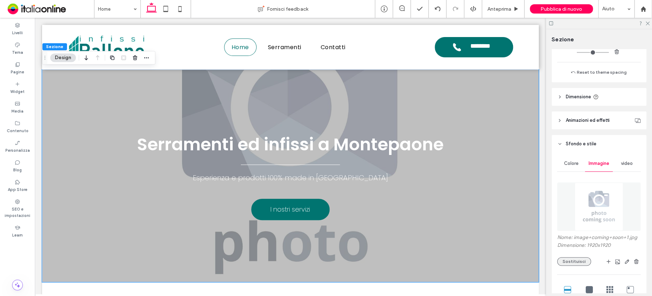
click at [577, 264] on button "Sostituisci" at bounding box center [574, 261] width 34 height 9
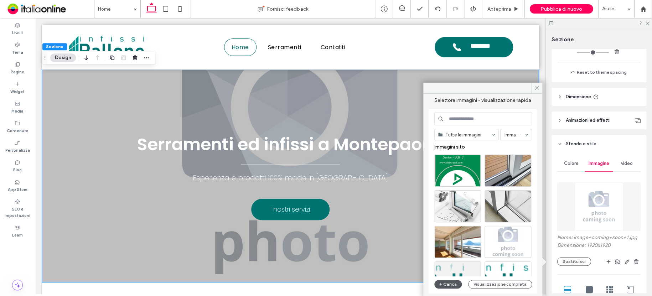
click at [448, 283] on button "Carica" at bounding box center [448, 284] width 28 height 9
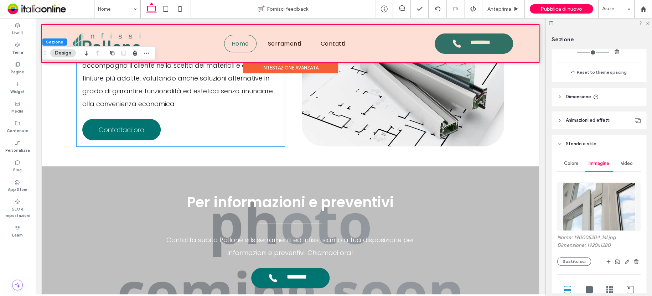
scroll to position [1417, 0]
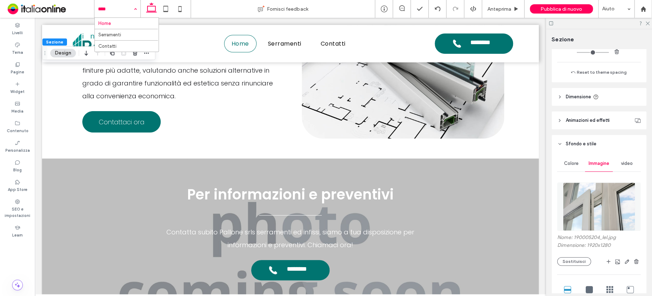
drag, startPoint x: 113, startPoint y: 9, endPoint x: 114, endPoint y: 17, distance: 8.6
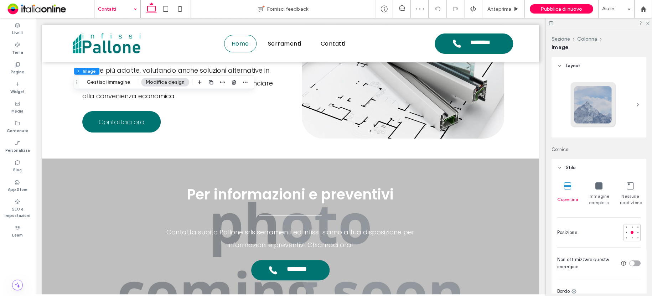
type input "**"
click at [115, 80] on button "Gestisci immagine" at bounding box center [108, 82] width 53 height 9
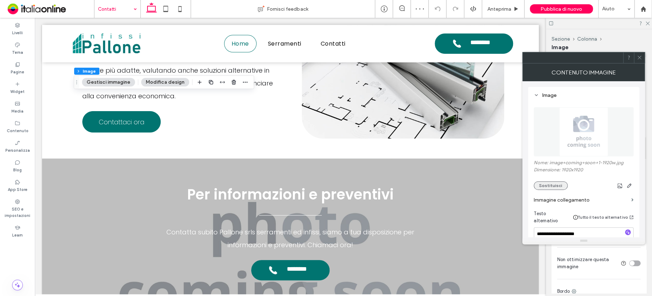
click at [544, 185] on button "Sostituisci" at bounding box center [550, 185] width 34 height 9
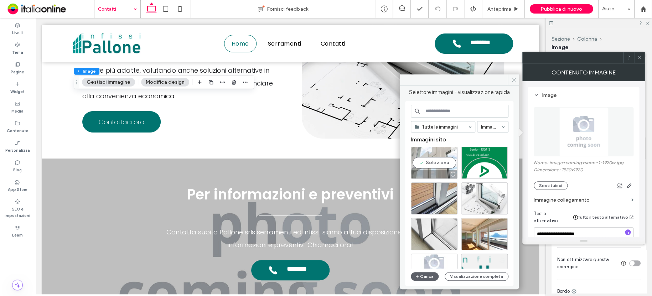
click at [440, 154] on div "Seleziona" at bounding box center [434, 163] width 47 height 32
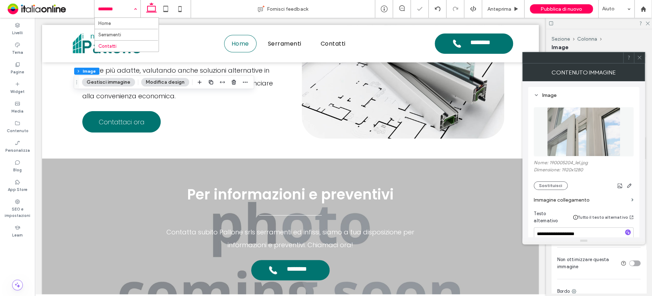
drag, startPoint x: 111, startPoint y: 9, endPoint x: 109, endPoint y: 18, distance: 8.9
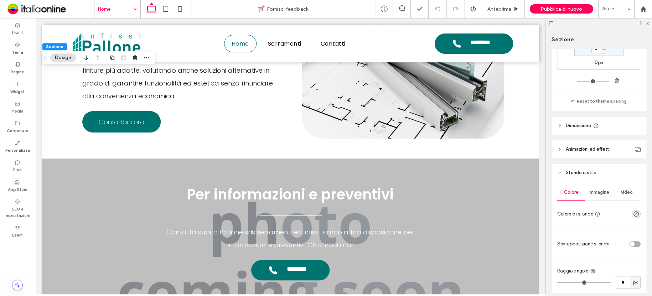
scroll to position [249, 0]
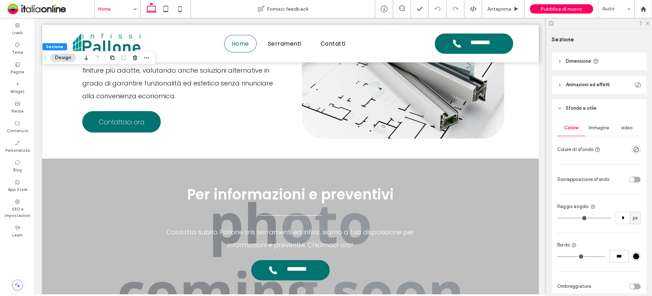
click at [602, 131] on div "Immagine" at bounding box center [599, 128] width 28 height 16
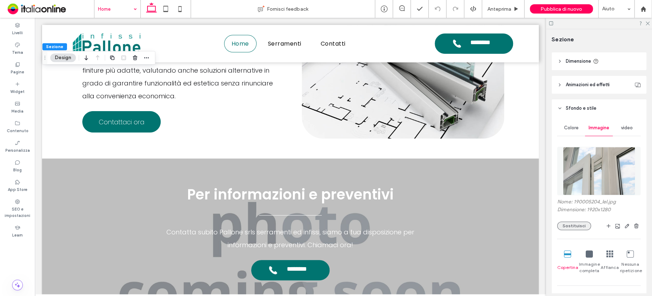
click at [579, 225] on button "Sostituisci" at bounding box center [574, 225] width 34 height 9
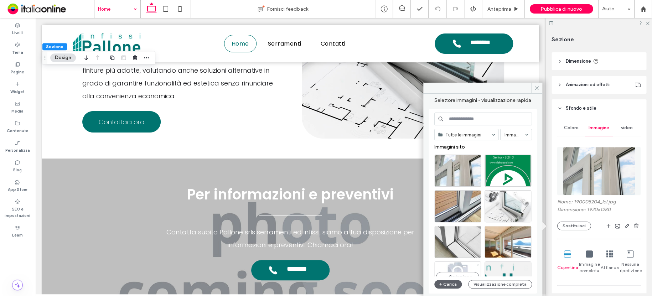
click at [458, 268] on div "Seleziona" at bounding box center [457, 277] width 47 height 32
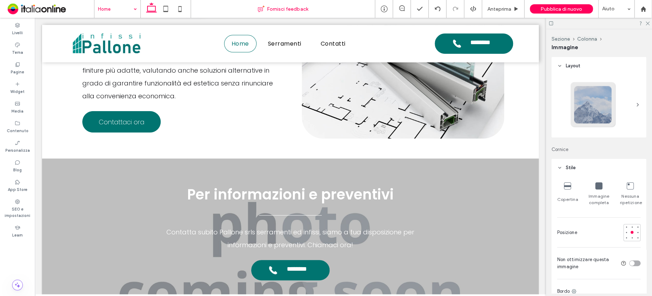
type input "**"
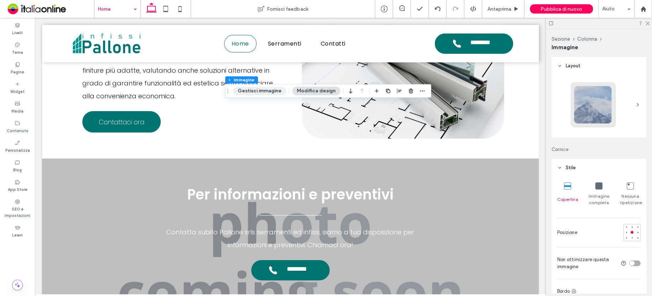
click at [254, 90] on button "Gestisci immagine" at bounding box center [259, 91] width 53 height 9
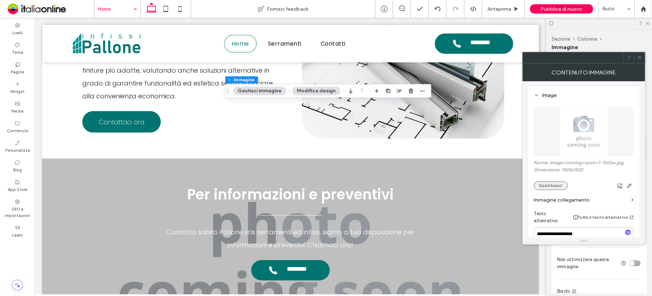
click at [552, 184] on button "Sostituisci" at bounding box center [550, 185] width 34 height 9
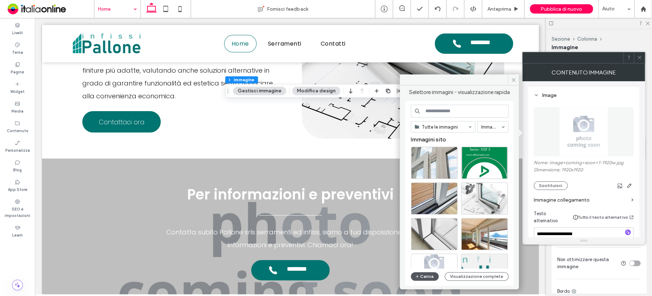
click at [432, 275] on button "Carica" at bounding box center [425, 276] width 28 height 9
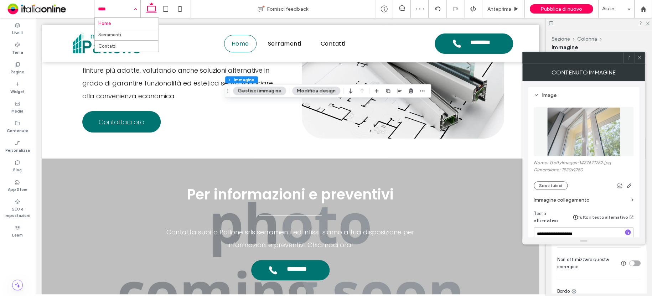
drag, startPoint x: 112, startPoint y: 11, endPoint x: 111, endPoint y: 22, distance: 11.8
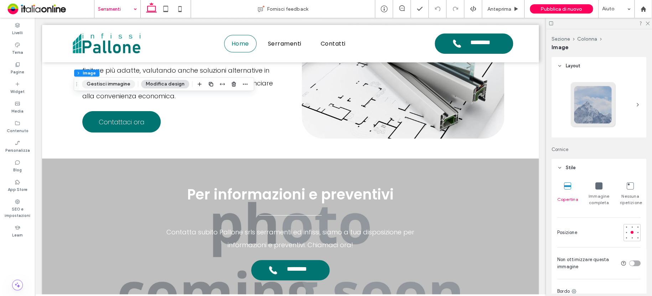
click at [100, 83] on button "Gestisci immagine" at bounding box center [108, 84] width 53 height 9
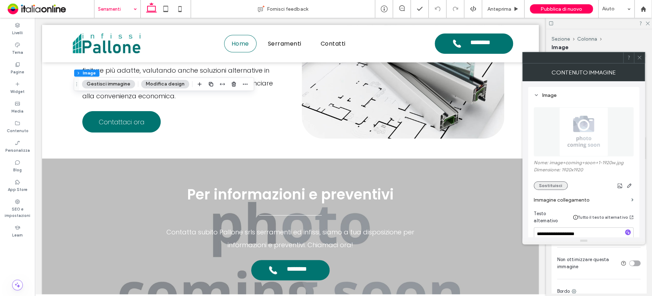
click at [550, 183] on button "Sostituisci" at bounding box center [550, 185] width 34 height 9
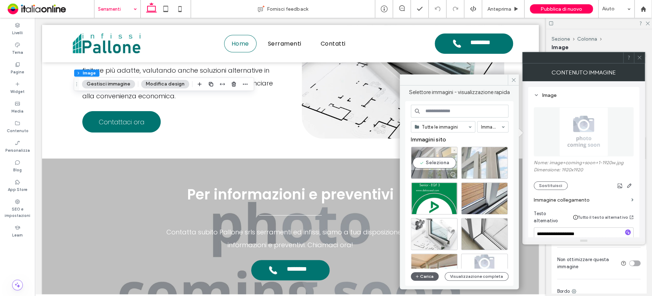
click at [413, 155] on div "Seleziona" at bounding box center [434, 163] width 47 height 32
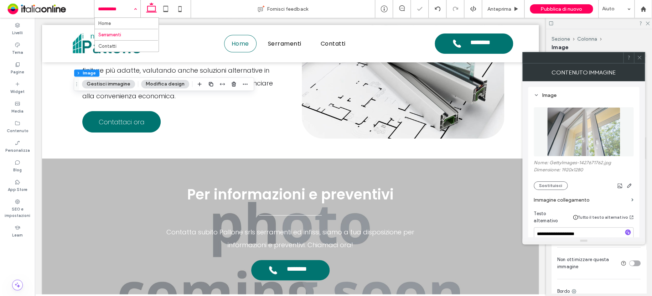
drag, startPoint x: 110, startPoint y: 9, endPoint x: 111, endPoint y: 14, distance: 5.4
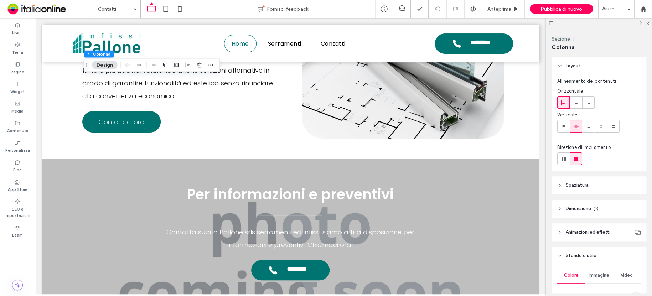
click at [113, 65] on button "Design" at bounding box center [105, 65] width 26 height 9
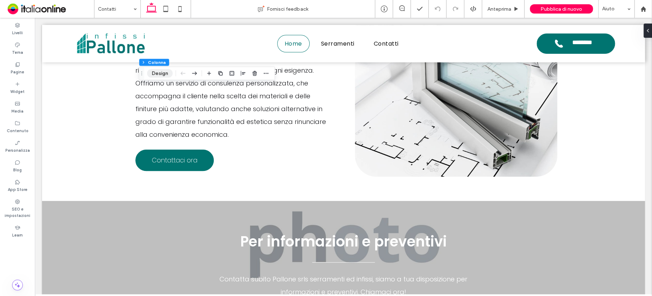
click at [157, 74] on button "Design" at bounding box center [160, 73] width 26 height 9
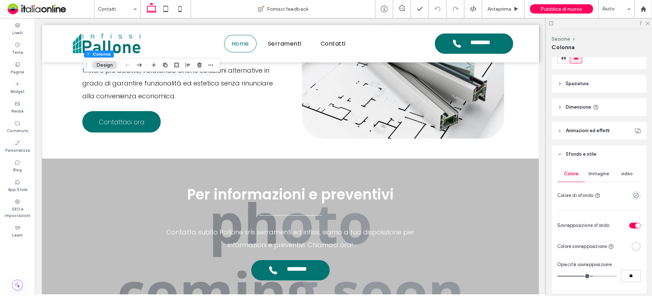
scroll to position [107, 0]
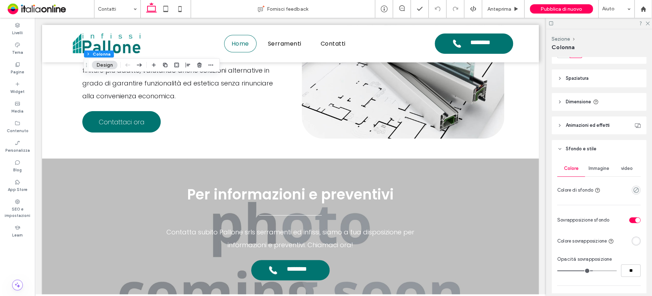
click at [595, 167] on span "Immagine" at bounding box center [598, 169] width 21 height 6
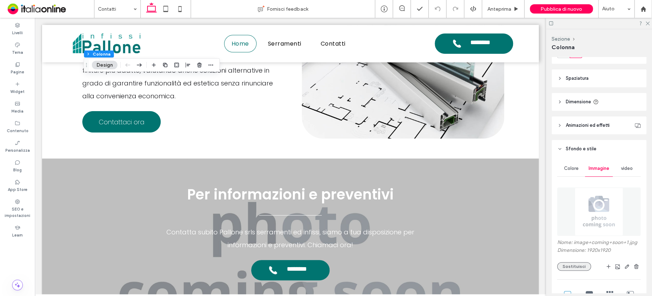
click at [579, 265] on button "Sostituisci" at bounding box center [574, 266] width 34 height 9
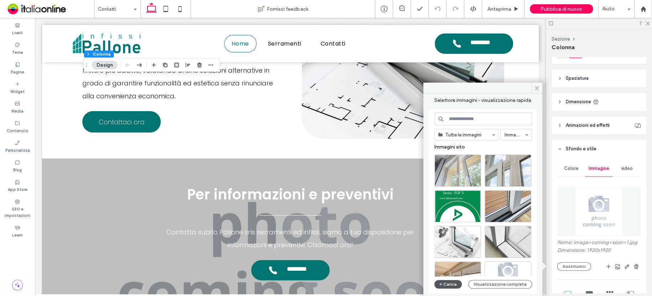
click at [439, 285] on icon "button" at bounding box center [440, 284] width 4 height 6
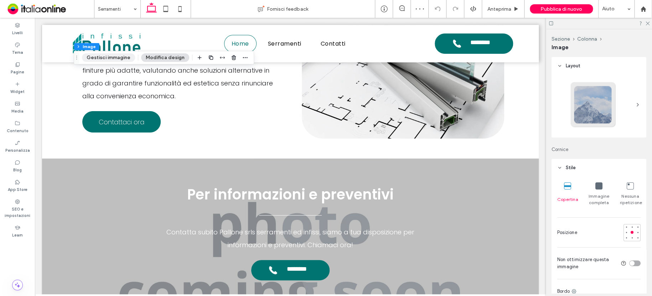
click at [100, 59] on button "Gestisci immagine" at bounding box center [108, 57] width 53 height 9
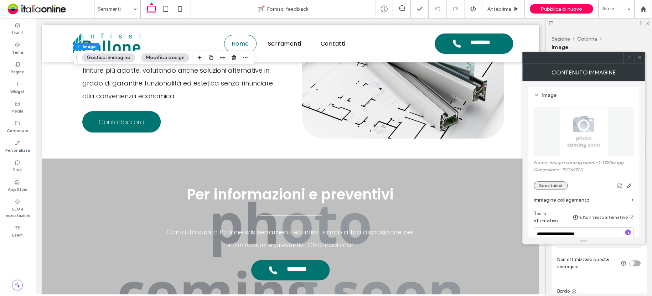
click at [541, 187] on button "Sostituisci" at bounding box center [550, 185] width 34 height 9
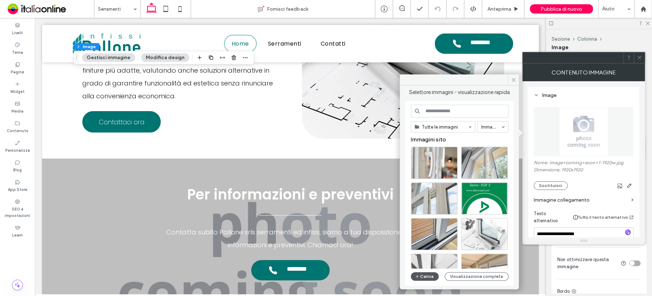
click at [428, 272] on button "Carica" at bounding box center [425, 276] width 28 height 9
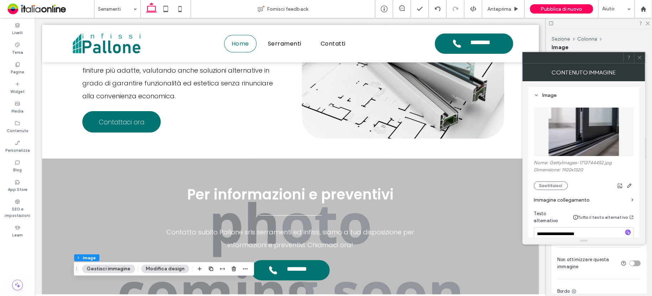
drag, startPoint x: 638, startPoint y: 57, endPoint x: 615, endPoint y: 51, distance: 23.9
click at [638, 57] on use at bounding box center [639, 58] width 4 height 4
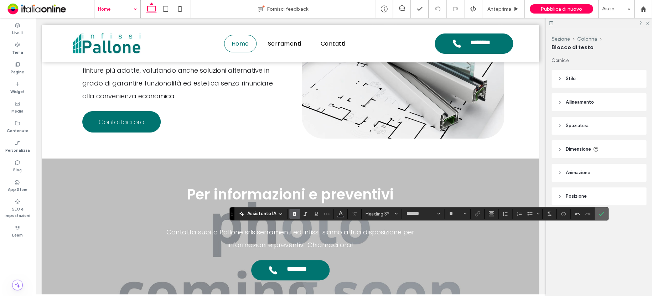
click at [600, 214] on icon "Conferma" at bounding box center [601, 214] width 6 height 6
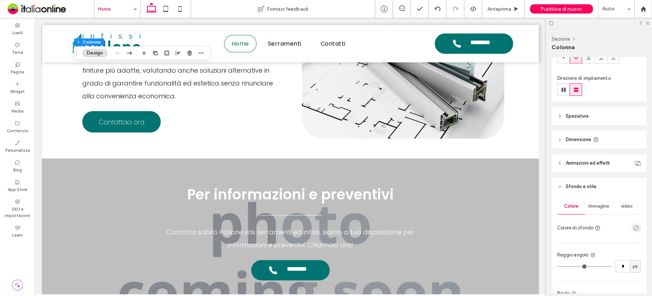
scroll to position [71, 0]
click at [601, 204] on span "Immagine" at bounding box center [598, 204] width 21 height 6
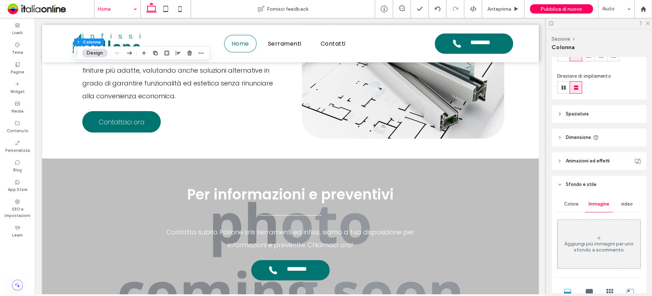
click at [603, 234] on div "Aggiungi più immagini per uno sfondo a scorrimento" at bounding box center [598, 243] width 83 height 47
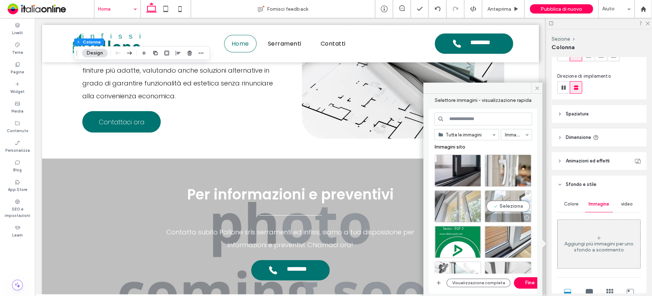
click at [504, 195] on div "Seleziona" at bounding box center [507, 206] width 47 height 32
click at [528, 283] on button "Fine" at bounding box center [529, 282] width 32 height 11
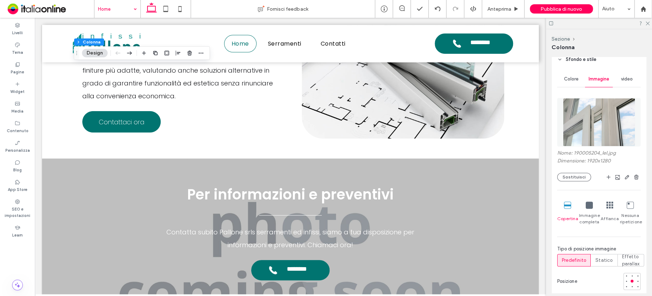
scroll to position [214, 0]
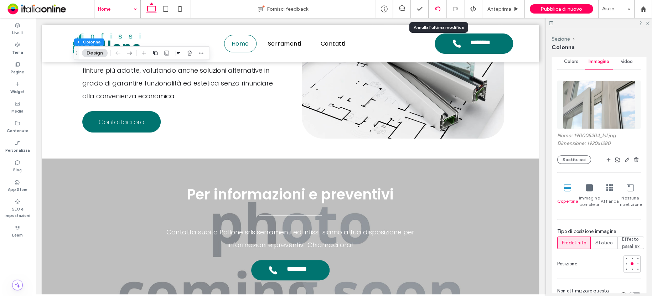
click at [437, 7] on icon at bounding box center [437, 9] width 6 height 6
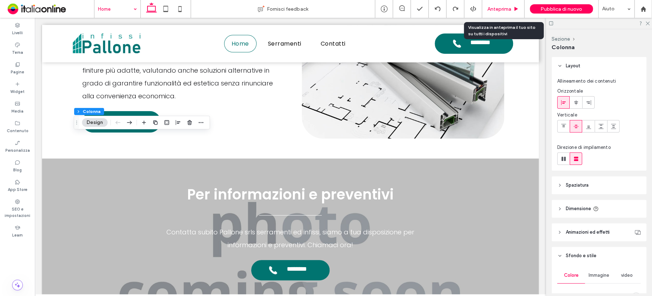
click at [504, 7] on span "Anteprima" at bounding box center [499, 9] width 24 height 6
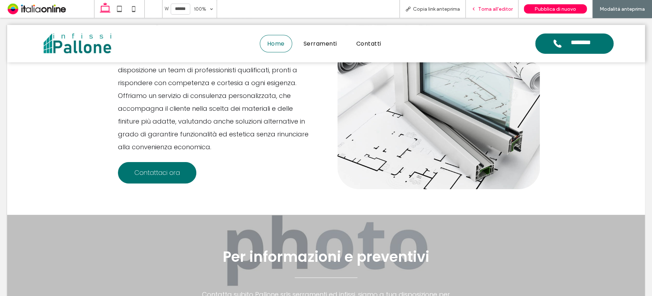
click at [496, 6] on span "Torna all'editor" at bounding box center [495, 9] width 35 height 6
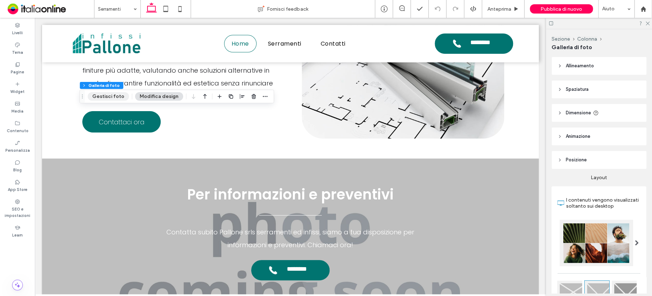
click at [112, 93] on button "Gestisci foto" at bounding box center [108, 96] width 41 height 9
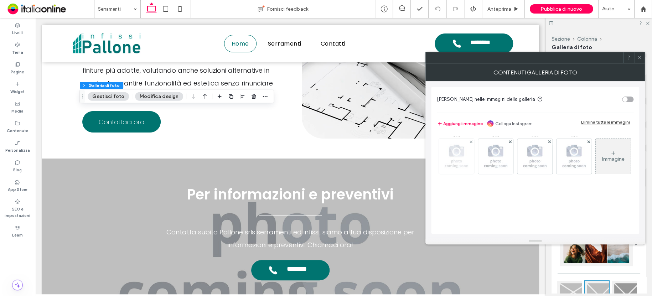
click at [467, 158] on img at bounding box center [456, 156] width 35 height 35
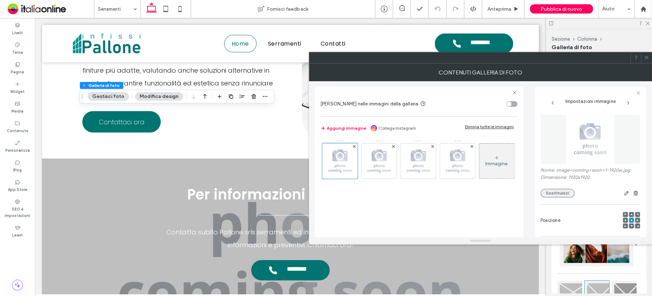
click at [550, 190] on button "Sostituisci" at bounding box center [557, 193] width 34 height 9
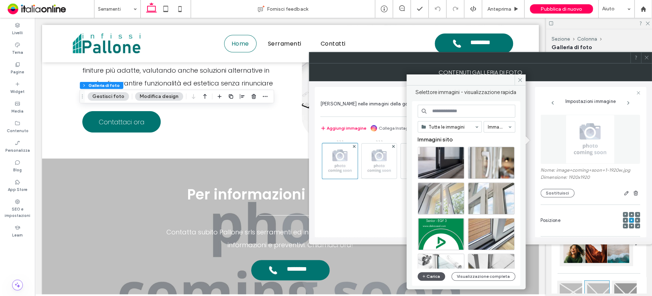
click at [435, 275] on button "Carica" at bounding box center [431, 276] width 28 height 9
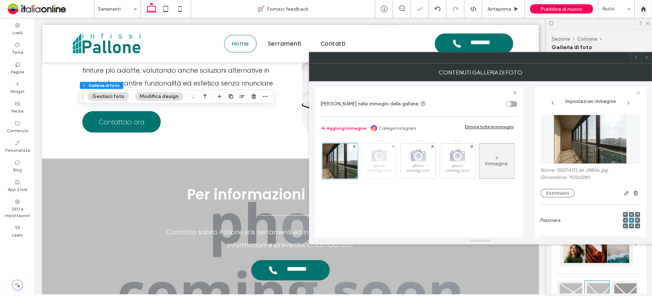
click at [381, 167] on img at bounding box center [378, 160] width 35 height 35
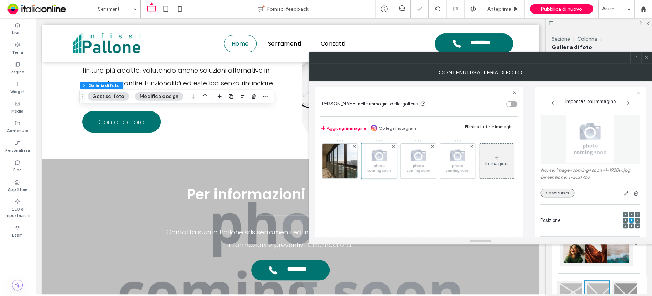
click at [552, 195] on button "Sostituisci" at bounding box center [557, 193] width 34 height 9
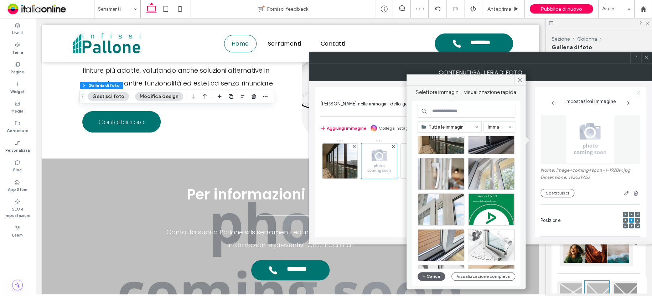
scroll to position [36, 0]
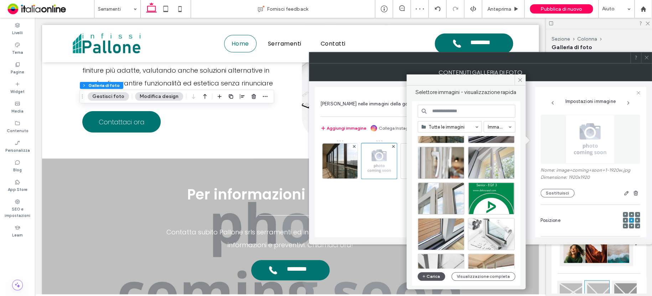
click at [434, 274] on button "Carica" at bounding box center [431, 276] width 28 height 9
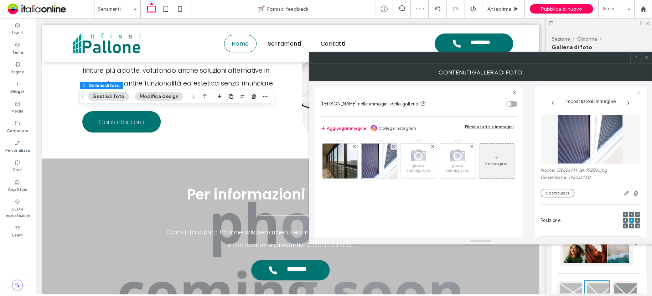
drag, startPoint x: 644, startPoint y: 56, endPoint x: 627, endPoint y: 65, distance: 19.1
click at [644, 56] on use at bounding box center [646, 58] width 4 height 4
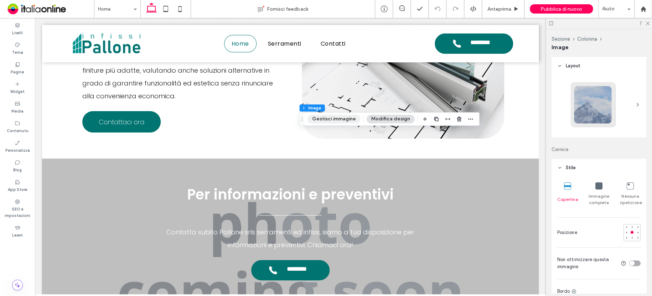
click at [327, 116] on button "Gestisci immagine" at bounding box center [333, 119] width 53 height 9
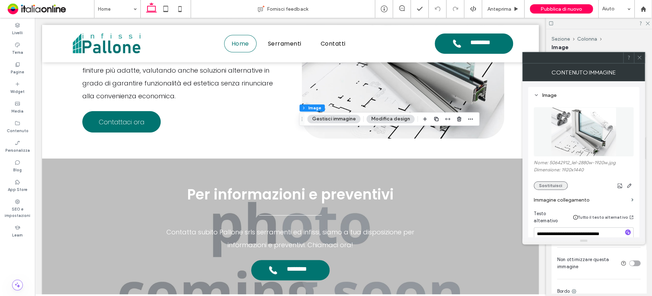
click at [554, 183] on button "Sostituisci" at bounding box center [550, 185] width 34 height 9
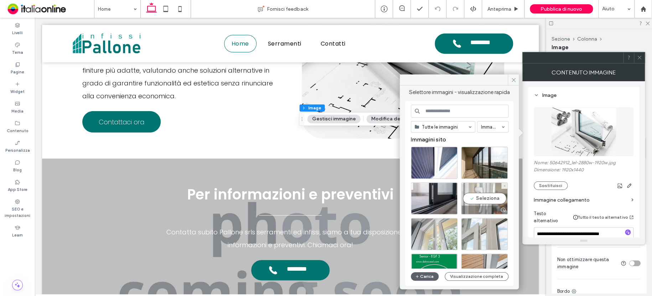
click at [485, 183] on div "Seleziona" at bounding box center [484, 198] width 47 height 32
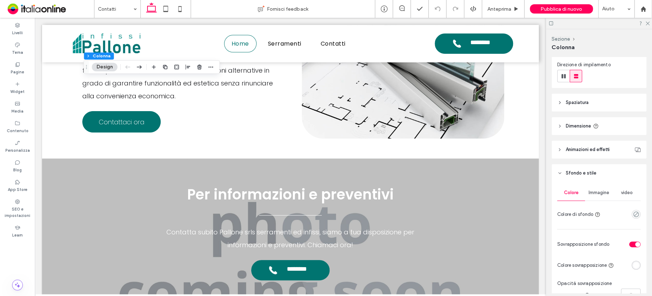
scroll to position [107, 0]
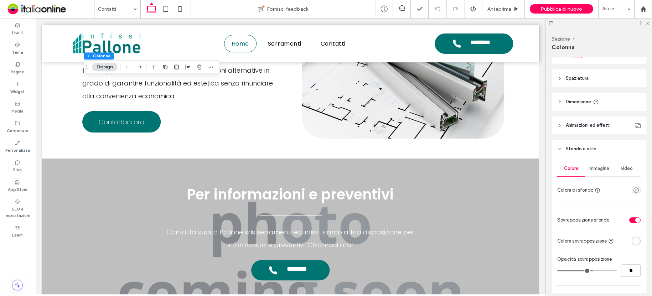
click at [604, 169] on span "Immagine" at bounding box center [598, 169] width 21 height 6
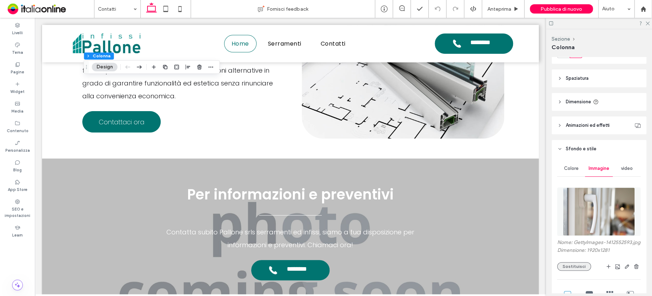
click at [577, 271] on button "Sostituisci" at bounding box center [574, 266] width 34 height 9
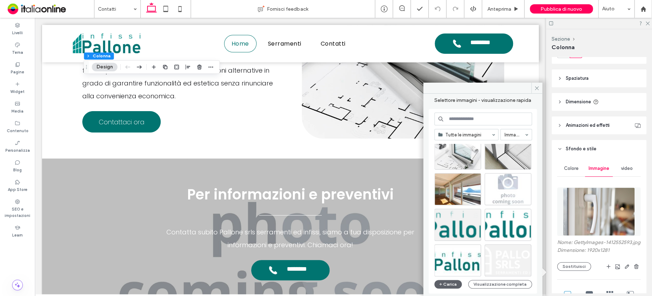
scroll to position [142, 0]
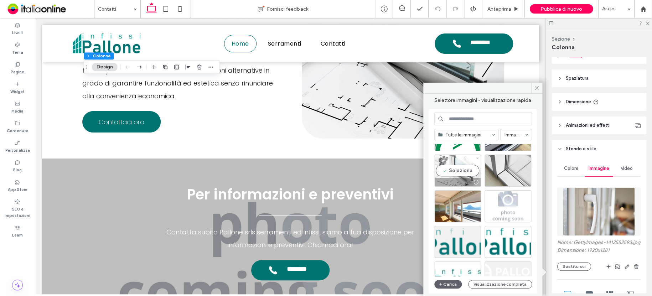
click at [454, 168] on div "Seleziona" at bounding box center [457, 171] width 47 height 32
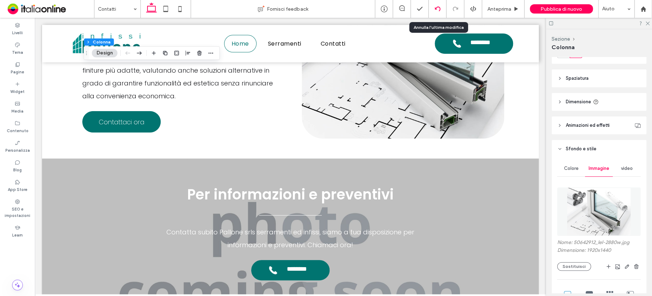
click at [437, 8] on icon at bounding box center [437, 9] width 6 height 6
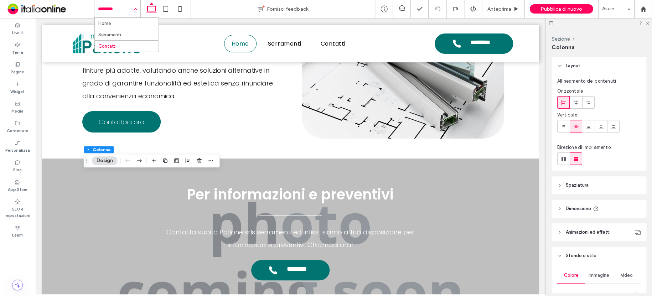
drag, startPoint x: 110, startPoint y: 7, endPoint x: 108, endPoint y: 20, distance: 12.7
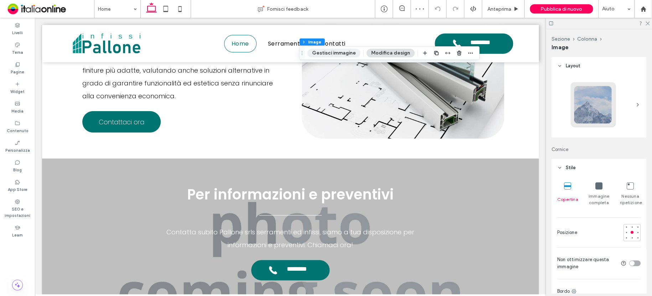
click at [324, 50] on button "Gestisci immagine" at bounding box center [333, 53] width 53 height 9
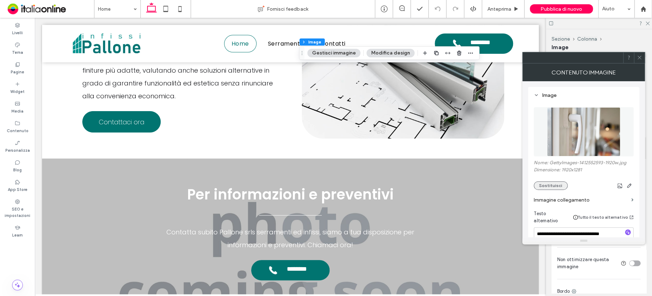
click at [557, 186] on button "Sostituisci" at bounding box center [550, 185] width 34 height 9
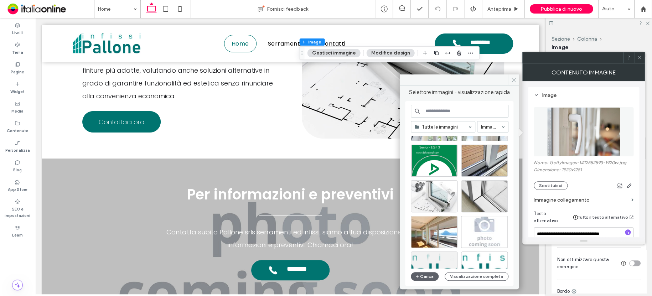
scroll to position [107, 0]
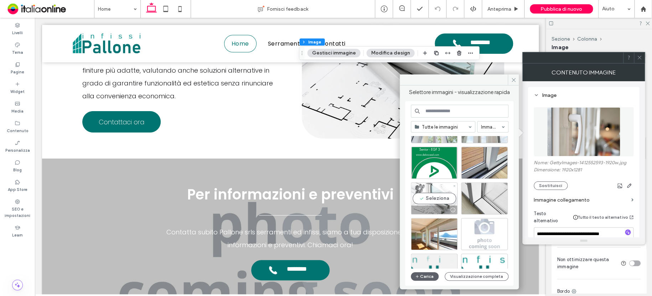
click at [436, 187] on div "Seleziona" at bounding box center [434, 198] width 47 height 32
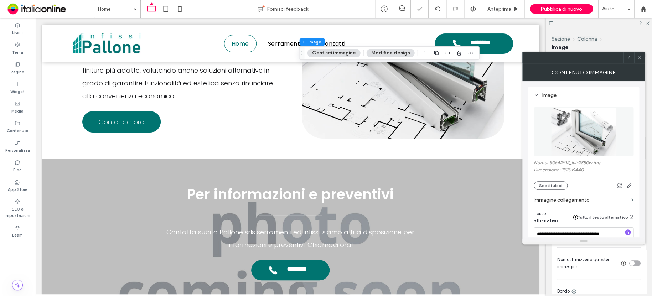
click at [638, 59] on icon at bounding box center [638, 57] width 5 height 5
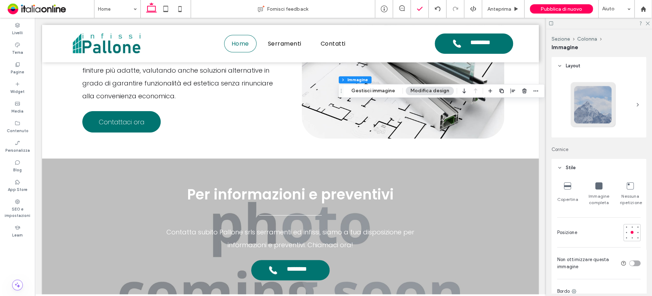
type input "**"
click at [378, 90] on button "Gestisci immagine" at bounding box center [372, 91] width 53 height 9
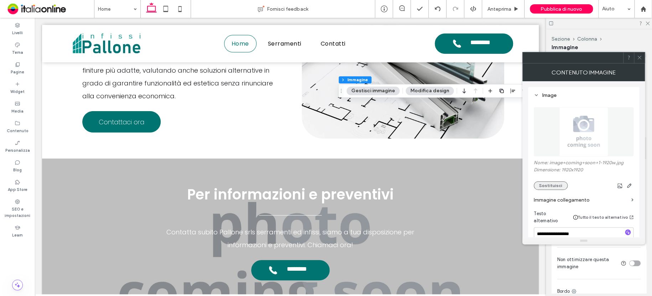
click at [542, 186] on button "Sostituisci" at bounding box center [550, 185] width 34 height 9
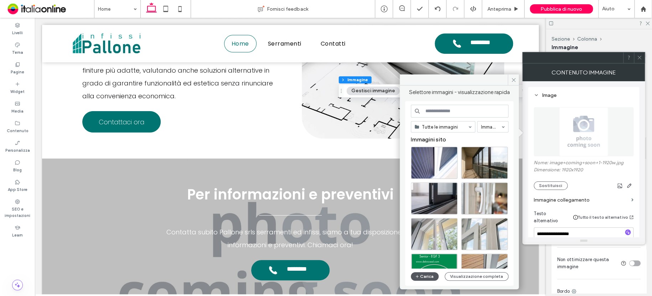
click at [427, 273] on button "Carica" at bounding box center [425, 276] width 28 height 9
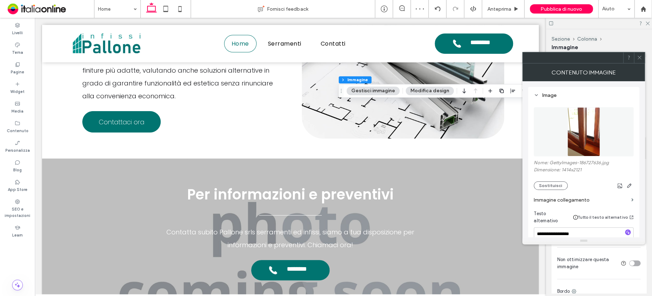
click at [636, 60] on span at bounding box center [638, 57] width 5 height 11
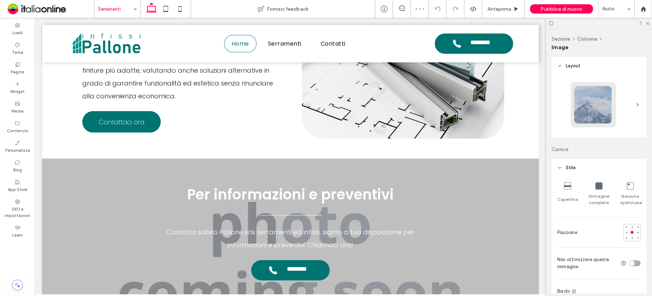
type input "**"
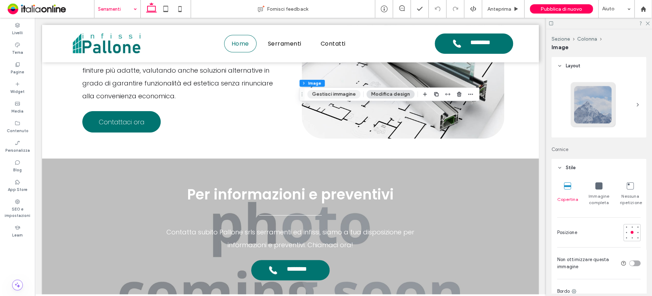
click at [324, 94] on button "Gestisci immagine" at bounding box center [333, 94] width 53 height 9
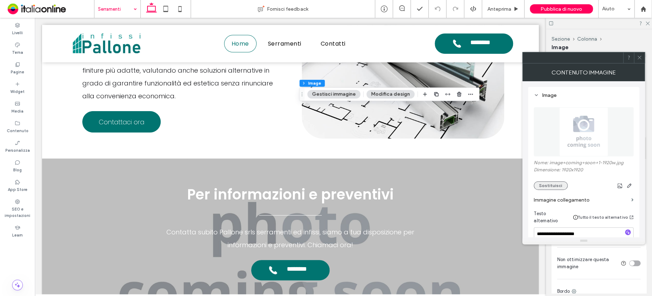
click at [555, 182] on button "Sostituisci" at bounding box center [550, 185] width 34 height 9
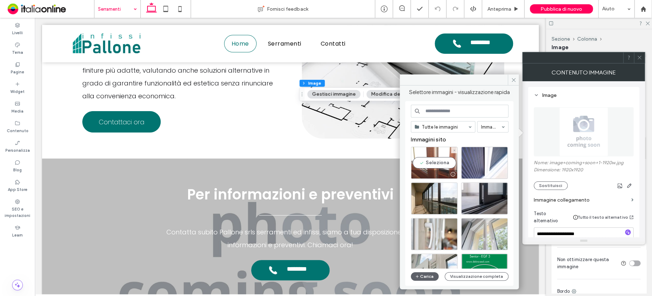
click at [446, 151] on div "Seleziona" at bounding box center [434, 163] width 47 height 32
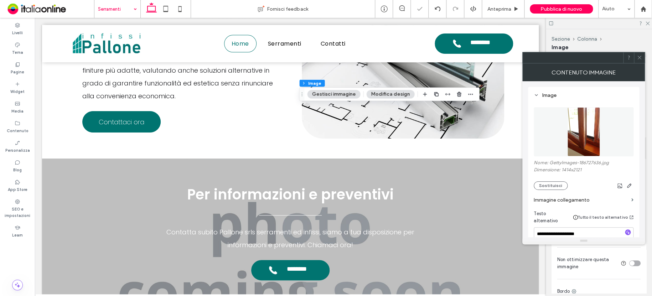
click at [639, 57] on use at bounding box center [639, 58] width 4 height 4
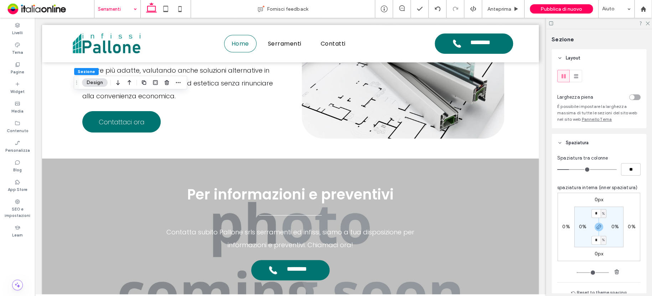
drag, startPoint x: 98, startPoint y: 80, endPoint x: 127, endPoint y: 87, distance: 29.8
click at [98, 80] on button "Design" at bounding box center [95, 82] width 26 height 9
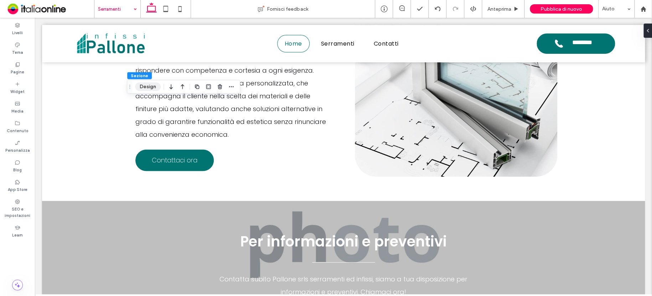
click at [147, 90] on button "Design" at bounding box center [148, 86] width 26 height 9
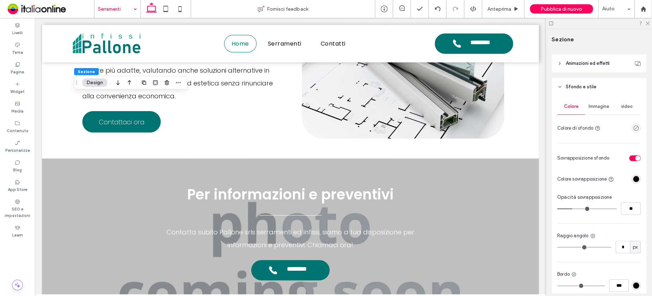
scroll to position [285, 0]
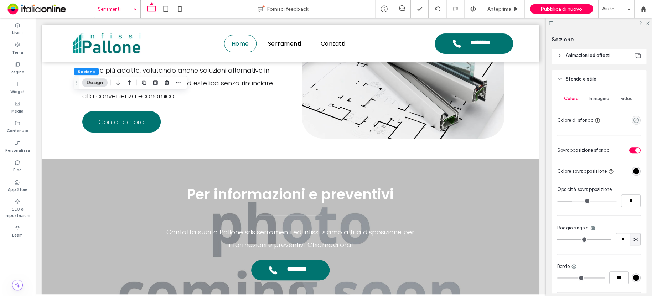
click at [598, 100] on span "Immagine" at bounding box center [598, 99] width 21 height 6
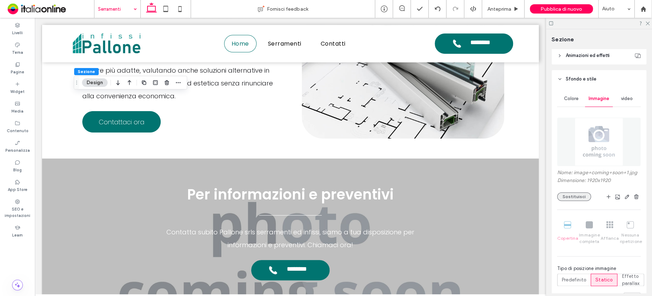
click at [571, 197] on button "Sostituisci" at bounding box center [574, 196] width 34 height 9
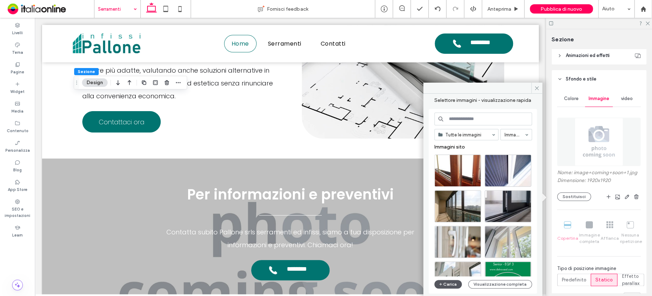
click at [452, 284] on button "Carica" at bounding box center [448, 284] width 28 height 9
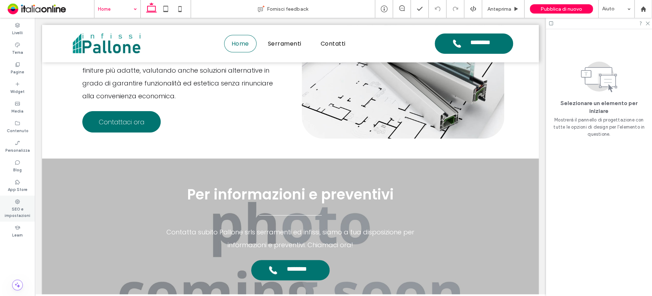
click at [18, 213] on label "SEO e impostazioni" at bounding box center [17, 211] width 35 height 14
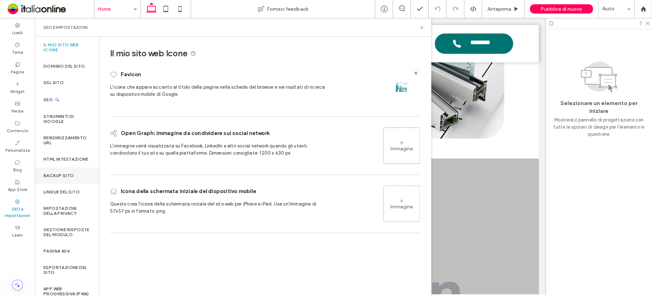
click at [66, 178] on label "Backup sito" at bounding box center [58, 175] width 30 height 5
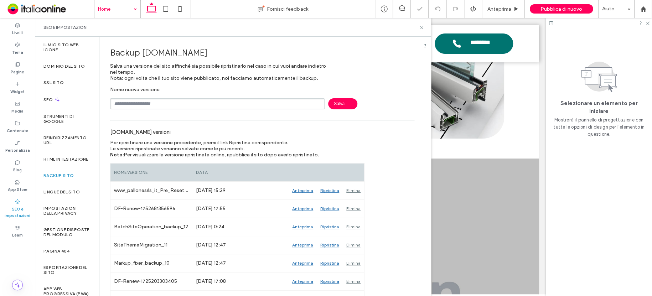
click at [163, 107] on input "text" at bounding box center [217, 103] width 214 height 11
type input "********"
click at [423, 27] on icon at bounding box center [421, 27] width 5 height 5
